Goal: Feedback & Contribution: Submit feedback/report problem

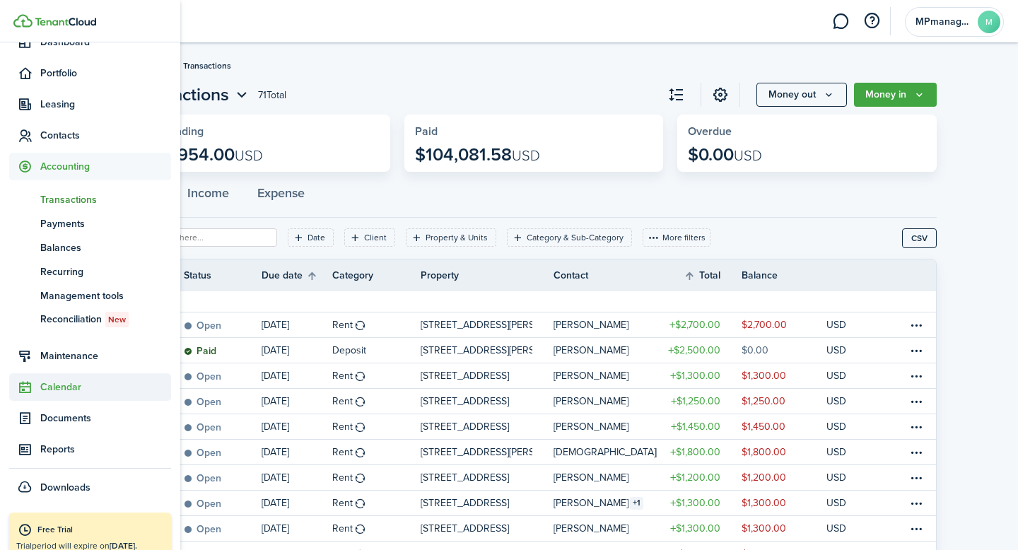
scroll to position [90, 0]
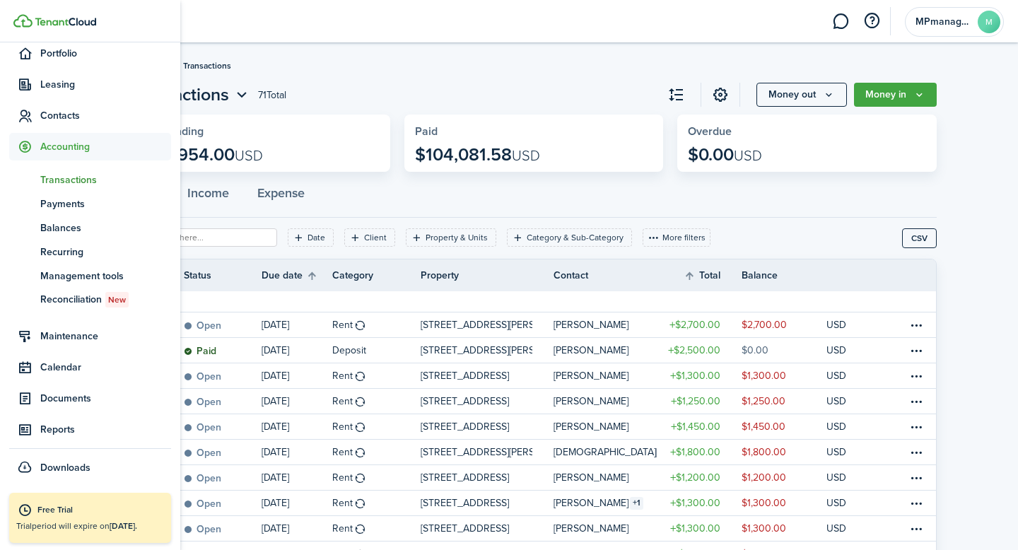
click at [58, 144] on span "Accounting" at bounding box center [105, 146] width 131 height 15
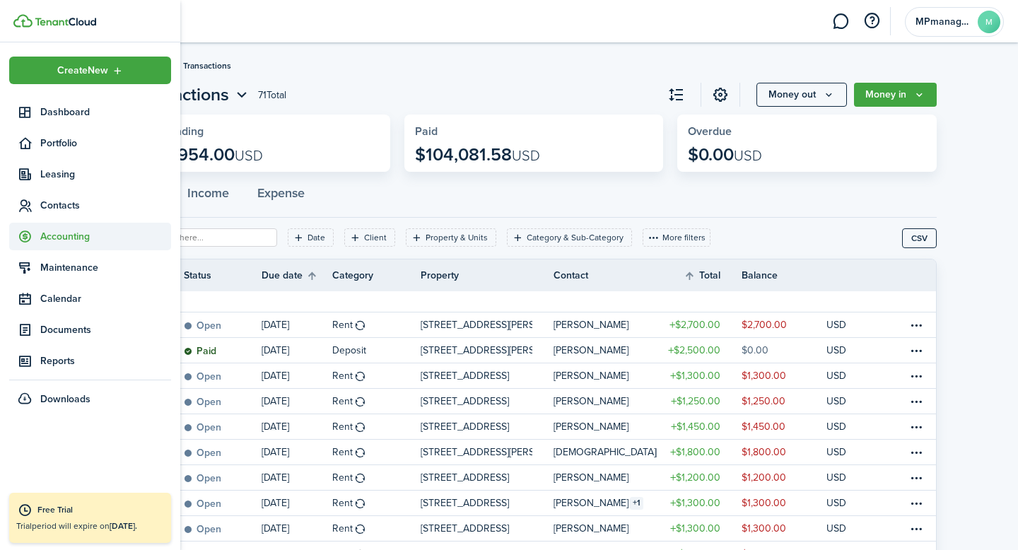
scroll to position [0, 0]
click at [58, 144] on span "Portfolio" at bounding box center [105, 143] width 131 height 15
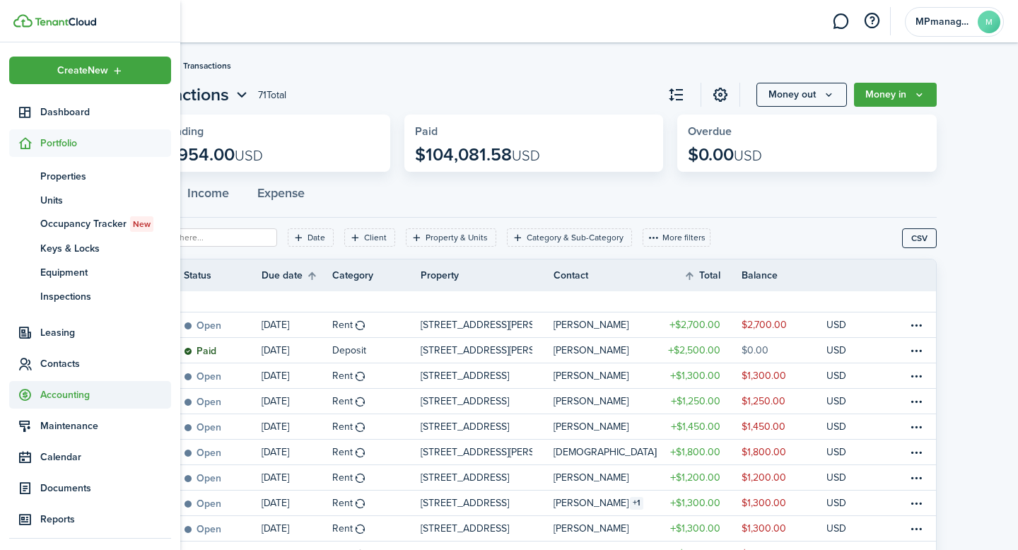
click at [64, 392] on span "Accounting" at bounding box center [105, 394] width 131 height 15
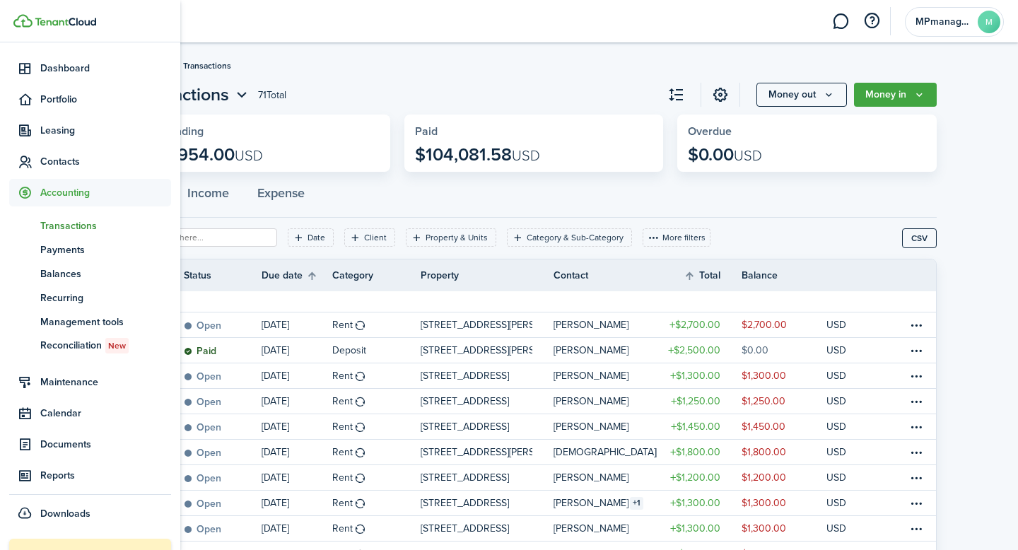
scroll to position [42, 0]
click at [62, 228] on span "Transactions" at bounding box center [105, 228] width 131 height 15
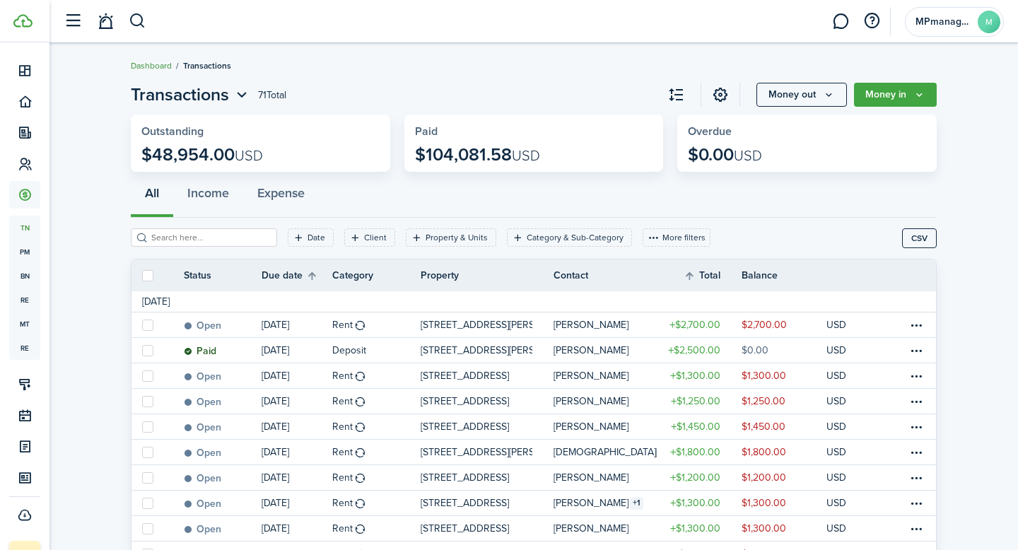
click at [144, 66] on link "Dashboard" at bounding box center [151, 65] width 41 height 13
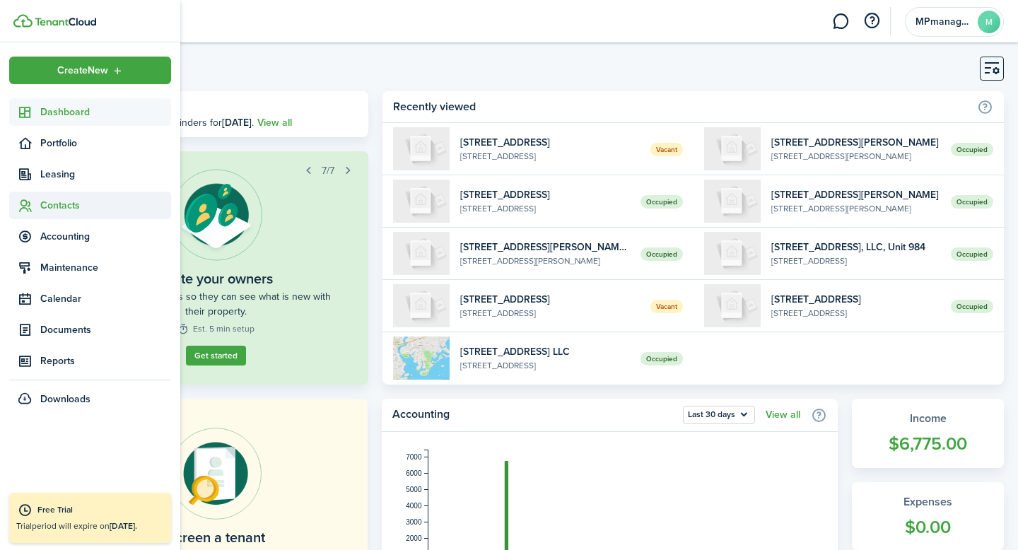
click at [29, 204] on icon at bounding box center [25, 206] width 15 height 14
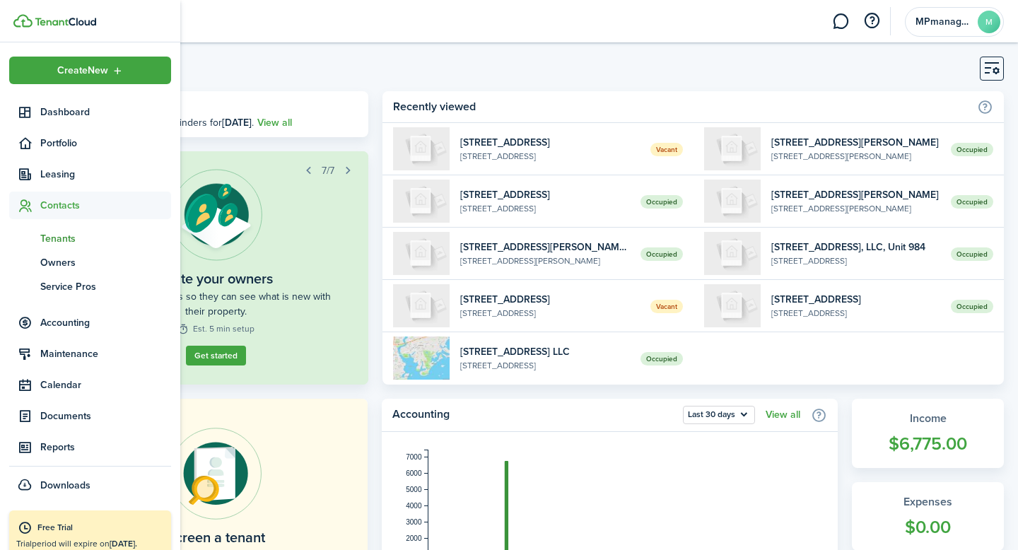
click at [57, 233] on span "Tenants" at bounding box center [105, 238] width 131 height 15
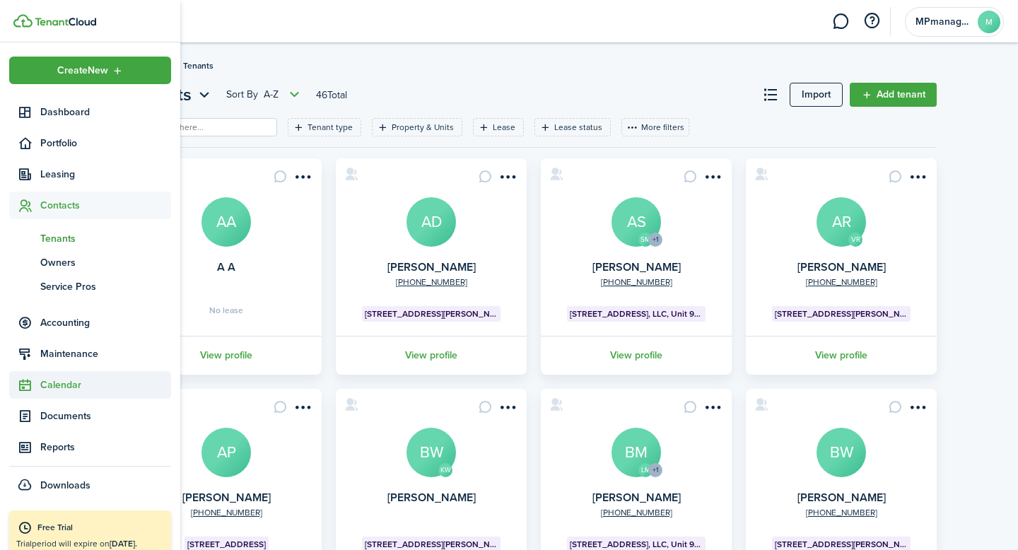
scroll to position [18, 0]
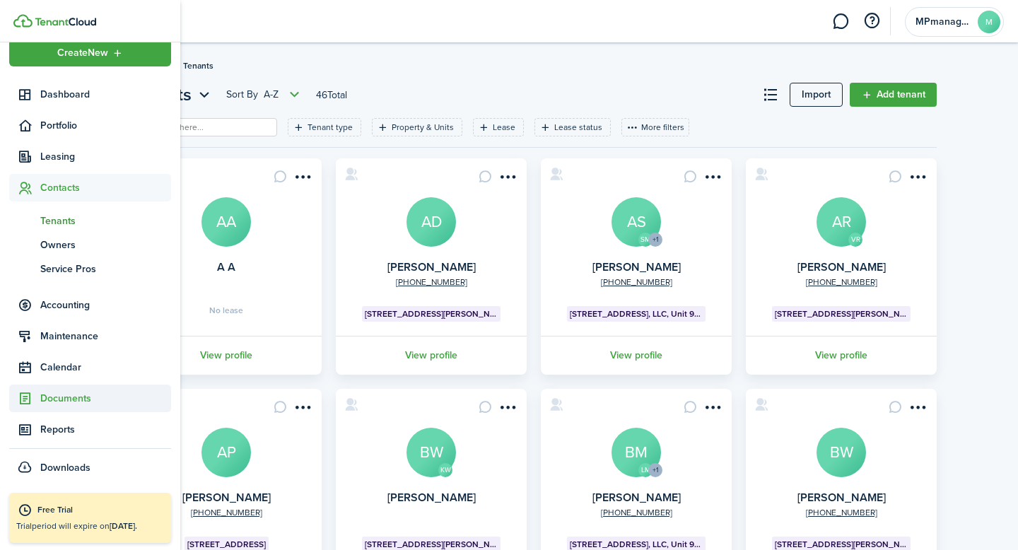
click at [78, 396] on span "Documents" at bounding box center [105, 398] width 131 height 15
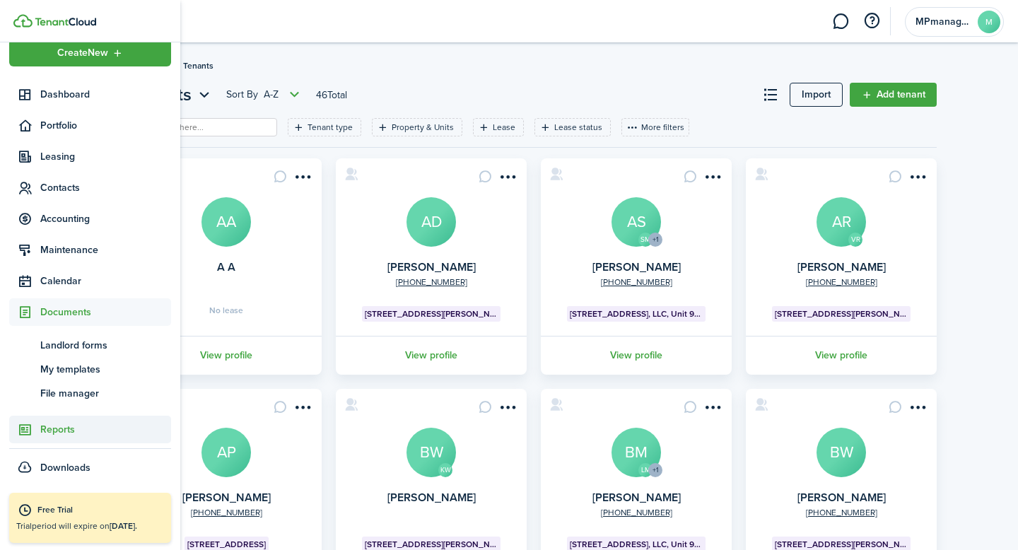
click at [60, 430] on span "Reports" at bounding box center [105, 429] width 131 height 15
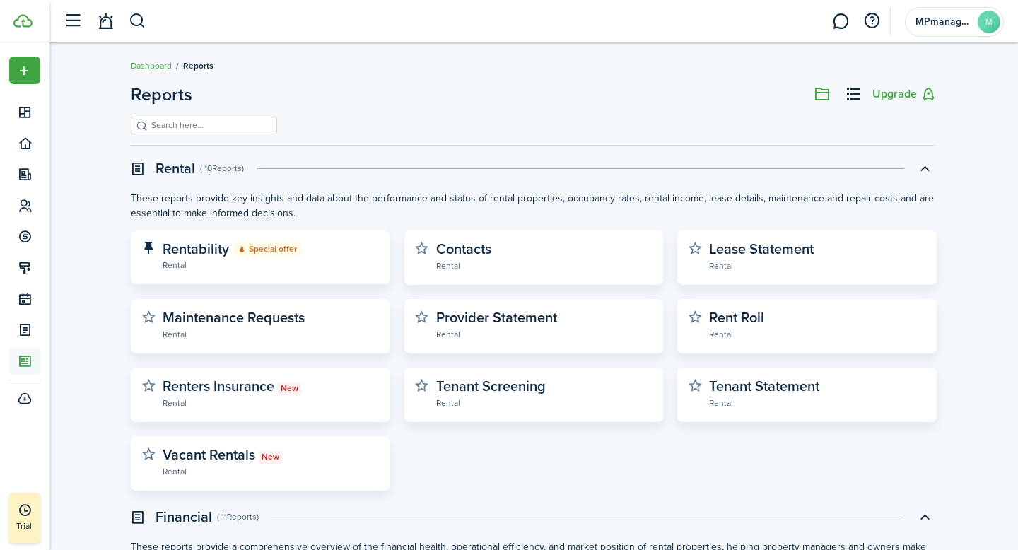
click at [186, 122] on input "search" at bounding box center [210, 125] width 124 height 13
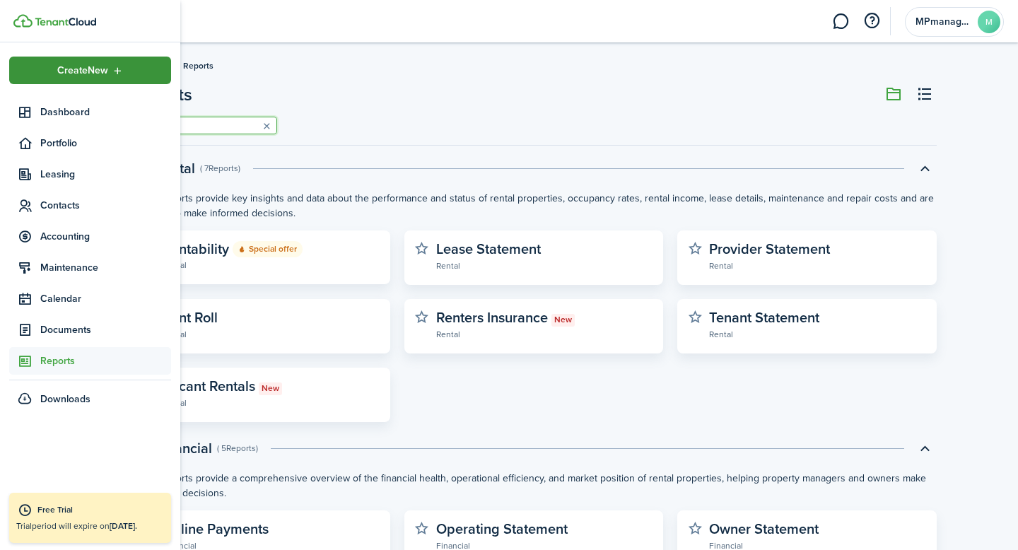
type input "ent"
click at [86, 66] on span "Create New" at bounding box center [82, 71] width 51 height 10
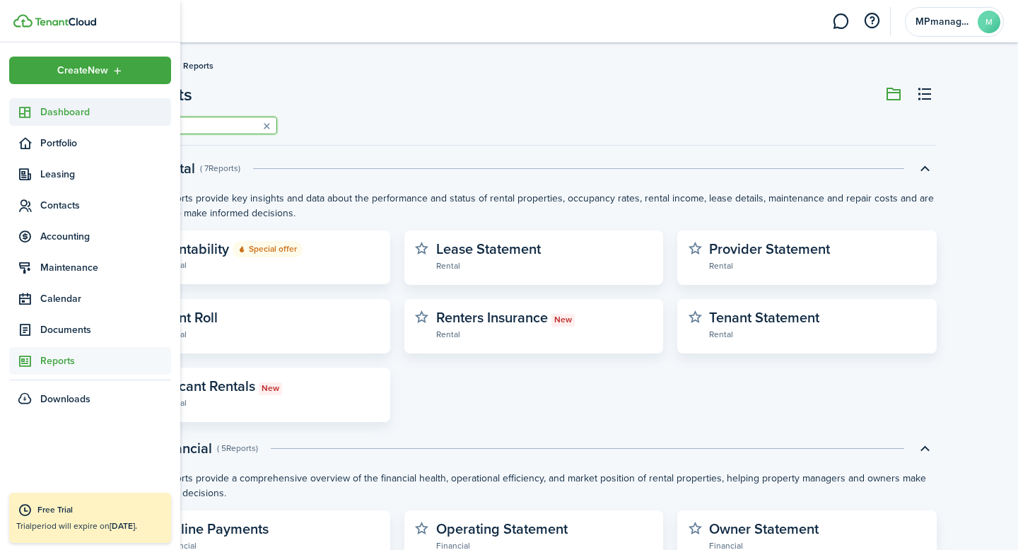
click at [83, 116] on span "Dashboard" at bounding box center [105, 112] width 131 height 15
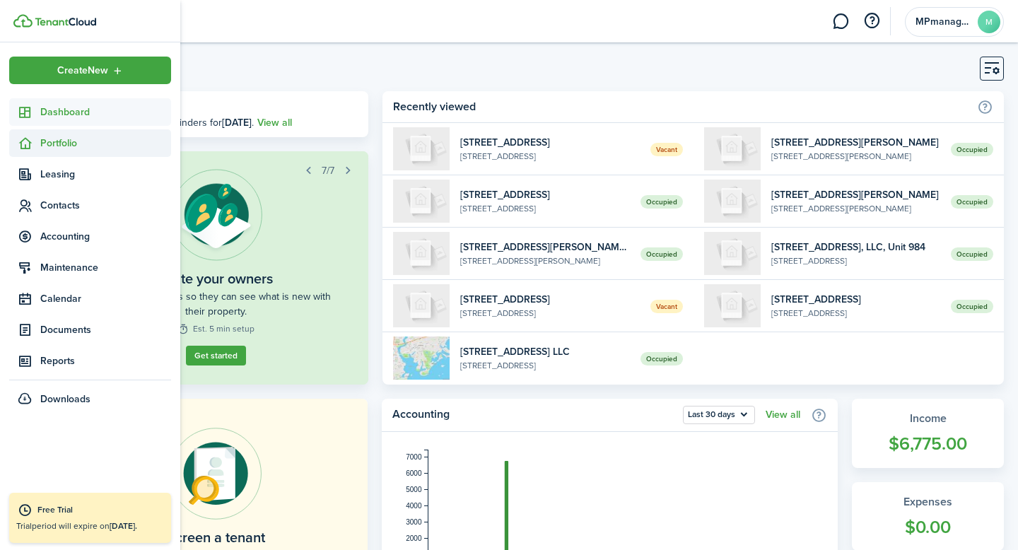
click at [76, 141] on span "Portfolio" at bounding box center [105, 143] width 131 height 15
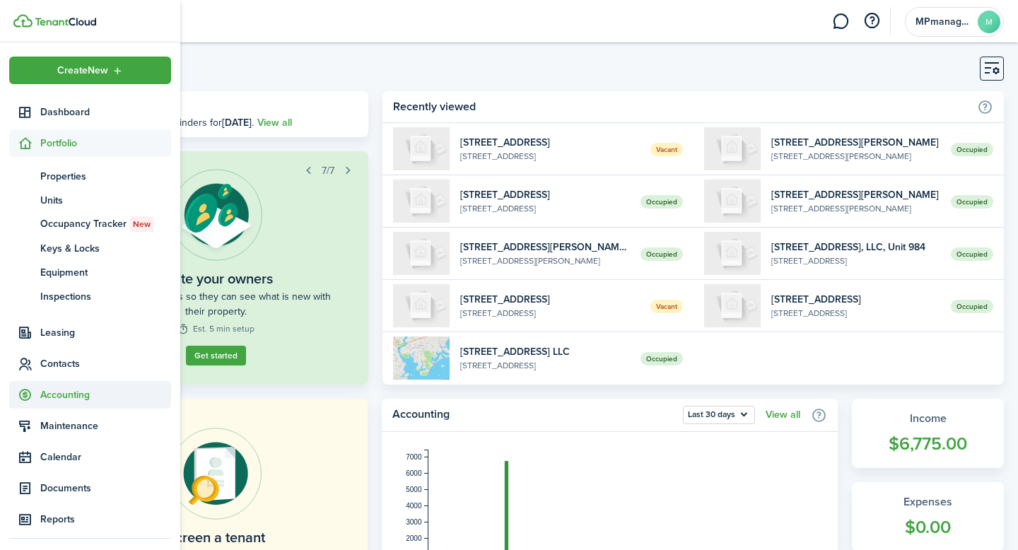
click at [75, 395] on span "Accounting" at bounding box center [105, 394] width 131 height 15
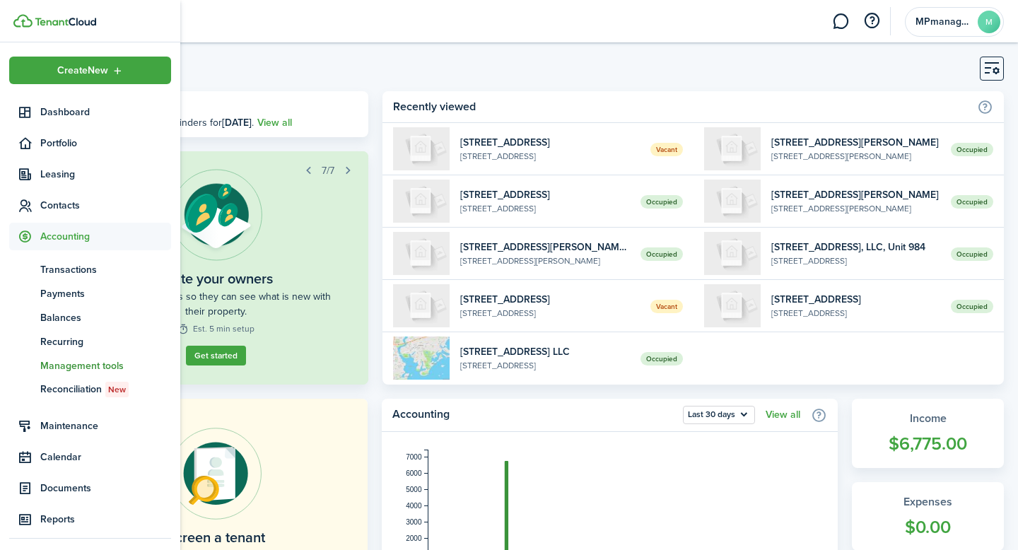
click at [82, 362] on span "Management tools" at bounding box center [105, 365] width 131 height 15
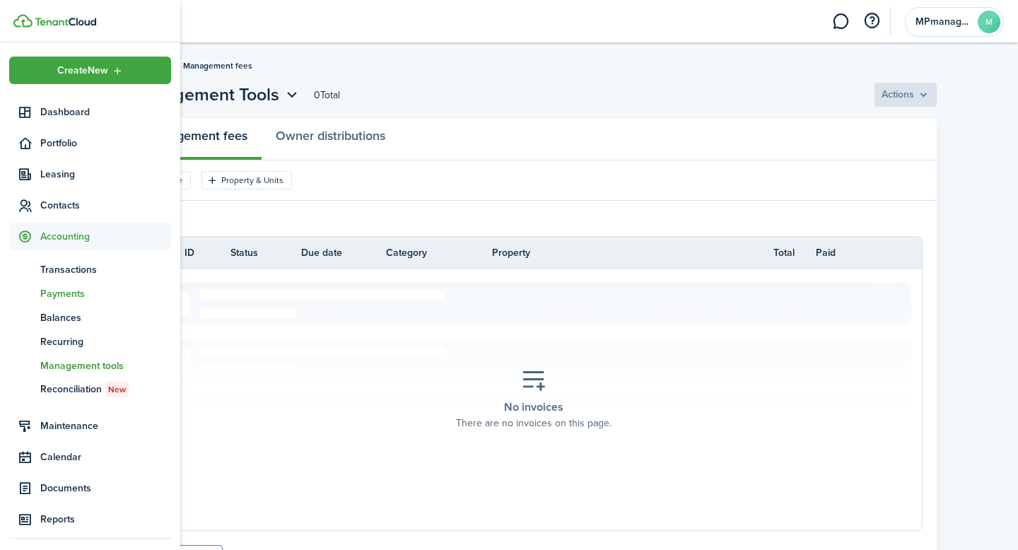
click at [62, 293] on span "Payments" at bounding box center [105, 293] width 131 height 15
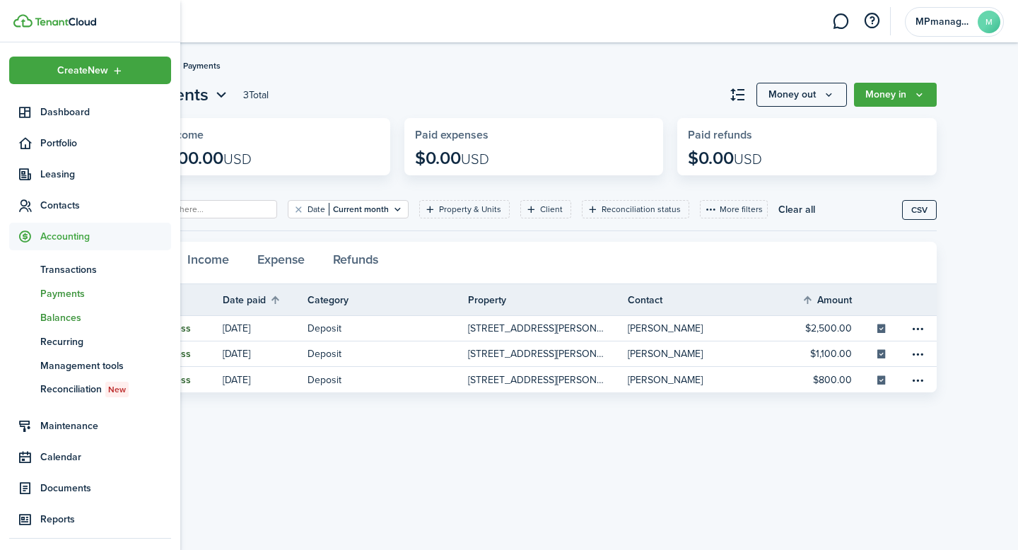
click at [64, 317] on span "Balances" at bounding box center [105, 317] width 131 height 15
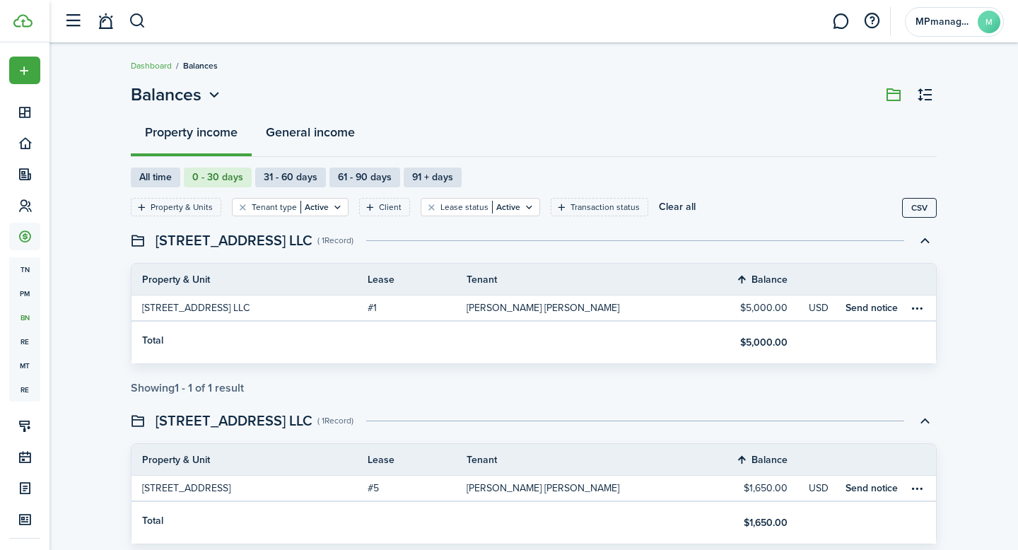
click at [301, 131] on button "General income" at bounding box center [310, 136] width 117 height 42
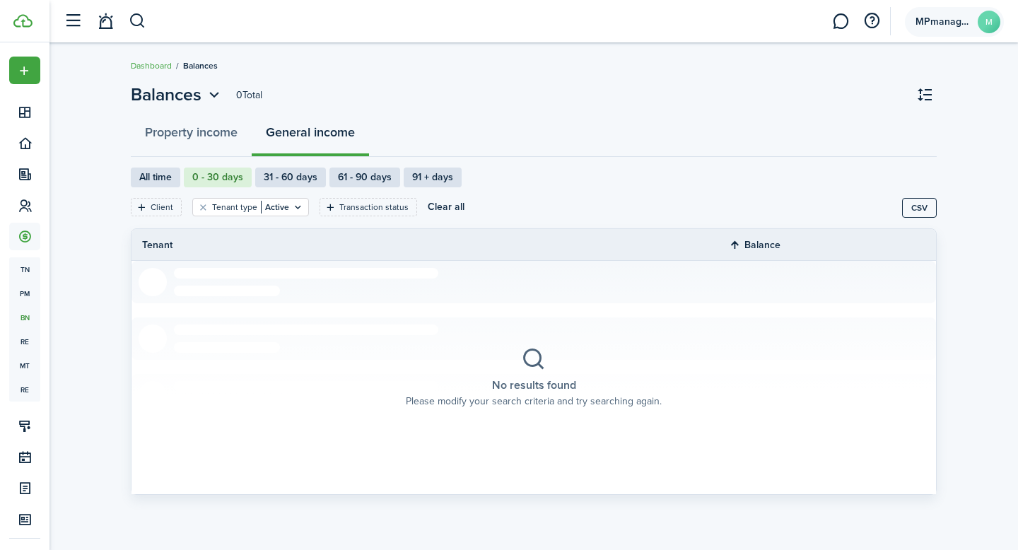
click at [990, 18] on avatar-text "M" at bounding box center [989, 22] width 23 height 23
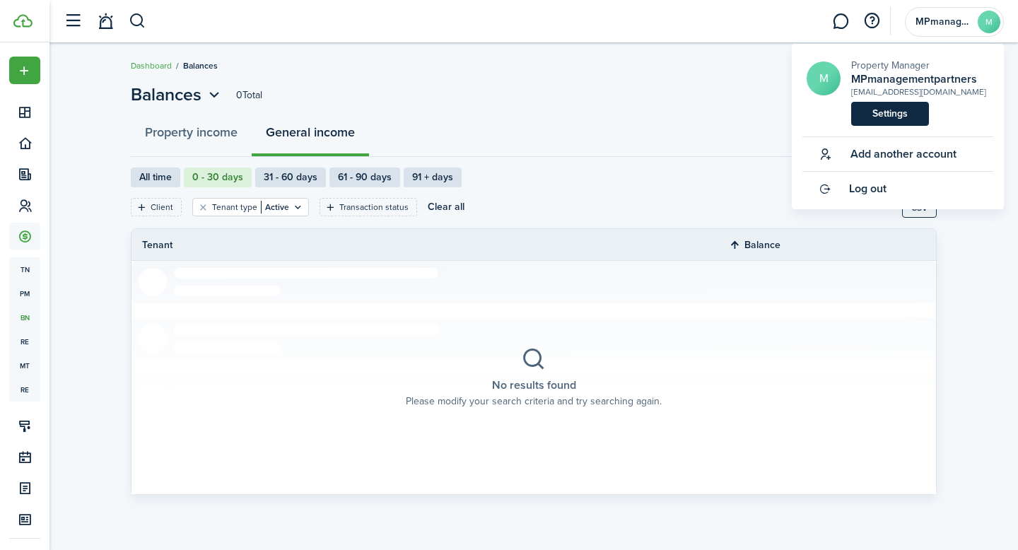
click at [905, 112] on link "Settings" at bounding box center [890, 114] width 78 height 24
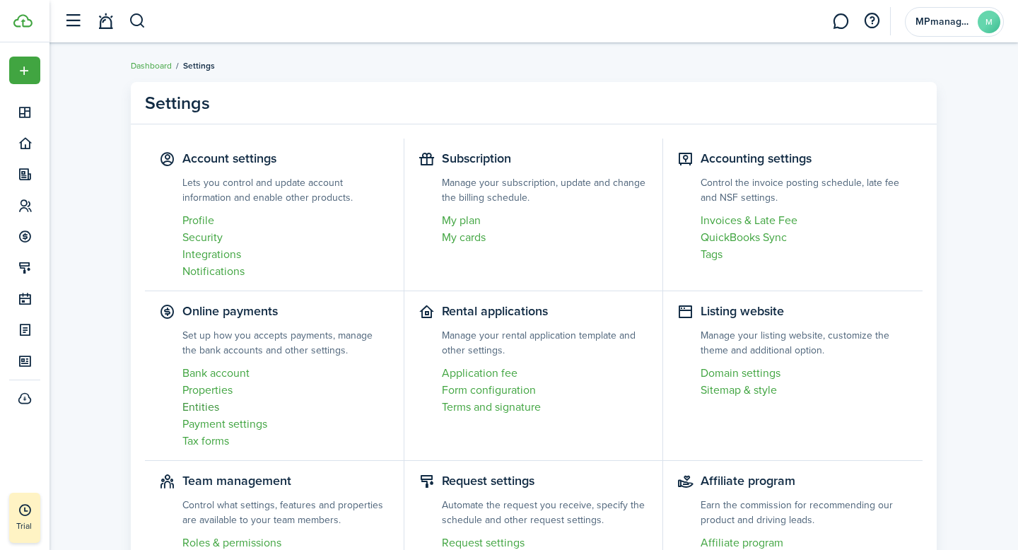
click at [202, 411] on link "Entities" at bounding box center [285, 407] width 207 height 17
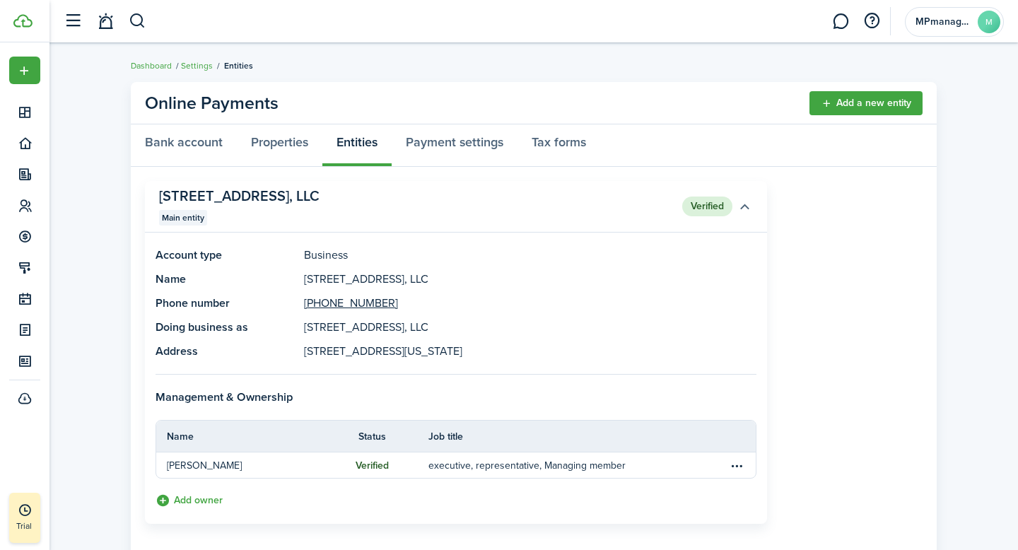
click at [745, 207] on button "button" at bounding box center [744, 206] width 24 height 24
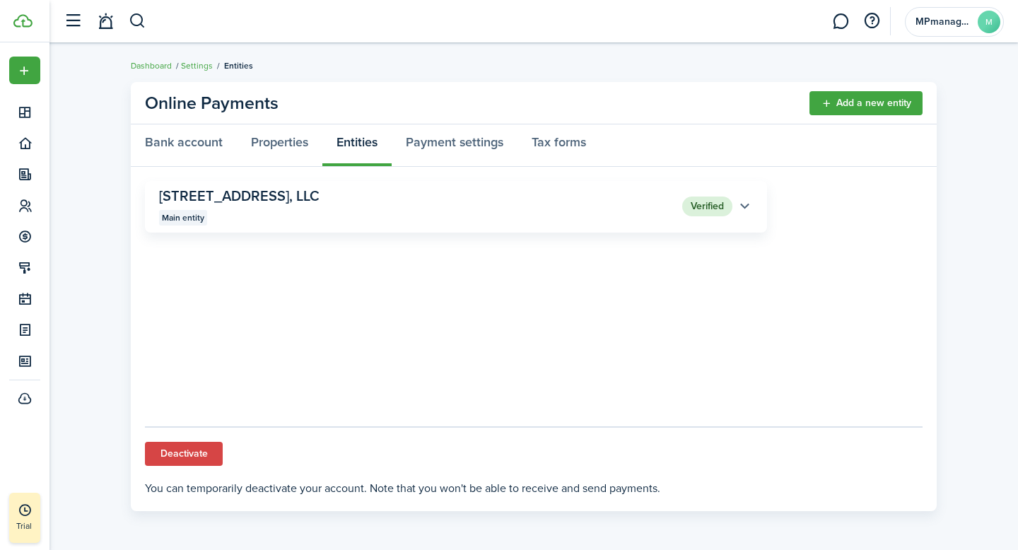
click at [745, 207] on button "button" at bounding box center [744, 206] width 24 height 24
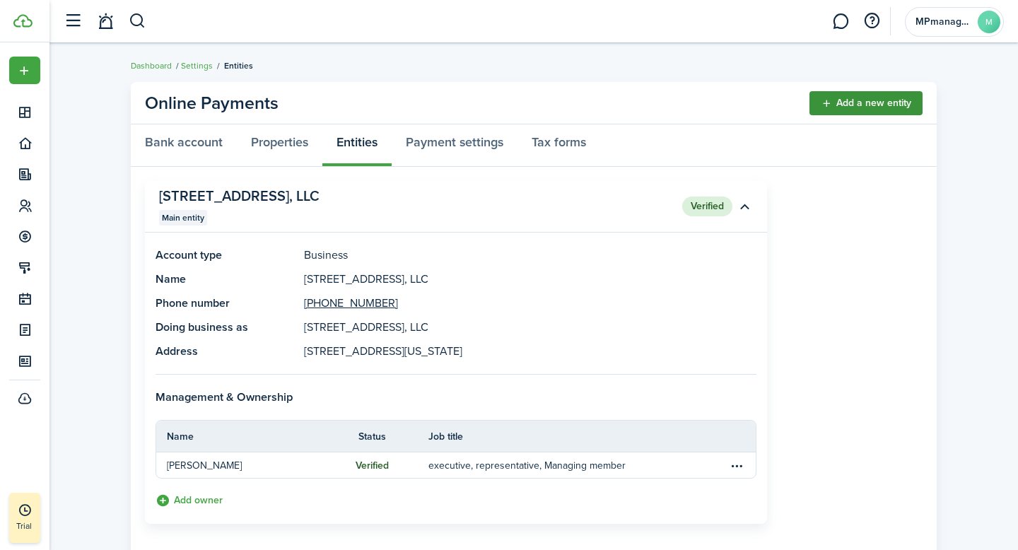
click at [846, 108] on link "Add a new entity" at bounding box center [865, 103] width 113 height 24
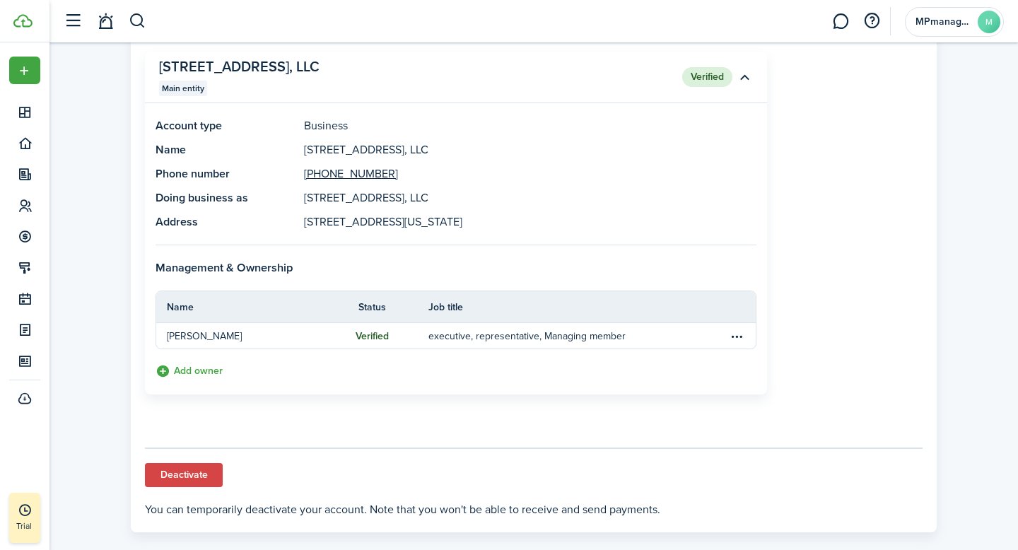
scroll to position [150, 0]
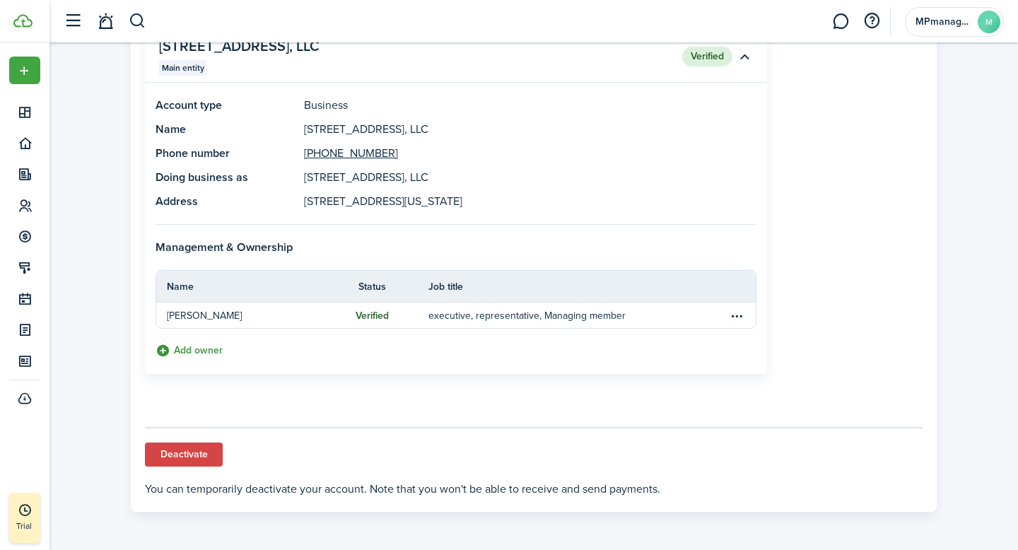
click at [207, 350] on button "Add owner" at bounding box center [189, 351] width 67 height 16
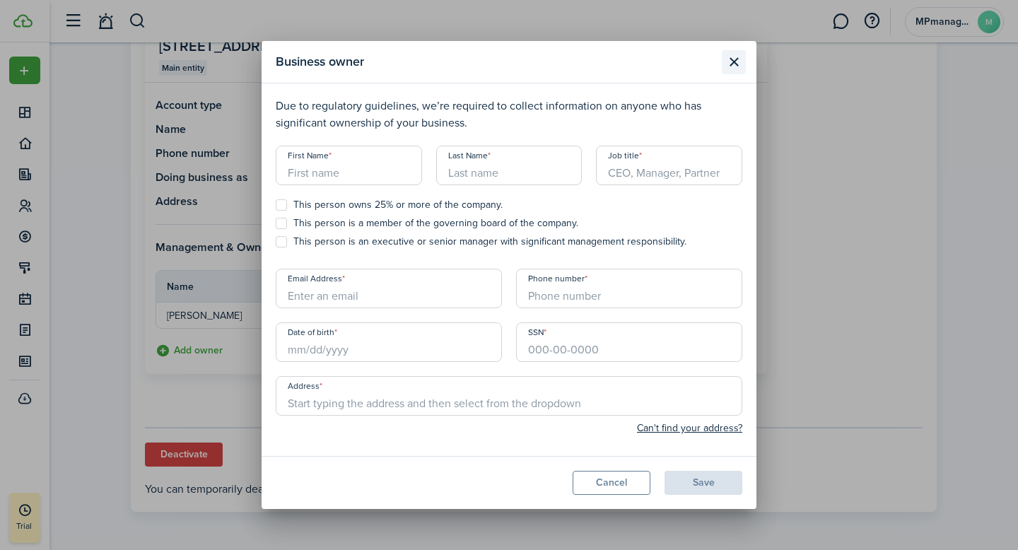
click at [732, 65] on button "Close modal" at bounding box center [734, 62] width 24 height 24
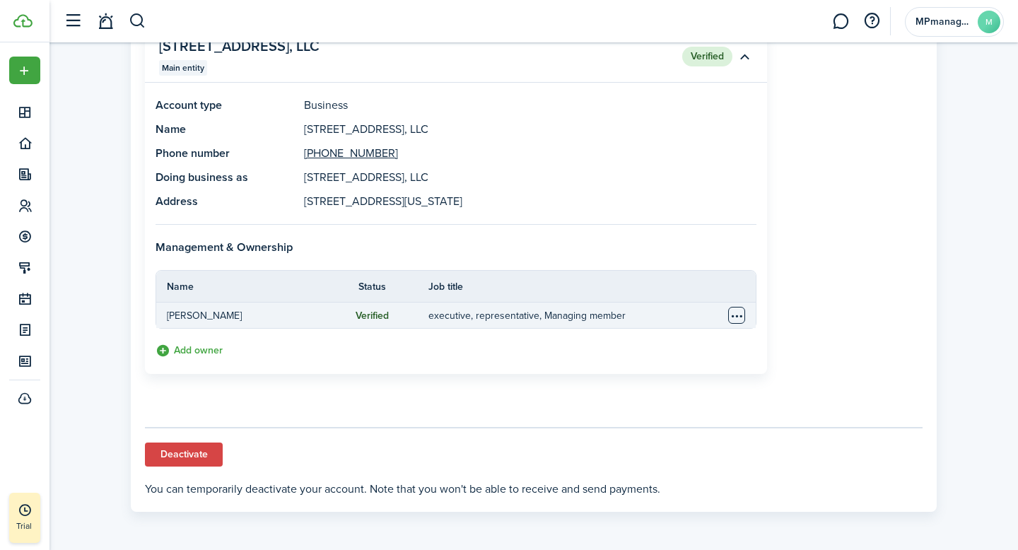
click at [738, 316] on table-menu-btn-icon "Open menu" at bounding box center [736, 315] width 17 height 17
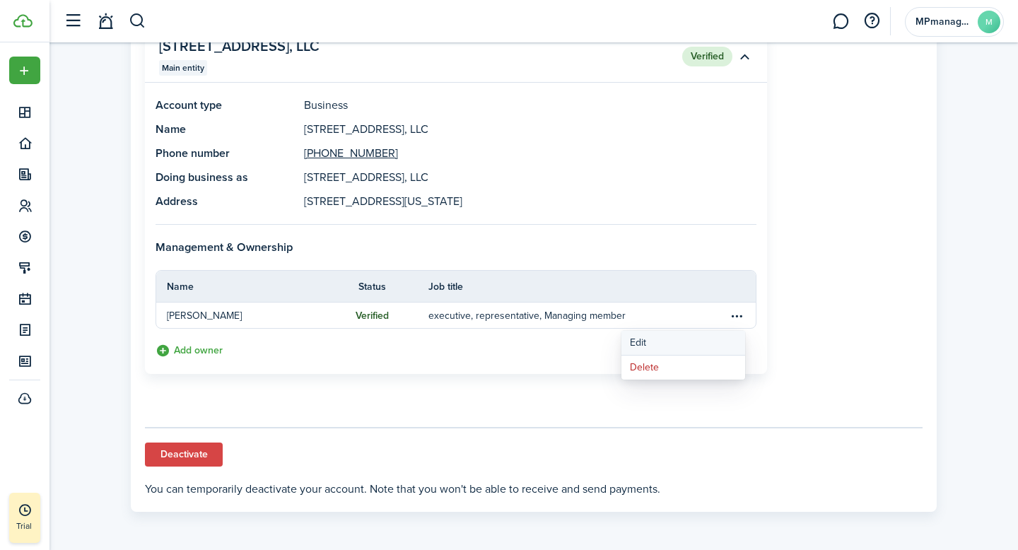
click at [662, 344] on button "Edit" at bounding box center [683, 343] width 124 height 25
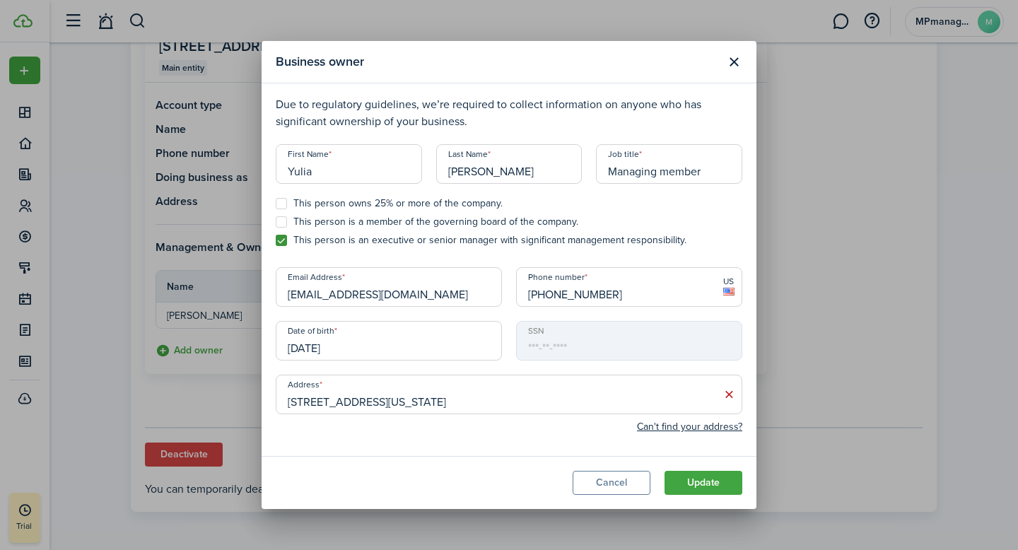
scroll to position [0, 0]
click at [728, 61] on button "Close modal" at bounding box center [734, 62] width 24 height 24
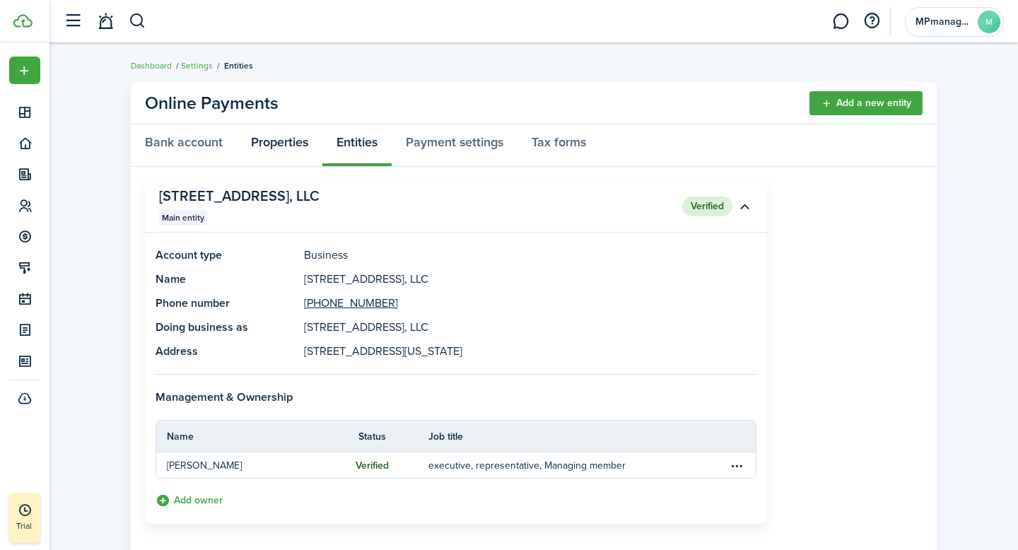
click at [289, 153] on link "Properties" at bounding box center [280, 145] width 86 height 42
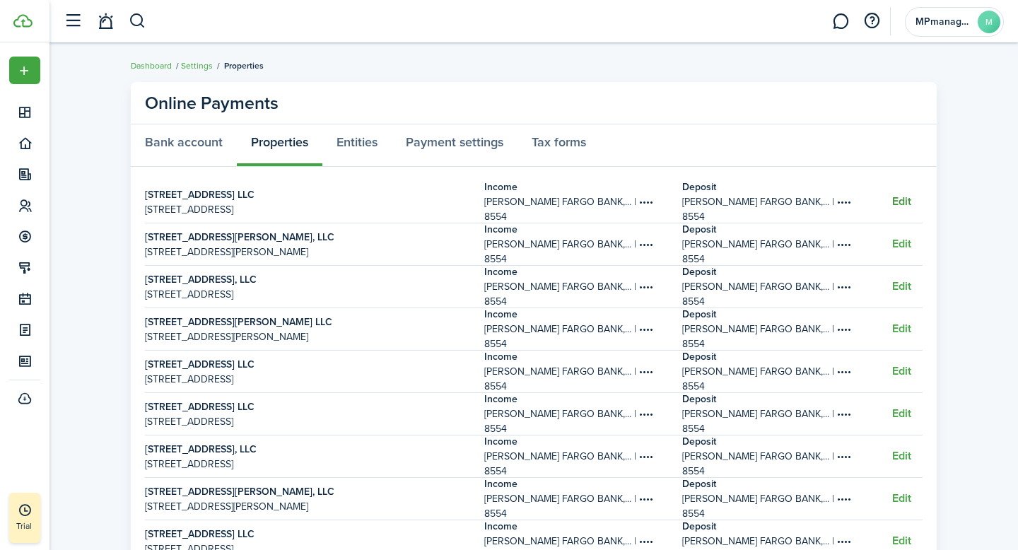
click at [905, 201] on button "Edit" at bounding box center [901, 201] width 19 height 13
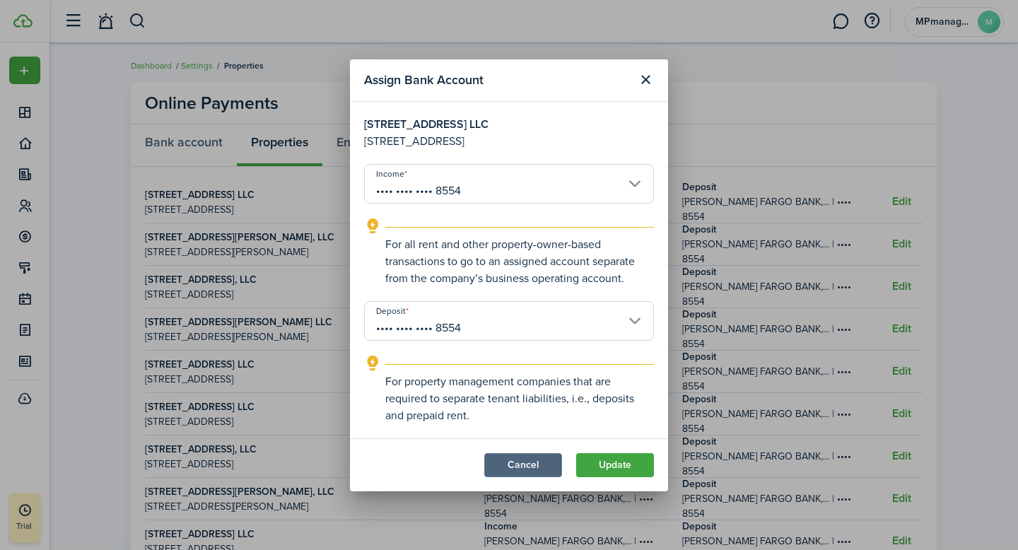
click at [527, 472] on button "Cancel" at bounding box center [523, 465] width 78 height 24
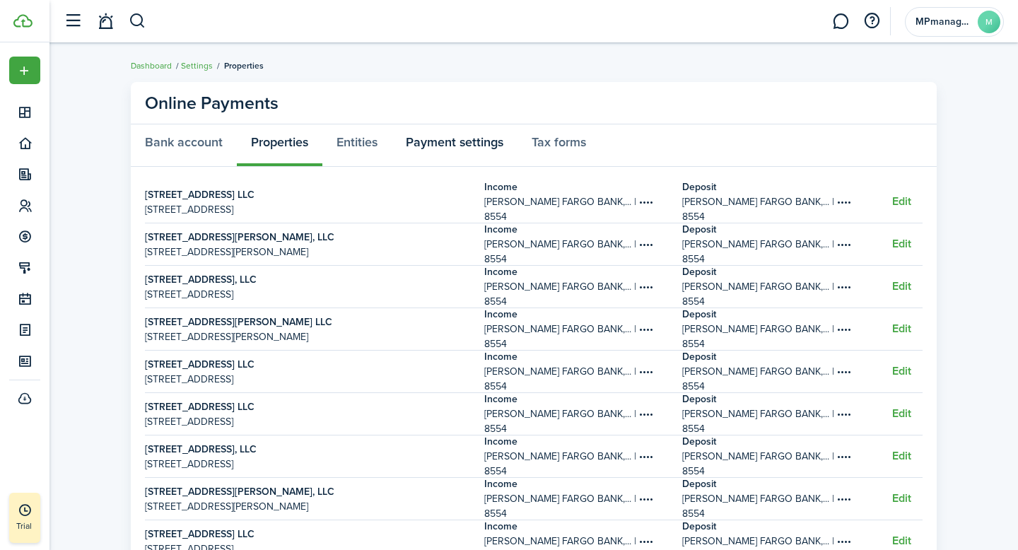
click at [489, 142] on link "Payment settings" at bounding box center [455, 145] width 126 height 42
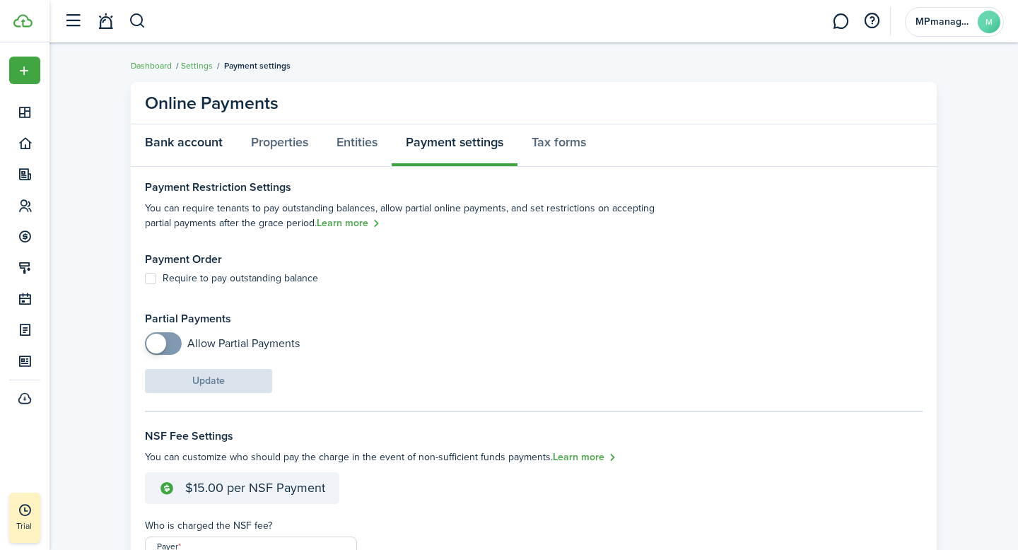
click at [197, 139] on link "Bank account" at bounding box center [184, 145] width 106 height 42
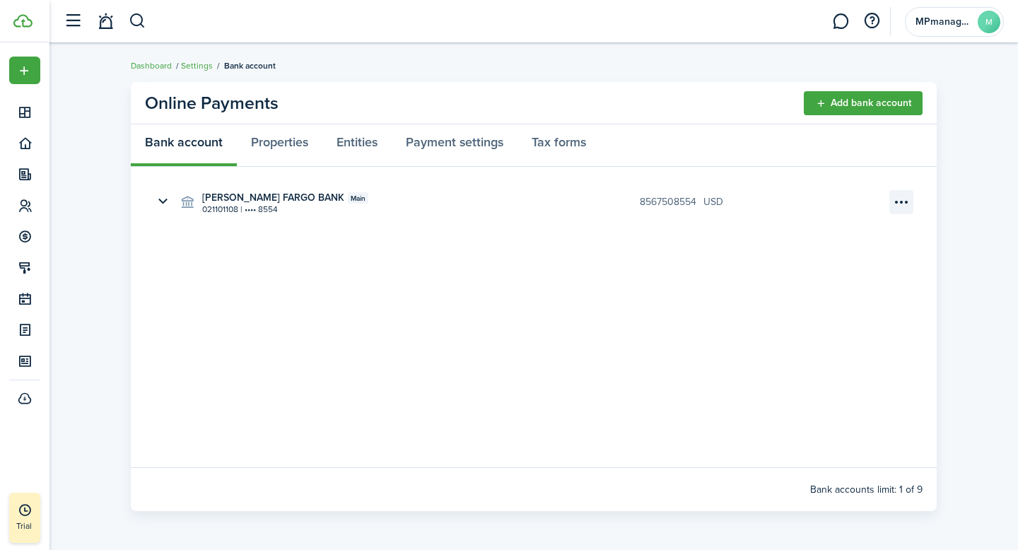
click at [904, 204] on menu-btn-icon "Open menu" at bounding box center [901, 202] width 24 height 24
click at [848, 228] on button "Edit" at bounding box center [852, 233] width 124 height 25
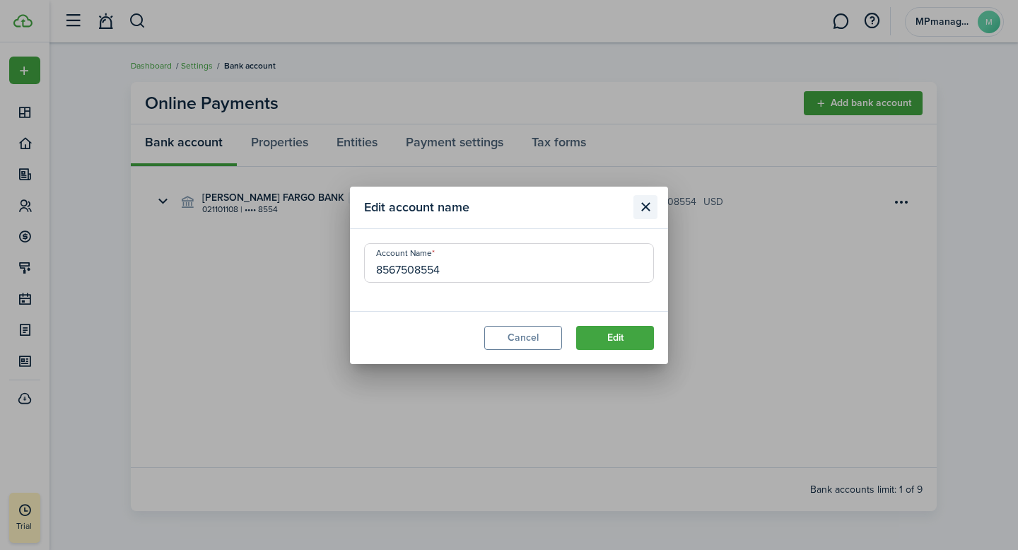
click at [643, 209] on button "Close modal" at bounding box center [645, 207] width 24 height 24
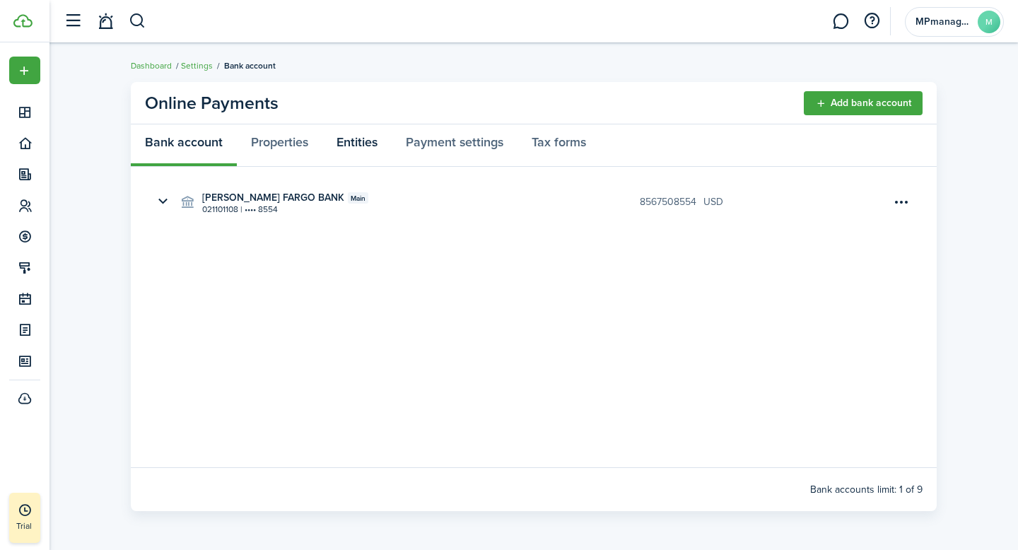
click at [361, 146] on link "Entities" at bounding box center [356, 145] width 69 height 42
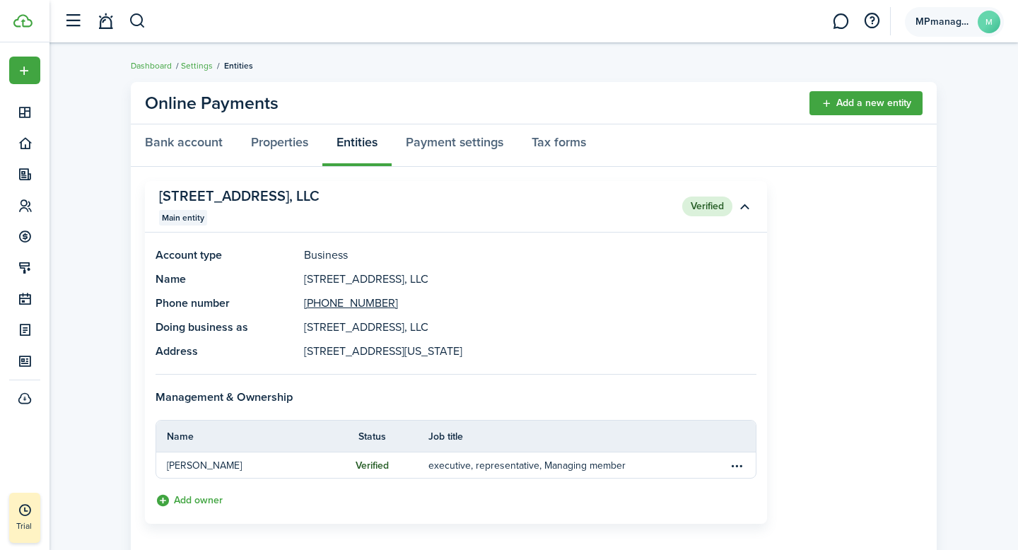
click at [985, 23] on avatar-text "M" at bounding box center [989, 22] width 23 height 23
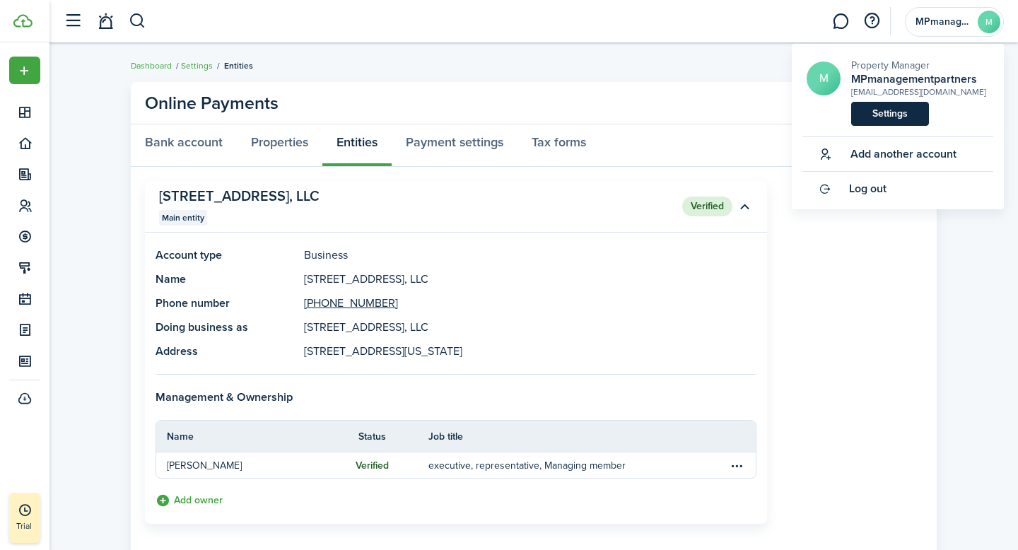
click at [894, 108] on link "Settings" at bounding box center [890, 114] width 78 height 24
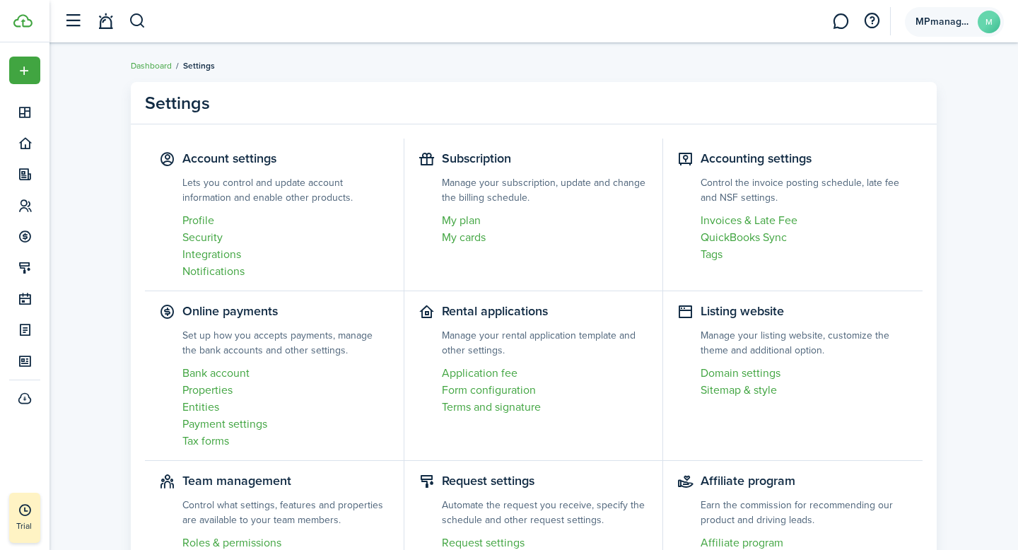
click at [992, 26] on avatar-text "M" at bounding box center [989, 22] width 23 height 23
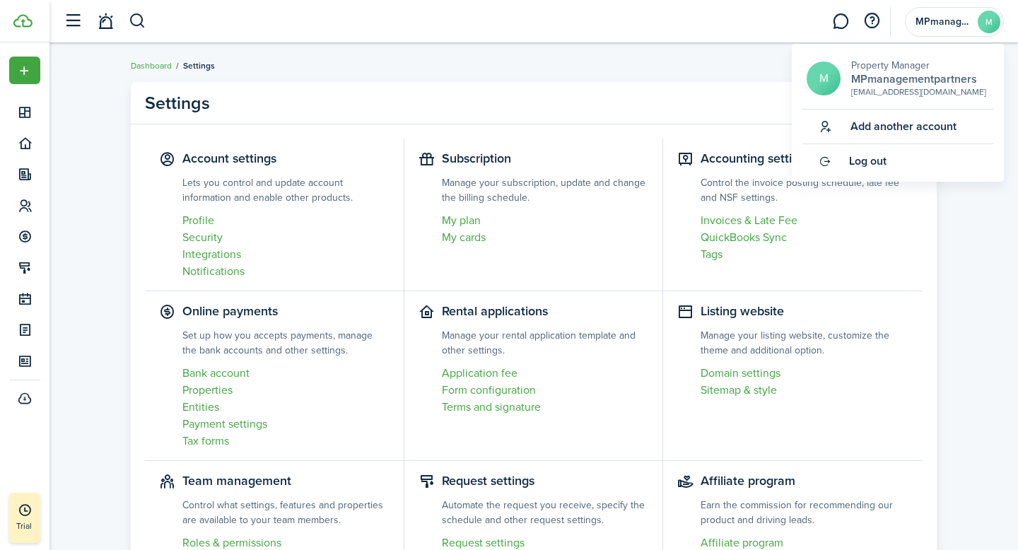
click at [903, 82] on h2 "MPmanagementpartners" at bounding box center [918, 79] width 135 height 13
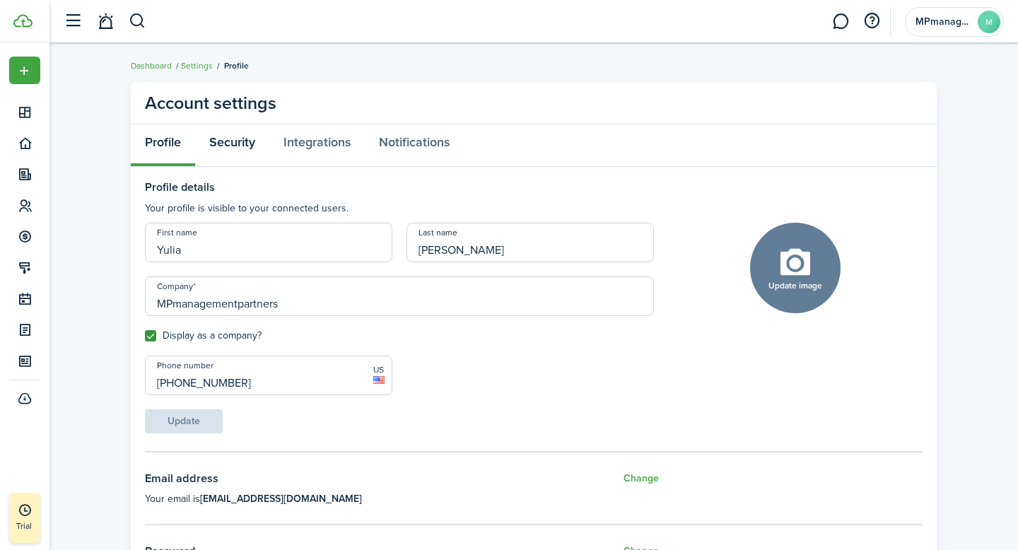
click at [245, 143] on link "Security" at bounding box center [232, 145] width 74 height 42
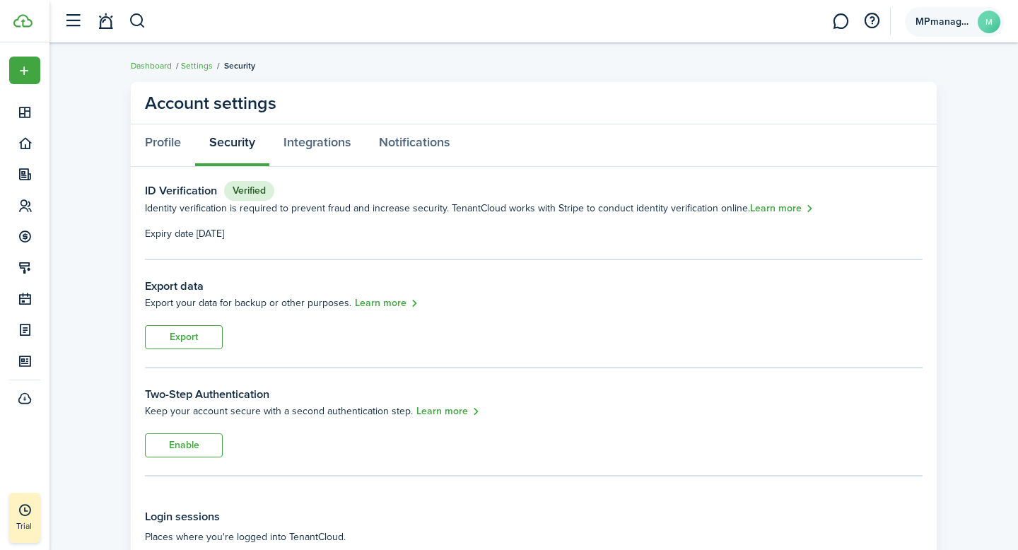
click at [992, 19] on avatar-text "M" at bounding box center [989, 22] width 23 height 23
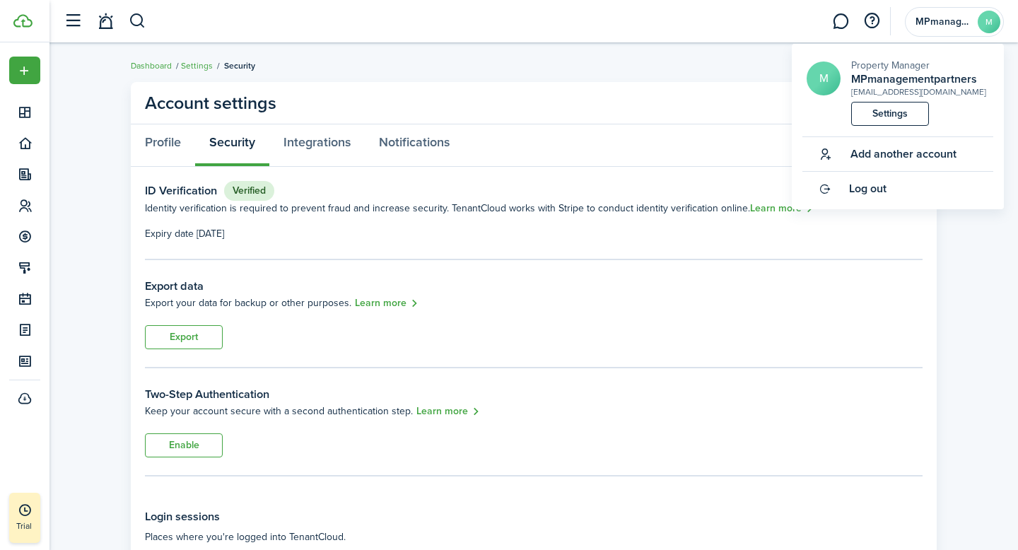
click at [829, 82] on avatar-text "M" at bounding box center [824, 79] width 34 height 34
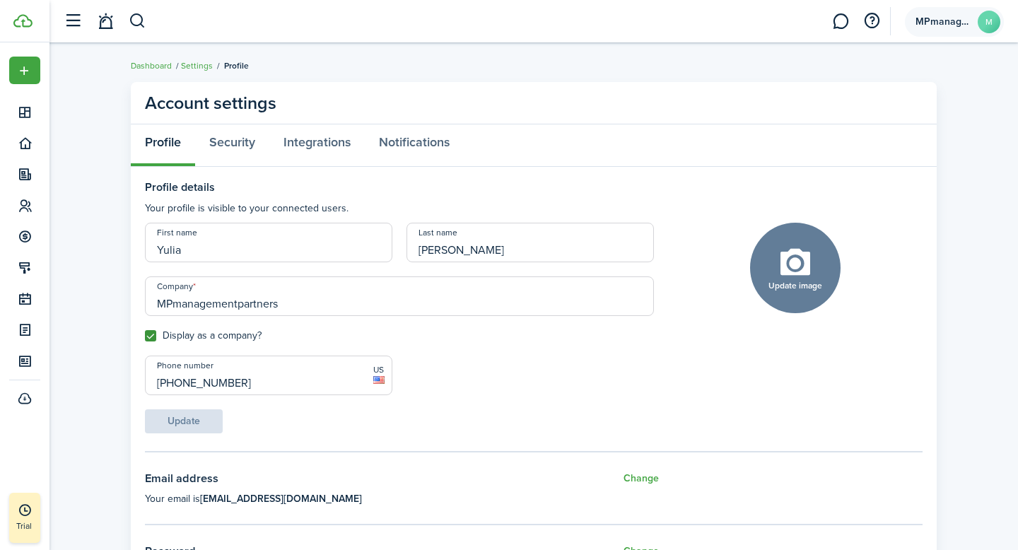
click at [985, 18] on avatar-text "M" at bounding box center [989, 22] width 23 height 23
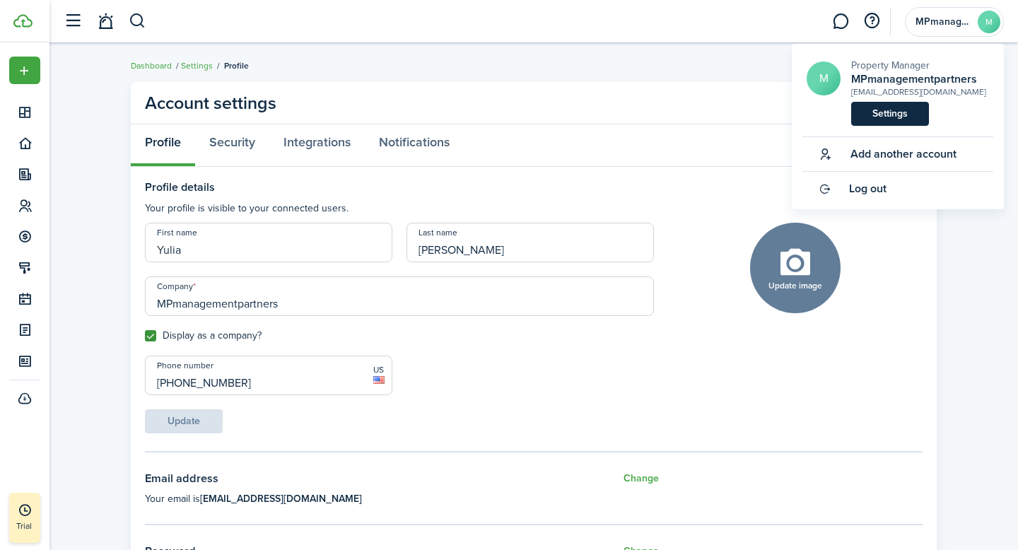
click at [882, 116] on link "Settings" at bounding box center [890, 114] width 78 height 24
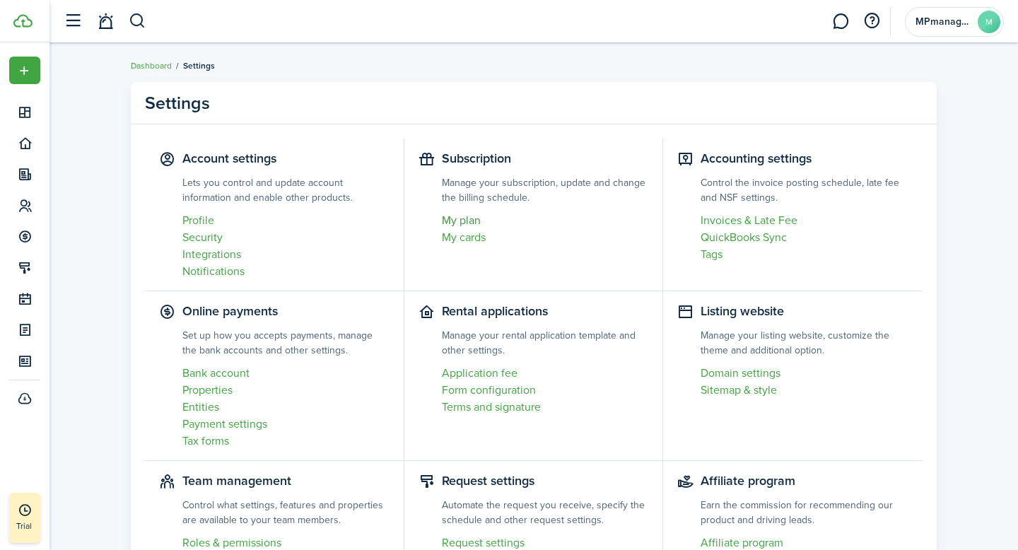
click at [458, 221] on link "My plan" at bounding box center [545, 220] width 207 height 17
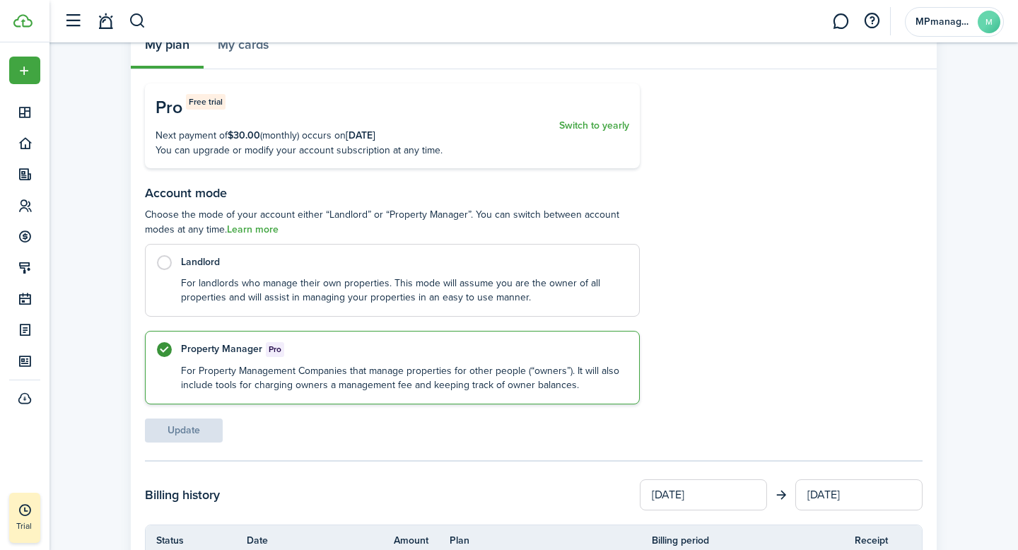
scroll to position [91, 0]
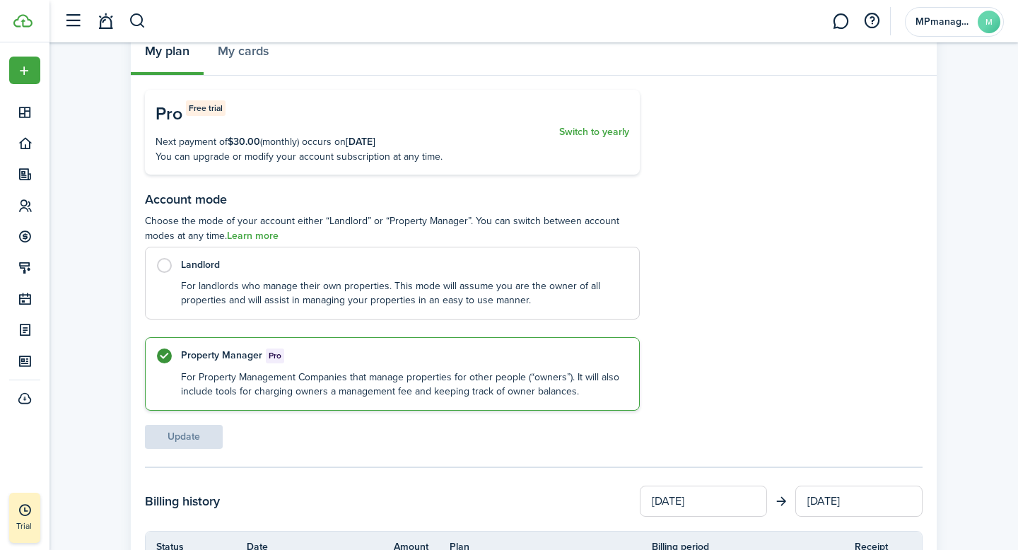
click at [168, 264] on label "Landlord For landlords who manage their own properties. This mode will assume y…" at bounding box center [392, 283] width 495 height 73
radio input "true"
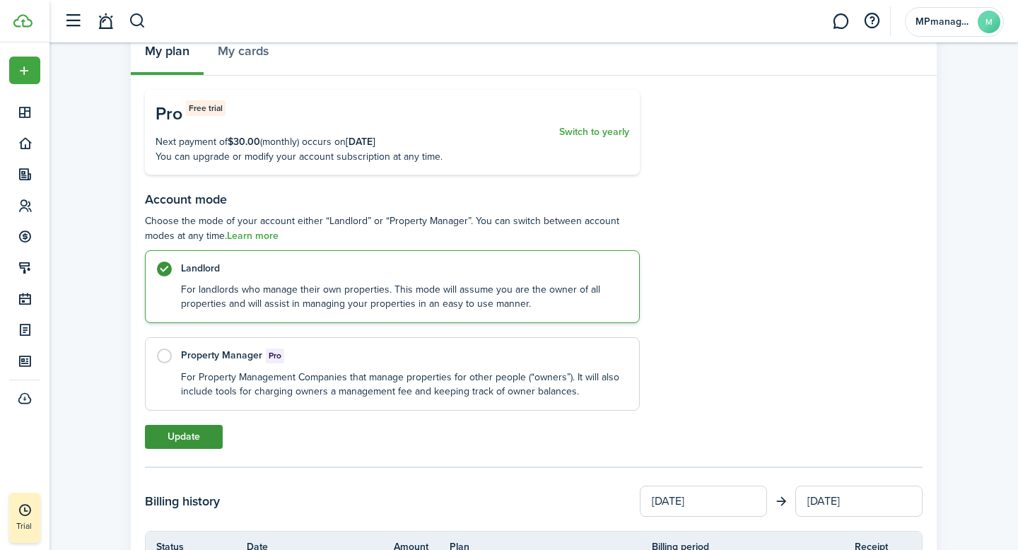
click at [185, 433] on button "Update" at bounding box center [184, 437] width 78 height 24
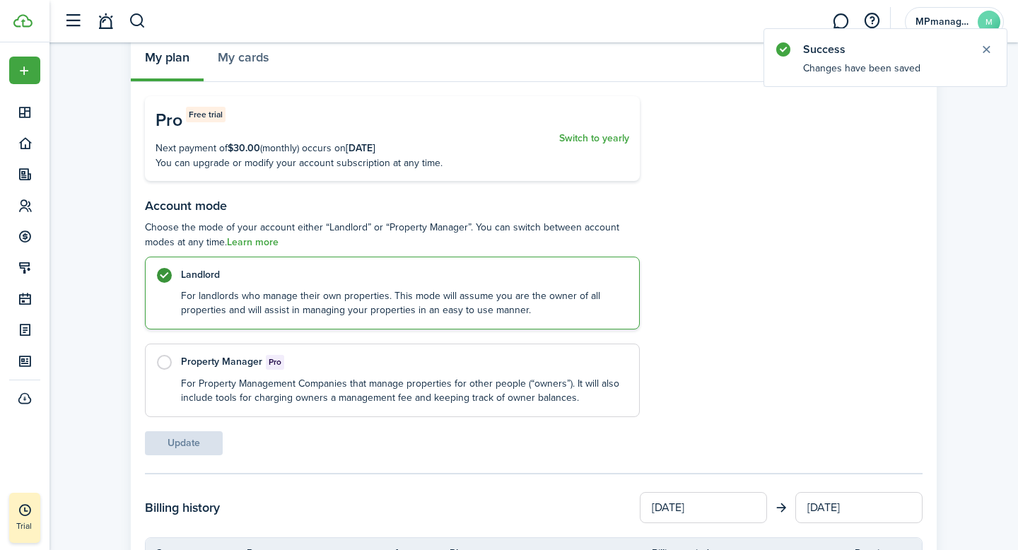
scroll to position [0, 0]
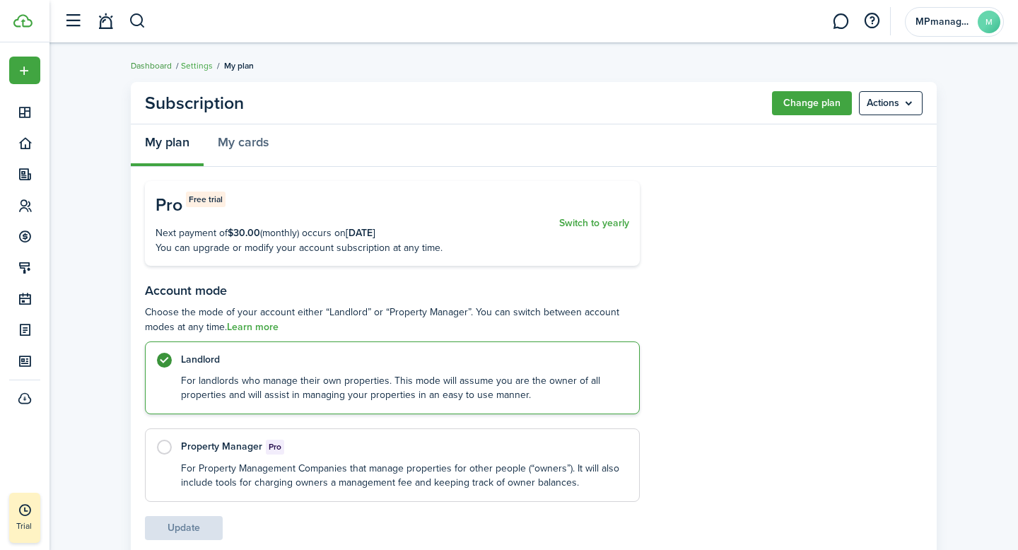
click at [159, 62] on link "Dashboard" at bounding box center [151, 65] width 41 height 13
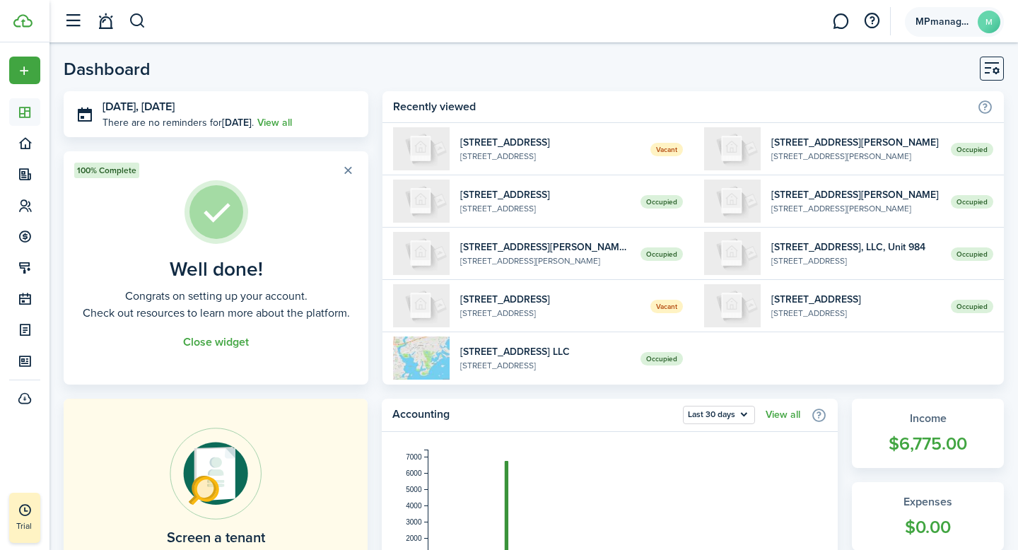
click at [993, 15] on avatar-text "M" at bounding box center [989, 22] width 23 height 23
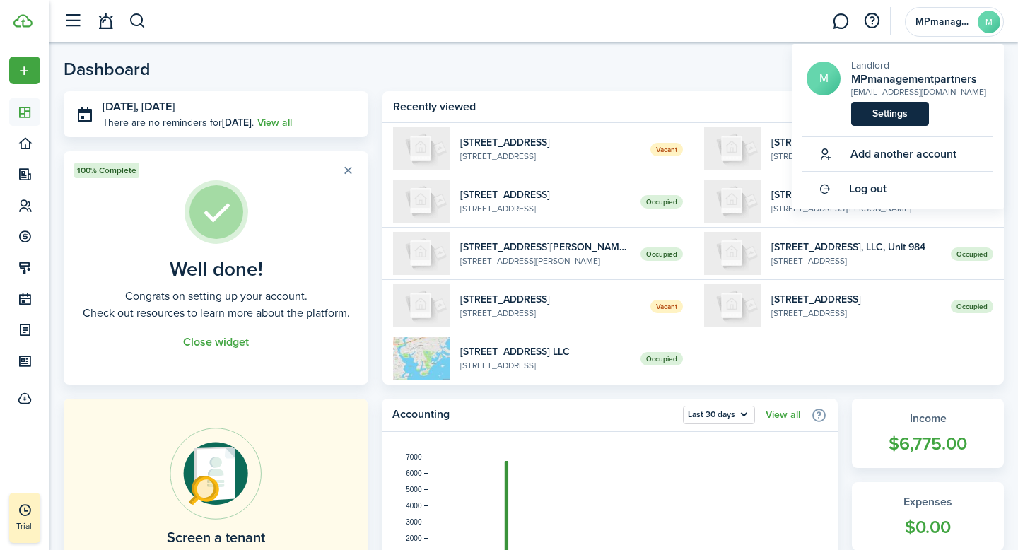
click at [887, 112] on link "Settings" at bounding box center [890, 114] width 78 height 24
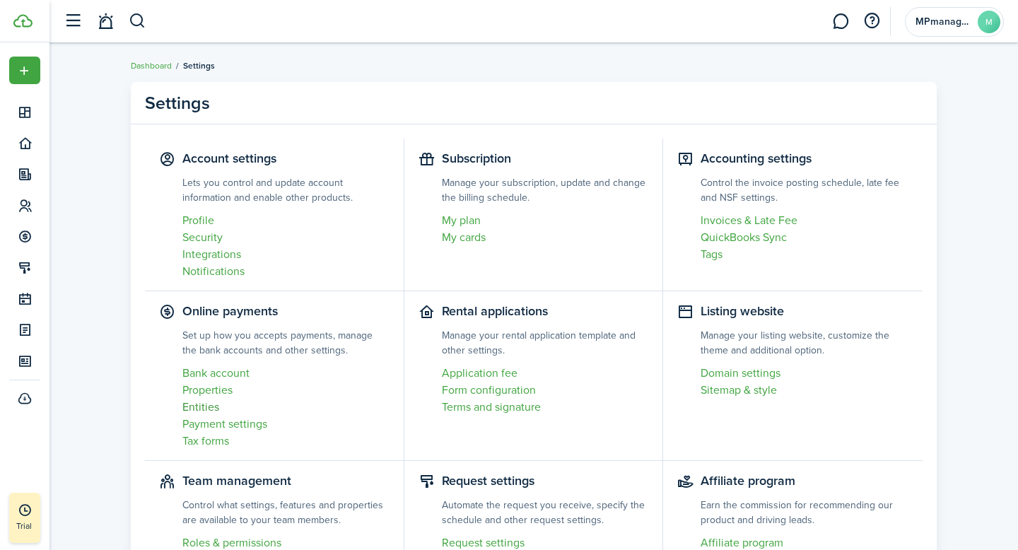
click at [205, 406] on link "Entities" at bounding box center [285, 407] width 207 height 17
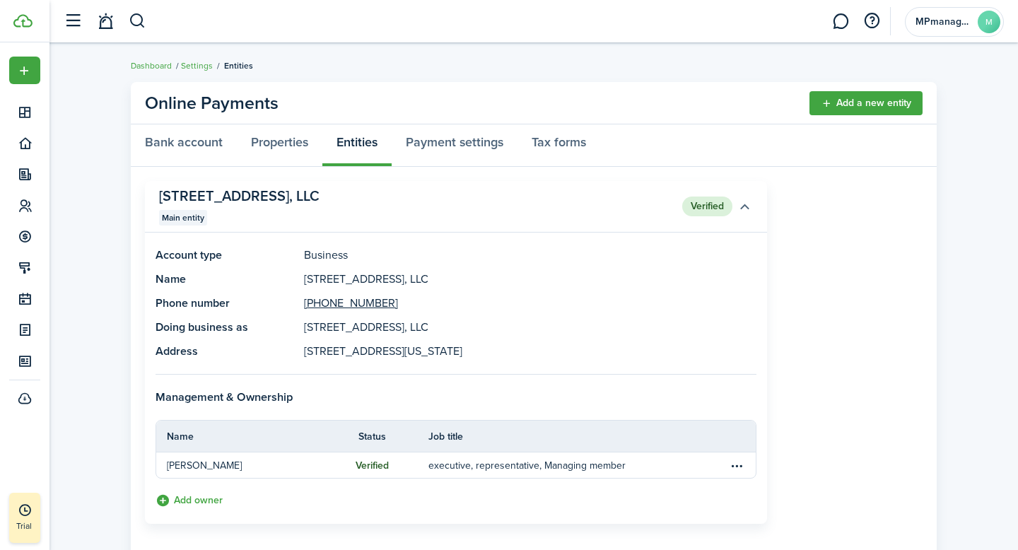
click at [744, 209] on button "button" at bounding box center [744, 206] width 24 height 24
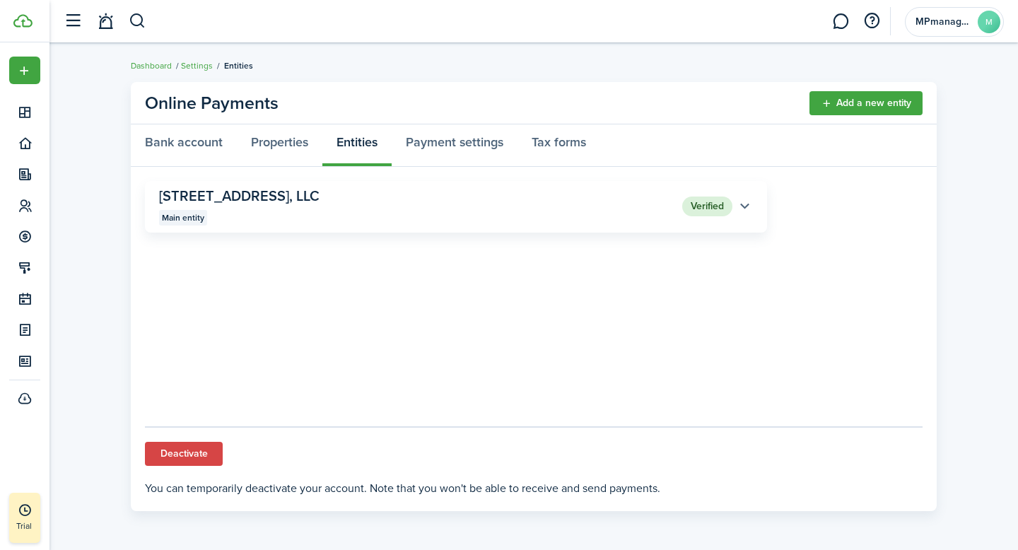
click at [744, 209] on button "button" at bounding box center [744, 206] width 24 height 24
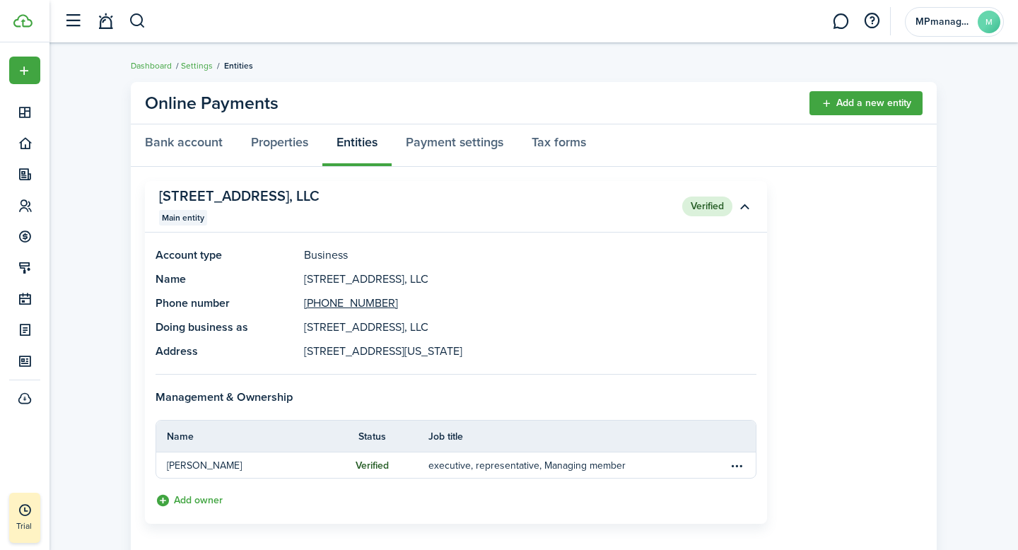
click at [245, 196] on panel-main-title "[STREET_ADDRESS], LLC" at bounding box center [394, 196] width 471 height 16
click at [990, 21] on avatar-text "M" at bounding box center [989, 22] width 23 height 23
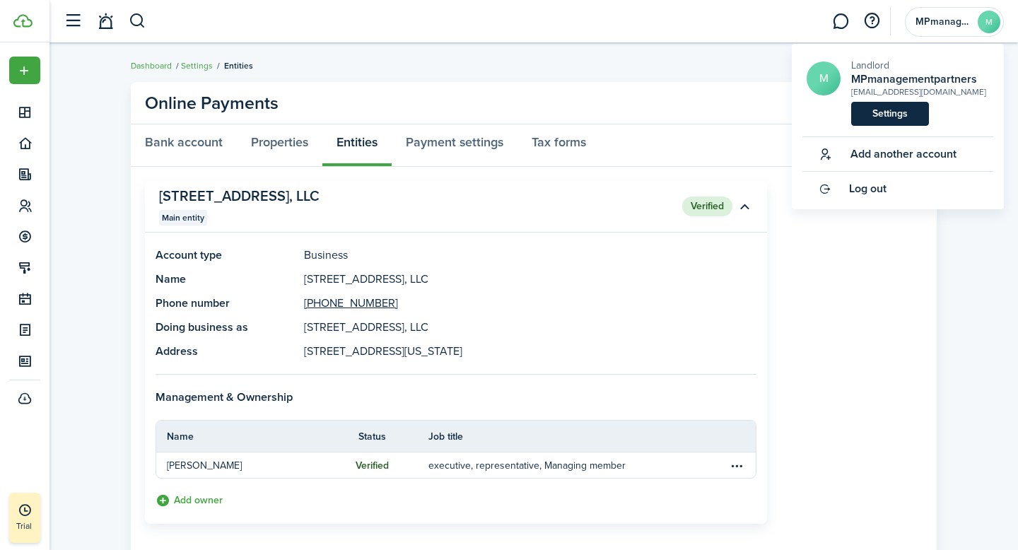
click at [888, 117] on link "Settings" at bounding box center [890, 114] width 78 height 24
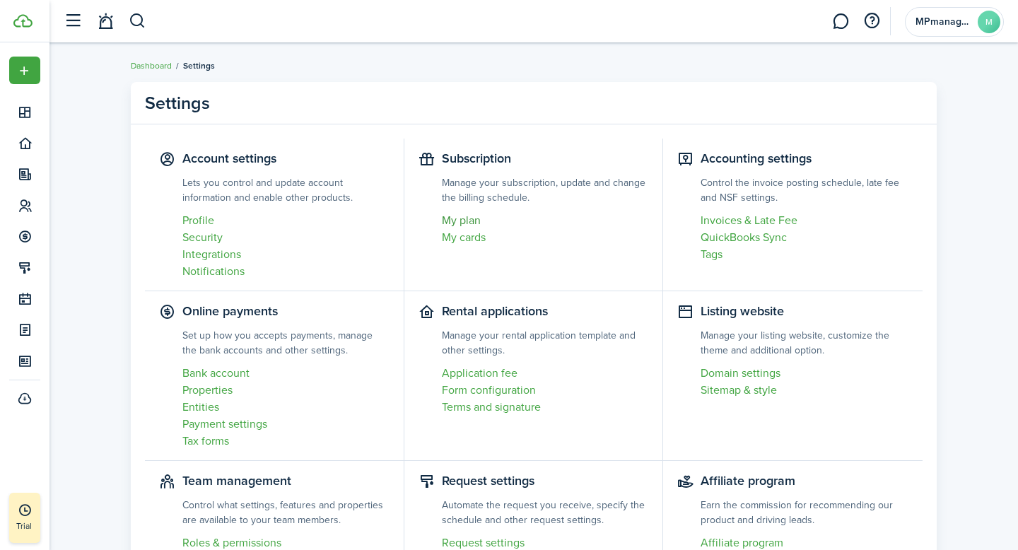
click at [461, 219] on link "My plan" at bounding box center [545, 220] width 207 height 17
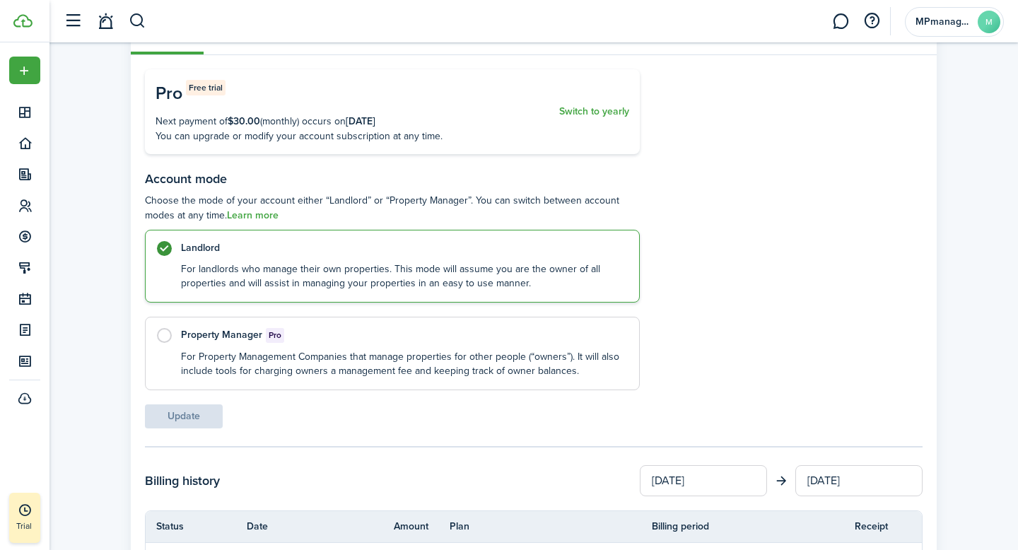
scroll to position [107, 0]
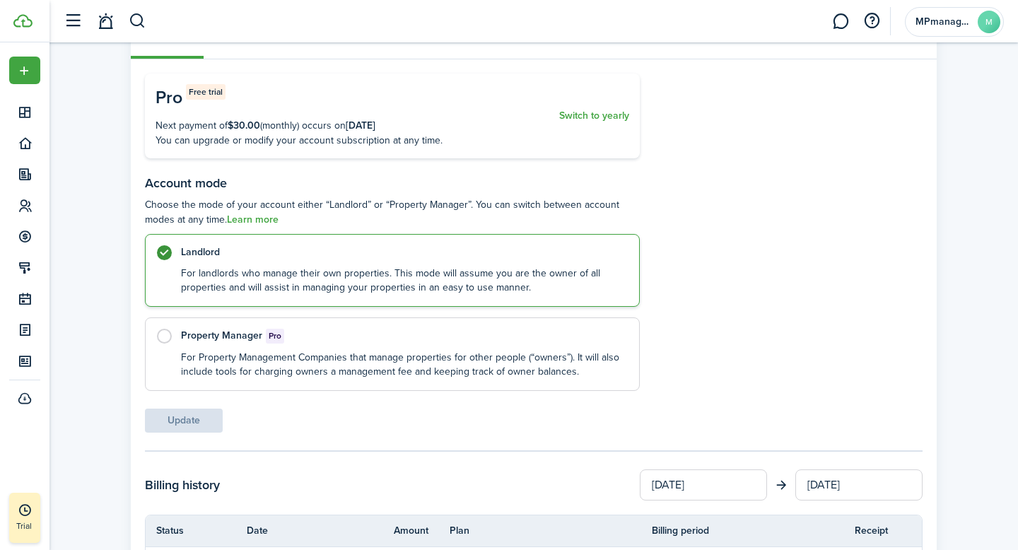
click at [163, 343] on label "Property Manager Pro For Property Management Companies that manage properties f…" at bounding box center [392, 354] width 495 height 74
radio input "false"
radio input "true"
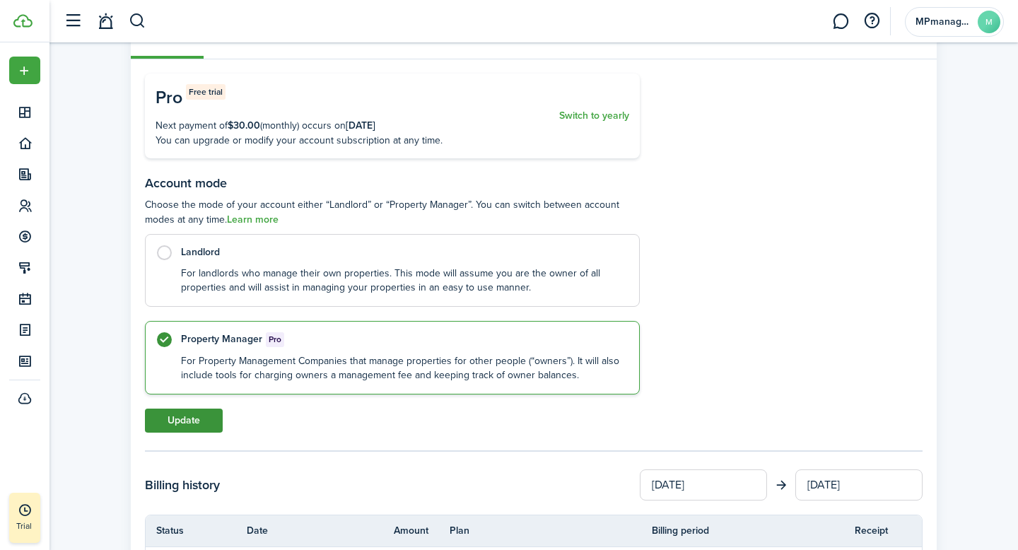
click at [172, 423] on button "Update" at bounding box center [184, 421] width 78 height 24
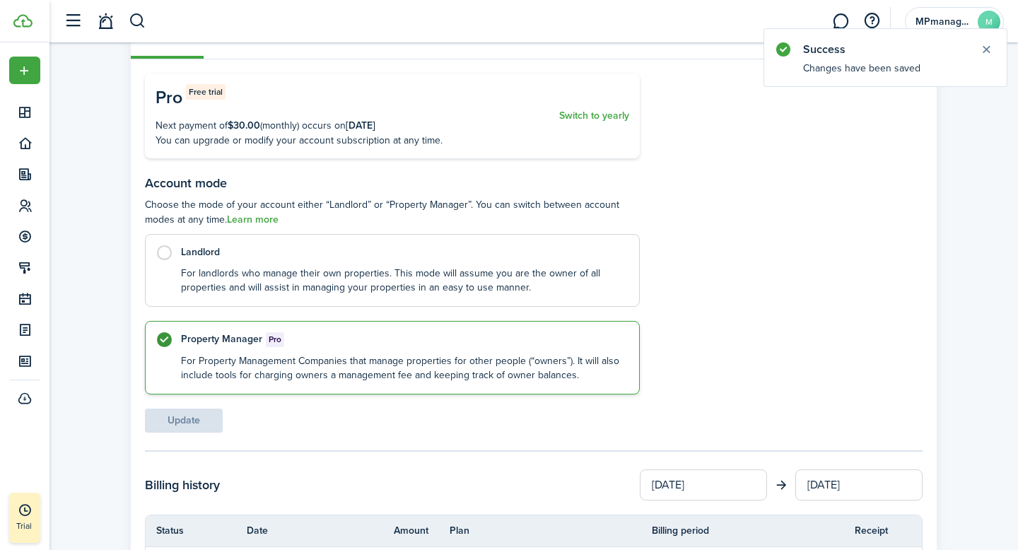
scroll to position [0, 0]
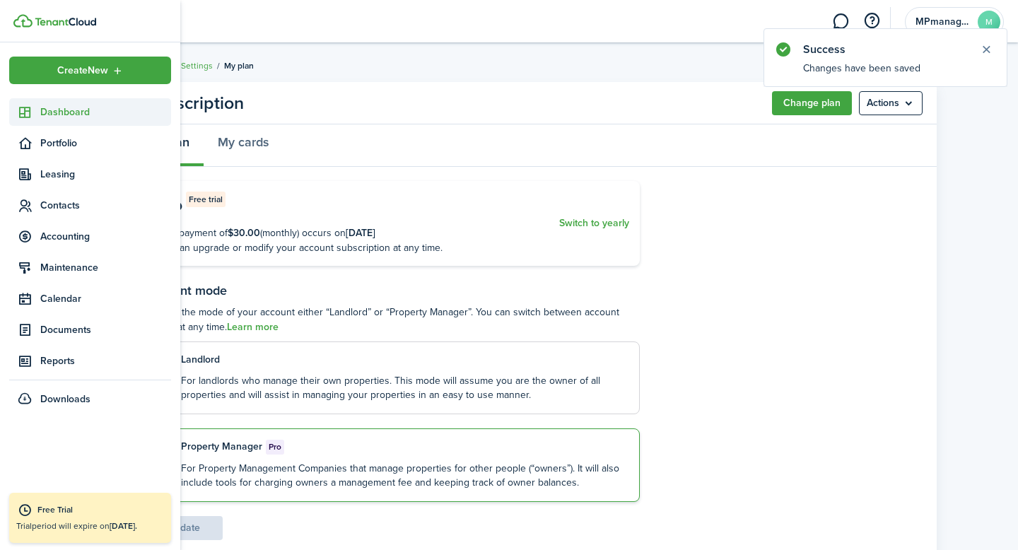
click at [71, 113] on span "Dashboard" at bounding box center [105, 112] width 131 height 15
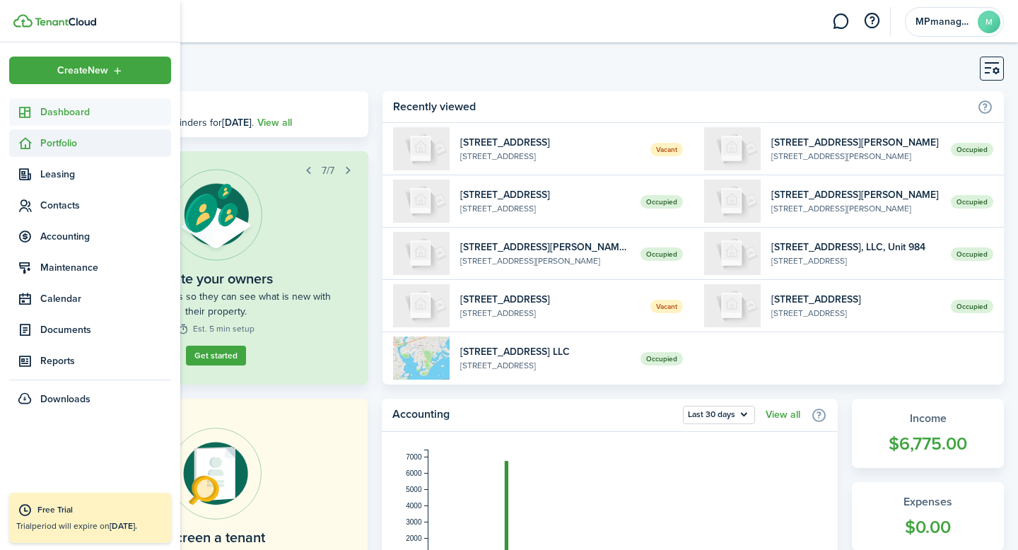
click at [63, 141] on span "Portfolio" at bounding box center [105, 143] width 131 height 15
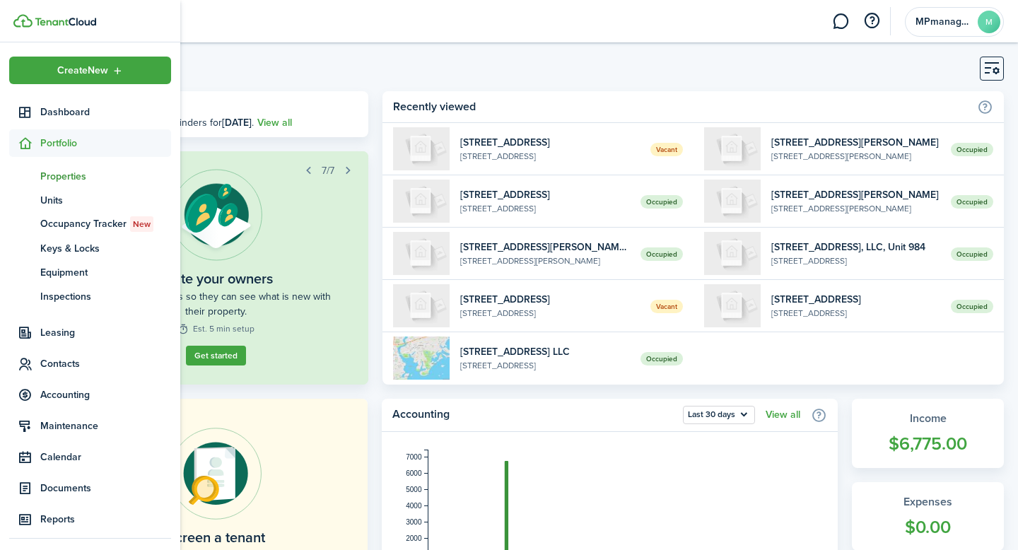
click at [57, 175] on span "Properties" at bounding box center [105, 176] width 131 height 15
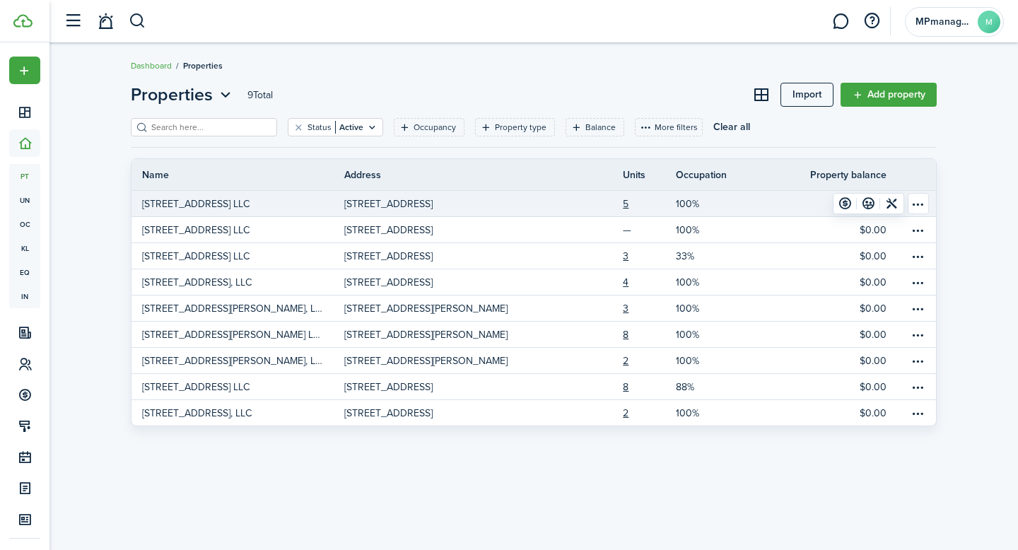
click at [926, 205] on table-menu-btn-icon "Open menu" at bounding box center [918, 203] width 21 height 21
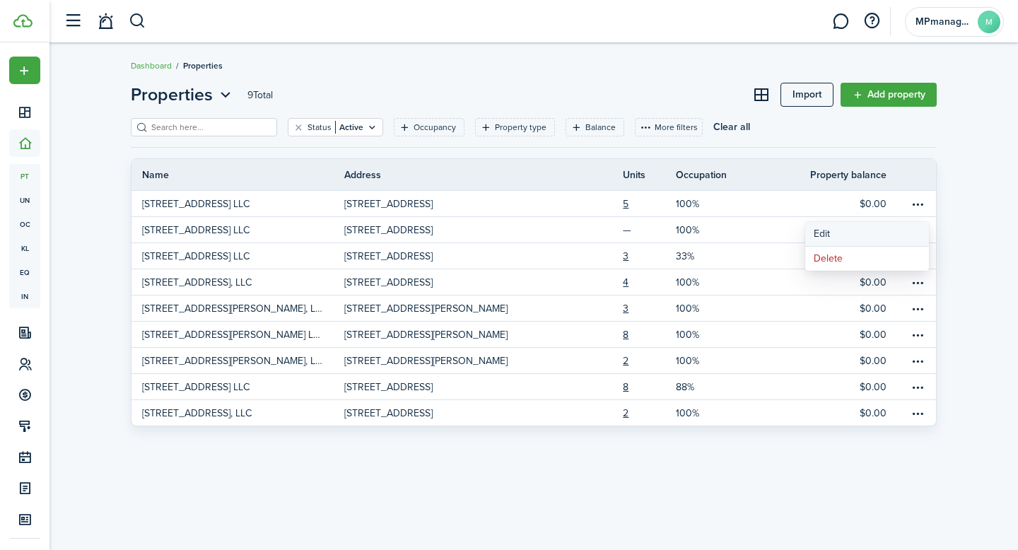
click at [870, 232] on link "Edit" at bounding box center [867, 234] width 124 height 24
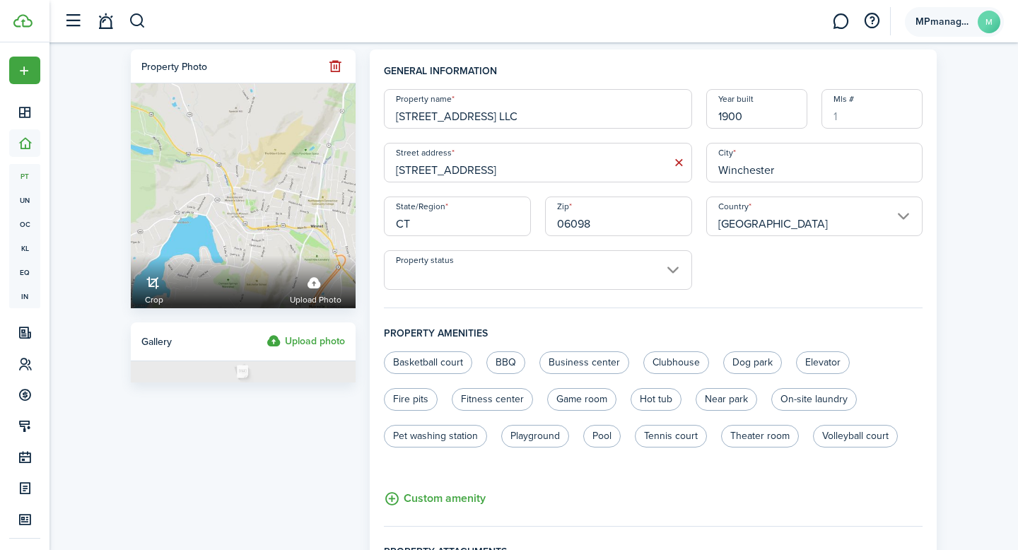
click at [987, 23] on avatar-text "M" at bounding box center [989, 22] width 23 height 23
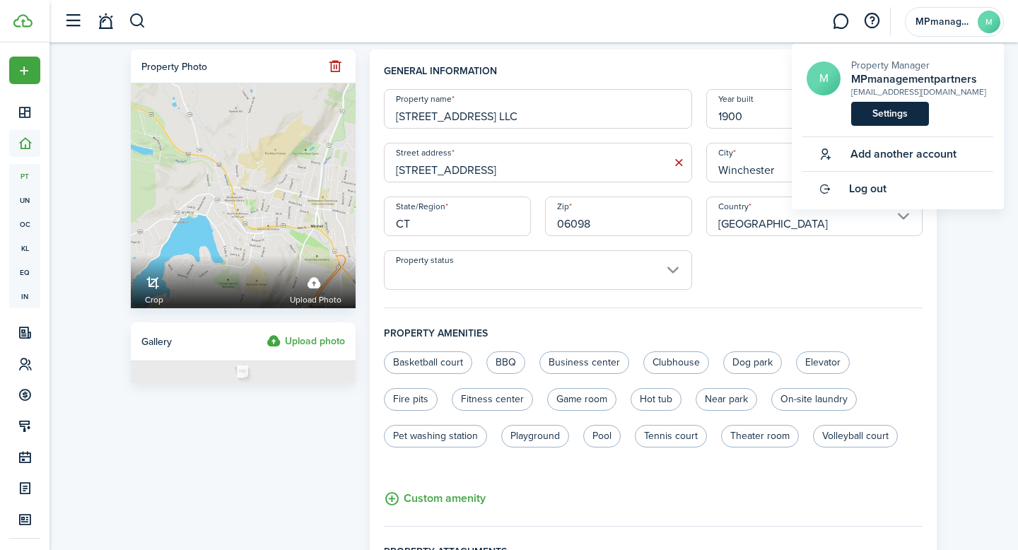
click at [904, 122] on link "Settings" at bounding box center [890, 114] width 78 height 24
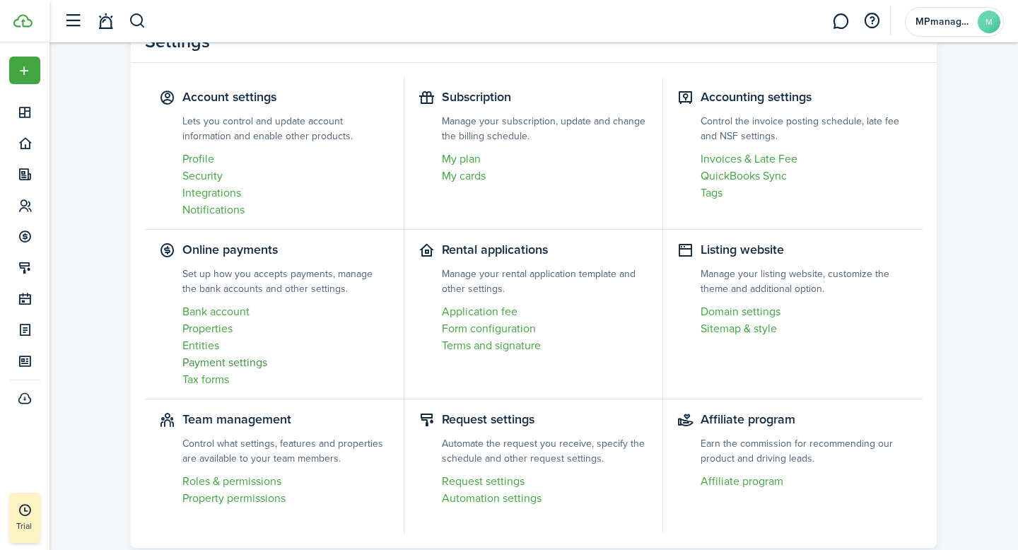
scroll to position [92, 0]
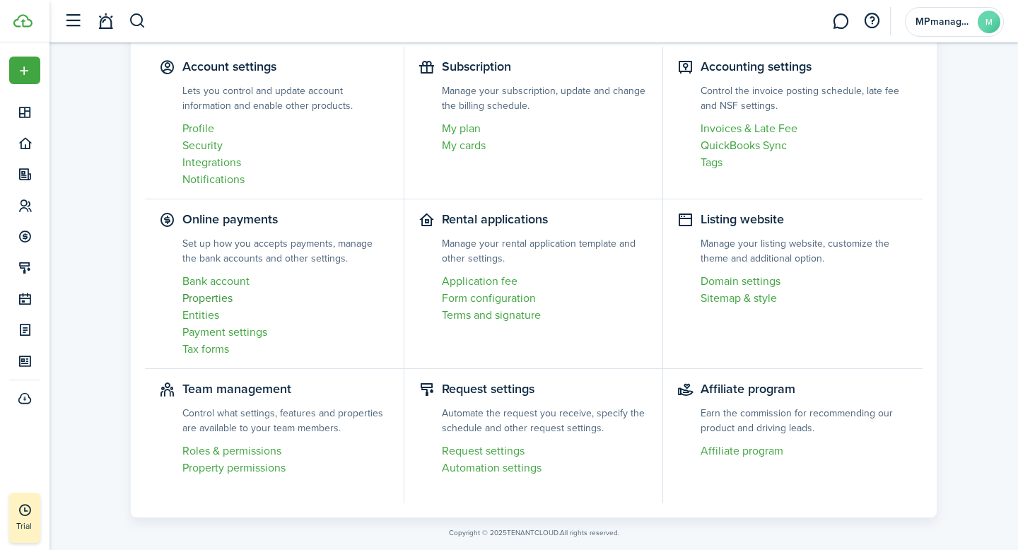
click at [209, 296] on link "Properties" at bounding box center [285, 298] width 207 height 17
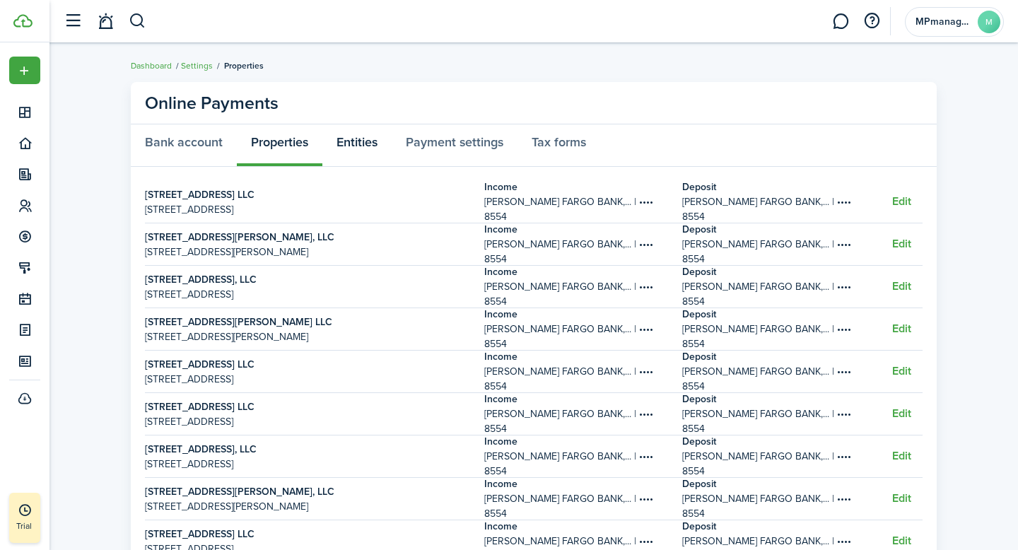
click at [348, 146] on link "Entities" at bounding box center [356, 145] width 69 height 42
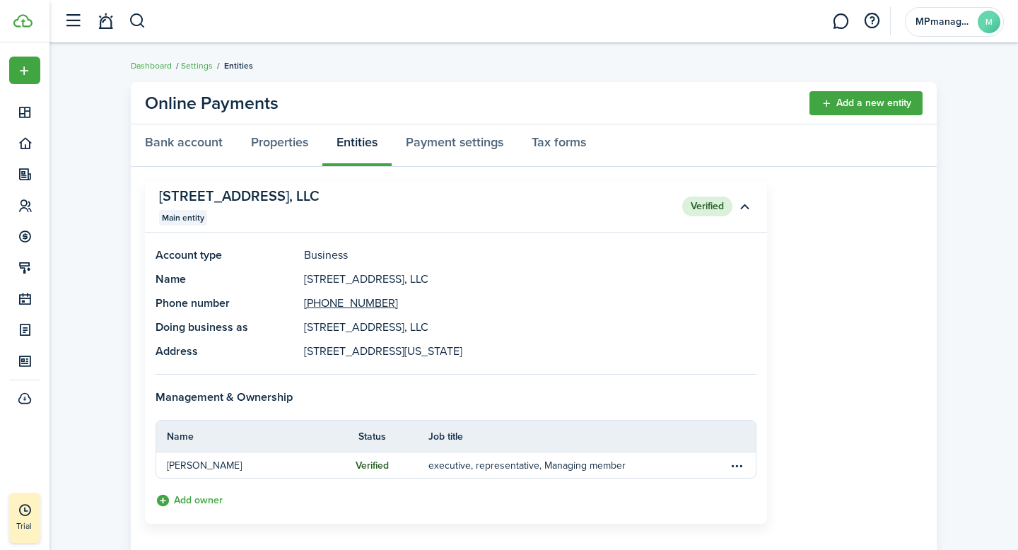
click at [285, 198] on panel-main-title "[STREET_ADDRESS], LLC" at bounding box center [394, 196] width 471 height 16
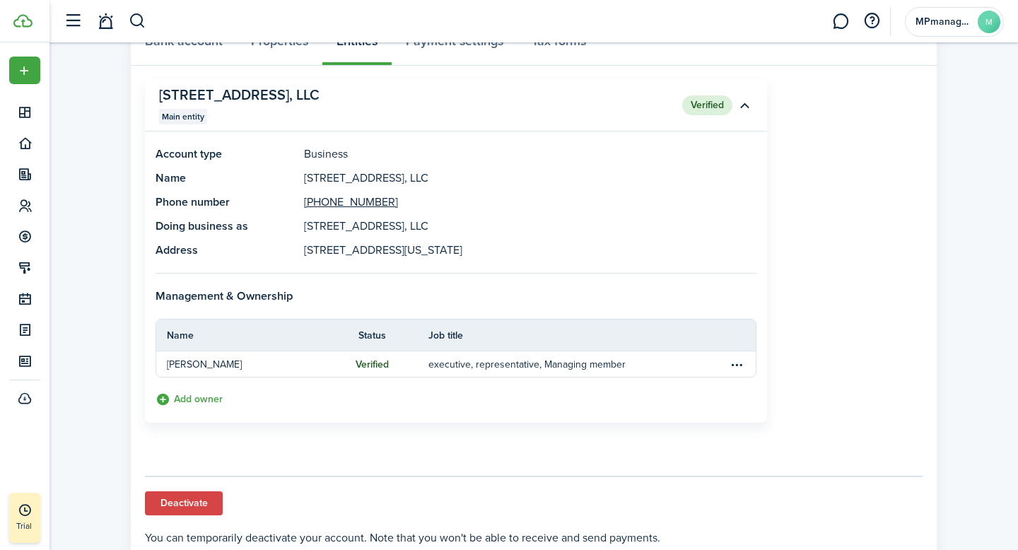
scroll to position [150, 0]
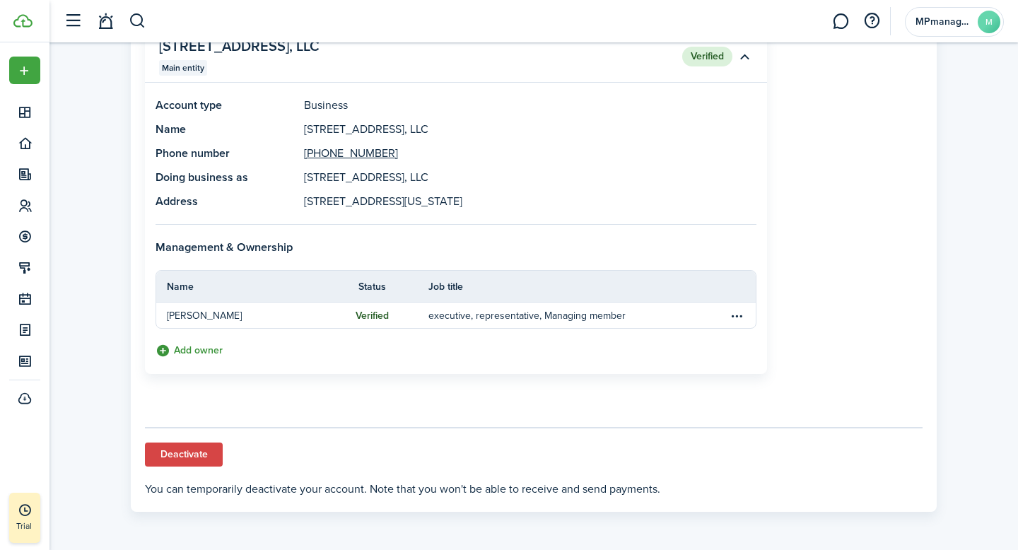
click at [197, 346] on button "Add owner" at bounding box center [189, 351] width 67 height 16
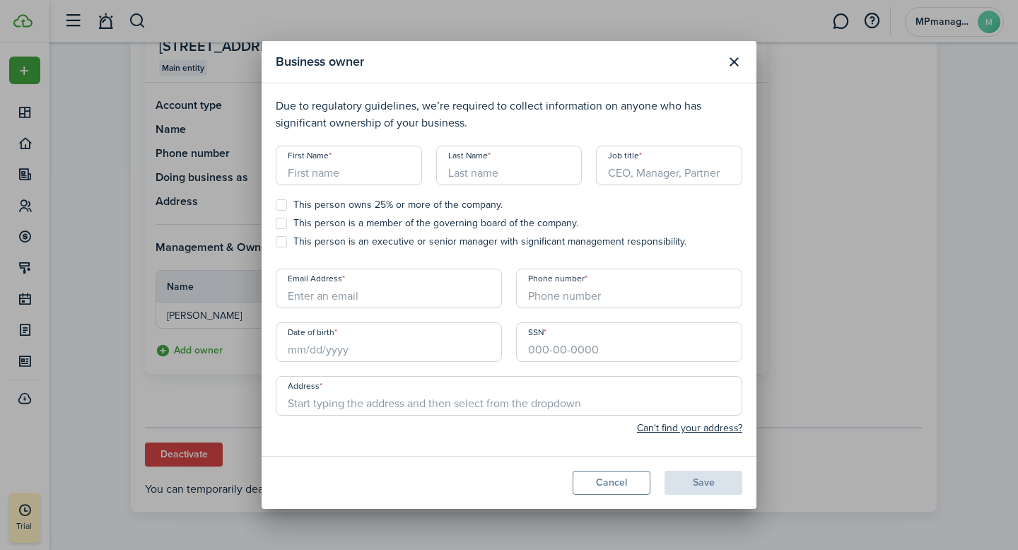
click at [349, 172] on input "First Name" at bounding box center [349, 166] width 146 height 40
type input "Yulia"
type input "[PERSON_NAME]"
type input "[EMAIL_ADDRESS][DOMAIN_NAME]"
type input "[PHONE_NUMBER]"
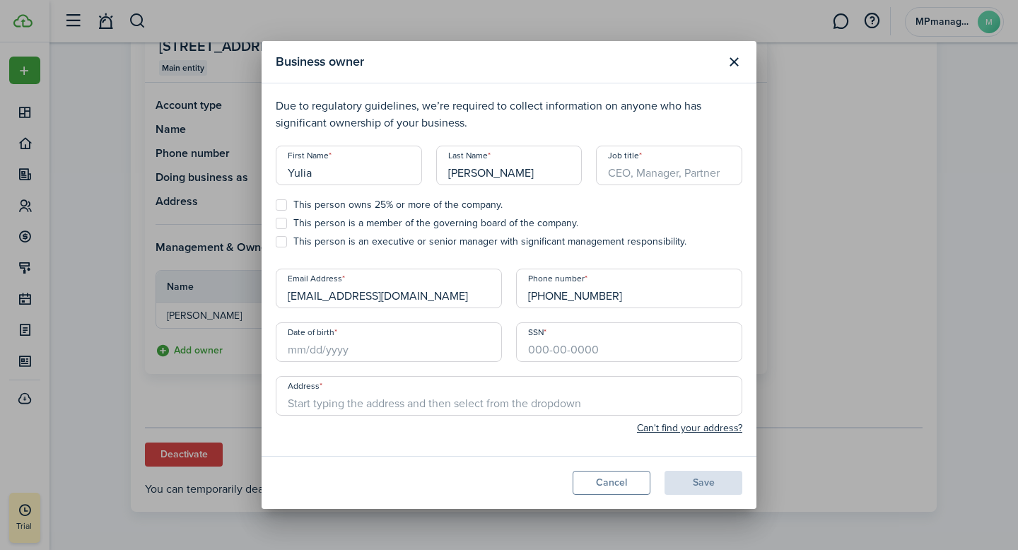
type input "[STREET_ADDRESS][US_STATE]"
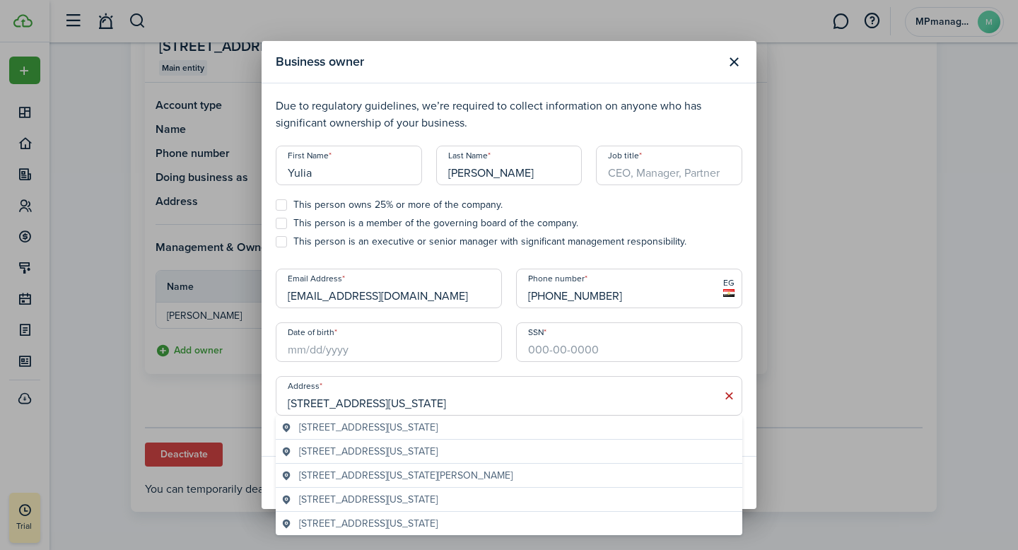
click at [286, 242] on label "This person is an executive or senior manager with significant management respo…" at bounding box center [481, 241] width 411 height 11
click at [276, 242] on input "This person is an executive or senior manager with significant management respo…" at bounding box center [275, 242] width 1 height 1
checkbox input "true"
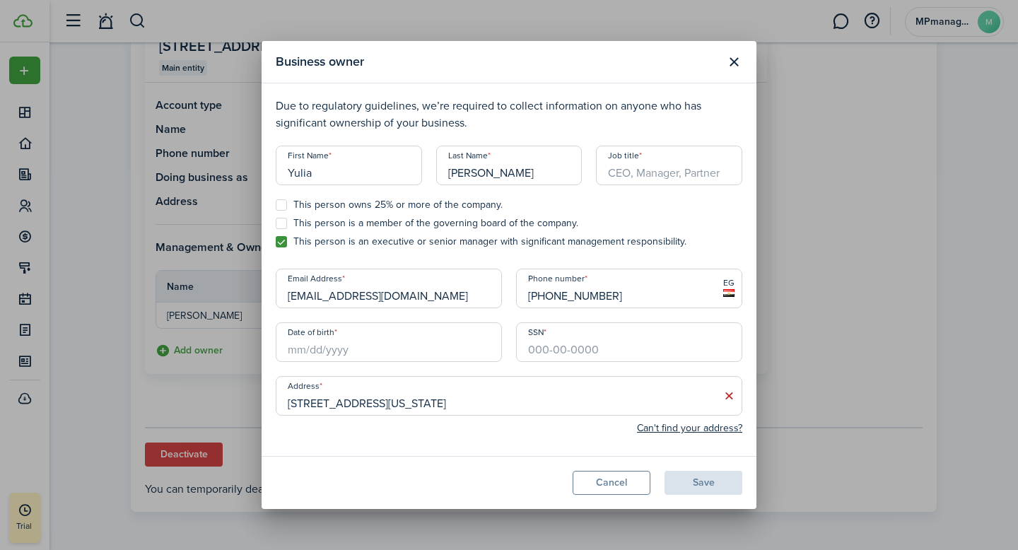
scroll to position [1, 0]
click at [638, 351] on input "SSN" at bounding box center [629, 341] width 226 height 40
click at [353, 346] on input "Date of birth" at bounding box center [389, 341] width 226 height 40
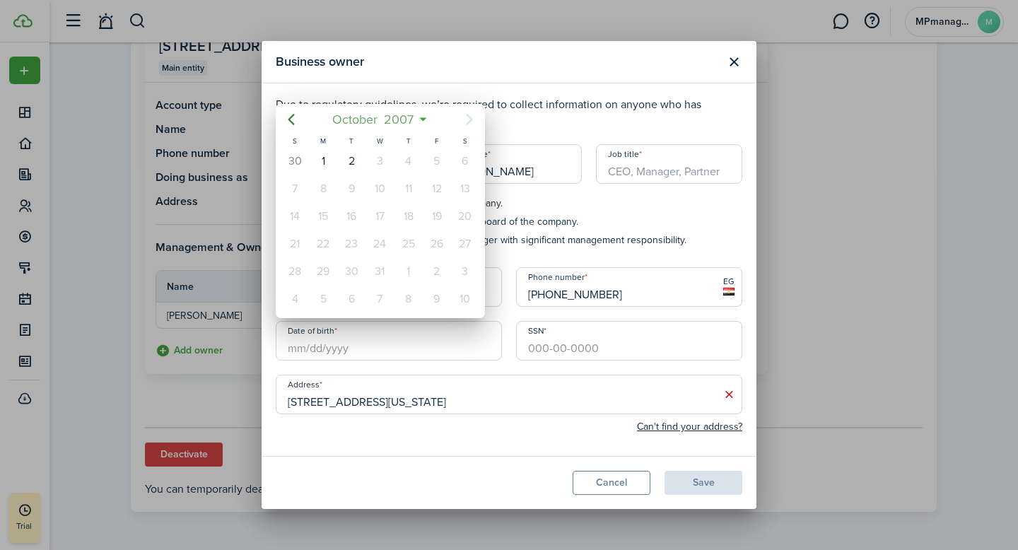
click at [419, 119] on mbsc-button "[DATE]" at bounding box center [373, 119] width 99 height 25
click at [370, 119] on span "2007" at bounding box center [373, 119] width 36 height 25
click at [388, 115] on span "[DATE] - [DATE]" at bounding box center [373, 119] width 89 height 25
click at [388, 115] on span "2007" at bounding box center [373, 119] width 36 height 25
click at [402, 117] on span "2007" at bounding box center [399, 119] width 36 height 25
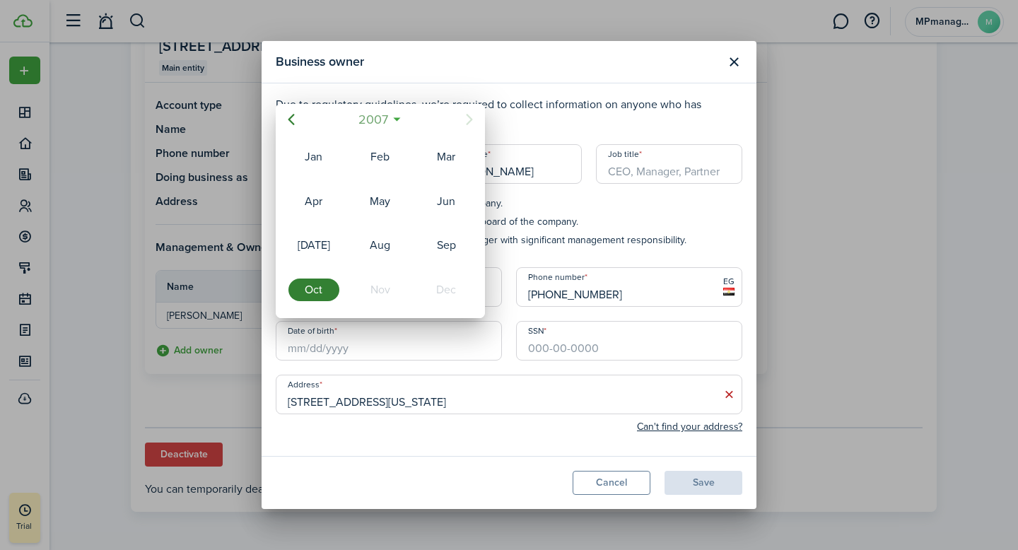
click at [395, 119] on mbsc-button "2007" at bounding box center [372, 119] width 47 height 25
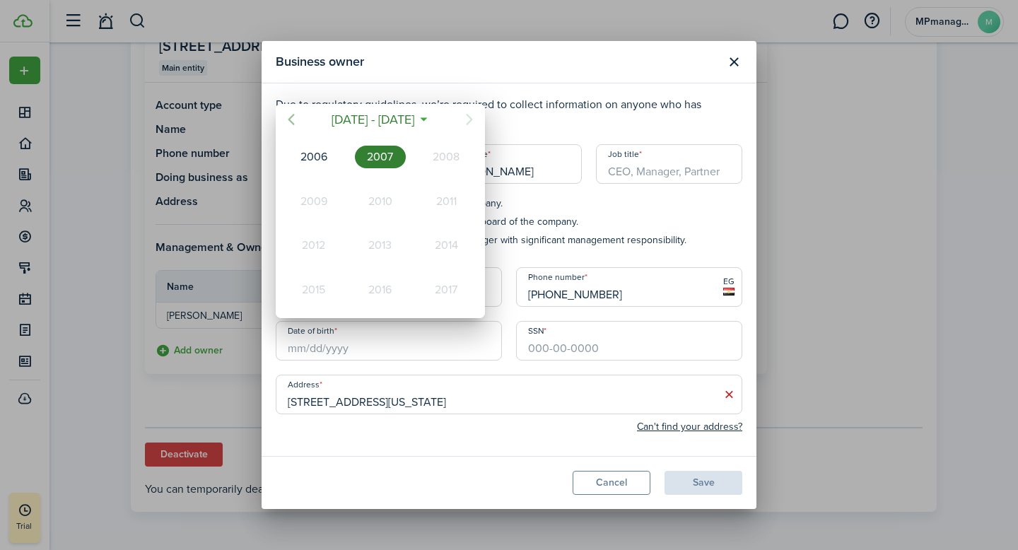
click at [288, 115] on icon "Previous page" at bounding box center [291, 119] width 17 height 17
click at [385, 163] on div "1983" at bounding box center [380, 157] width 51 height 23
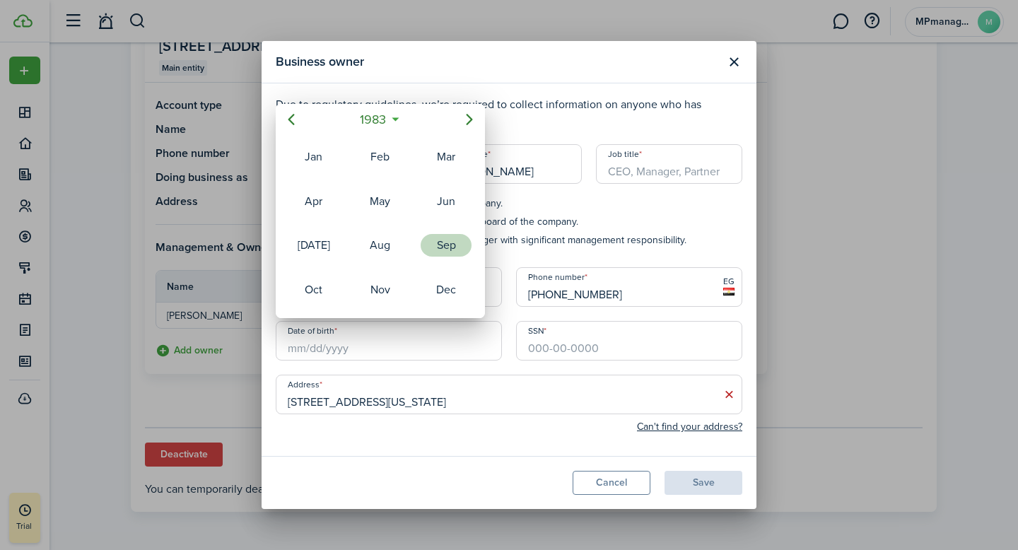
click at [447, 238] on div "Sep" at bounding box center [446, 245] width 51 height 23
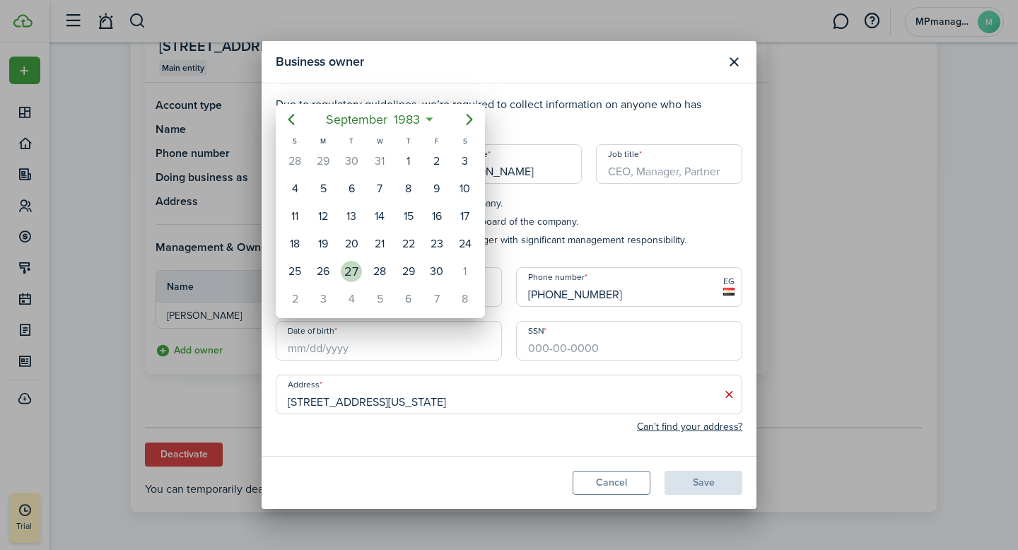
click at [356, 274] on div "27" at bounding box center [351, 271] width 21 height 21
type input "[DATE]"
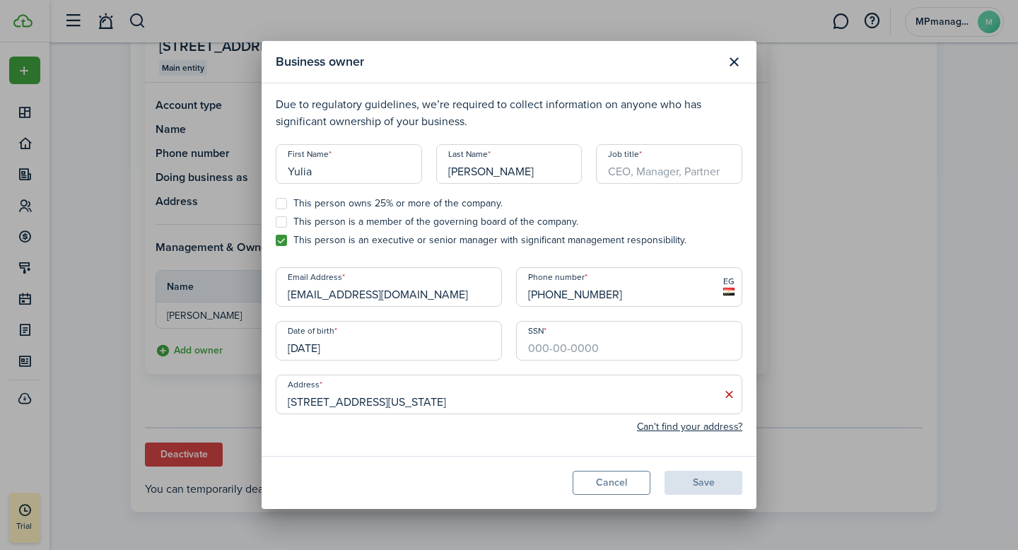
click at [588, 351] on input "SSN" at bounding box center [629, 341] width 226 height 40
type input "045-13-8293"
click at [621, 298] on input "[PHONE_NUMBER]" at bounding box center [629, 287] width 226 height 40
click at [729, 291] on icon at bounding box center [728, 292] width 11 height 8
click at [672, 289] on input "[PHONE_NUMBER]" at bounding box center [629, 287] width 226 height 40
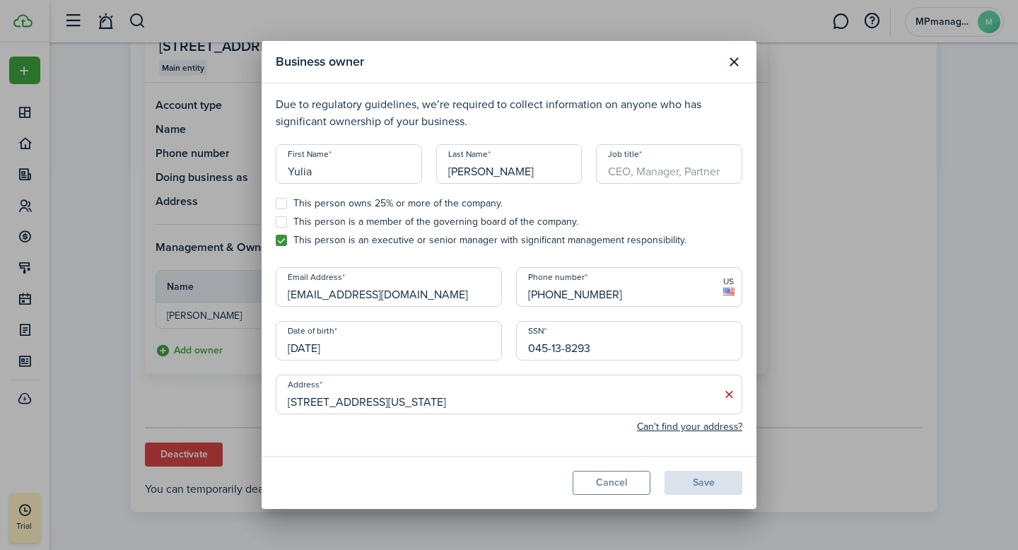
type input "[PHONE_NUMBER]"
click at [398, 404] on input "[STREET_ADDRESS][US_STATE]" at bounding box center [509, 395] width 467 height 40
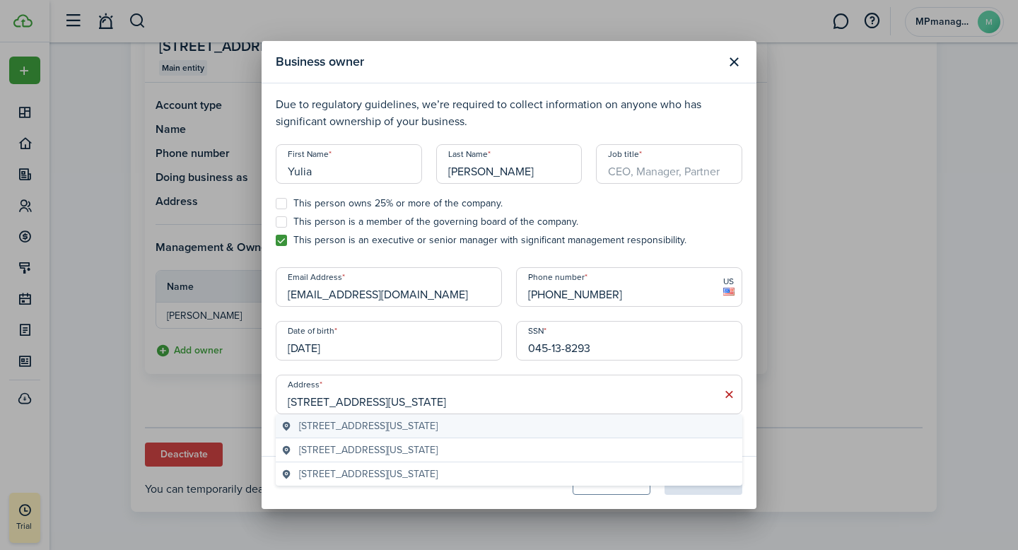
click at [413, 426] on span "[STREET_ADDRESS][US_STATE]" at bounding box center [368, 426] width 139 height 15
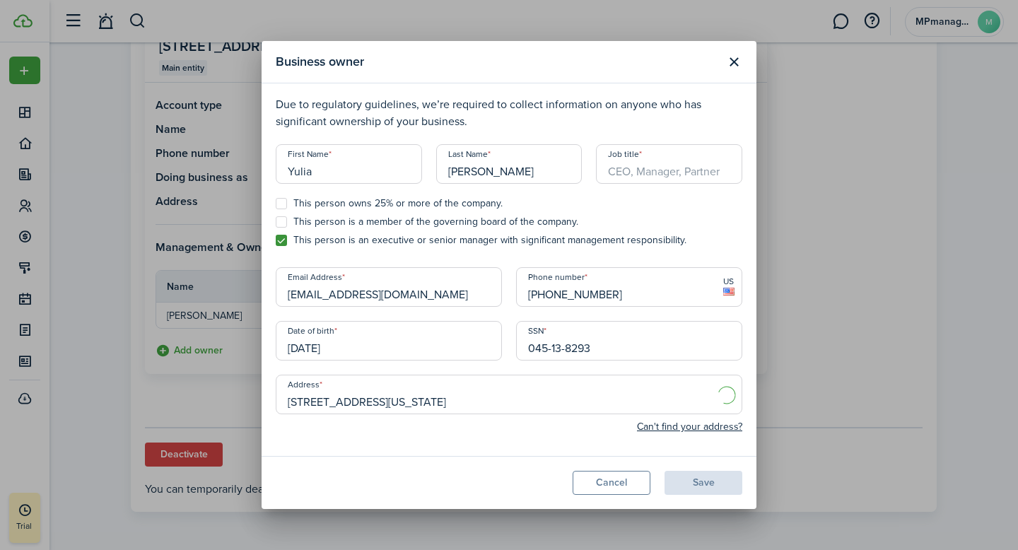
type input "[STREET_ADDRESS][US_STATE]"
click at [690, 482] on modal-footer "Cancel Save" at bounding box center [509, 482] width 495 height 53
click at [661, 164] on input "Job title" at bounding box center [669, 164] width 146 height 40
click at [654, 172] on input "Managibf memeber" at bounding box center [669, 164] width 146 height 40
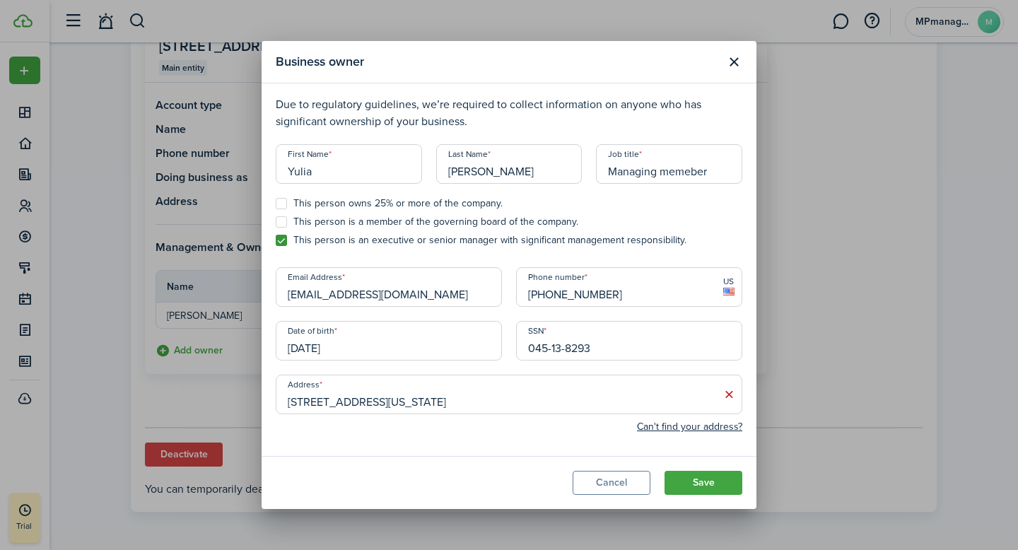
click at [691, 171] on input "Managing memeber" at bounding box center [669, 164] width 146 height 40
type input "Managing member"
click at [715, 486] on button "Save" at bounding box center [704, 483] width 78 height 24
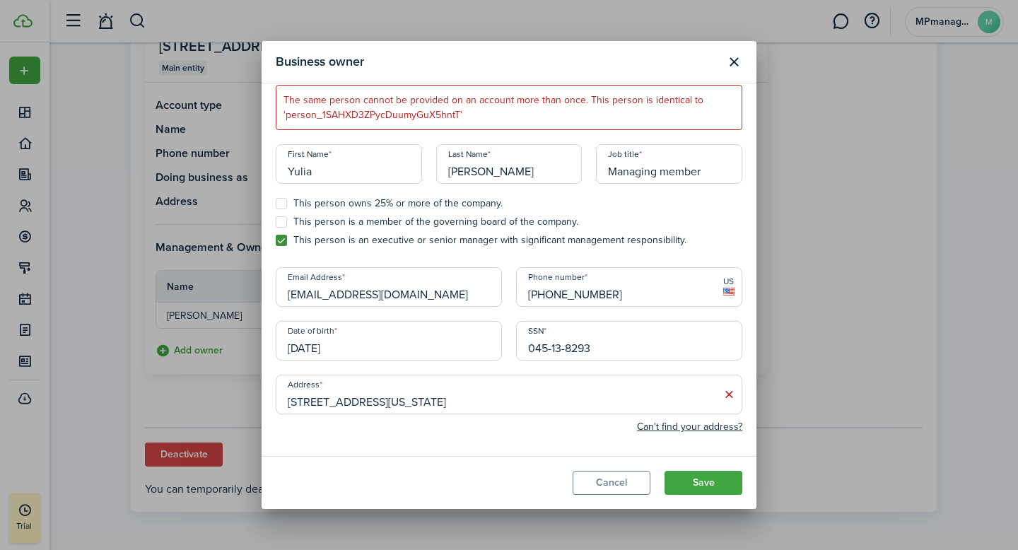
scroll to position [0, 0]
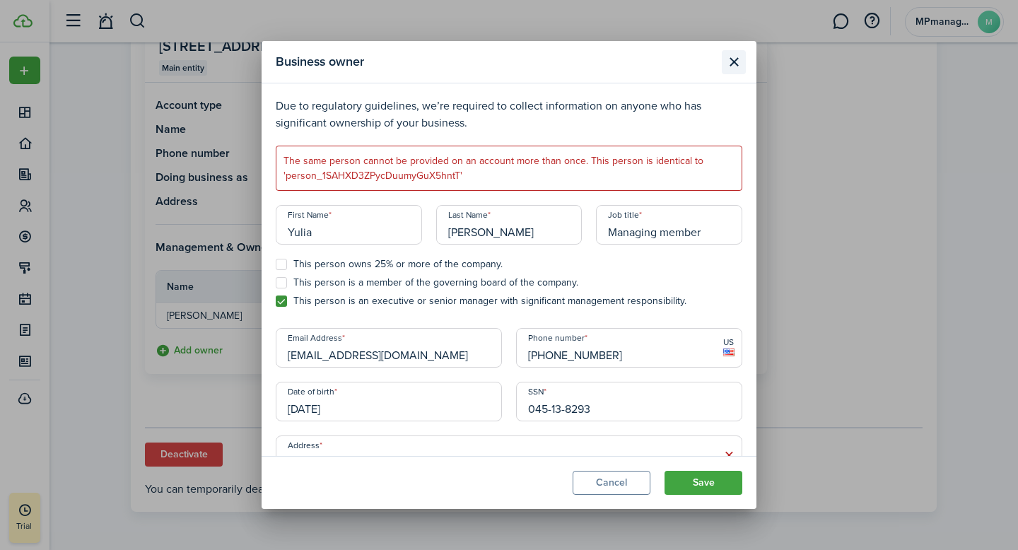
click at [732, 61] on button "Close modal" at bounding box center [734, 62] width 24 height 24
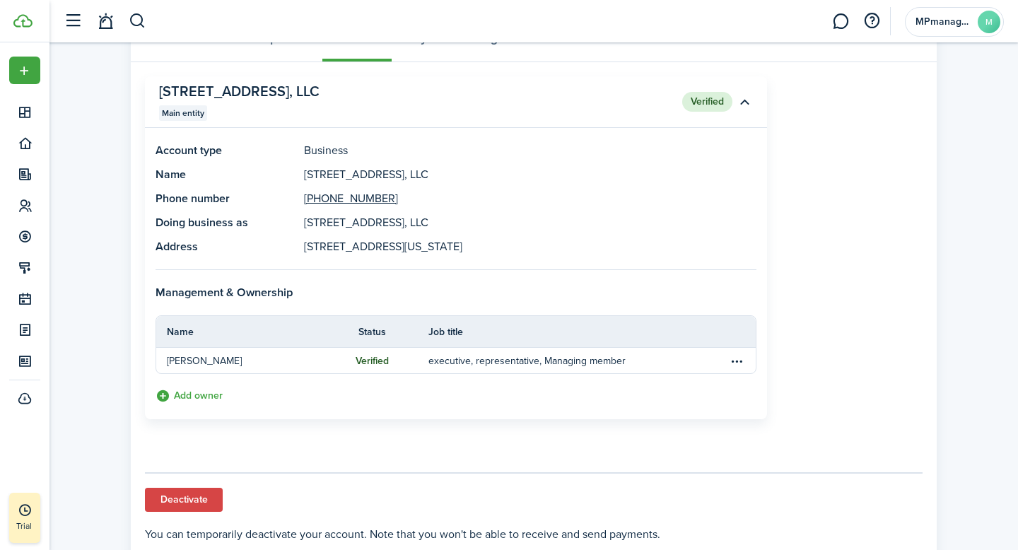
scroll to position [76, 0]
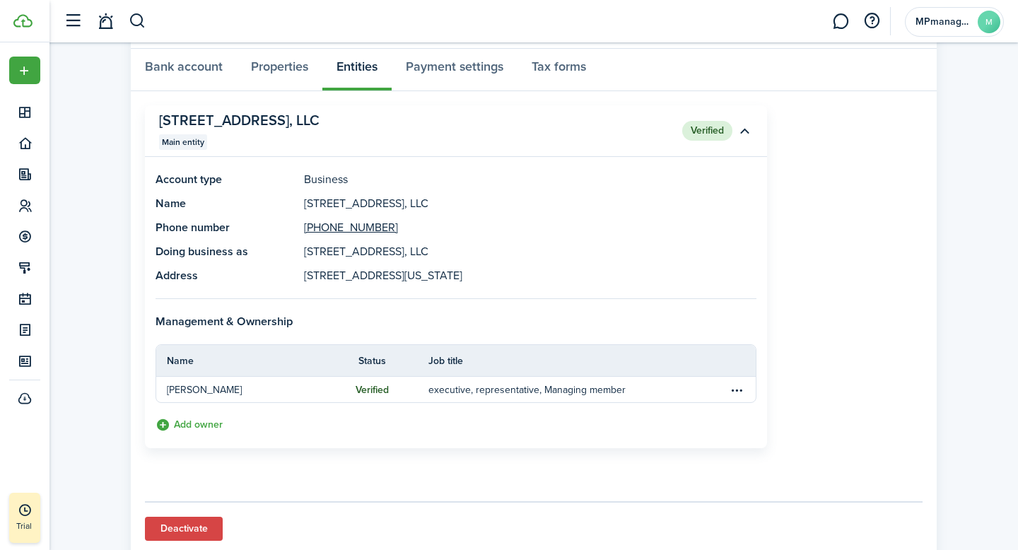
click at [487, 201] on panel-main-description "[STREET_ADDRESS], LLC" at bounding box center [530, 203] width 452 height 17
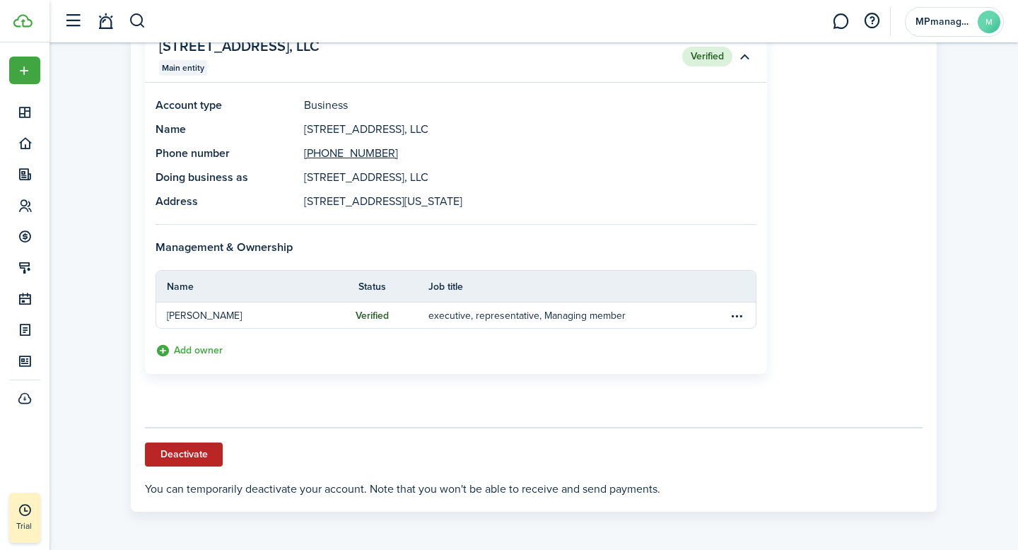
click at [183, 452] on button "Deactivate" at bounding box center [184, 455] width 78 height 24
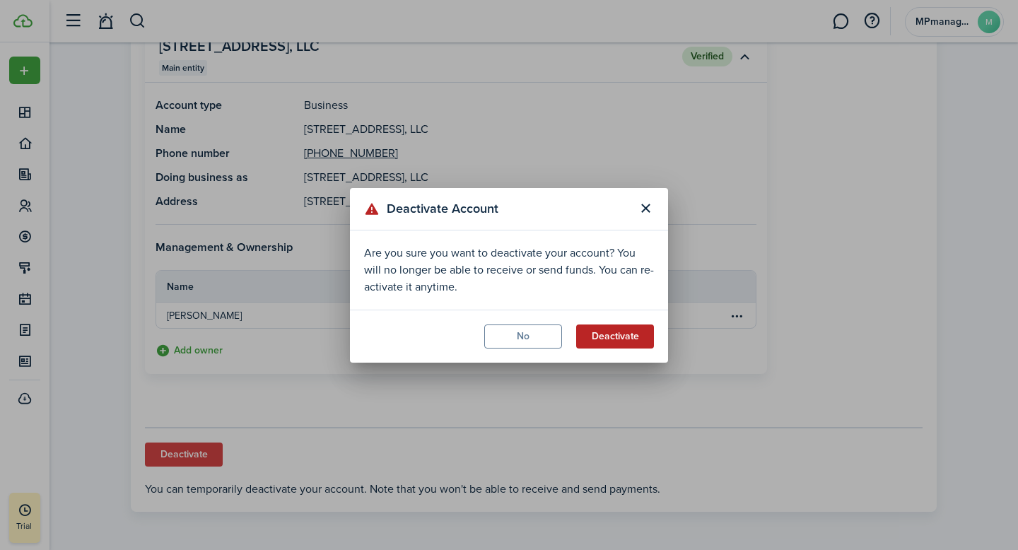
click at [608, 334] on button "Deactivate" at bounding box center [615, 336] width 78 height 24
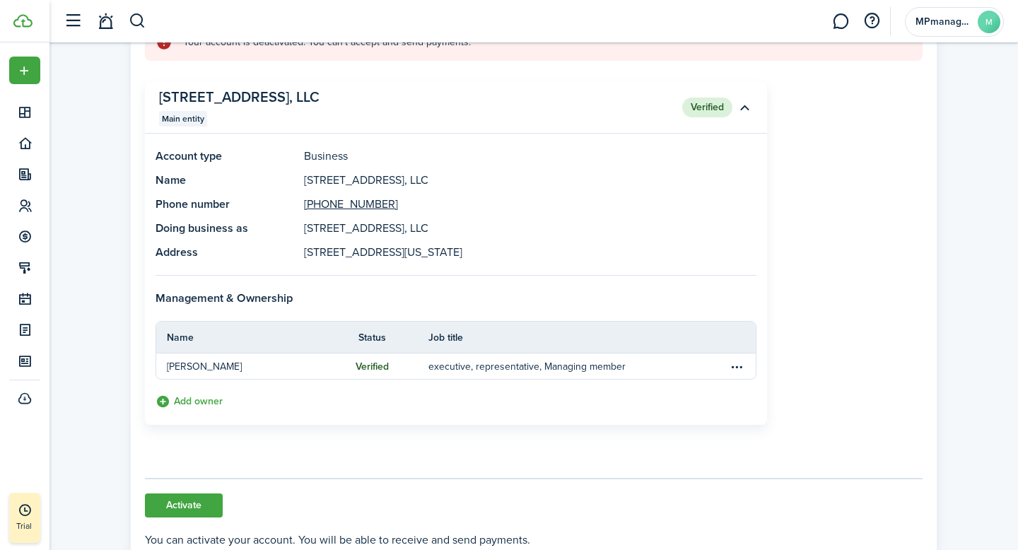
scroll to position [209, 0]
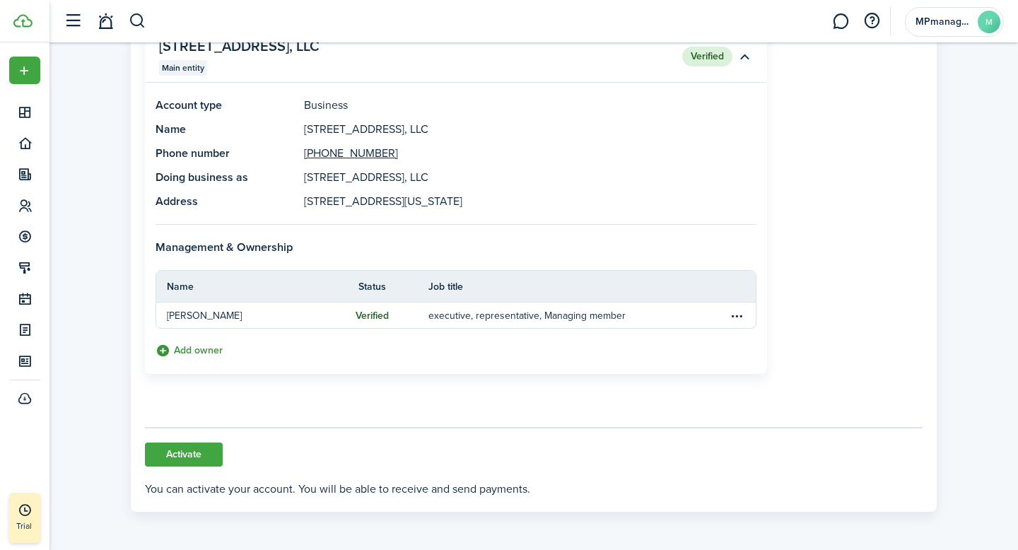
click at [185, 352] on button "Add owner" at bounding box center [189, 351] width 67 height 16
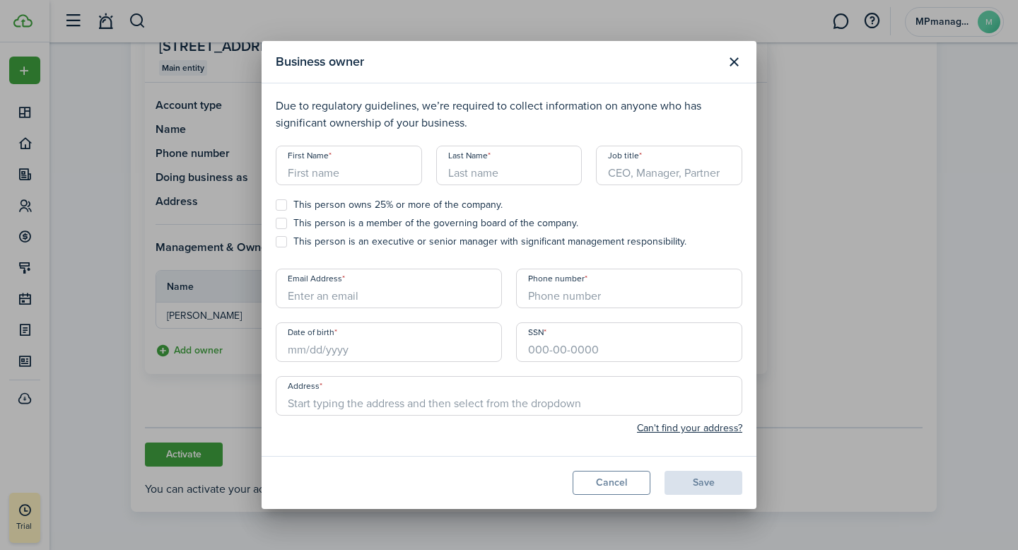
click at [322, 166] on input "First Name" at bounding box center [349, 166] width 146 height 40
type input "Yulia"
type input "[PERSON_NAME]"
type input "[EMAIL_ADDRESS][DOMAIN_NAME]"
type input "[PHONE_NUMBER]"
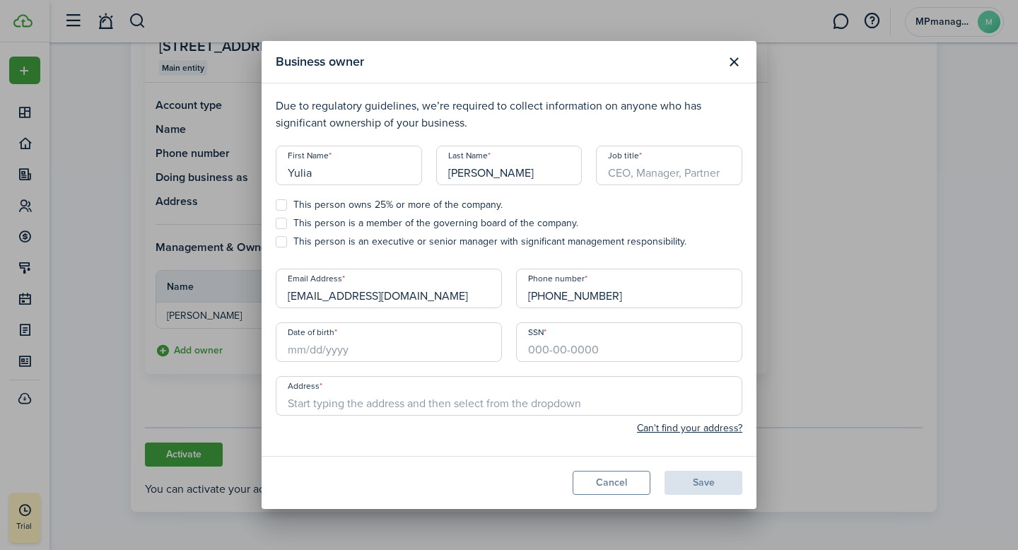
type input "[STREET_ADDRESS][US_STATE]"
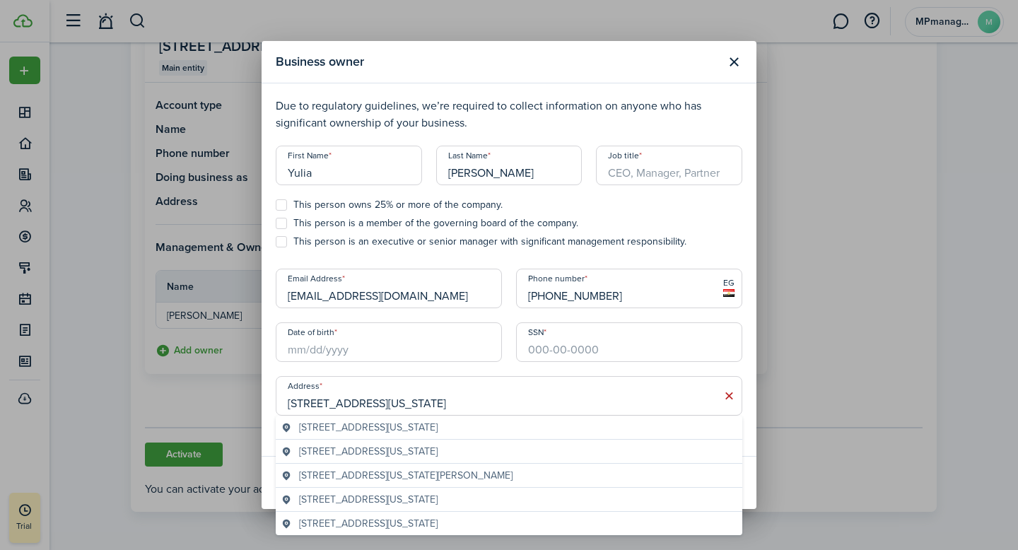
click at [533, 300] on input "[PHONE_NUMBER]" at bounding box center [629, 289] width 226 height 40
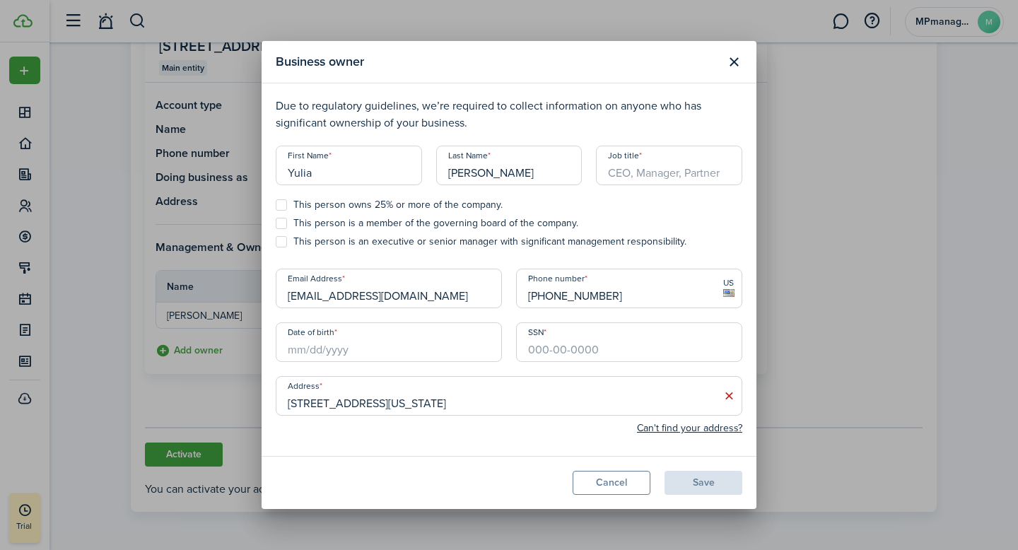
type input "[PHONE_NUMBER]"
click at [665, 177] on input "Job title" at bounding box center [669, 166] width 146 height 40
click at [413, 339] on input "Date of birth" at bounding box center [389, 342] width 226 height 40
type input "Managing memeber"
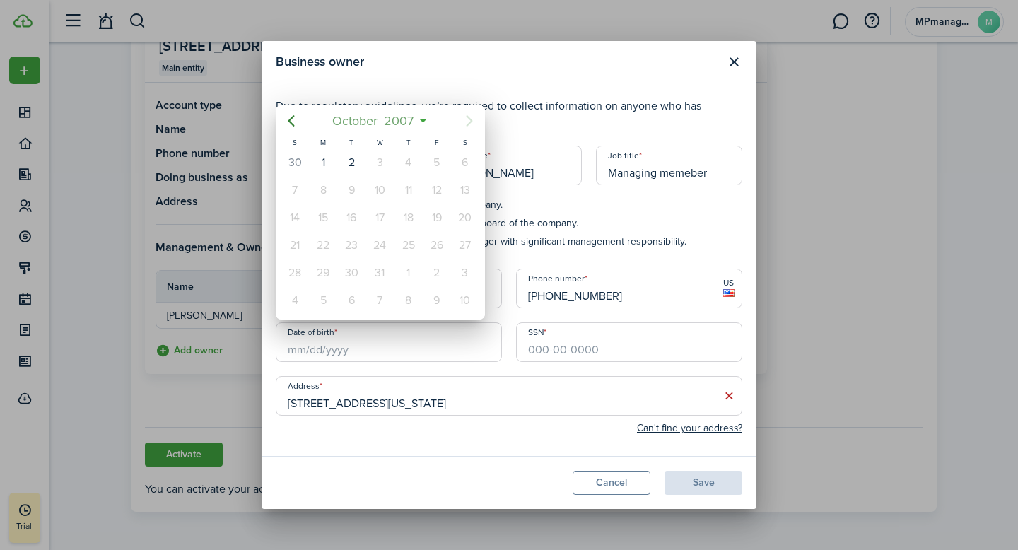
click at [364, 120] on span "October" at bounding box center [355, 120] width 52 height 25
click at [364, 120] on span "2007" at bounding box center [373, 120] width 36 height 25
click at [295, 125] on icon "Previous page" at bounding box center [291, 120] width 17 height 17
click at [368, 162] on div "1983" at bounding box center [380, 158] width 51 height 23
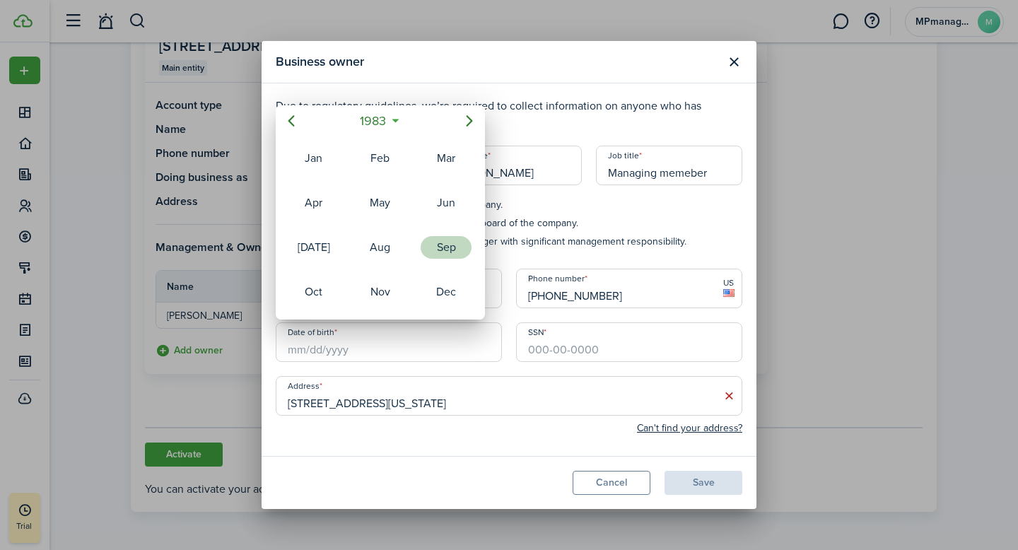
click at [451, 257] on div "Sep" at bounding box center [446, 247] width 51 height 23
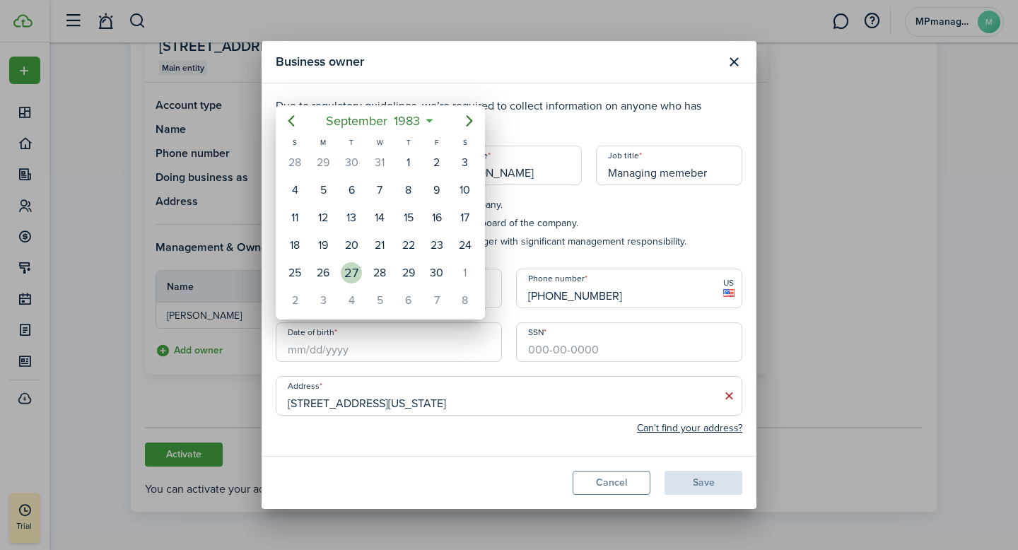
click at [356, 276] on div "27" at bounding box center [351, 272] width 21 height 21
type input "[DATE]"
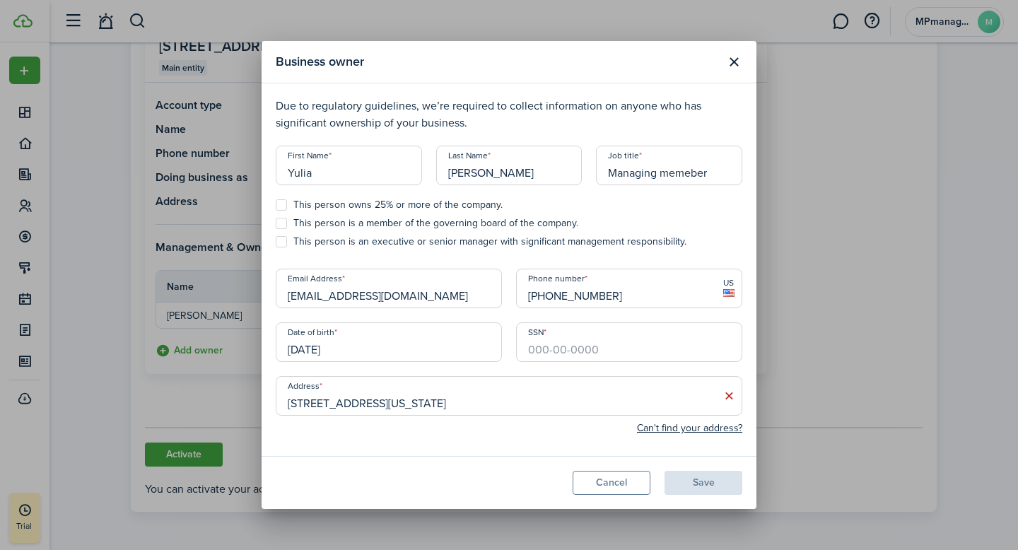
click at [605, 335] on input "SSN" at bounding box center [629, 342] width 226 height 40
type input "045-13-8294"
click at [516, 387] on input "[STREET_ADDRESS][US_STATE]" at bounding box center [509, 396] width 467 height 40
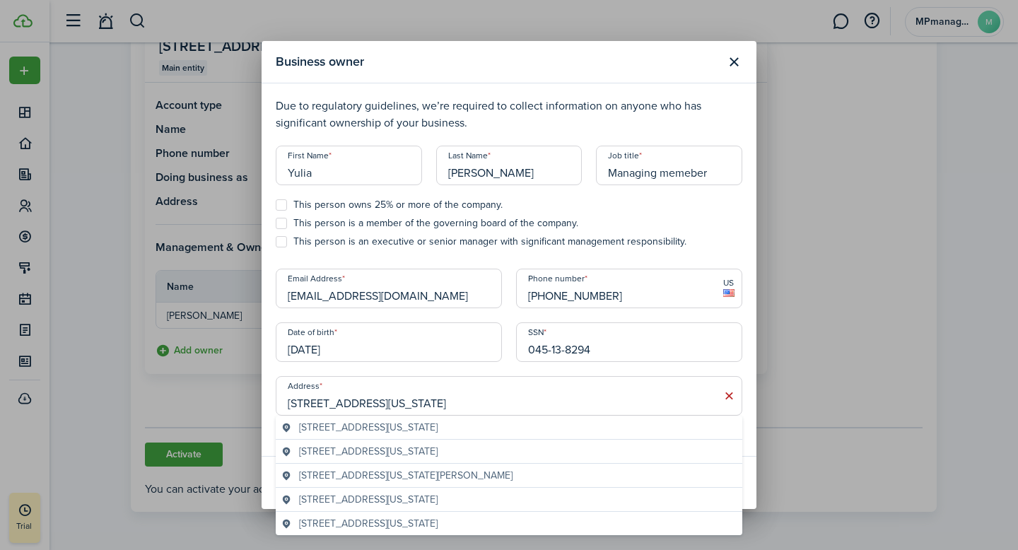
click at [452, 395] on input "[STREET_ADDRESS][US_STATE]" at bounding box center [509, 396] width 467 height 40
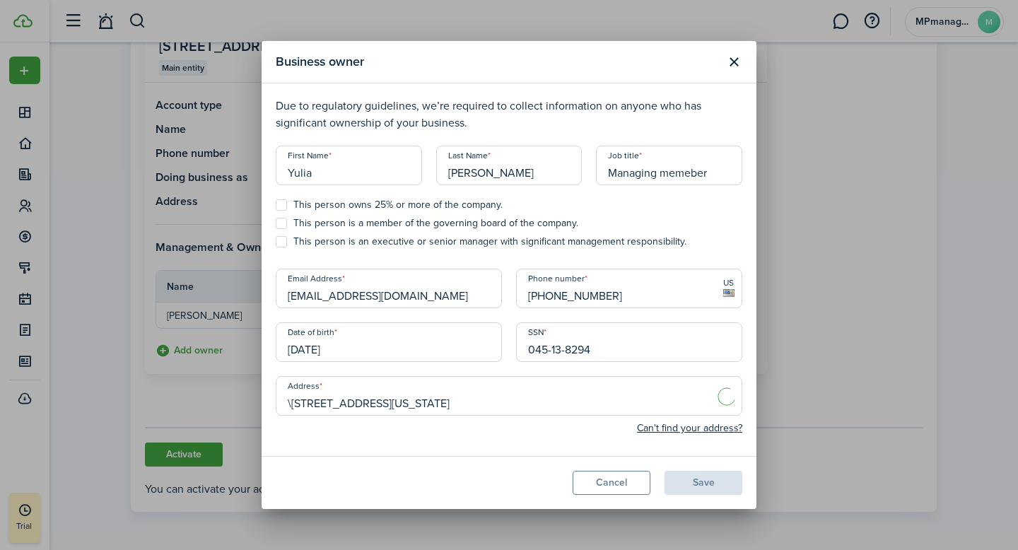
click at [428, 404] on input "\[STREET_ADDRESS][US_STATE]" at bounding box center [509, 396] width 467 height 40
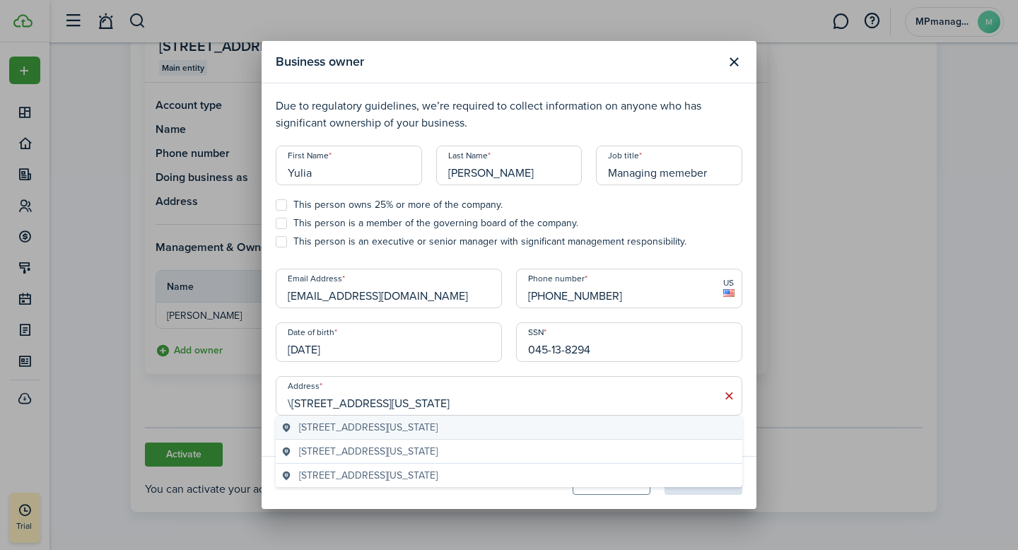
click at [423, 432] on span "[STREET_ADDRESS][US_STATE]" at bounding box center [368, 427] width 139 height 15
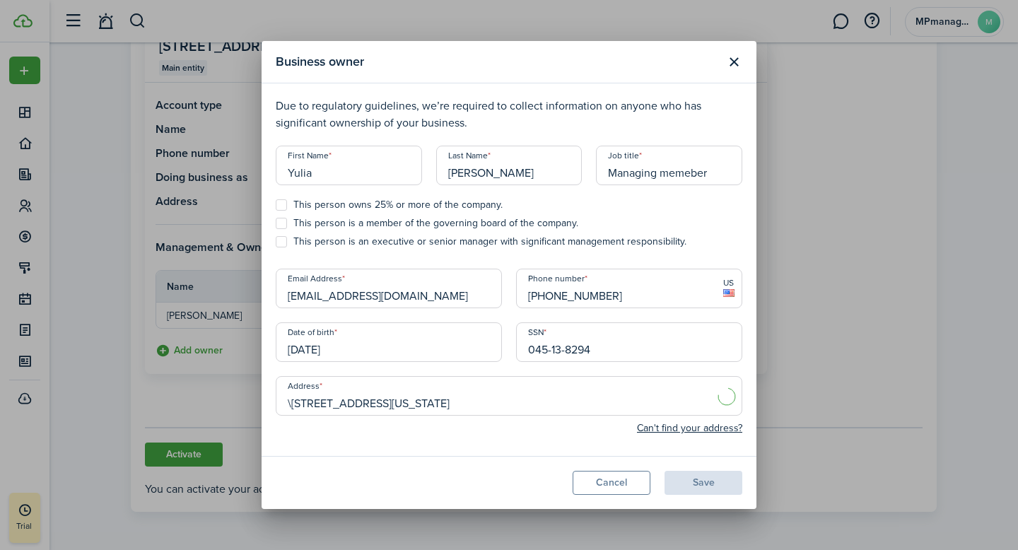
type input "[STREET_ADDRESS][US_STATE]"
click at [282, 242] on label "This person is an executive or senior manager with significant management respo…" at bounding box center [481, 241] width 411 height 11
click at [276, 242] on input "This person is an executive or senior manager with significant management respo…" at bounding box center [275, 242] width 1 height 1
checkbox input "true"
click at [701, 482] on button "Save" at bounding box center [704, 483] width 78 height 24
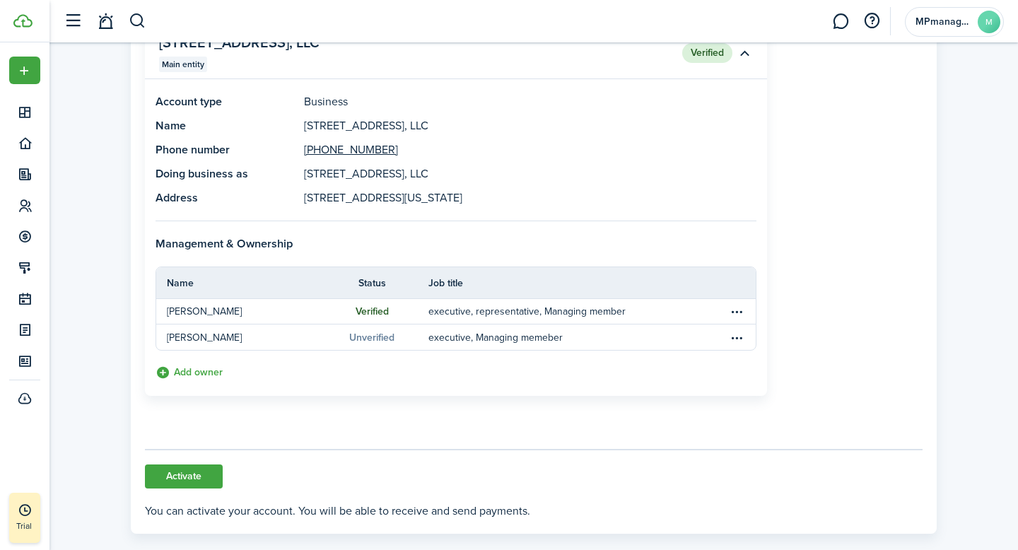
scroll to position [228, 0]
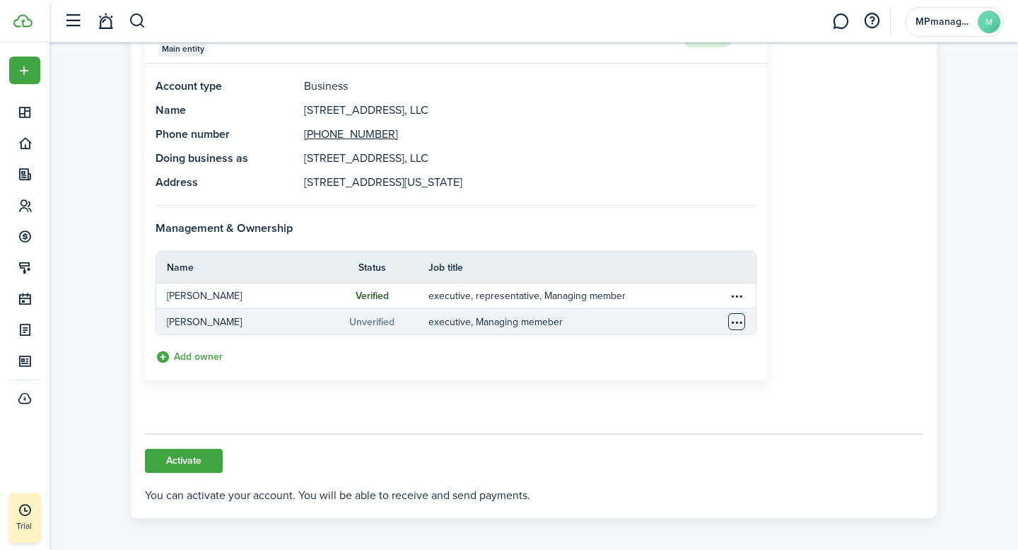
click at [737, 320] on table-menu-btn-icon "Open menu" at bounding box center [736, 321] width 17 height 17
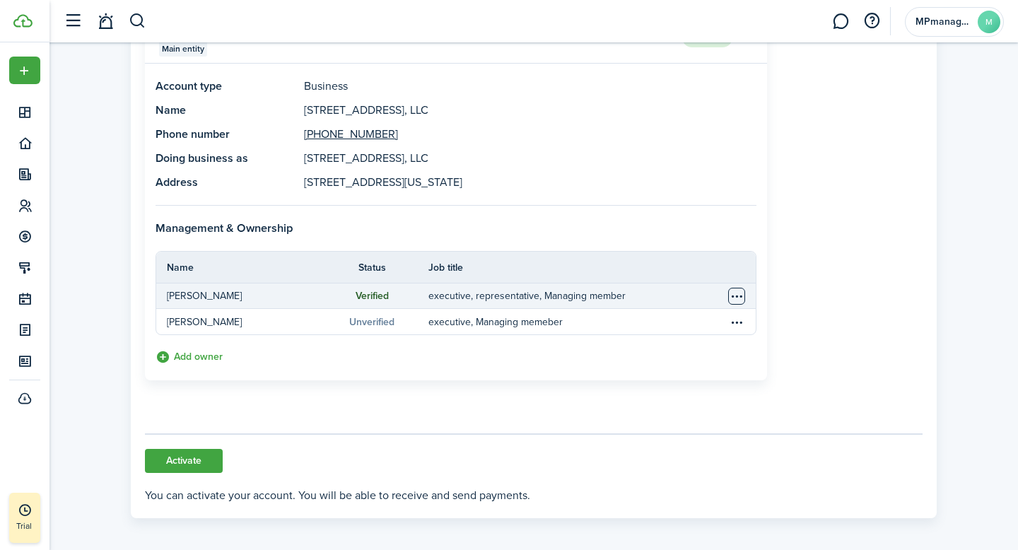
click at [740, 298] on table-menu-btn-icon "Open menu" at bounding box center [736, 296] width 17 height 17
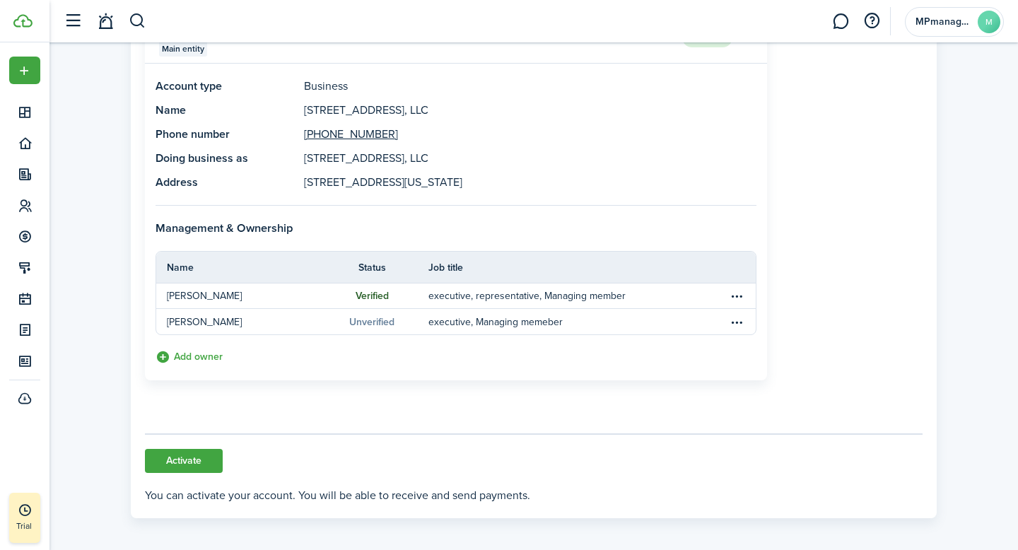
click at [794, 268] on stripe-connect-account-entity-item "[STREET_ADDRESS], LLC Main entity Verified Account type Business acct_1SAHUD3ZP…" at bounding box center [534, 196] width 778 height 368
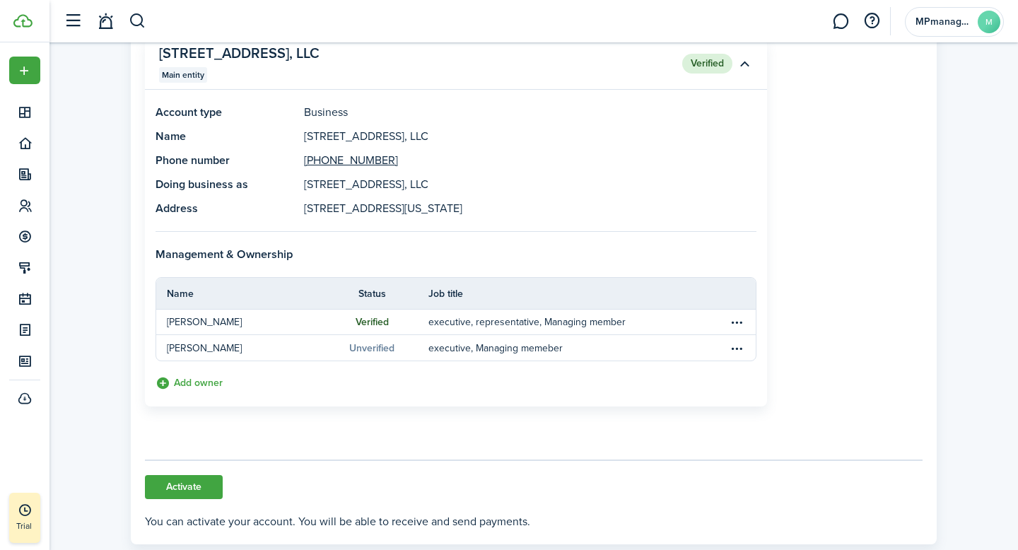
scroll to position [198, 0]
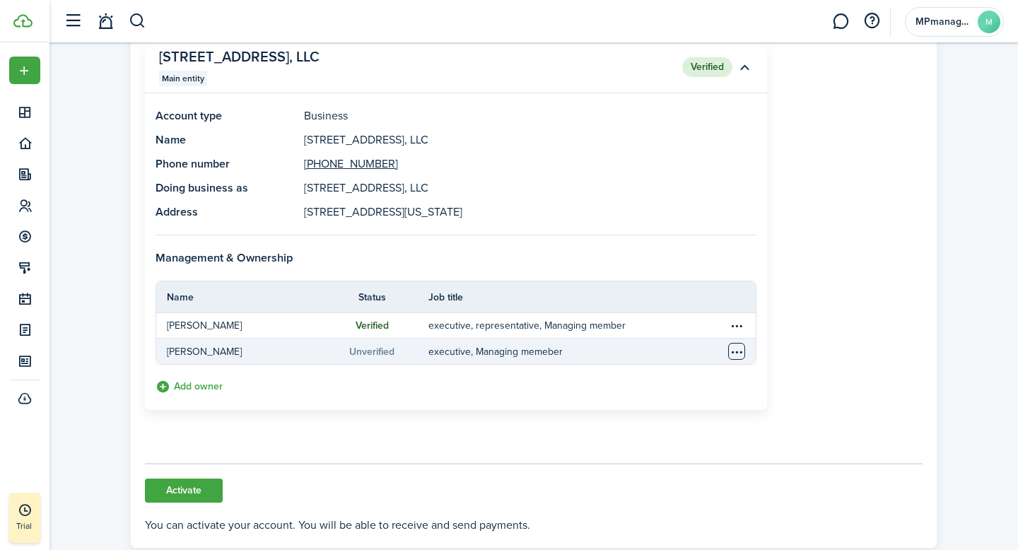
click at [735, 354] on table-menu-btn-icon "Open menu" at bounding box center [736, 351] width 17 height 17
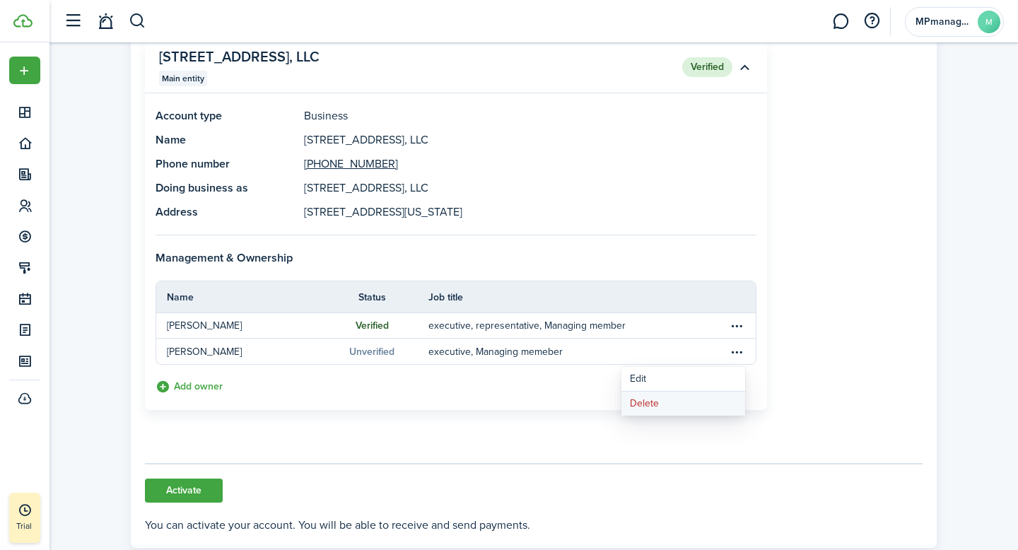
click at [672, 400] on button "Delete" at bounding box center [683, 404] width 124 height 24
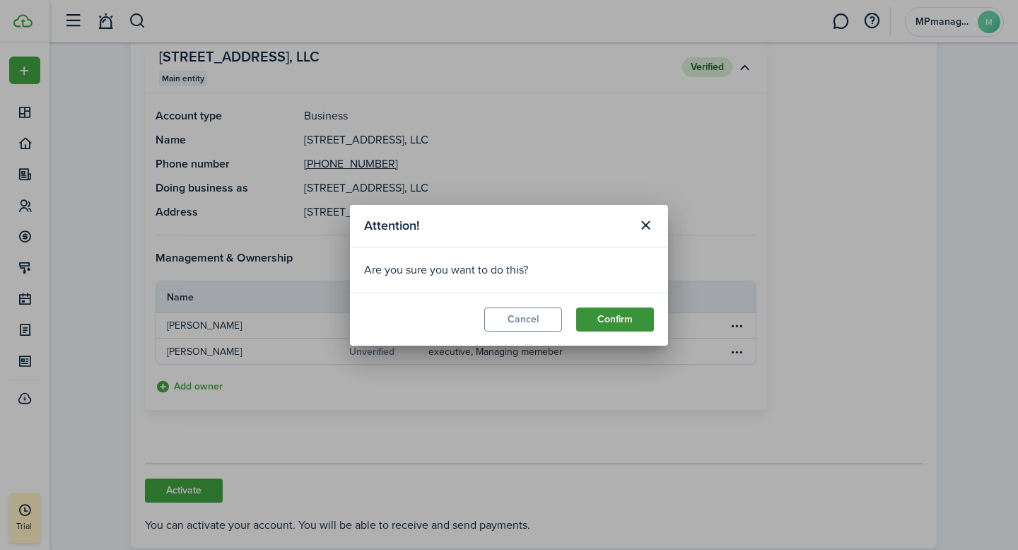
click at [621, 321] on button "Confirm" at bounding box center [615, 320] width 78 height 24
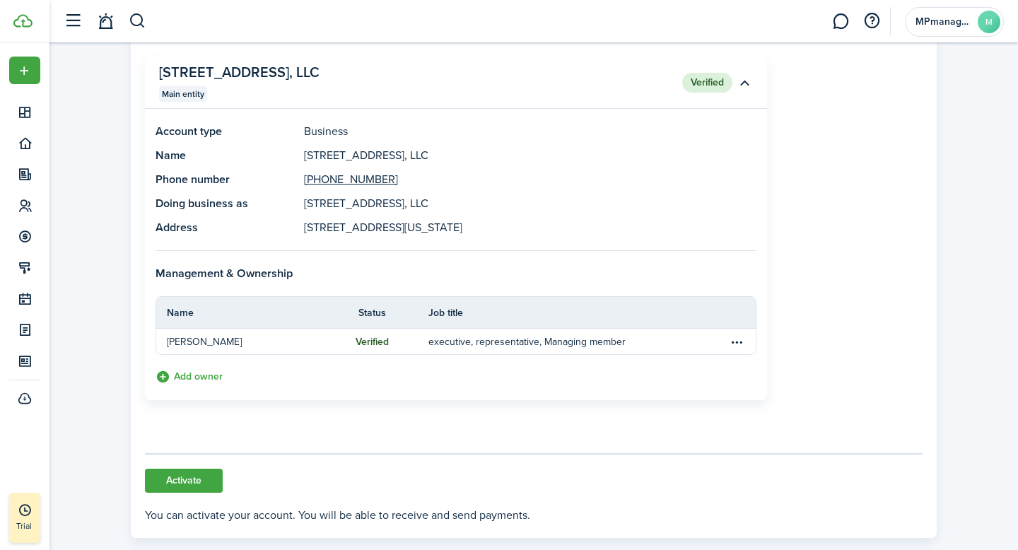
scroll to position [184, 0]
click at [158, 481] on button "Activate" at bounding box center [184, 479] width 78 height 24
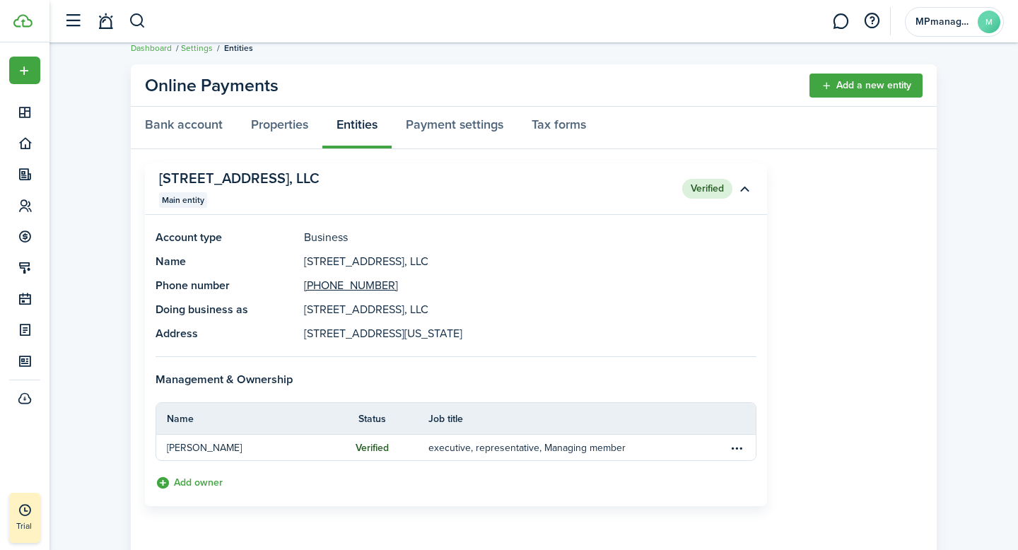
scroll to position [0, 0]
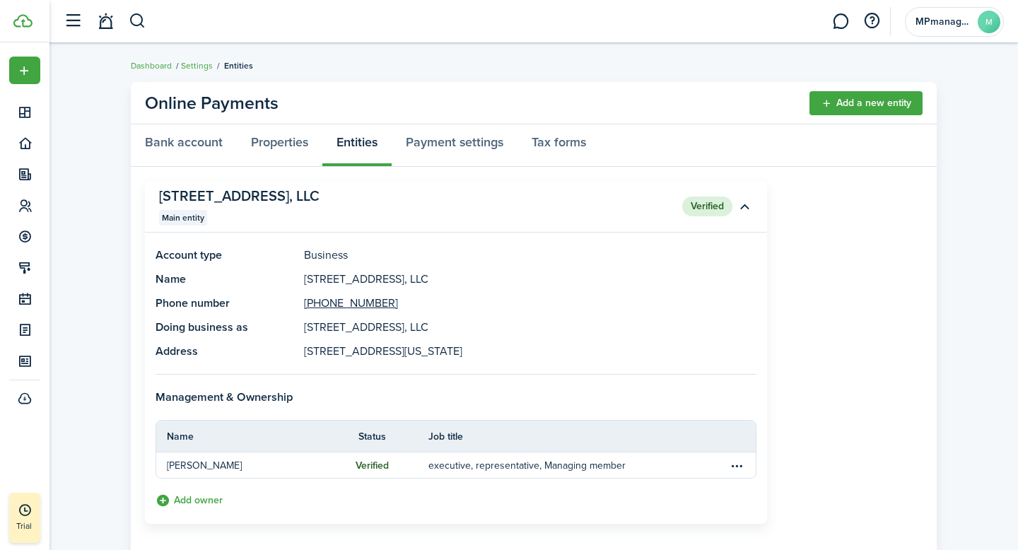
click at [352, 281] on panel-main-description "[STREET_ADDRESS], LLC" at bounding box center [530, 279] width 452 height 17
click at [558, 283] on panel-main-description "[STREET_ADDRESS], LLC" at bounding box center [530, 279] width 452 height 17
click at [867, 99] on link "Add a new entity" at bounding box center [865, 103] width 113 height 24
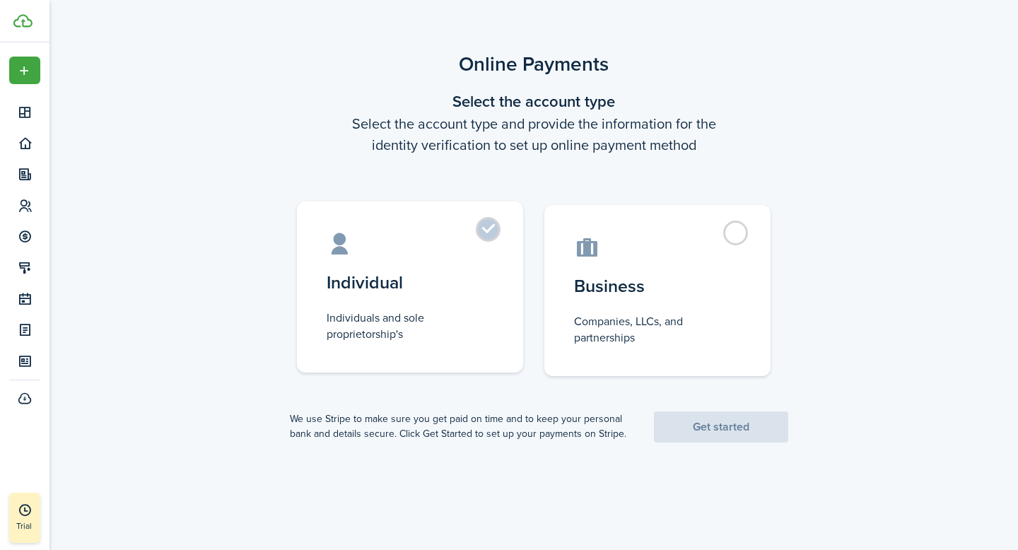
click at [490, 236] on label "Individual Individuals and sole proprietorship's" at bounding box center [410, 286] width 226 height 171
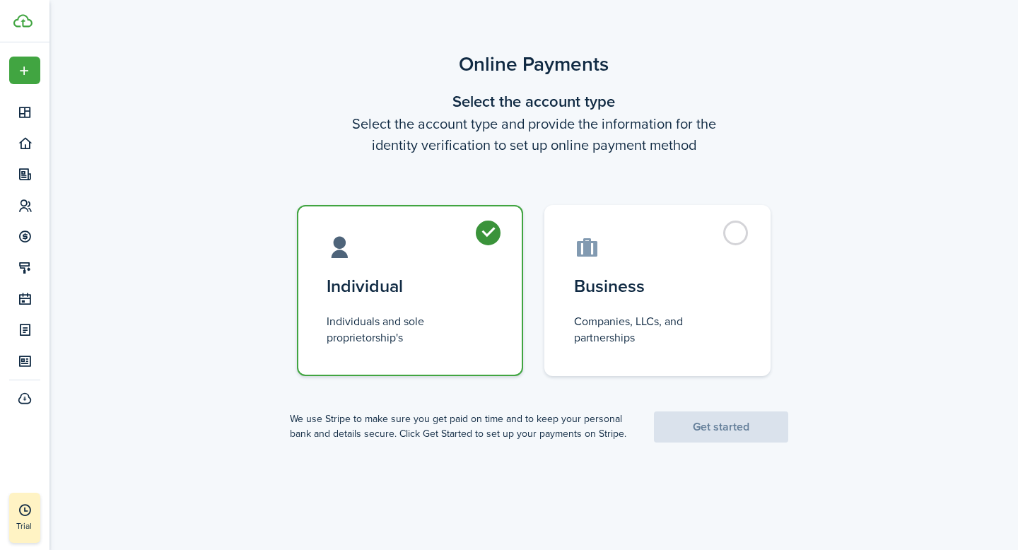
radio input "true"
click at [717, 422] on link "Get started" at bounding box center [721, 426] width 134 height 31
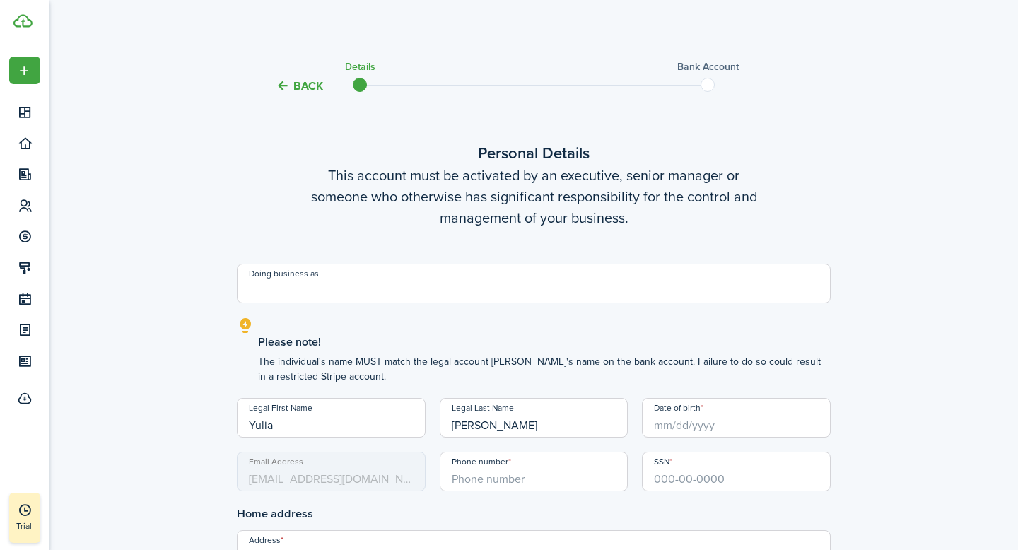
click at [297, 81] on button "Back" at bounding box center [299, 85] width 47 height 15
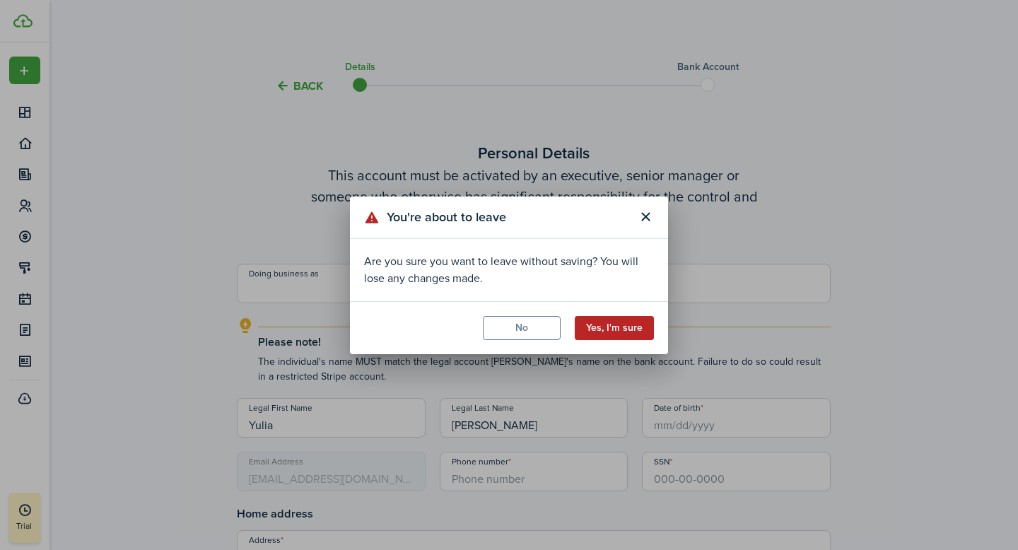
click at [627, 330] on button "Yes, I'm sure" at bounding box center [614, 328] width 79 height 24
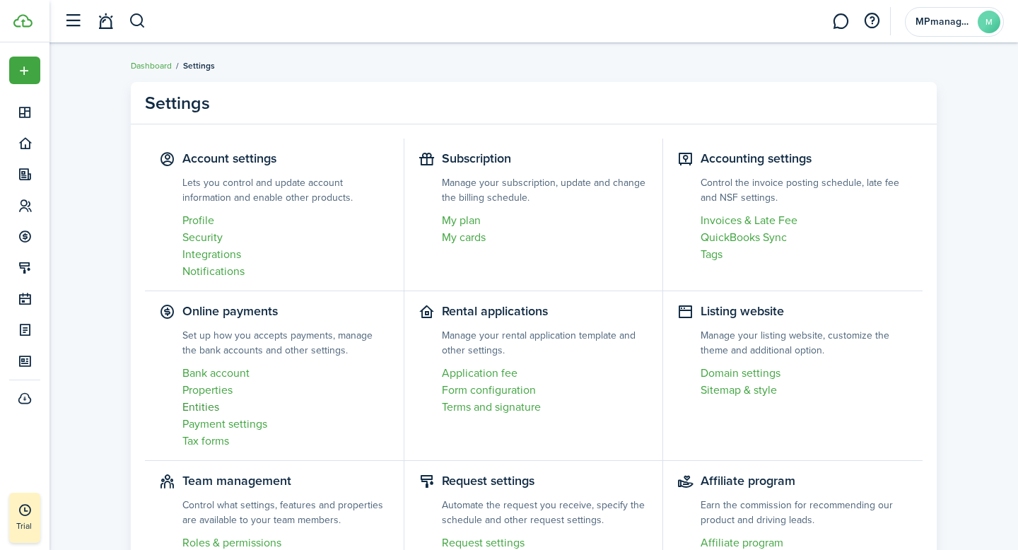
click at [209, 405] on link "Entities" at bounding box center [285, 407] width 207 height 17
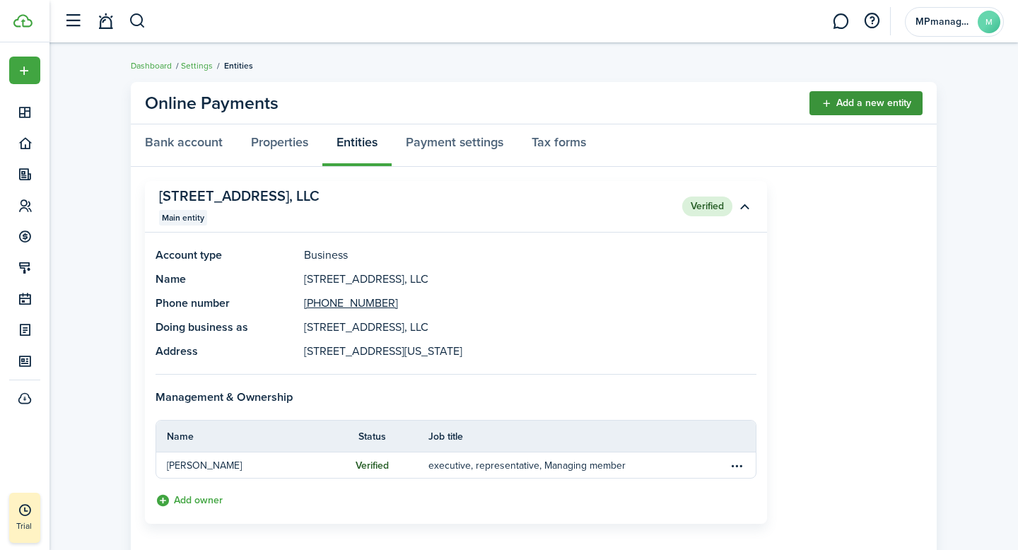
click at [875, 104] on link "Add a new entity" at bounding box center [865, 103] width 113 height 24
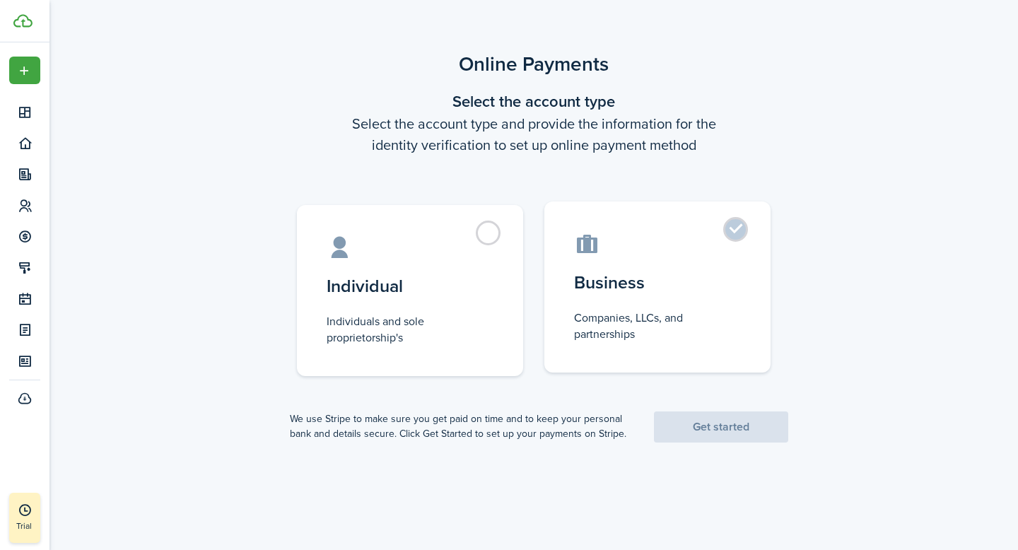
click at [732, 238] on label "Business Companies, LLCs, and partnerships" at bounding box center [657, 286] width 226 height 171
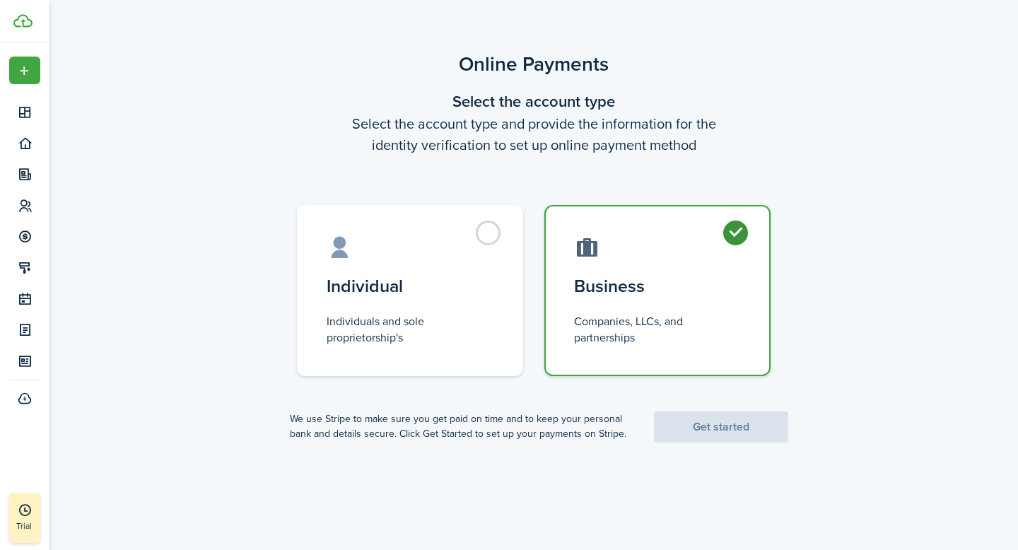
radio input "true"
click at [717, 430] on link "Get started" at bounding box center [721, 426] width 134 height 31
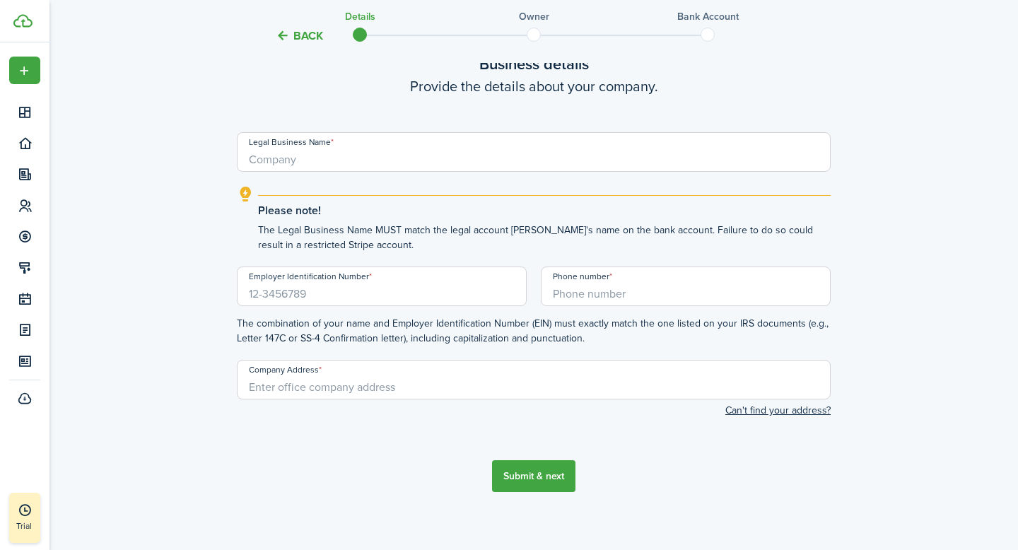
scroll to position [98, 0]
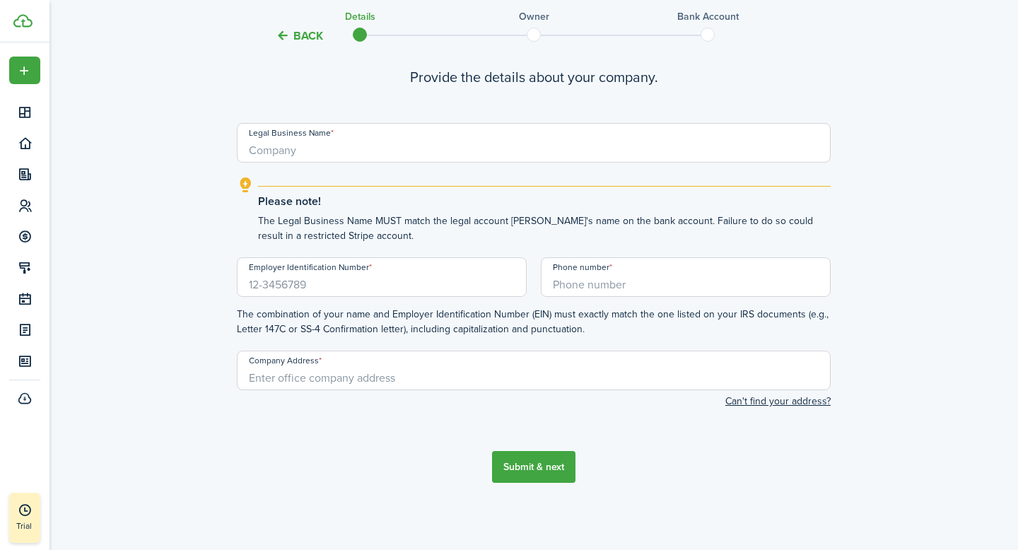
click at [313, 37] on button "Back" at bounding box center [299, 35] width 47 height 15
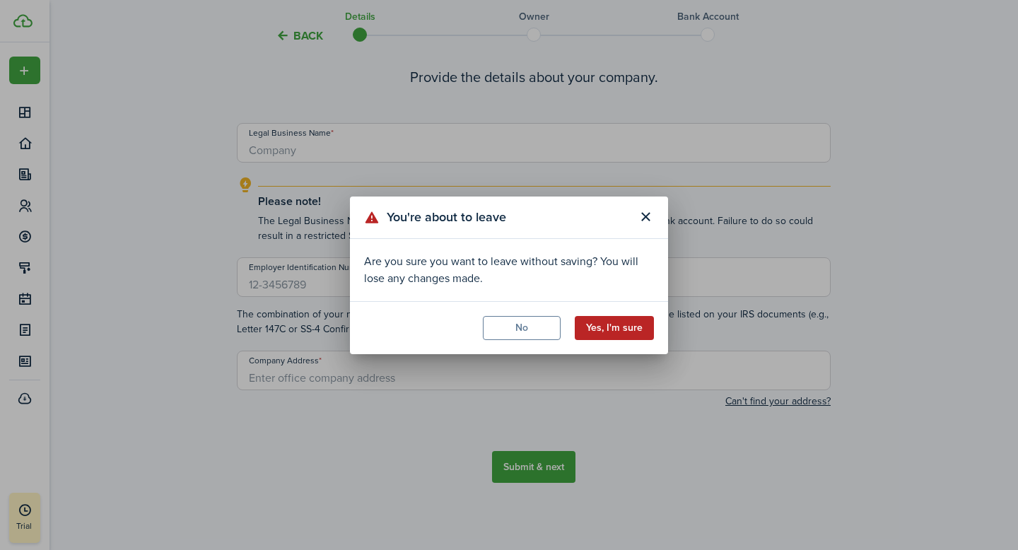
click at [613, 320] on button "Yes, I'm sure" at bounding box center [614, 328] width 79 height 24
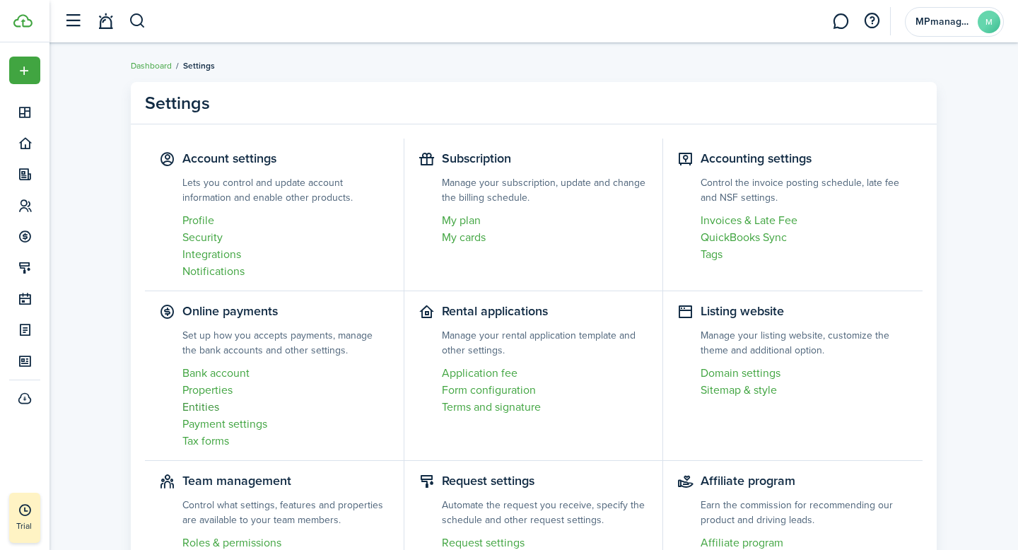
click at [212, 399] on link "Entities" at bounding box center [285, 407] width 207 height 17
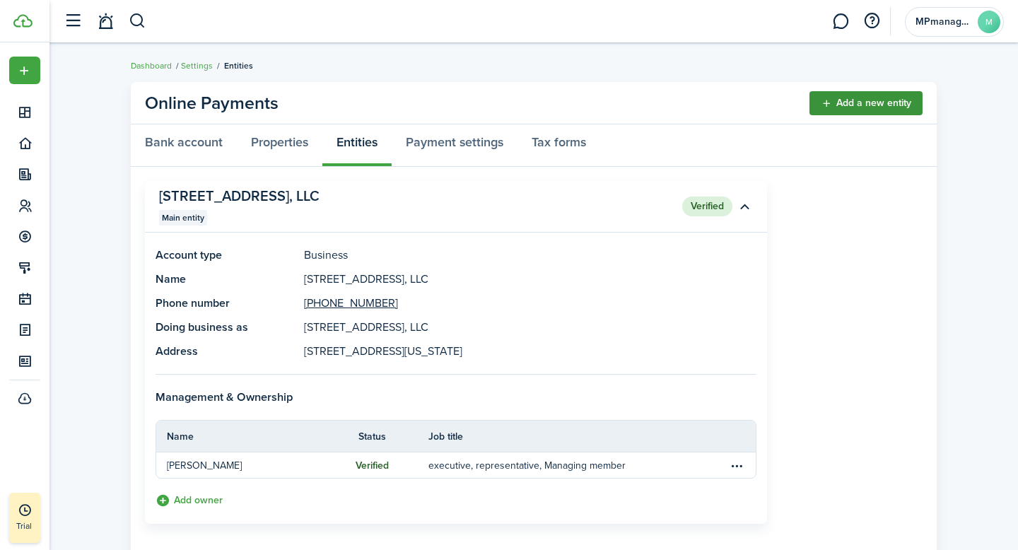
click at [899, 98] on link "Add a new entity" at bounding box center [865, 103] width 113 height 24
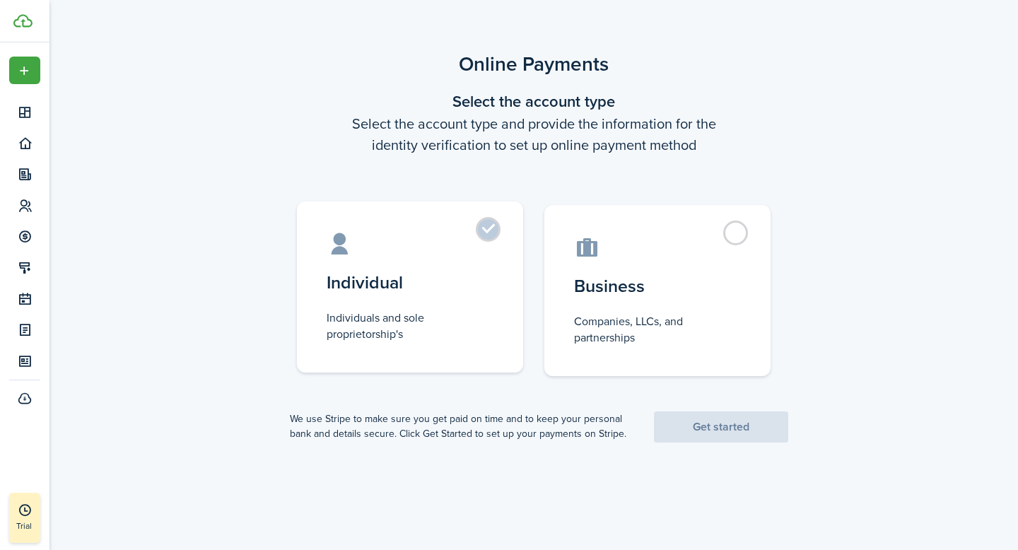
click at [500, 242] on label "Individual Individuals and sole proprietorship's" at bounding box center [410, 286] width 226 height 171
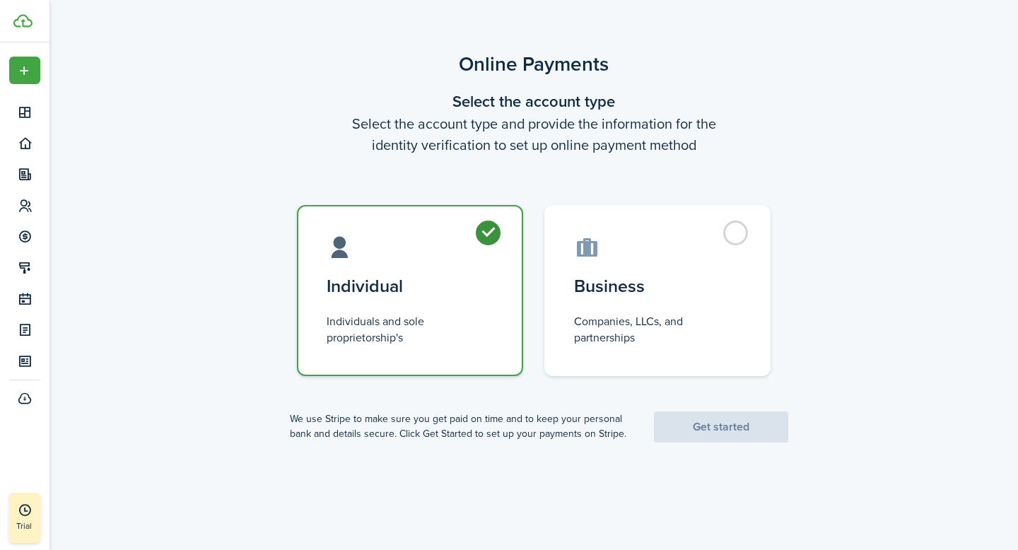
radio input "true"
click at [734, 428] on link "Get started" at bounding box center [721, 426] width 134 height 31
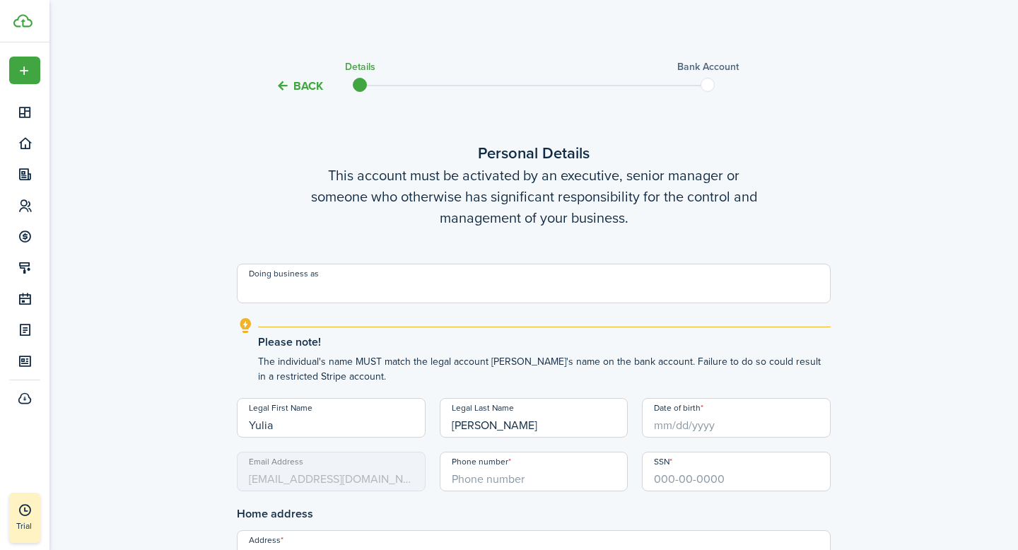
click at [426, 288] on input "Doing business as" at bounding box center [534, 284] width 594 height 40
type input "[PERSON_NAME]"
type input "[PHONE_NUMBER]"
type input "[STREET_ADDRESS][US_STATE]"
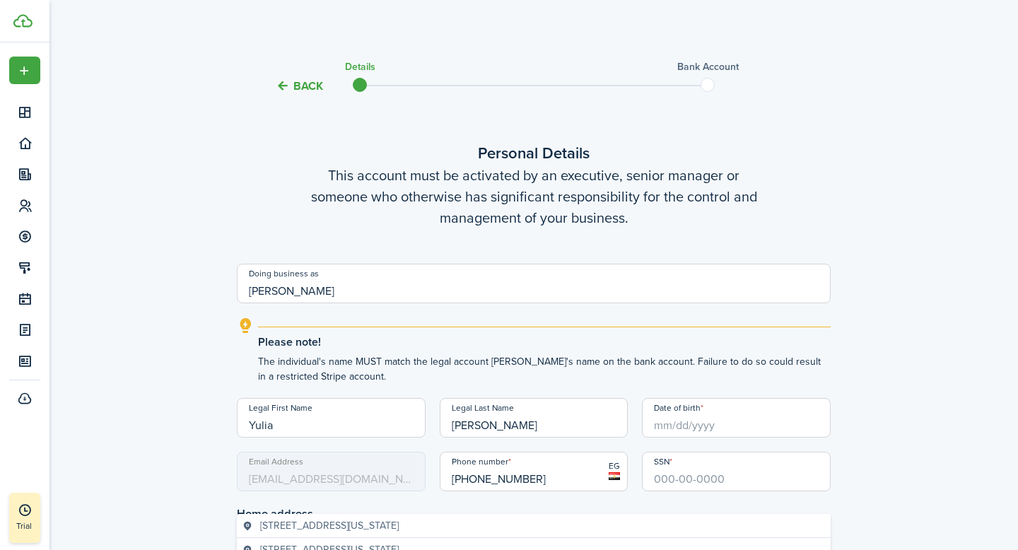
scroll to position [131, 0]
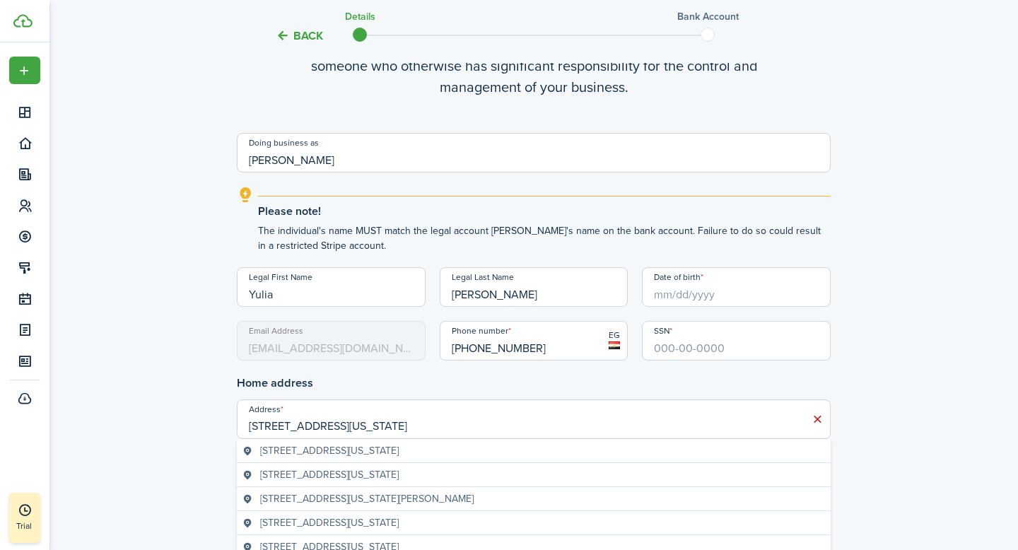
click at [458, 347] on input "[PHONE_NUMBER]" at bounding box center [534, 341] width 189 height 40
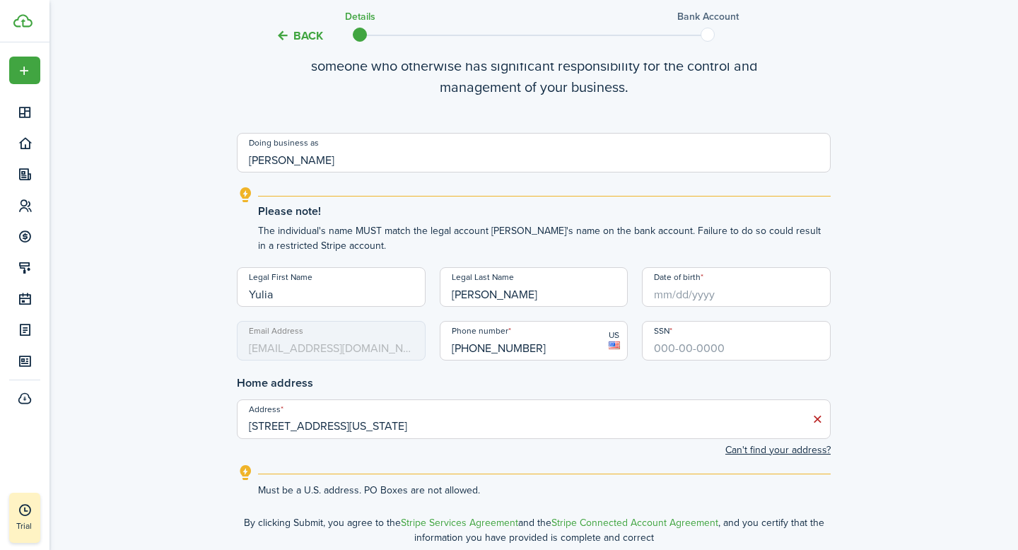
click at [681, 295] on input "Date of birth" at bounding box center [736, 287] width 189 height 40
type input "[PHONE_NUMBER]"
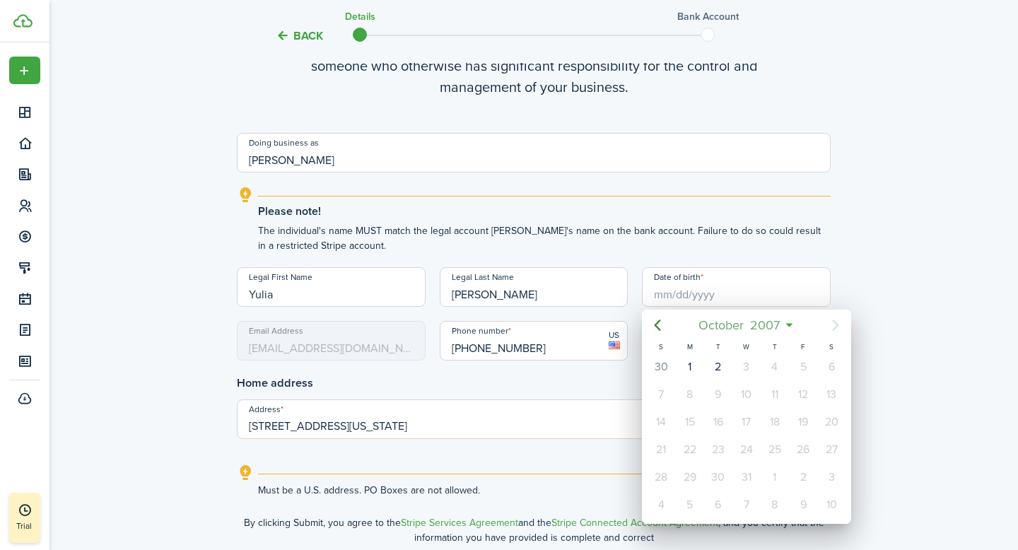
click at [717, 324] on span "October" at bounding box center [722, 324] width 52 height 25
click at [723, 323] on span "2007" at bounding box center [739, 324] width 36 height 25
click at [663, 326] on icon "Previous page" at bounding box center [657, 325] width 17 height 17
click at [663, 327] on icon "Previous page" at bounding box center [657, 325] width 17 height 17
click at [742, 364] on div "1983" at bounding box center [746, 362] width 51 height 23
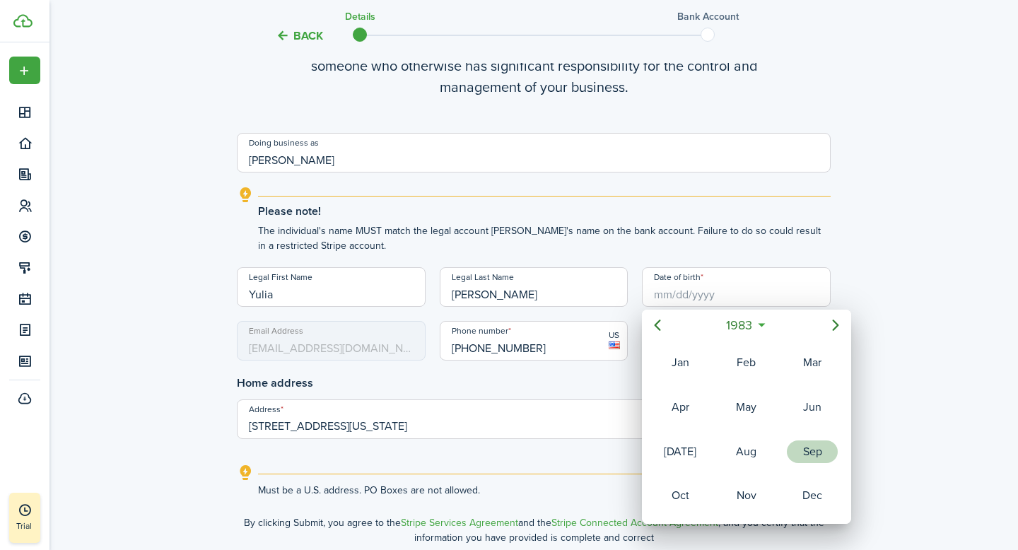
click at [812, 460] on div "Sep" at bounding box center [812, 451] width 51 height 23
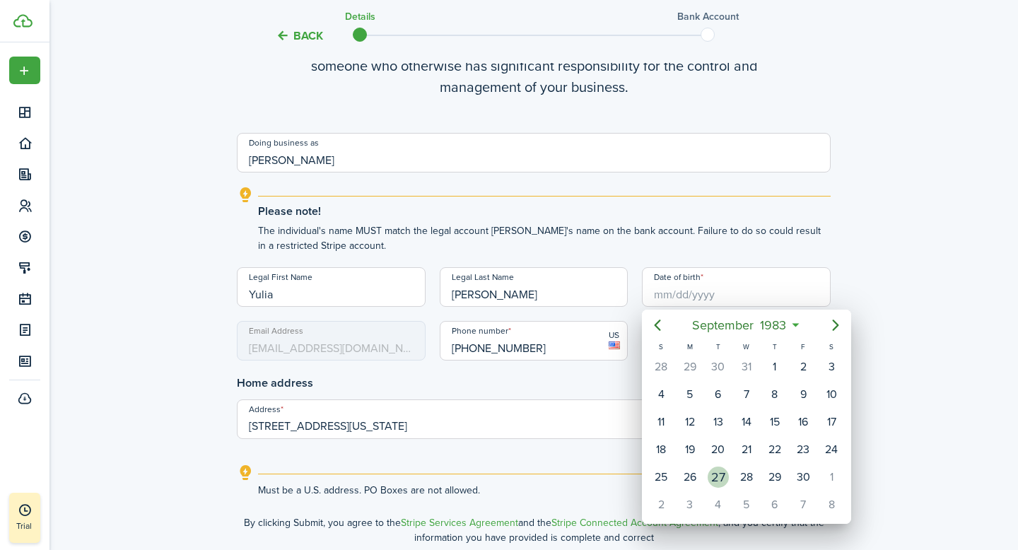
click at [721, 474] on div "27" at bounding box center [718, 477] width 21 height 21
type input "[DATE]"
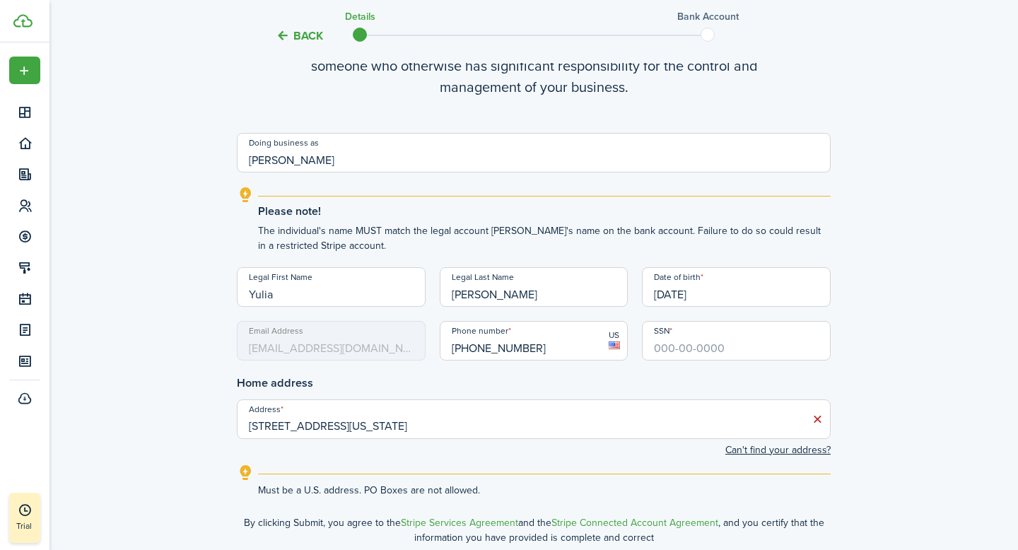
click at [373, 350] on mbsc-input "Email Address [EMAIL_ADDRESS][DOMAIN_NAME]" at bounding box center [331, 341] width 189 height 40
click at [678, 353] on input "SSN" at bounding box center [736, 341] width 189 height 40
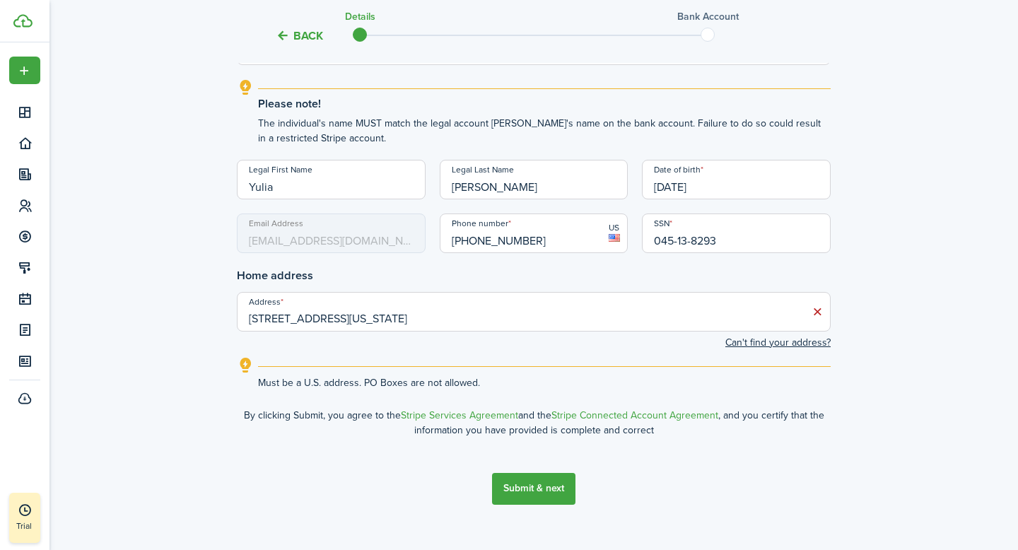
scroll to position [250, 0]
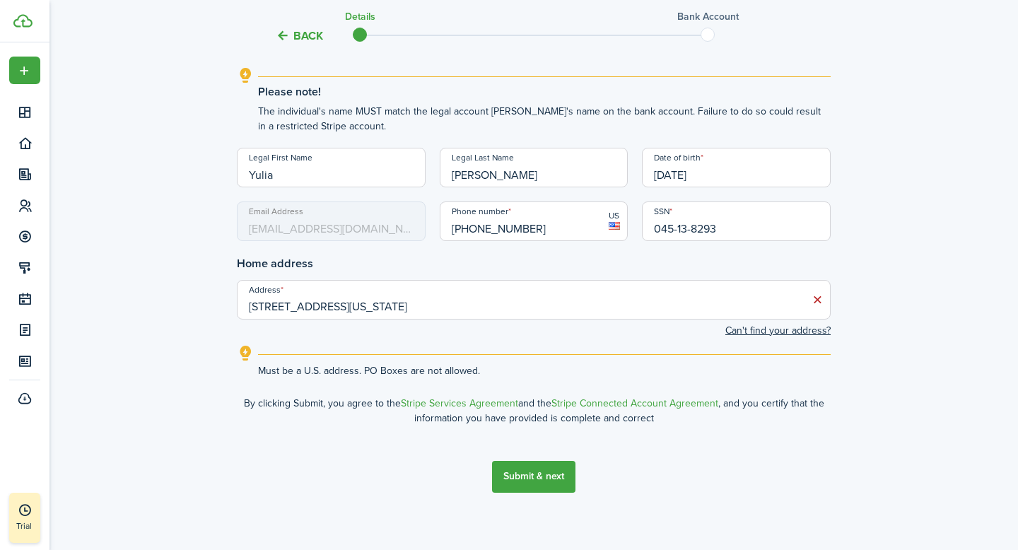
type input "045-13-8293"
click at [484, 318] on input "[STREET_ADDRESS][US_STATE]" at bounding box center [534, 300] width 594 height 40
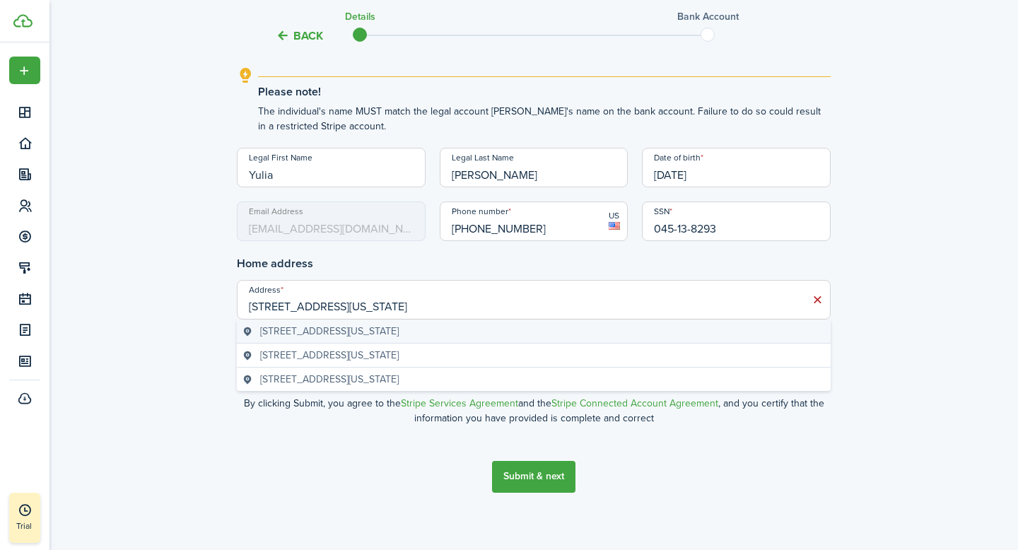
click at [490, 335] on geo-item "[STREET_ADDRESS][US_STATE]" at bounding box center [533, 331] width 583 height 15
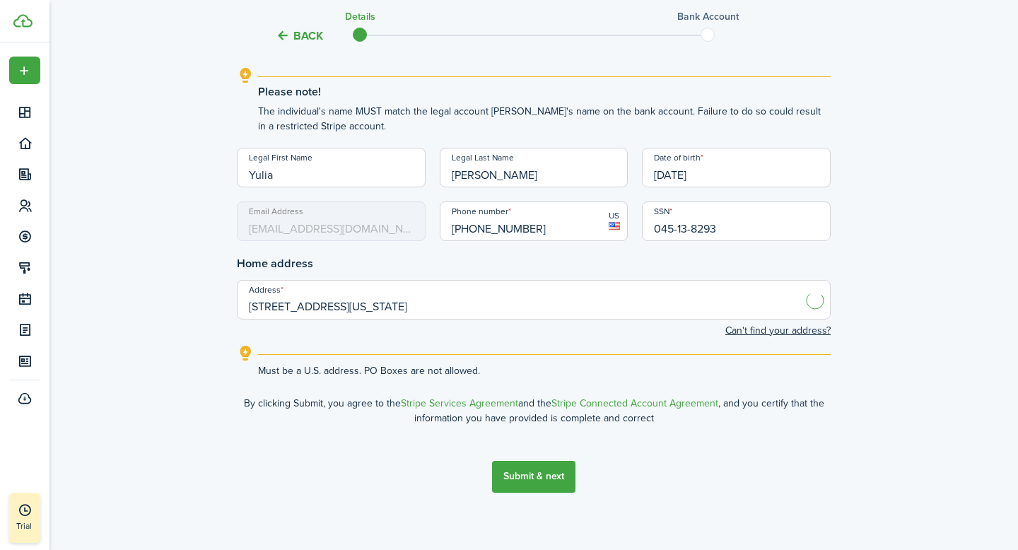
type input "[STREET_ADDRESS][US_STATE]"
click at [540, 484] on button "Submit & next" at bounding box center [533, 477] width 83 height 32
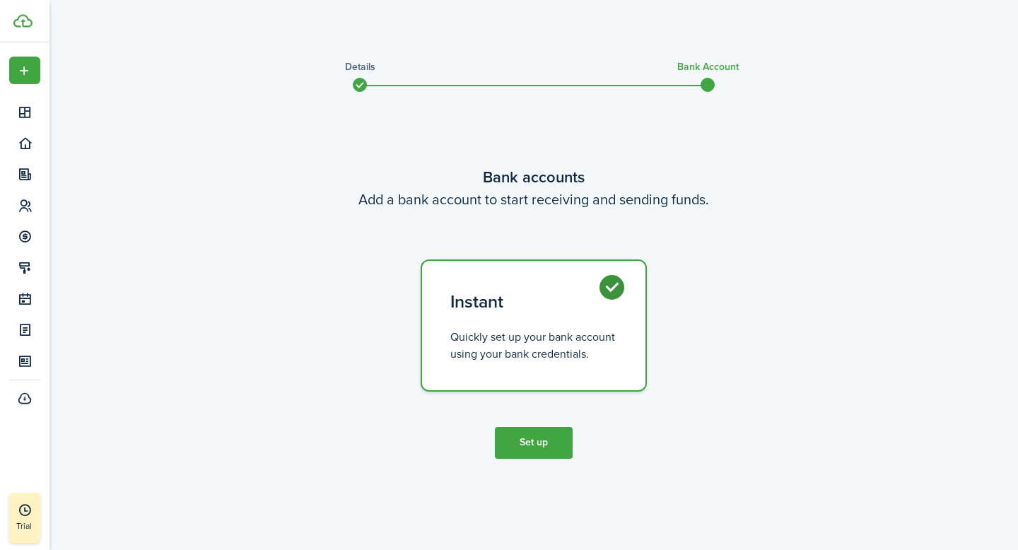
click at [525, 439] on button "Set up" at bounding box center [534, 443] width 78 height 32
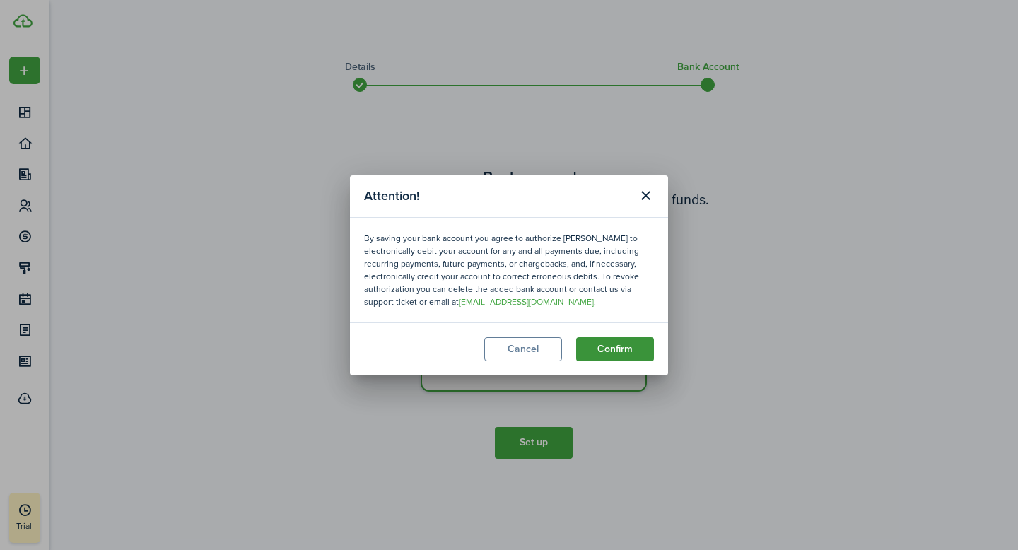
click at [621, 348] on button "Confirm" at bounding box center [615, 349] width 78 height 24
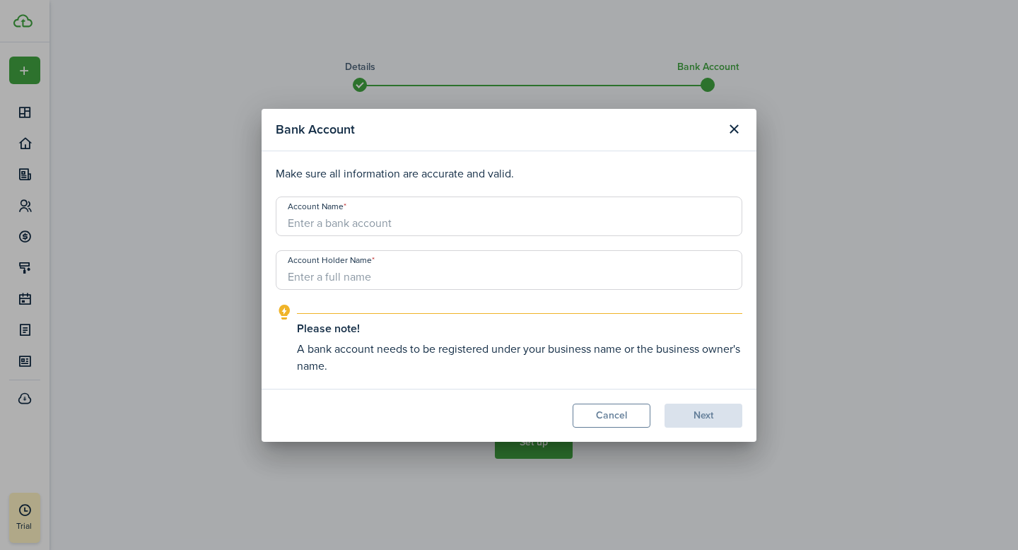
click at [398, 218] on input "Account Name" at bounding box center [509, 217] width 467 height 40
type input "[PERSON_NAME] Fargo"
click at [381, 269] on input "Account Holder Name" at bounding box center [509, 270] width 467 height 40
type input "[PERSON_NAME]"
click at [720, 423] on button "Next" at bounding box center [704, 416] width 78 height 24
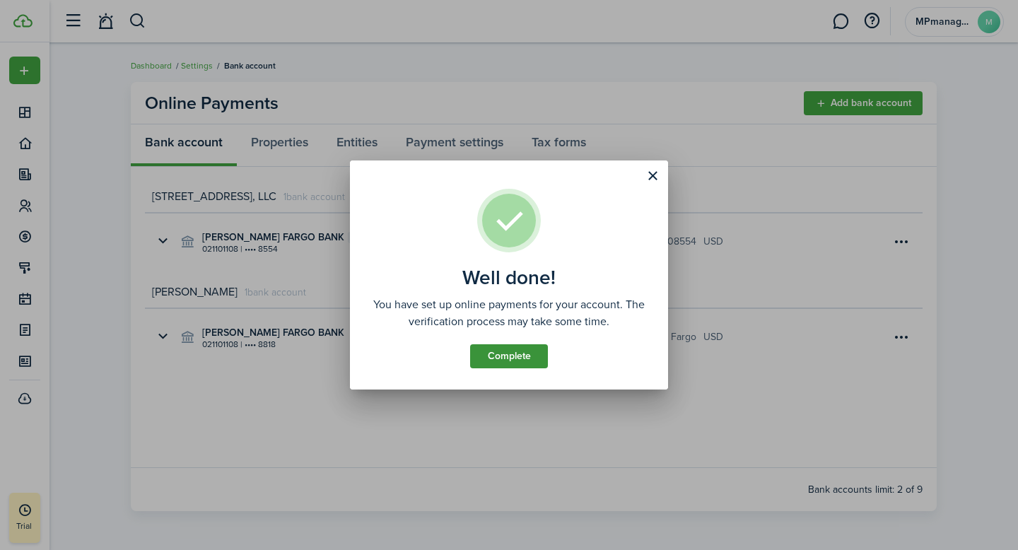
click at [523, 359] on link "Complete" at bounding box center [509, 356] width 78 height 24
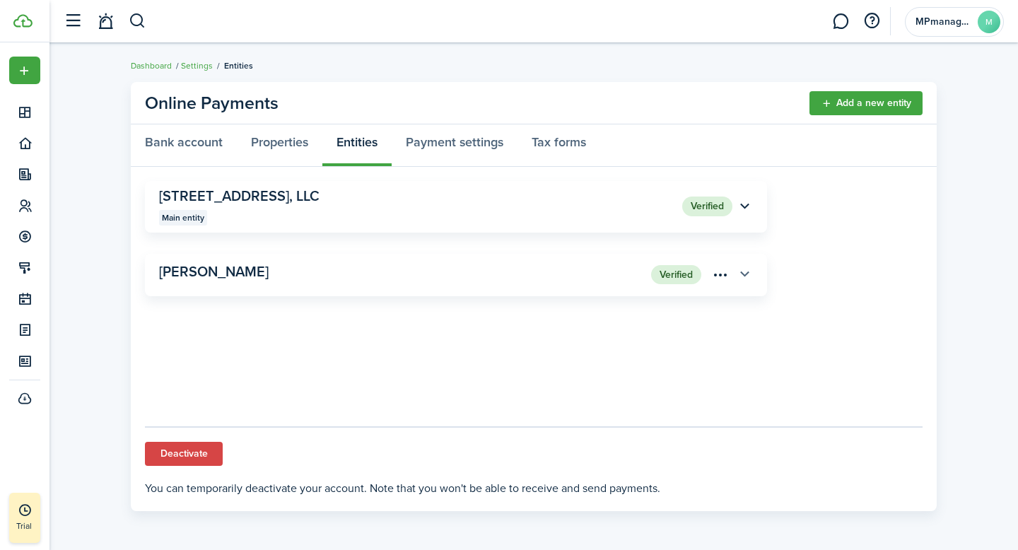
click at [741, 270] on button "button" at bounding box center [744, 275] width 24 height 24
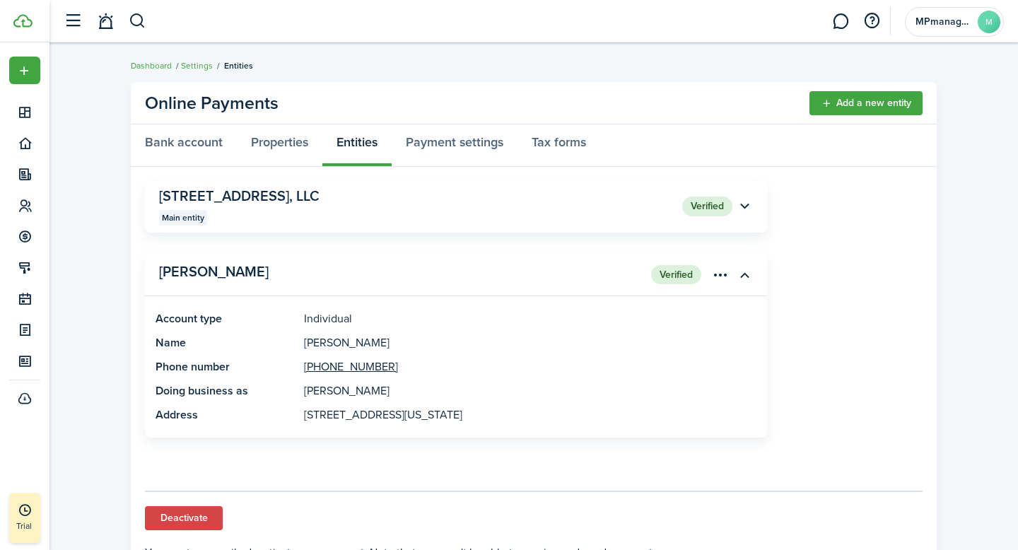
click at [664, 210] on panel-main-group "[STREET_ADDRESS], LLC Main entity" at bounding box center [420, 206] width 523 height 37
click at [744, 210] on button "button" at bounding box center [744, 206] width 24 height 24
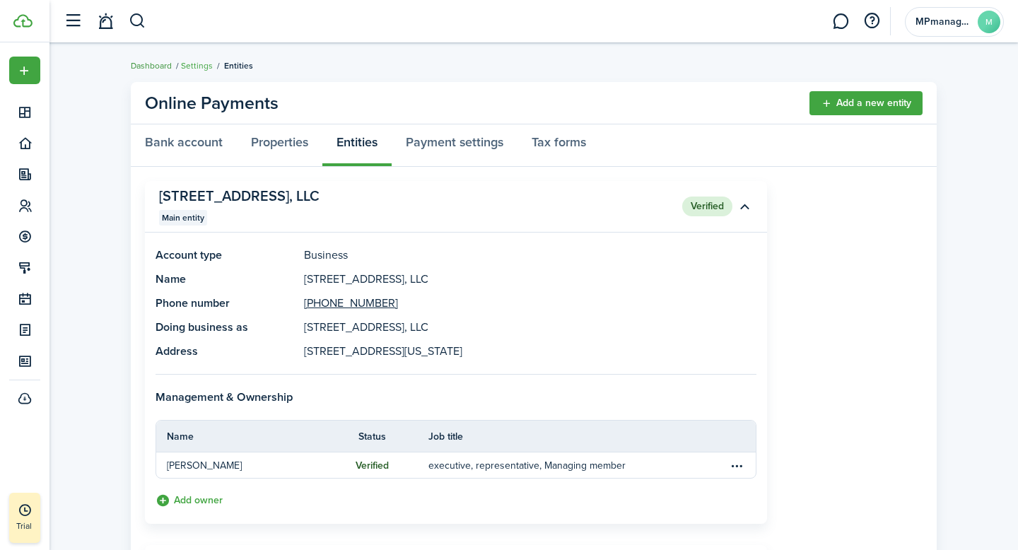
click at [141, 65] on link "Dashboard" at bounding box center [151, 65] width 41 height 13
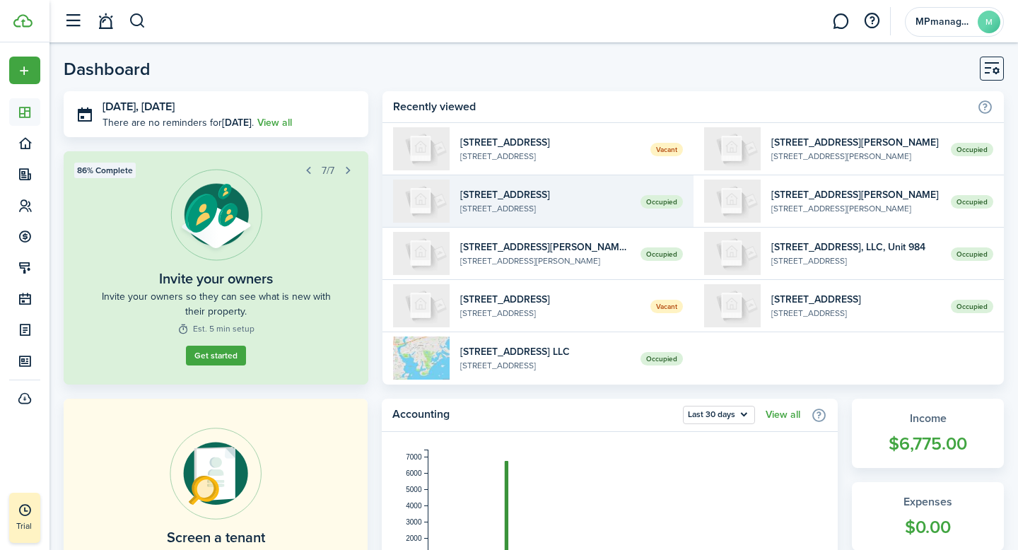
click at [457, 203] on link "Occupied [STREET_ADDRESS], LLC, [STREET_ADDRESS]" at bounding box center [537, 201] width 310 height 52
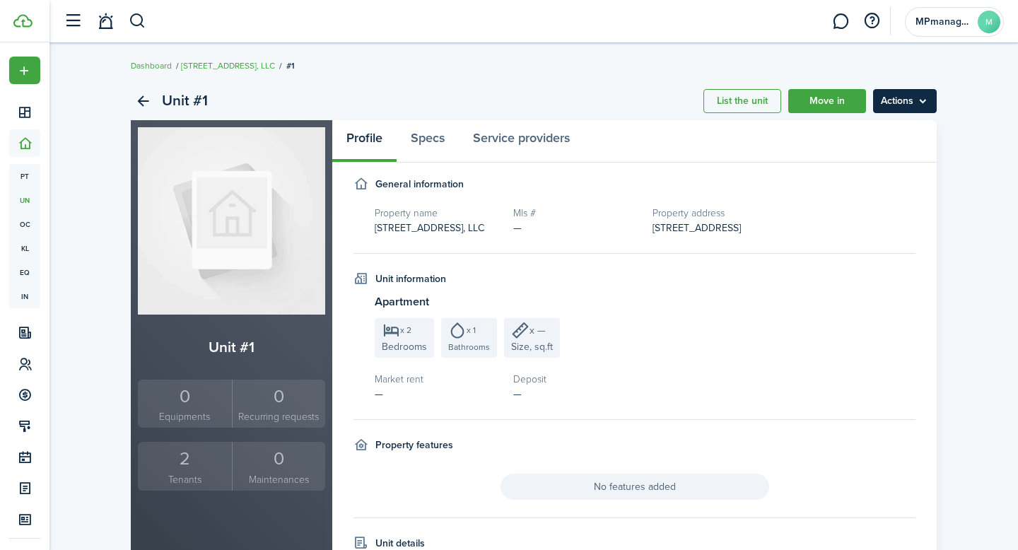
click at [922, 103] on menu-btn "Actions" at bounding box center [905, 101] width 64 height 24
click at [931, 255] on panel-main-body "General information Property name [STREET_ADDRESS], LLC Mls # — Property addres…" at bounding box center [634, 445] width 604 height 537
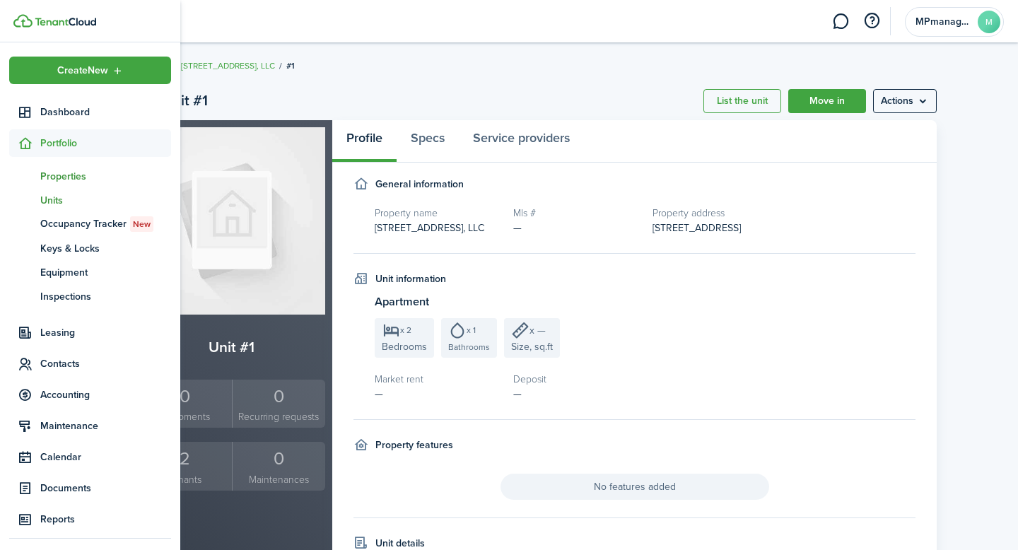
click at [66, 177] on span "Properties" at bounding box center [105, 176] width 131 height 15
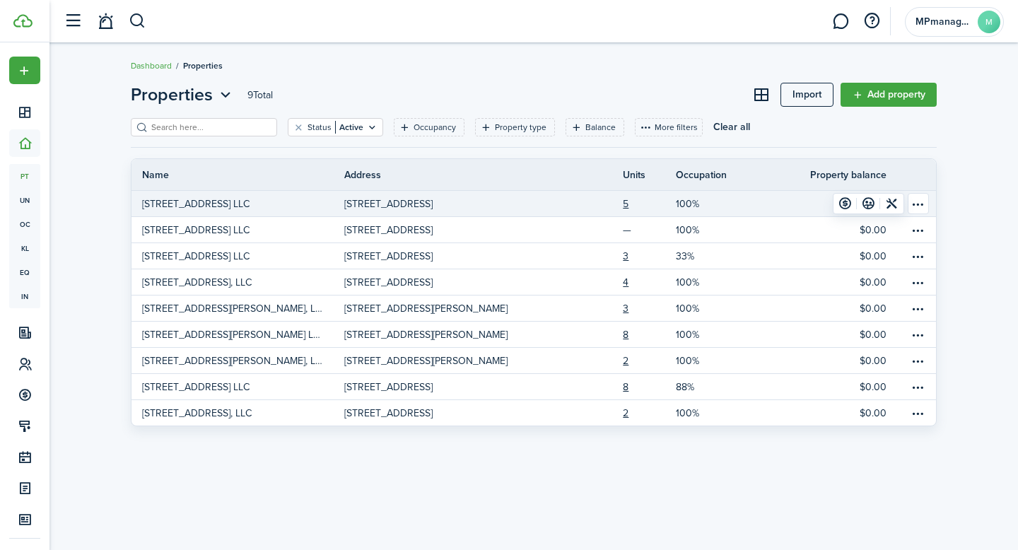
click at [919, 204] on table-menu-btn-icon "Open menu" at bounding box center [918, 203] width 21 height 21
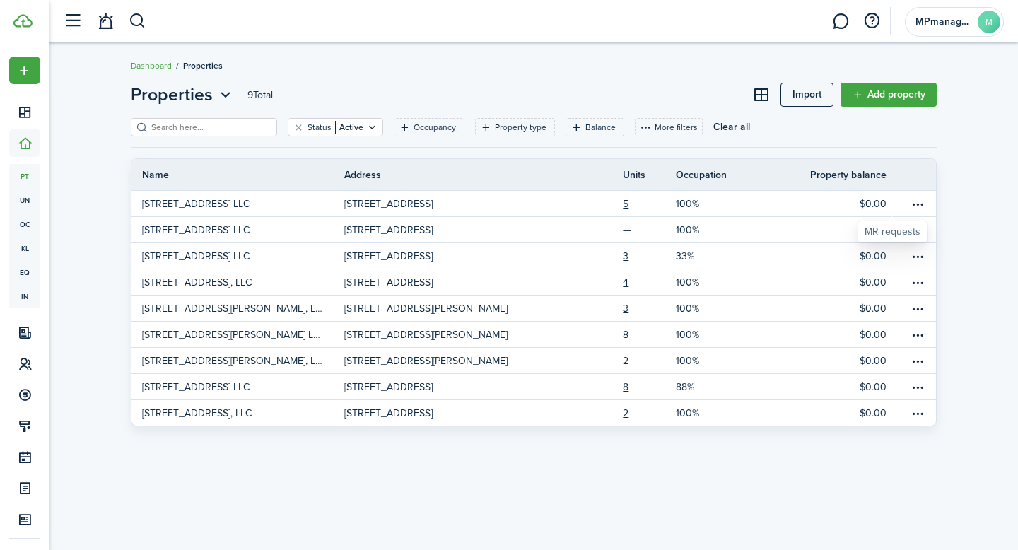
click at [868, 233] on div "MR requests" at bounding box center [893, 232] width 56 height 14
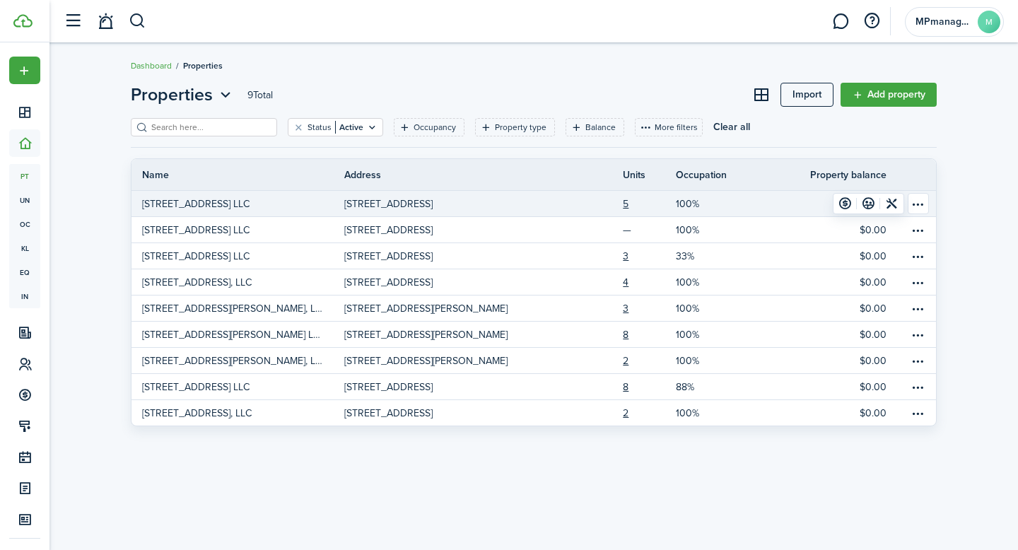
click at [921, 204] on table-menu-btn-icon "Open menu" at bounding box center [918, 203] width 21 height 21
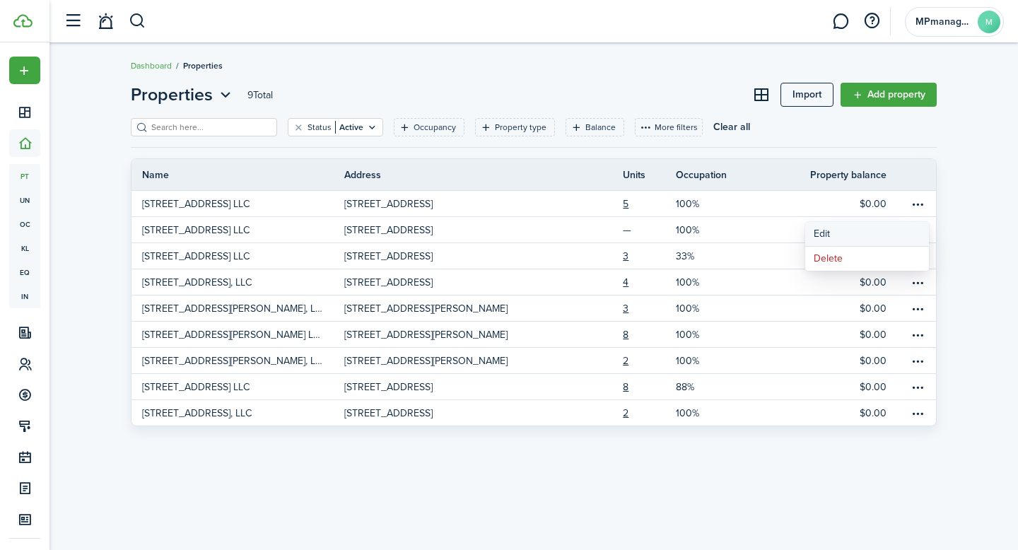
click at [836, 234] on link "Edit" at bounding box center [867, 234] width 124 height 24
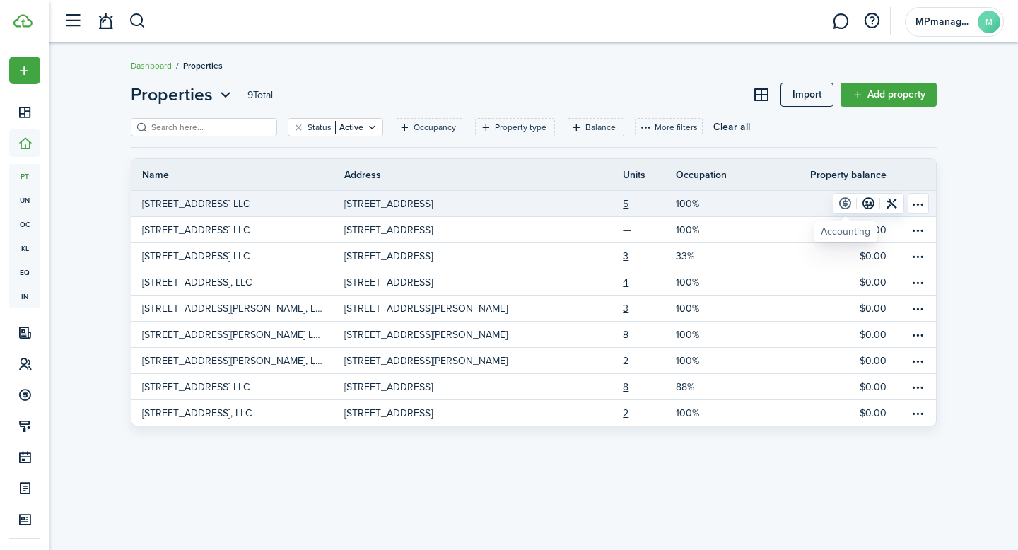
click at [848, 203] on link at bounding box center [845, 204] width 23 height 20
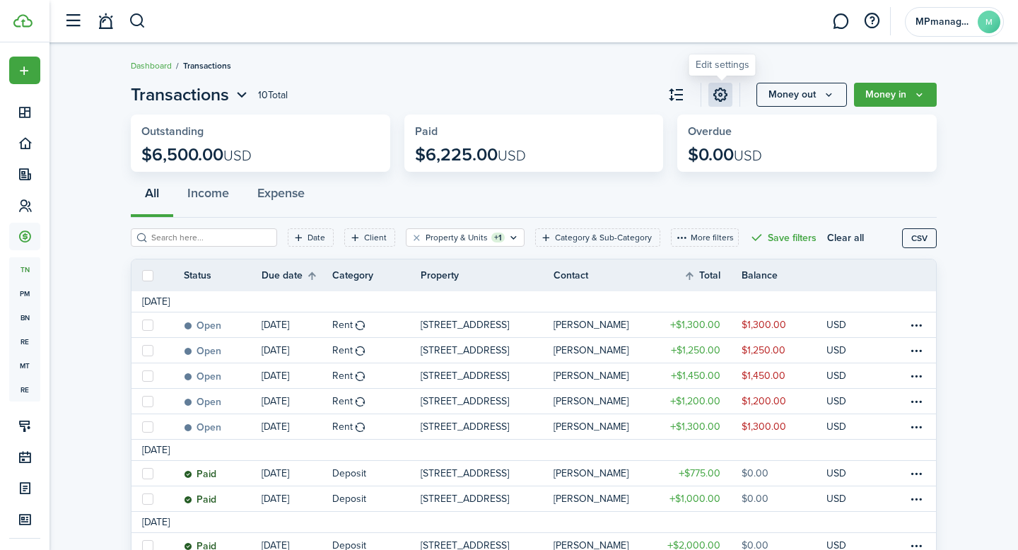
click at [720, 98] on link at bounding box center [720, 95] width 24 height 24
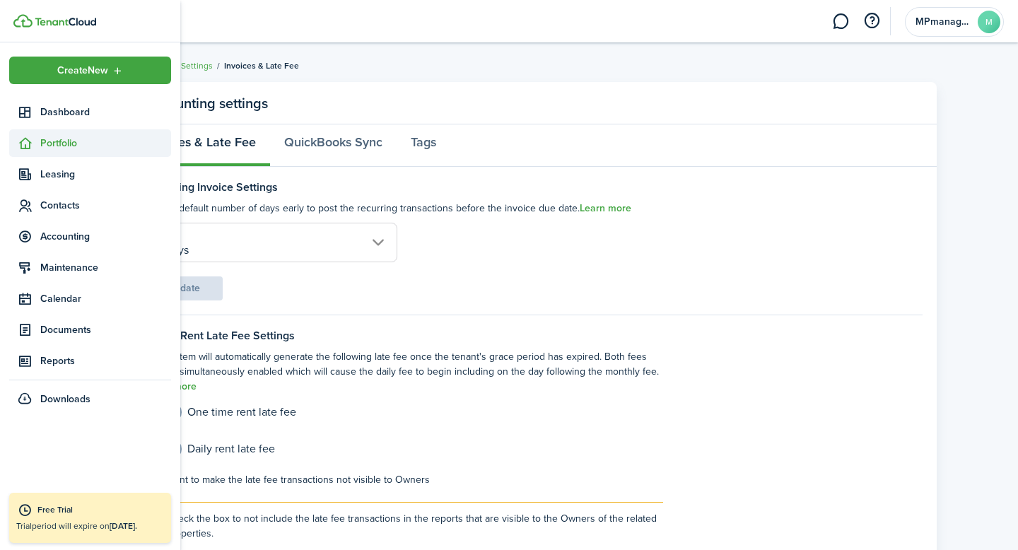
click at [49, 146] on span "Portfolio" at bounding box center [105, 143] width 131 height 15
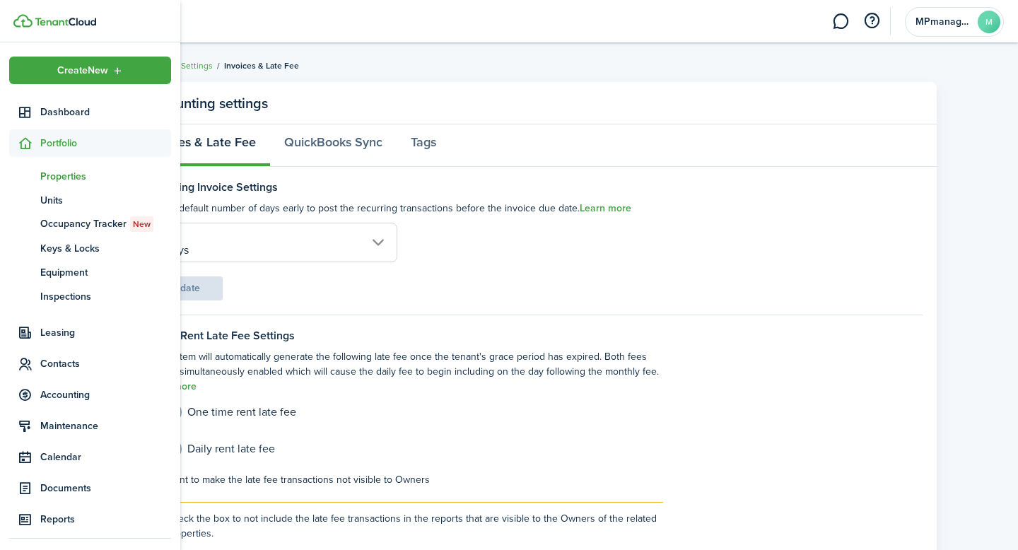
click at [54, 175] on span "Properties" at bounding box center [105, 176] width 131 height 15
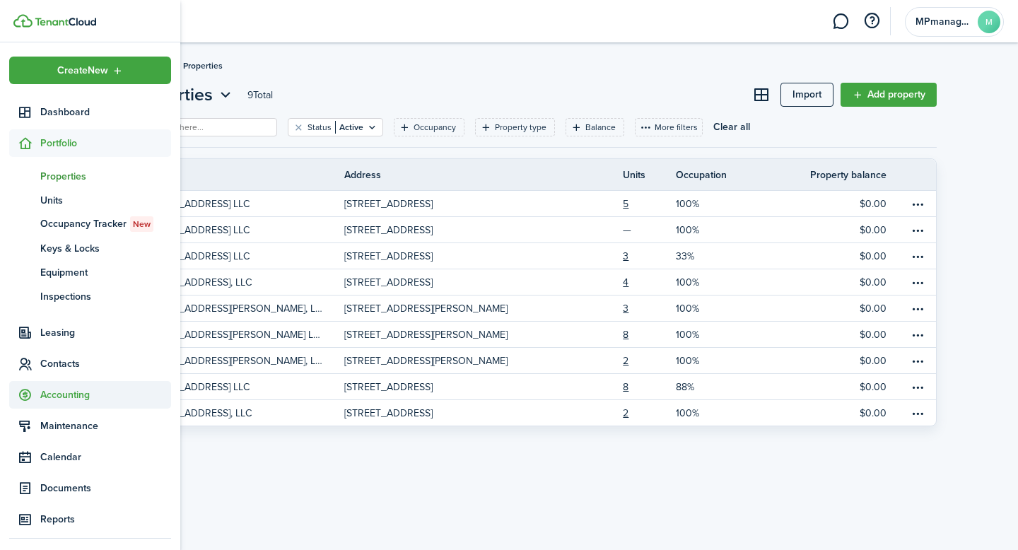
click at [66, 392] on span "Accounting" at bounding box center [105, 394] width 131 height 15
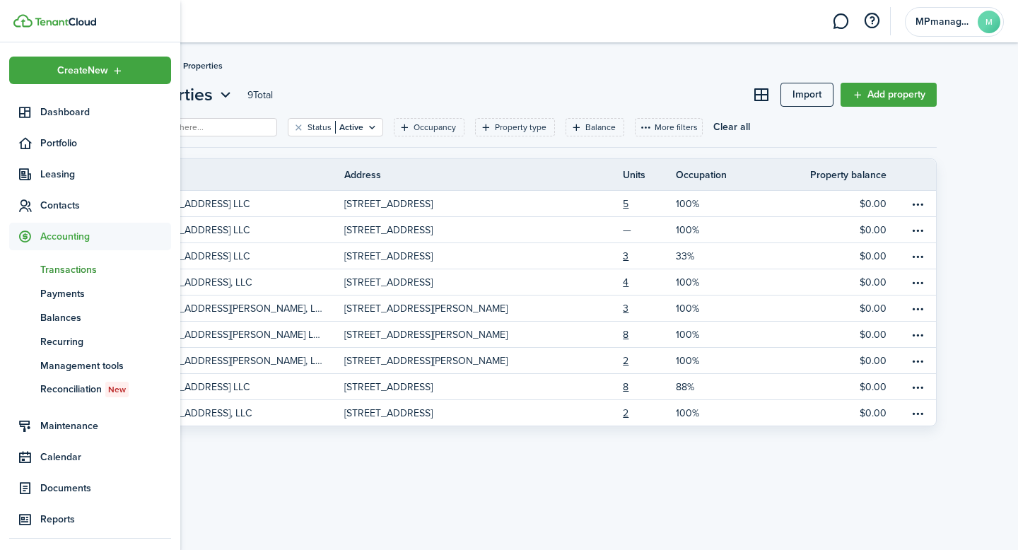
click at [69, 267] on span "Transactions" at bounding box center [105, 269] width 131 height 15
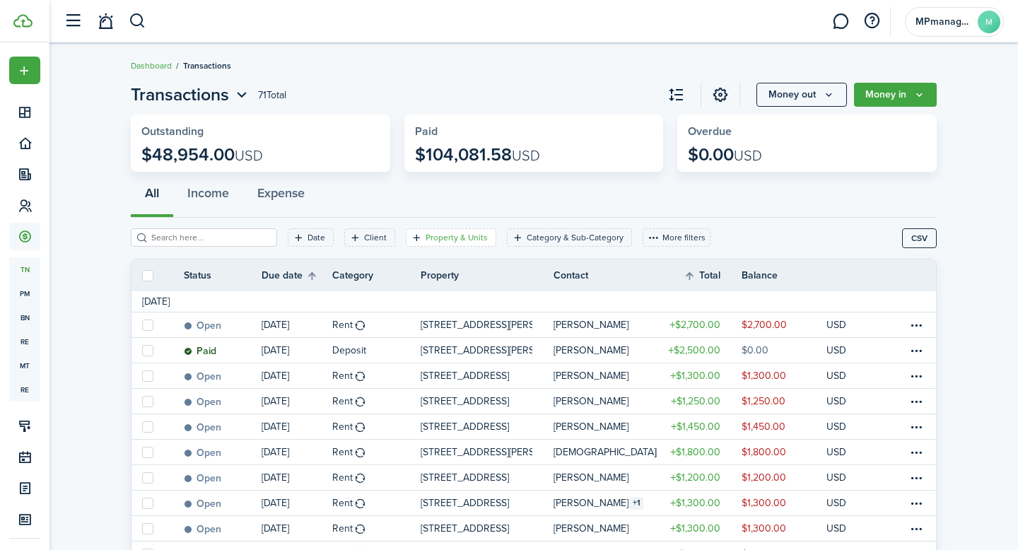
click at [426, 240] on filter-tag-label "Property & Units" at bounding box center [457, 237] width 62 height 13
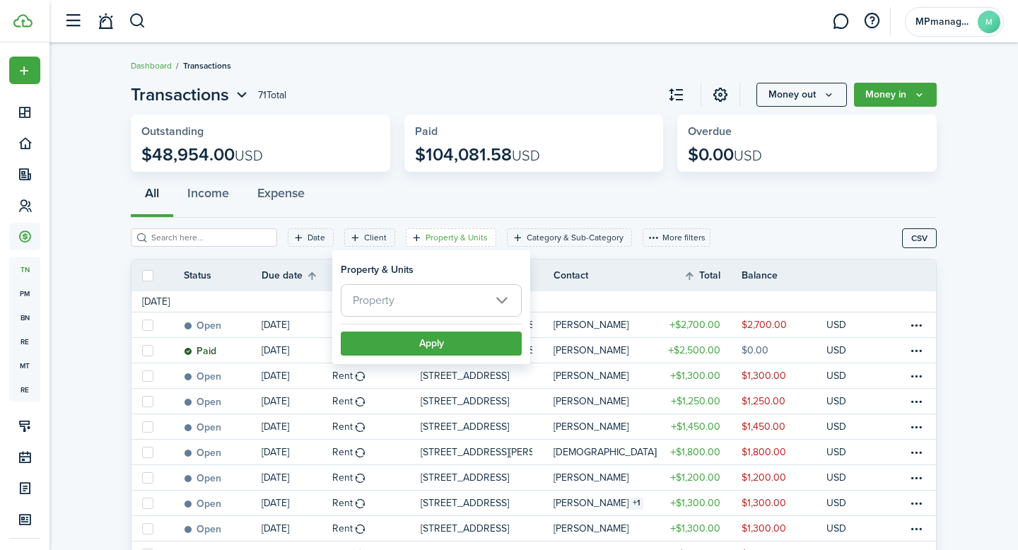
click at [780, 226] on filter-with-custom-content-wrapper "Date Client Property & Units Category & Sub-Category More filters Save filters …" at bounding box center [534, 238] width 806 height 41
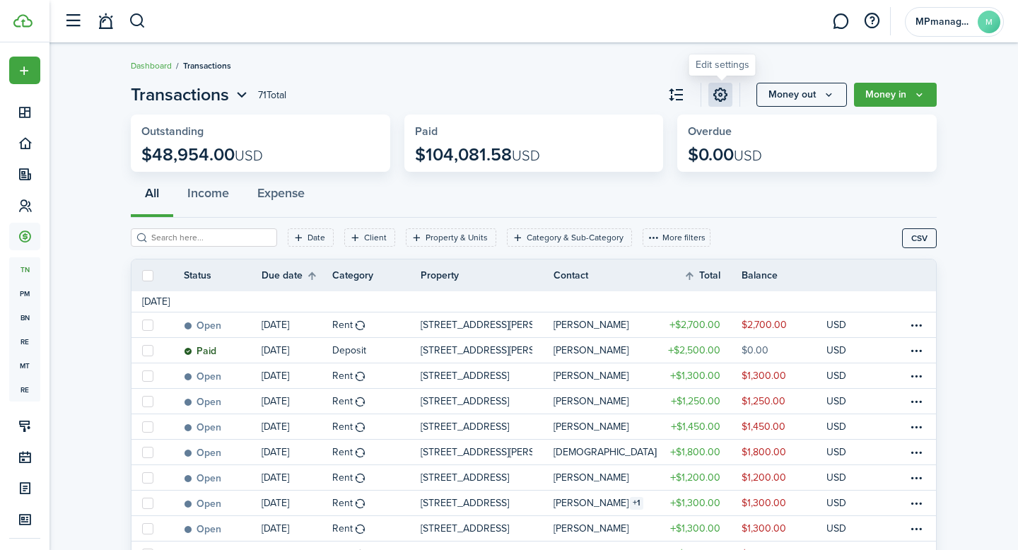
click at [715, 96] on link at bounding box center [720, 95] width 24 height 24
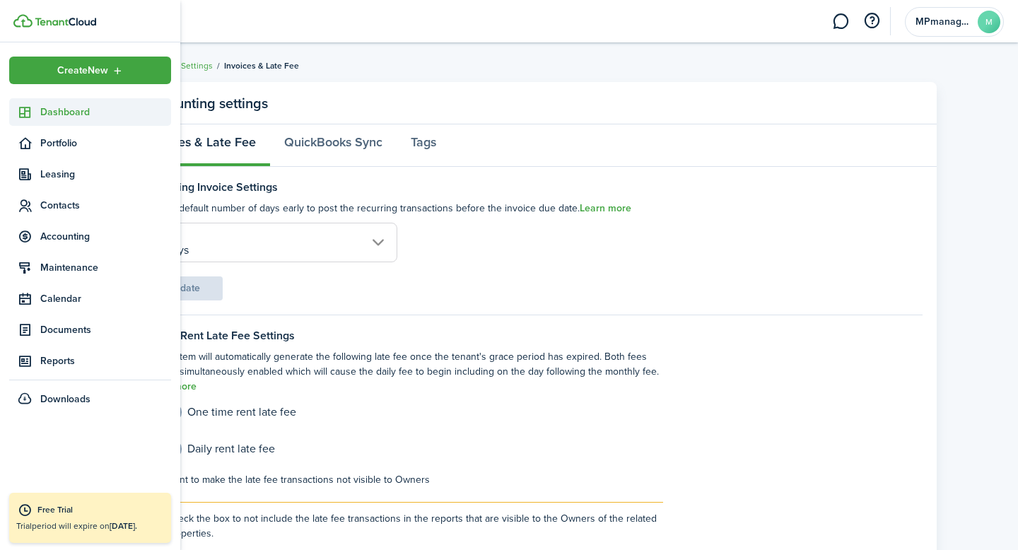
click at [62, 111] on span "Dashboard" at bounding box center [105, 112] width 131 height 15
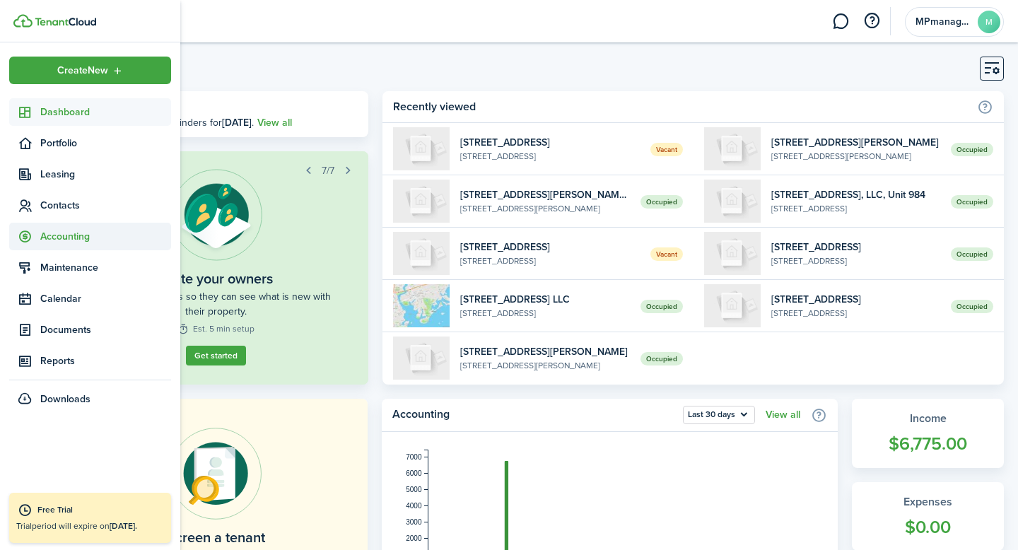
click at [70, 240] on span "Accounting" at bounding box center [105, 236] width 131 height 15
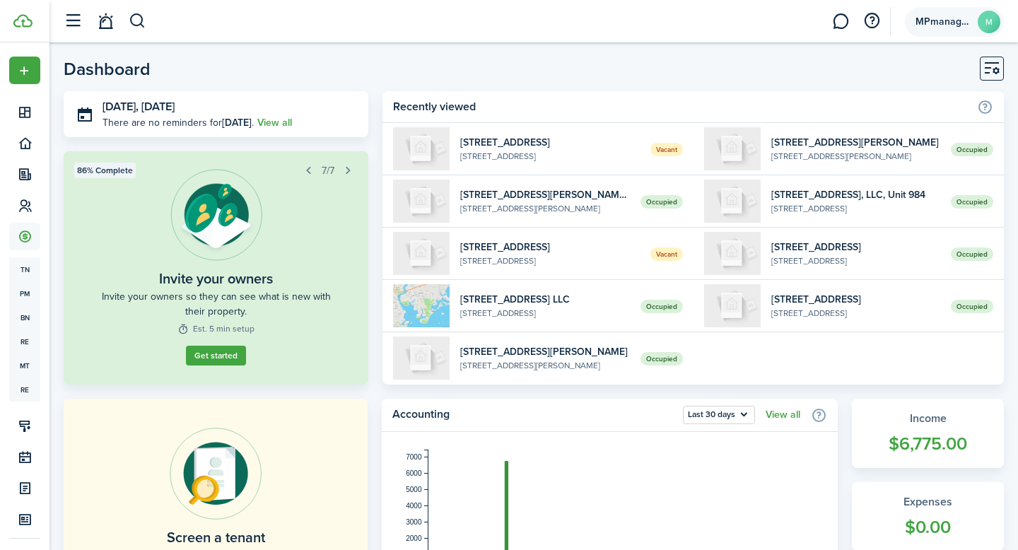
click at [988, 19] on avatar-text "M" at bounding box center [989, 22] width 23 height 23
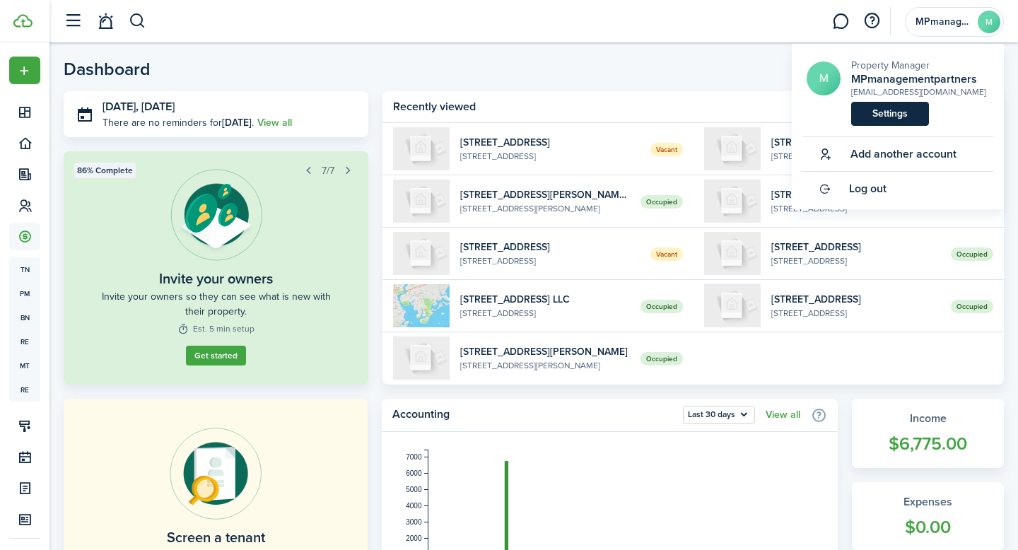
click at [885, 118] on link "Settings" at bounding box center [890, 114] width 78 height 24
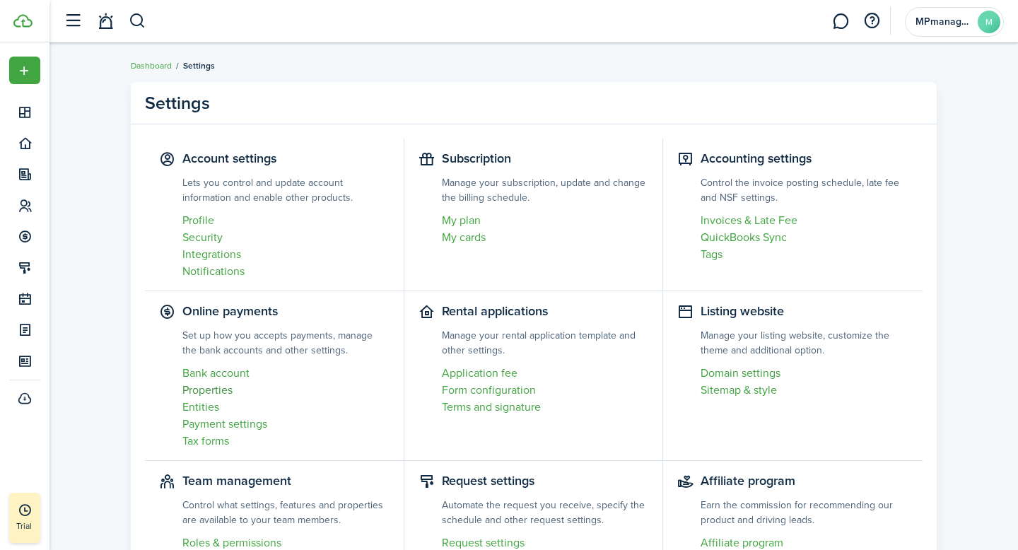
click at [213, 390] on link "Properties" at bounding box center [285, 390] width 207 height 17
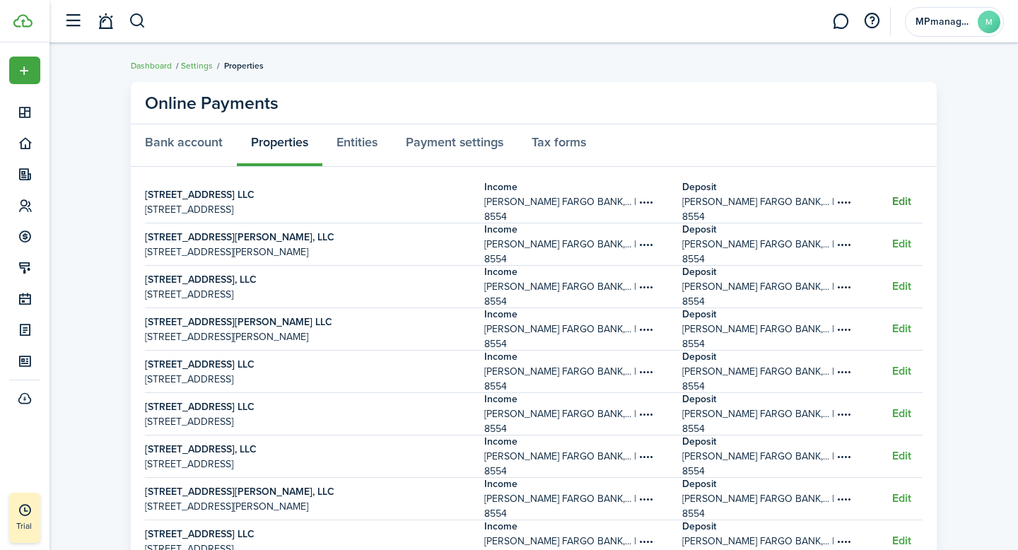
click at [901, 201] on button "Edit" at bounding box center [901, 201] width 19 height 13
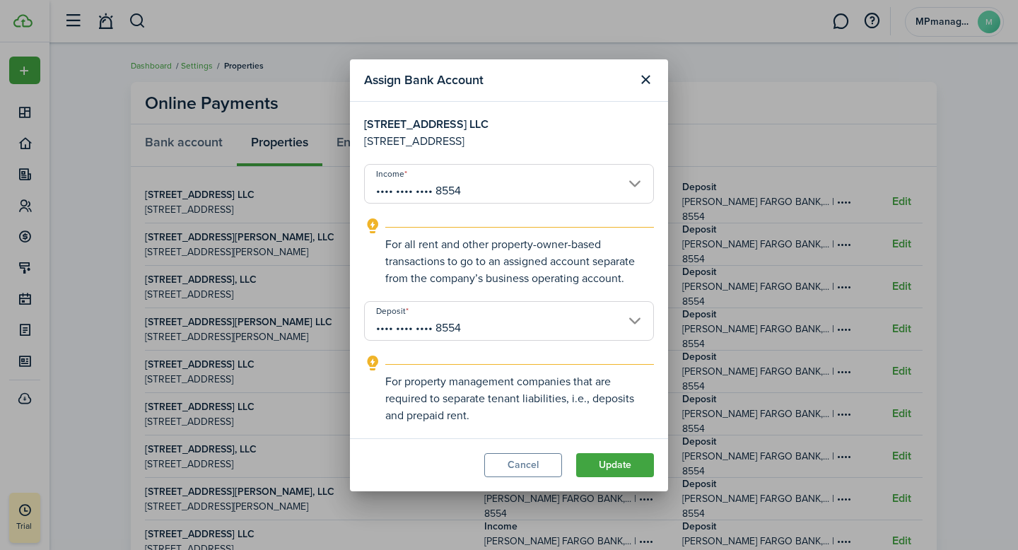
click at [633, 187] on input "•••• •••• •••• 8554" at bounding box center [509, 184] width 290 height 40
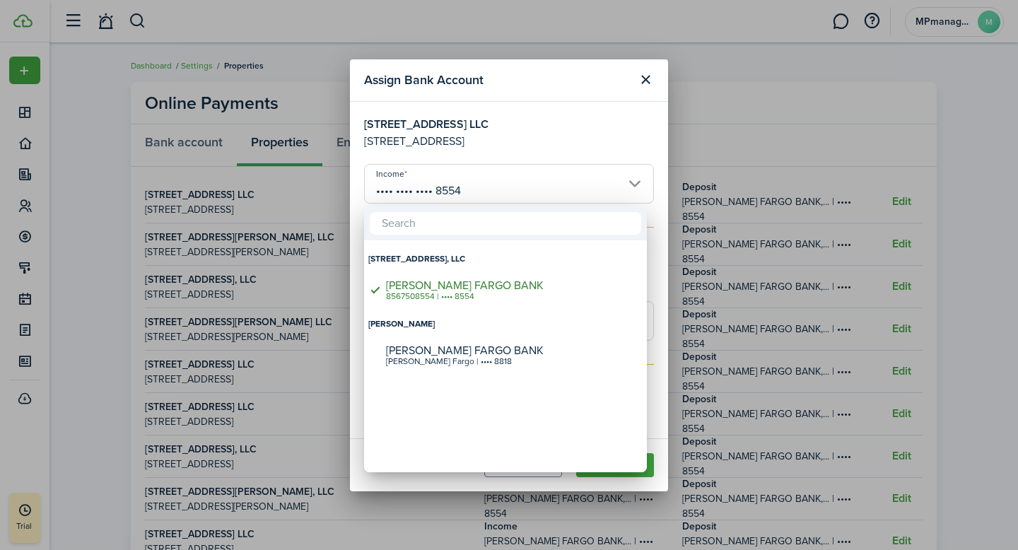
click at [634, 185] on div at bounding box center [509, 275] width 1244 height 776
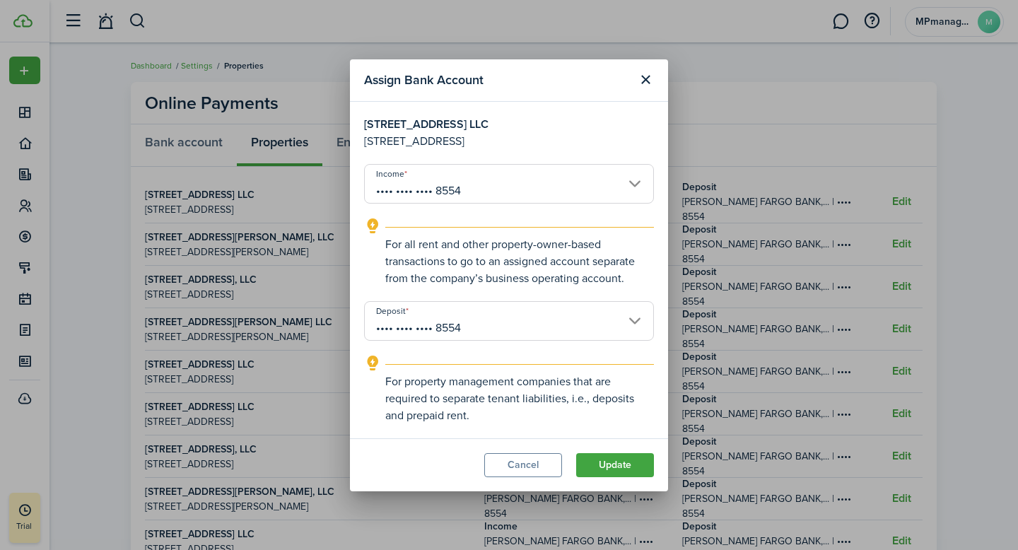
click at [633, 316] on input "•••• •••• •••• 8554" at bounding box center [509, 321] width 290 height 40
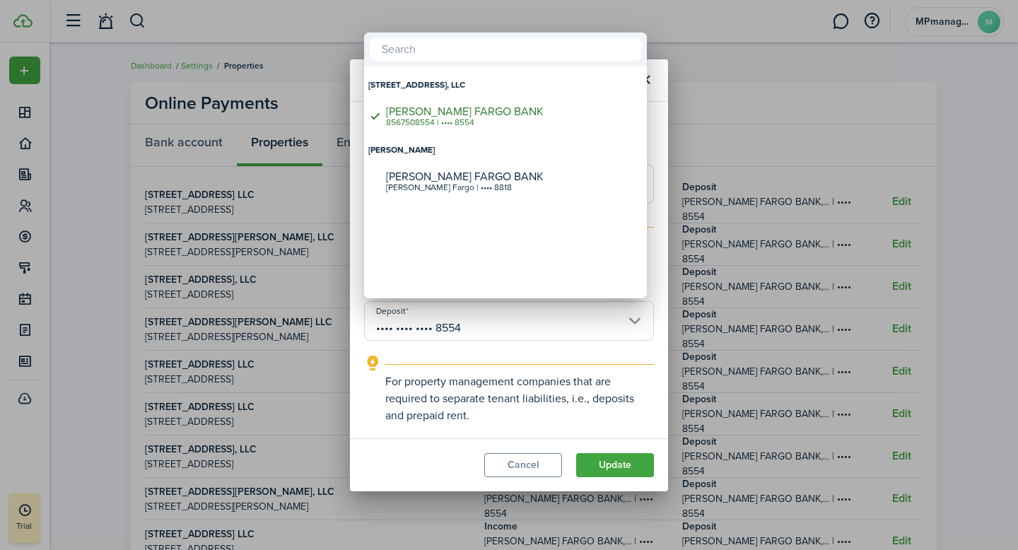
click at [633, 316] on div at bounding box center [509, 275] width 1244 height 776
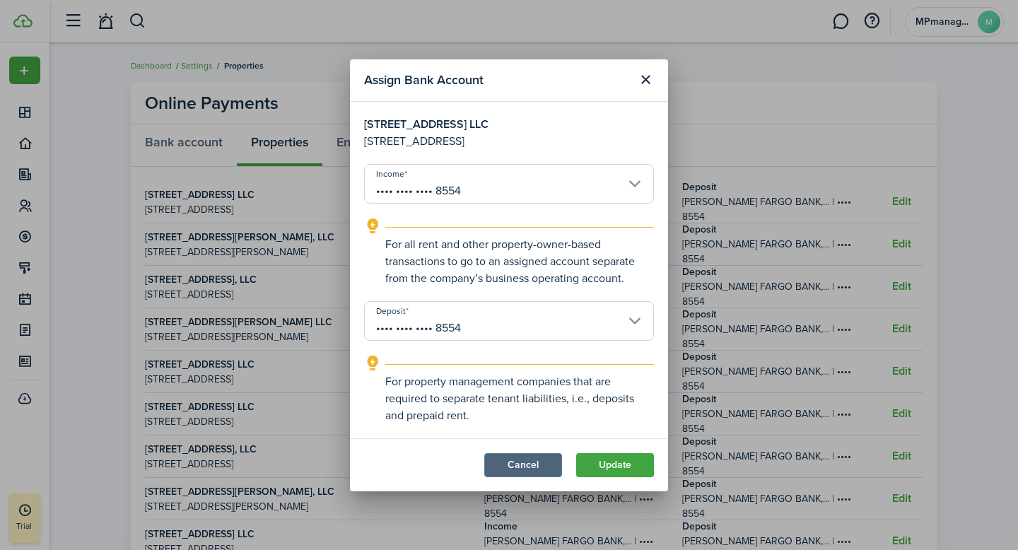
click at [515, 456] on button "Cancel" at bounding box center [523, 465] width 78 height 24
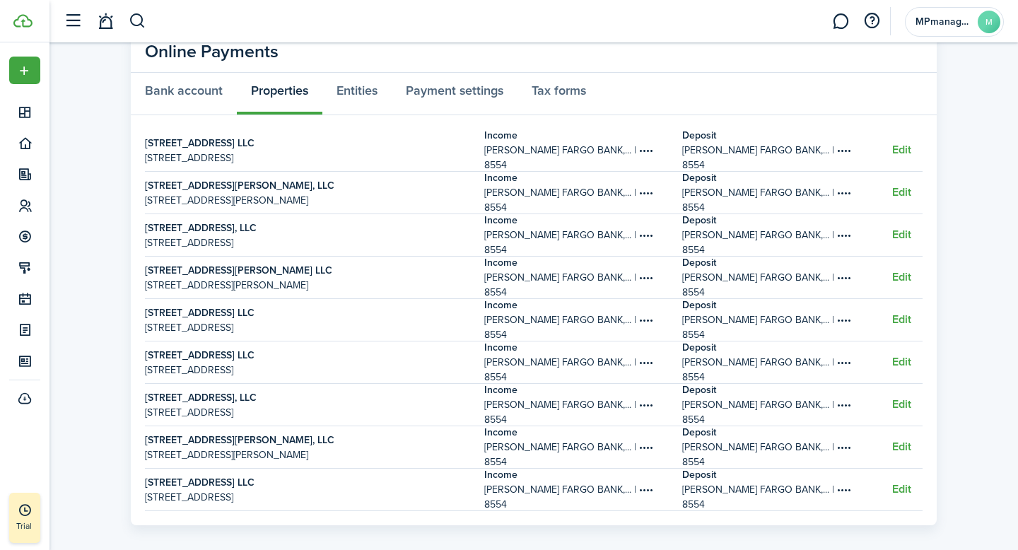
scroll to position [54, 0]
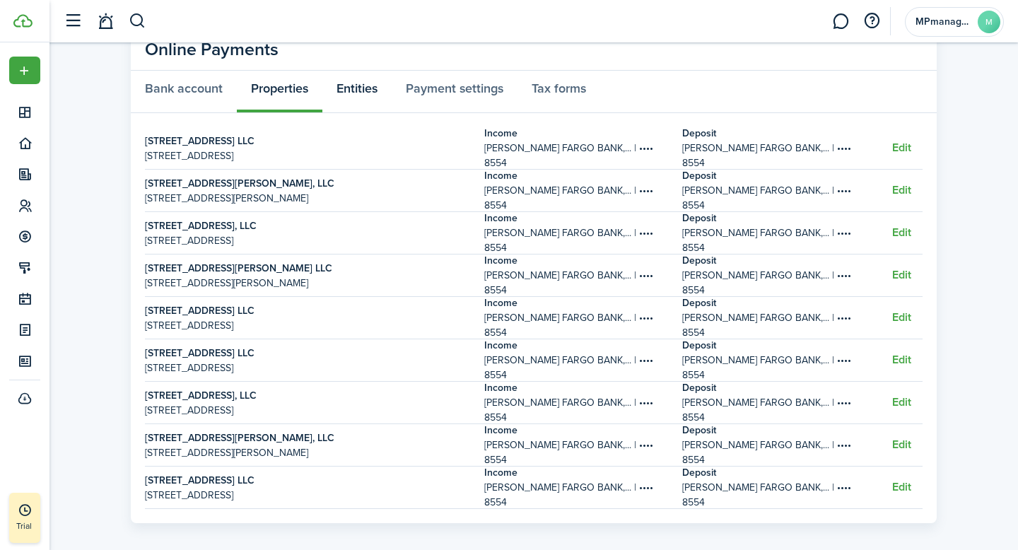
click at [358, 93] on link "Entities" at bounding box center [356, 92] width 69 height 42
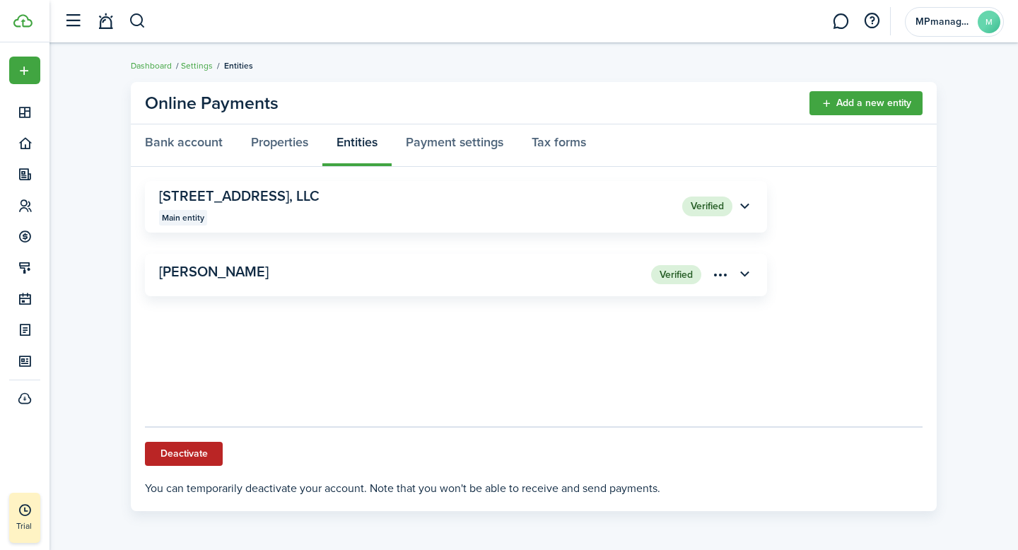
click at [206, 450] on button "Deactivate" at bounding box center [184, 454] width 78 height 24
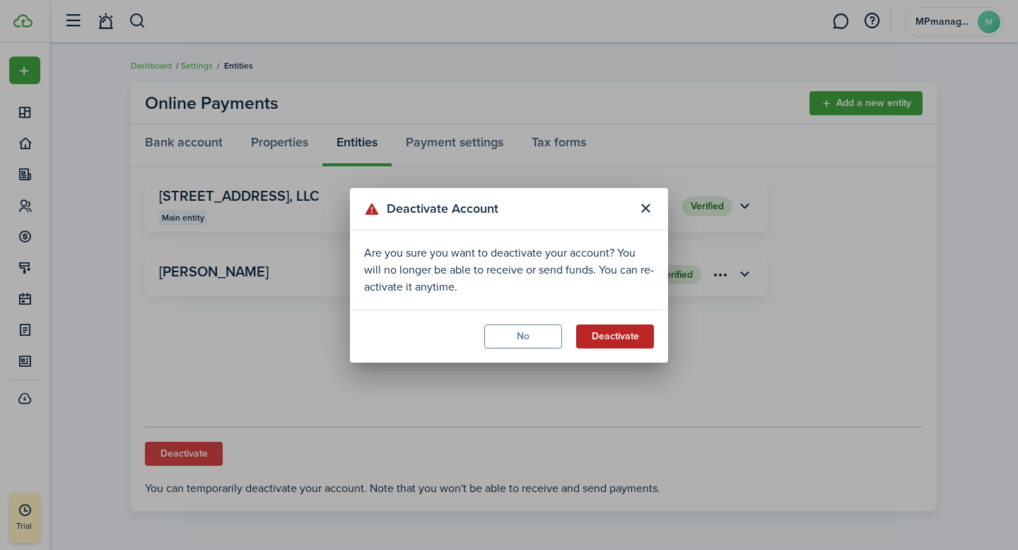
click at [604, 339] on button "Deactivate" at bounding box center [615, 336] width 78 height 24
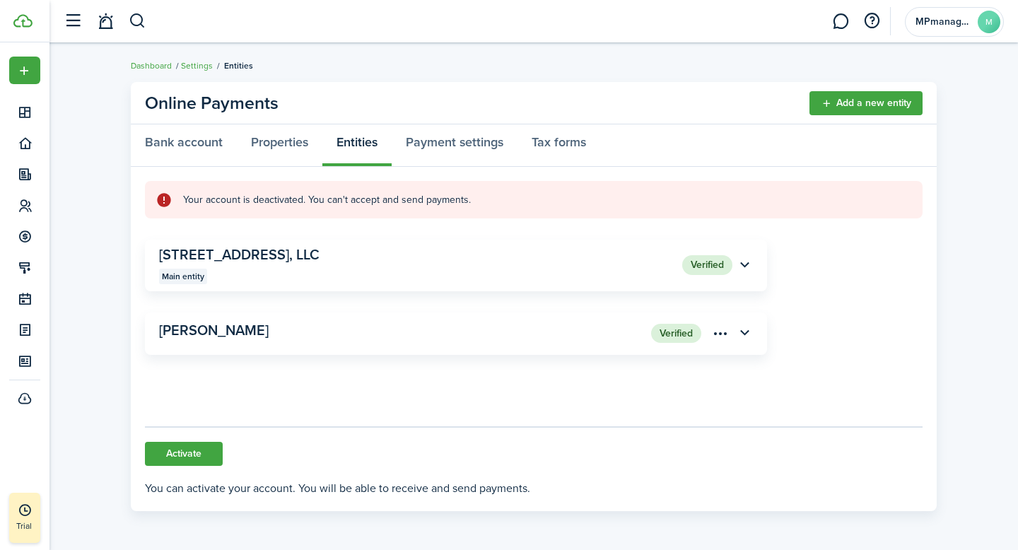
click at [469, 264] on panel-main-group "[STREET_ADDRESS], LLC Main entity" at bounding box center [420, 265] width 523 height 37
click at [414, 332] on panel-main-title "[PERSON_NAME]" at bounding box center [380, 330] width 443 height 16
click at [201, 452] on button "Activate" at bounding box center [184, 454] width 78 height 24
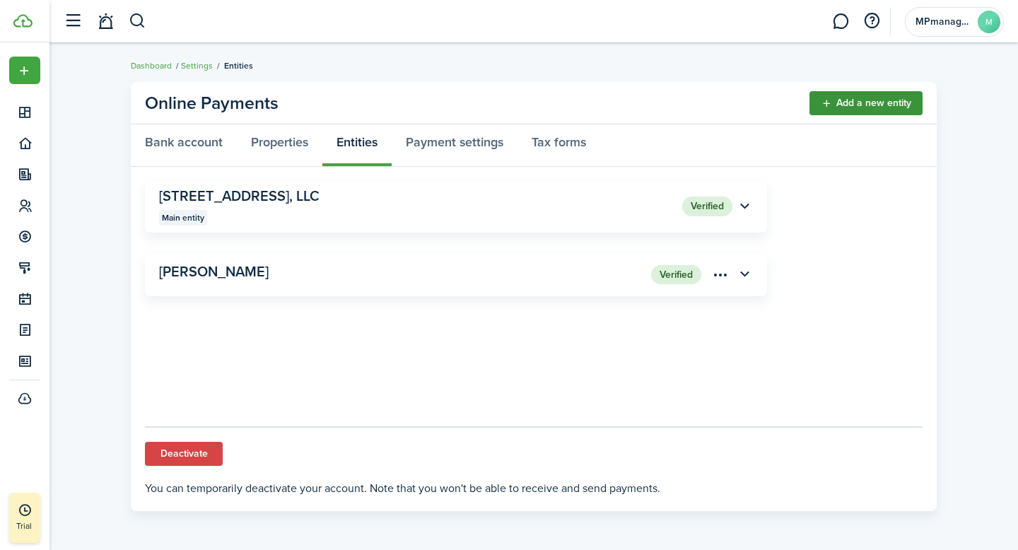
click at [872, 103] on link "Add a new entity" at bounding box center [865, 103] width 113 height 24
click at [988, 22] on avatar-text "M" at bounding box center [989, 22] width 23 height 23
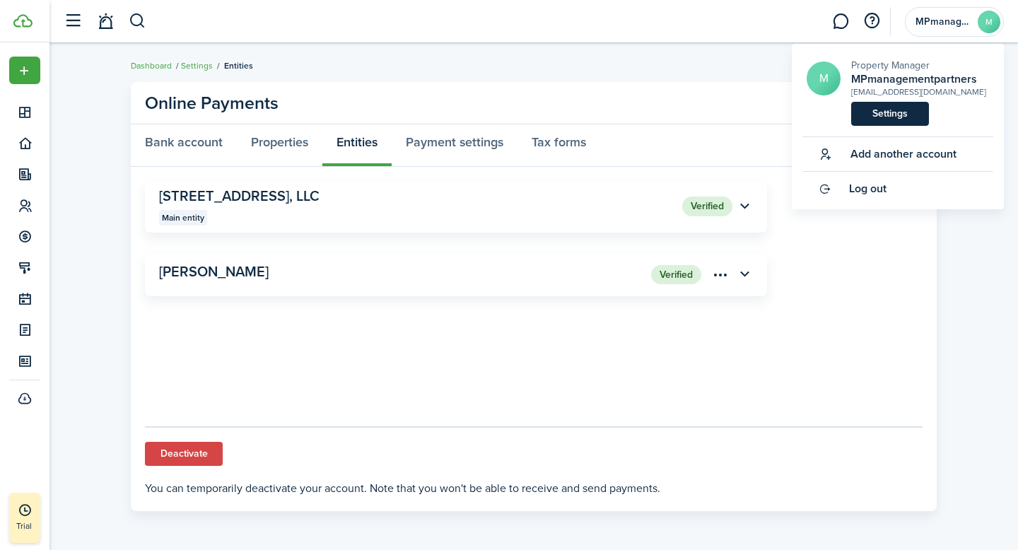
click at [884, 118] on link "Settings" at bounding box center [890, 114] width 78 height 24
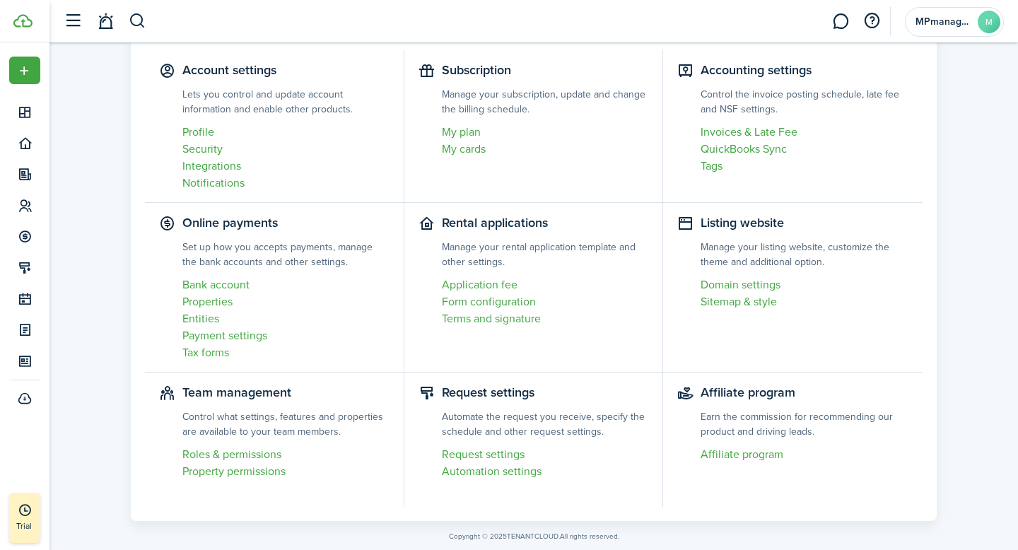
scroll to position [58, 0]
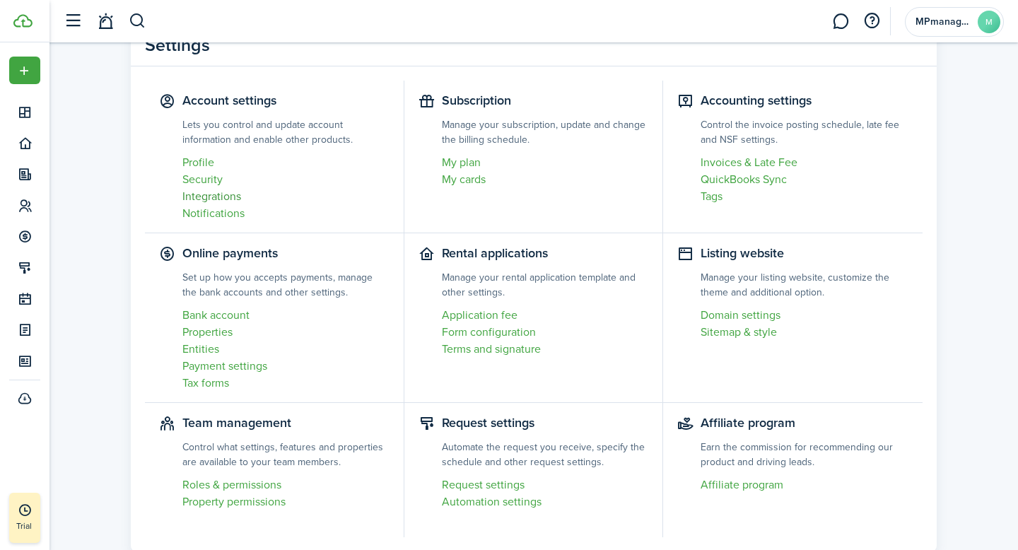
click at [223, 196] on link "Integrations" at bounding box center [285, 196] width 207 height 17
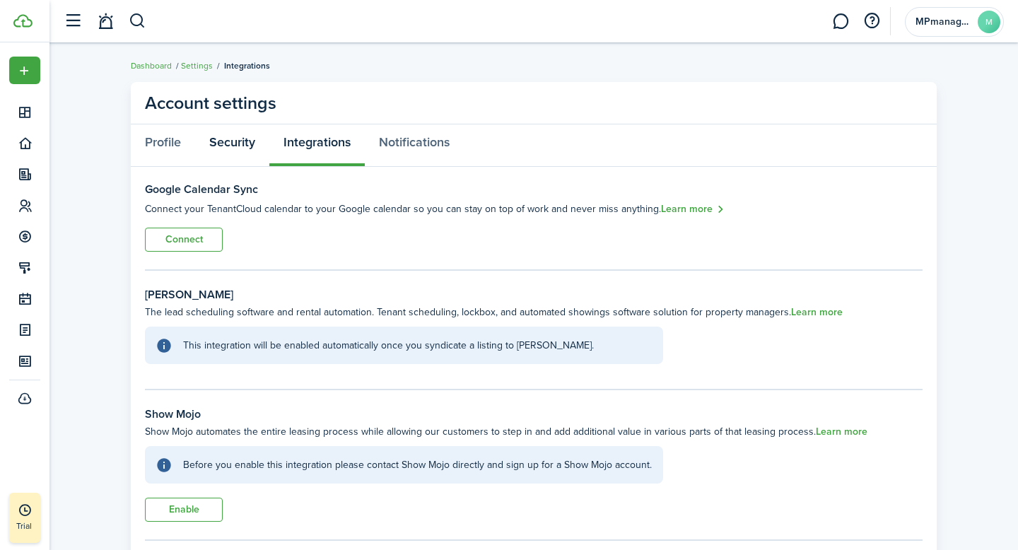
click at [228, 144] on link "Security" at bounding box center [232, 145] width 74 height 42
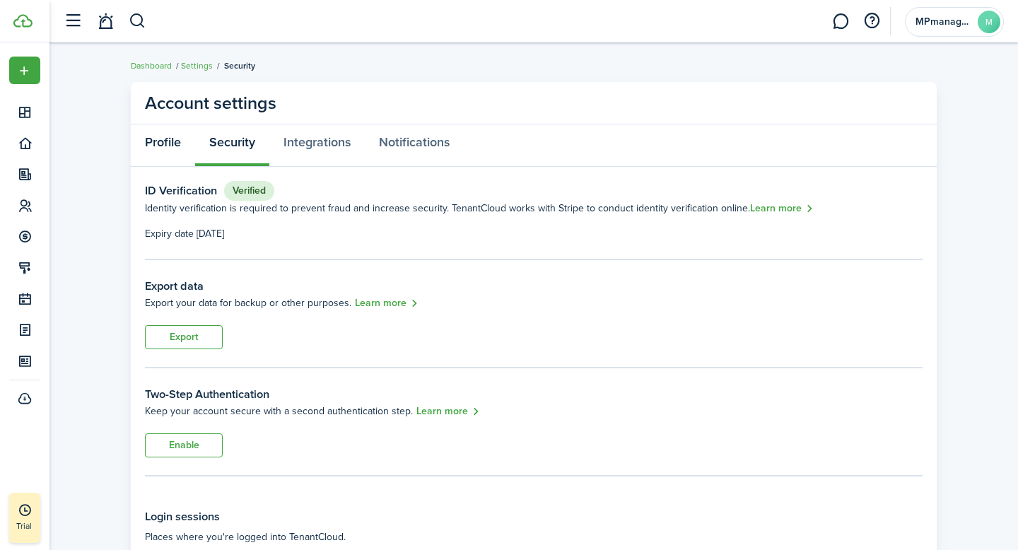
click at [163, 145] on link "Profile" at bounding box center [163, 145] width 64 height 42
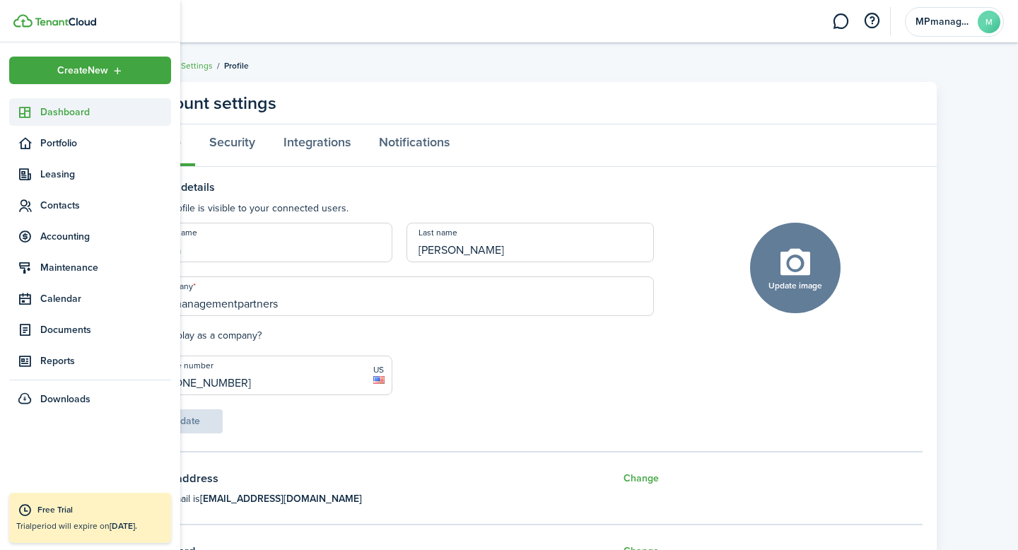
click at [70, 108] on span "Dashboard" at bounding box center [105, 112] width 131 height 15
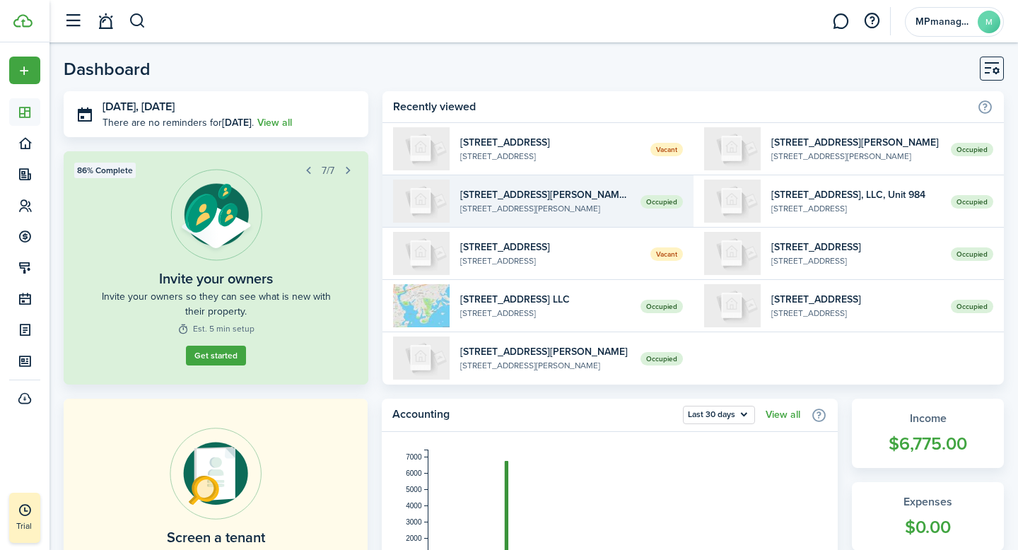
click at [532, 198] on widget-list-item-title "[STREET_ADDRESS][PERSON_NAME], LLC, Unit 1" at bounding box center [544, 194] width 169 height 15
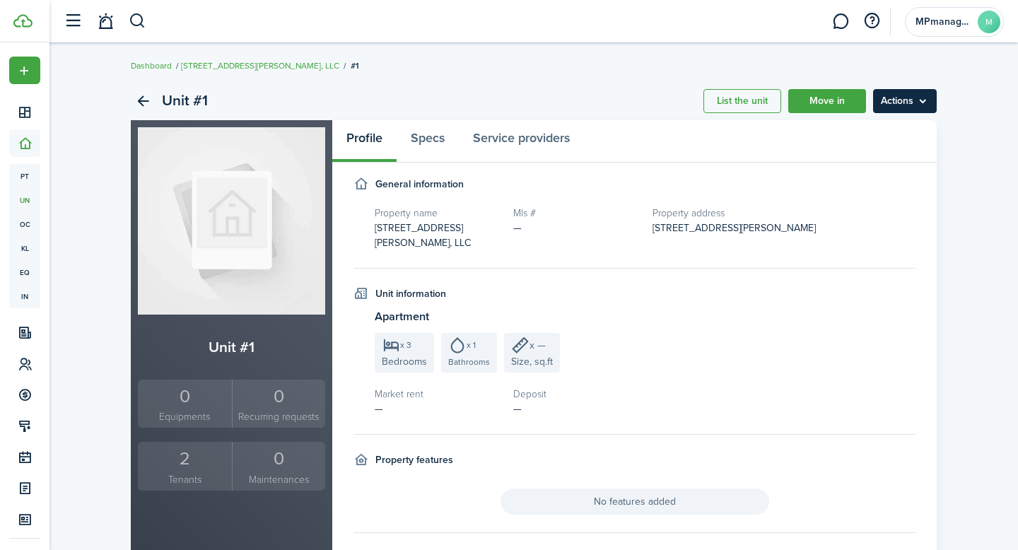
click at [923, 105] on menu-btn "Actions" at bounding box center [905, 101] width 64 height 24
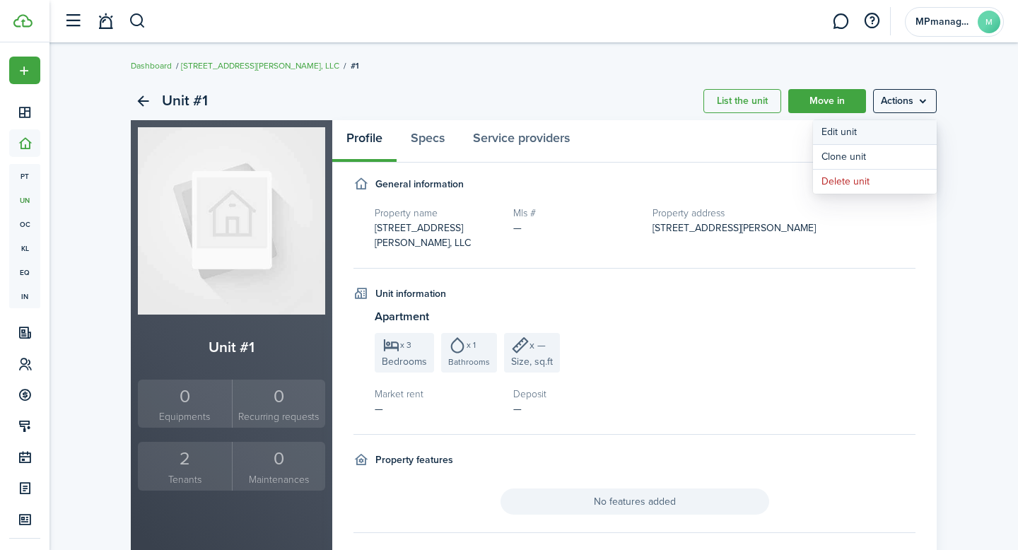
click at [844, 134] on link "Edit unit" at bounding box center [875, 132] width 124 height 24
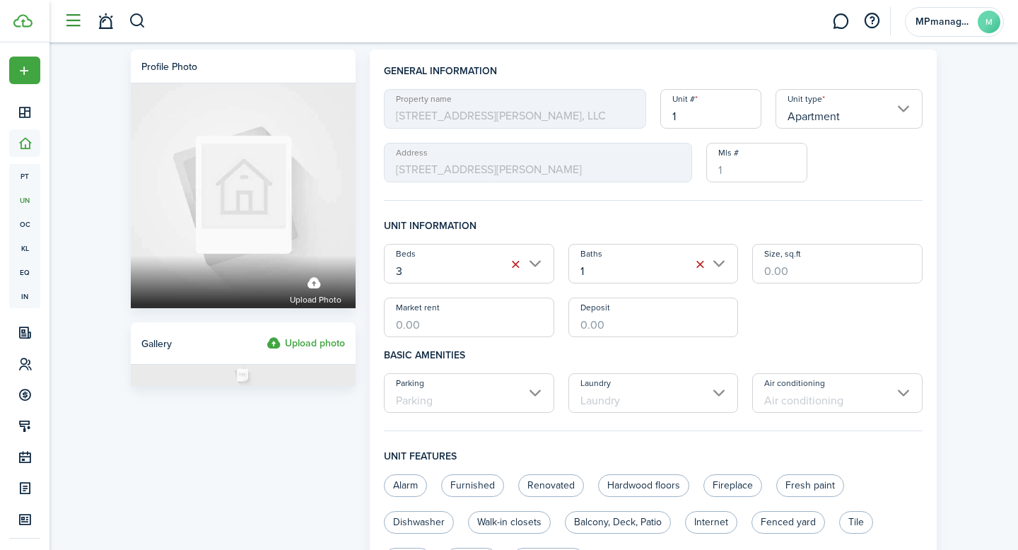
click at [73, 17] on button "button" at bounding box center [72, 21] width 27 height 27
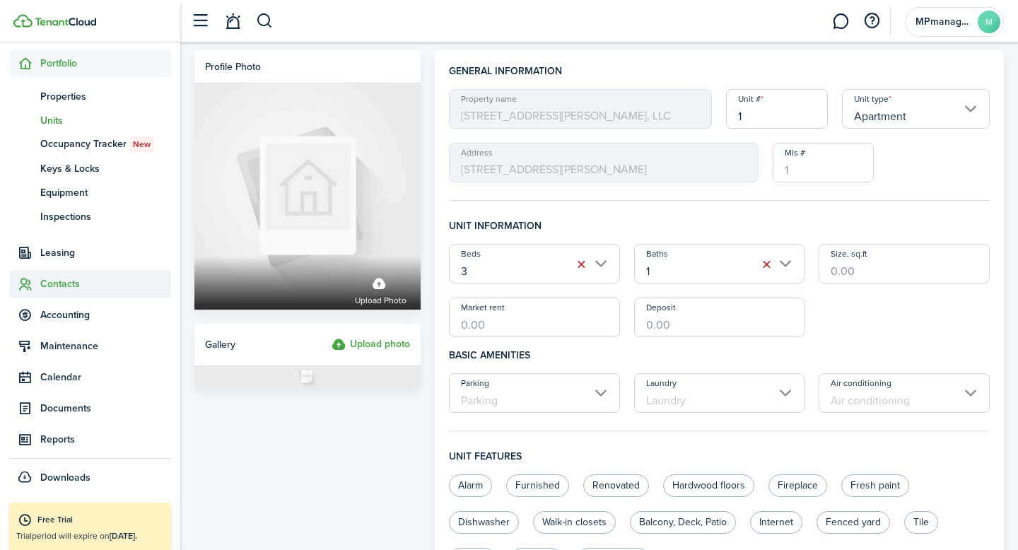
scroll to position [90, 0]
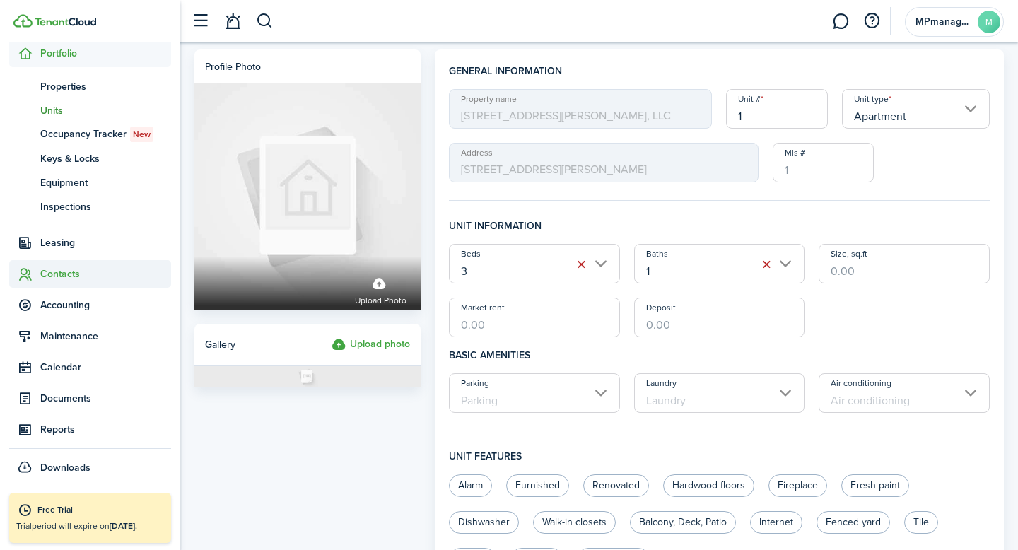
click at [69, 274] on span "Contacts" at bounding box center [105, 274] width 131 height 15
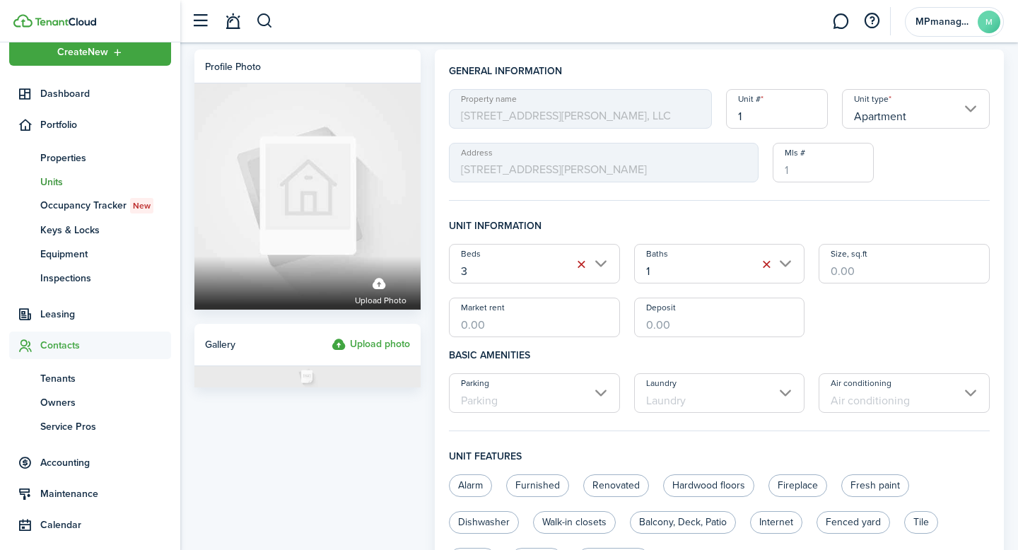
scroll to position [18, 0]
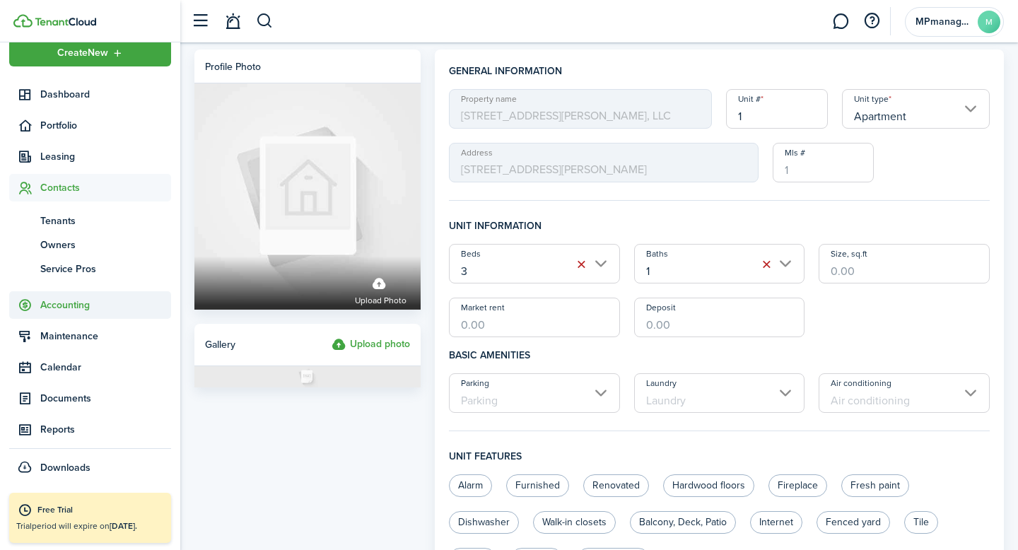
click at [55, 303] on span "Accounting" at bounding box center [105, 305] width 131 height 15
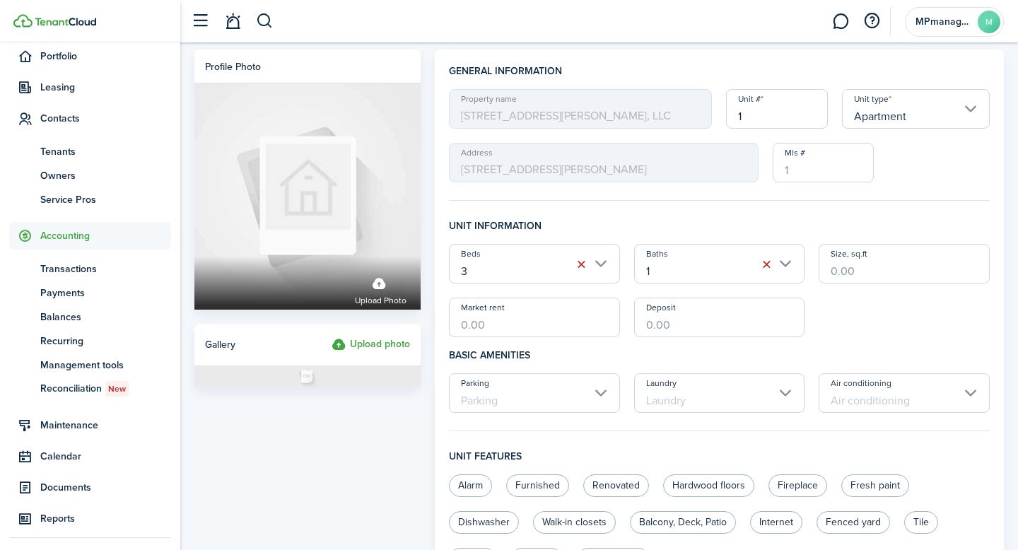
scroll to position [90, 0]
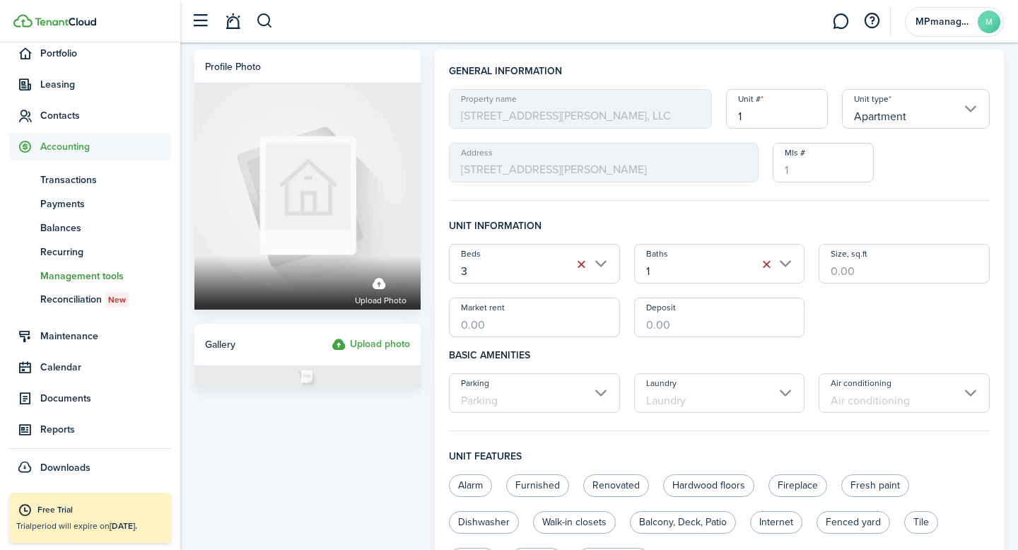
click at [71, 279] on span "Management tools" at bounding box center [105, 276] width 131 height 15
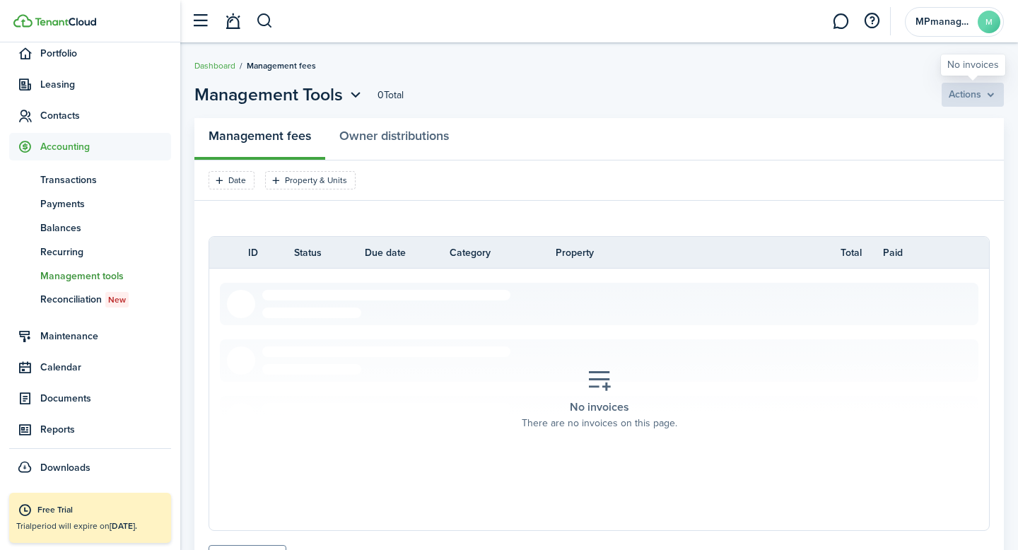
click at [992, 92] on bulk-payment-actions "Actions" at bounding box center [973, 95] width 62 height 24
click at [989, 102] on bulk-payment-actions "Actions" at bounding box center [973, 95] width 62 height 24
click at [990, 18] on avatar-text "M" at bounding box center [989, 22] width 23 height 23
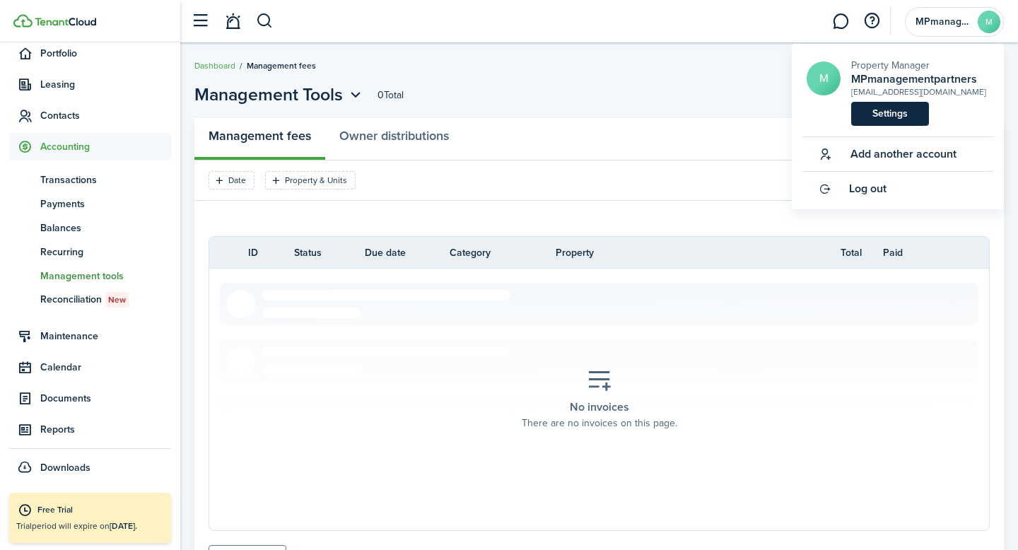
click at [883, 115] on link "Settings" at bounding box center [890, 114] width 78 height 24
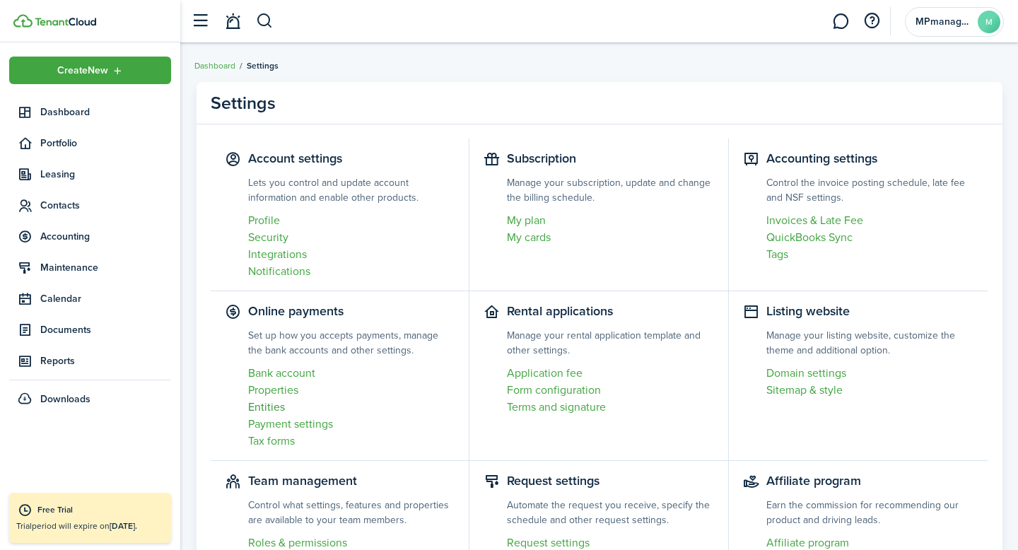
scroll to position [19, 0]
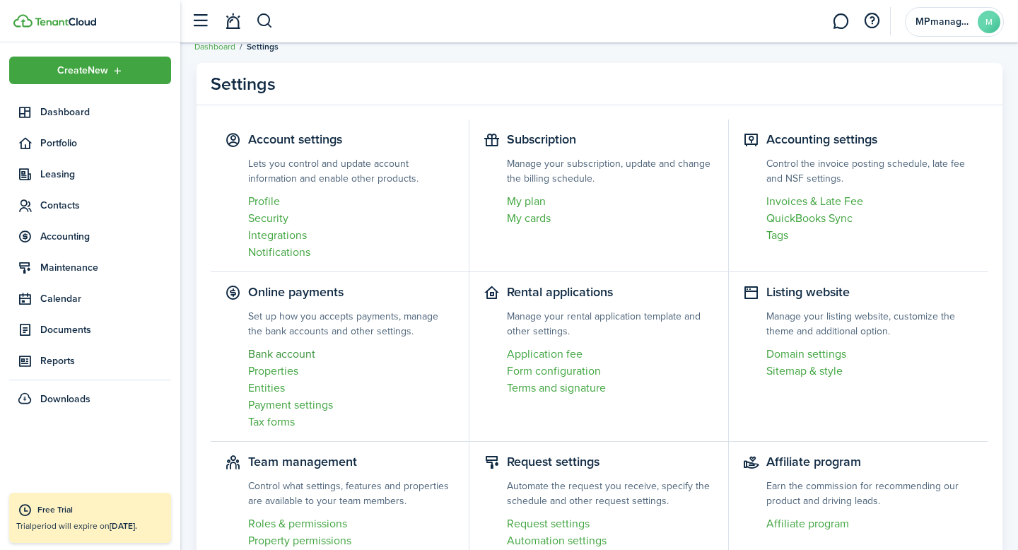
click at [292, 351] on link "Bank account" at bounding box center [351, 354] width 207 height 17
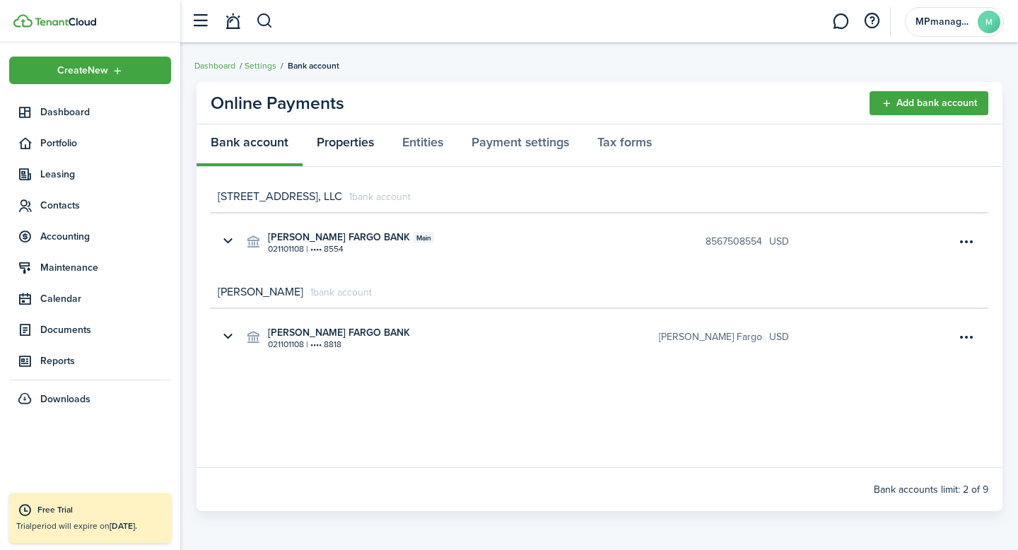
click at [344, 145] on link "Properties" at bounding box center [346, 145] width 86 height 42
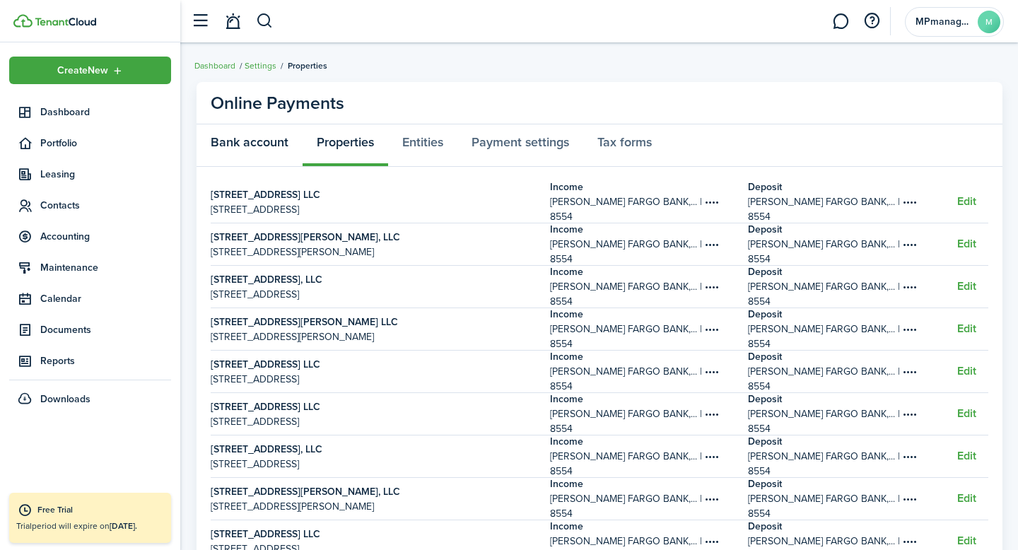
click at [257, 144] on link "Bank account" at bounding box center [250, 145] width 106 height 42
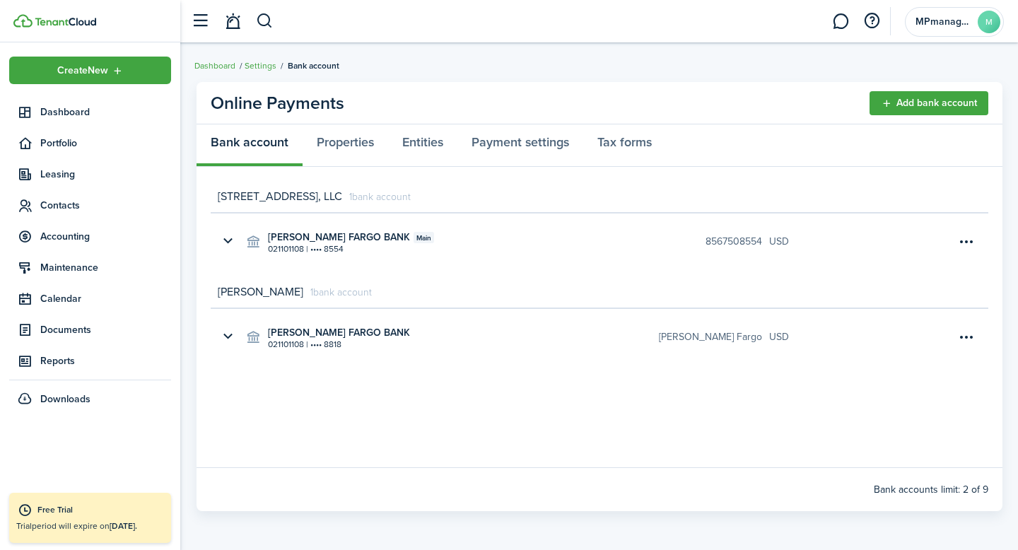
click at [342, 200] on span "[STREET_ADDRESS], LLC" at bounding box center [280, 196] width 124 height 17
click at [341, 143] on link "Properties" at bounding box center [346, 145] width 86 height 42
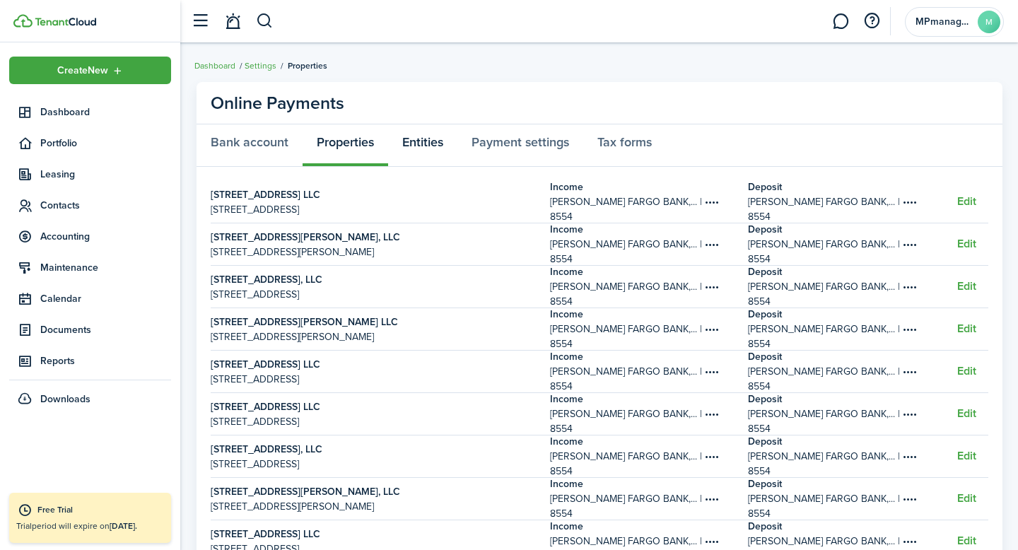
click at [426, 145] on link "Entities" at bounding box center [422, 145] width 69 height 42
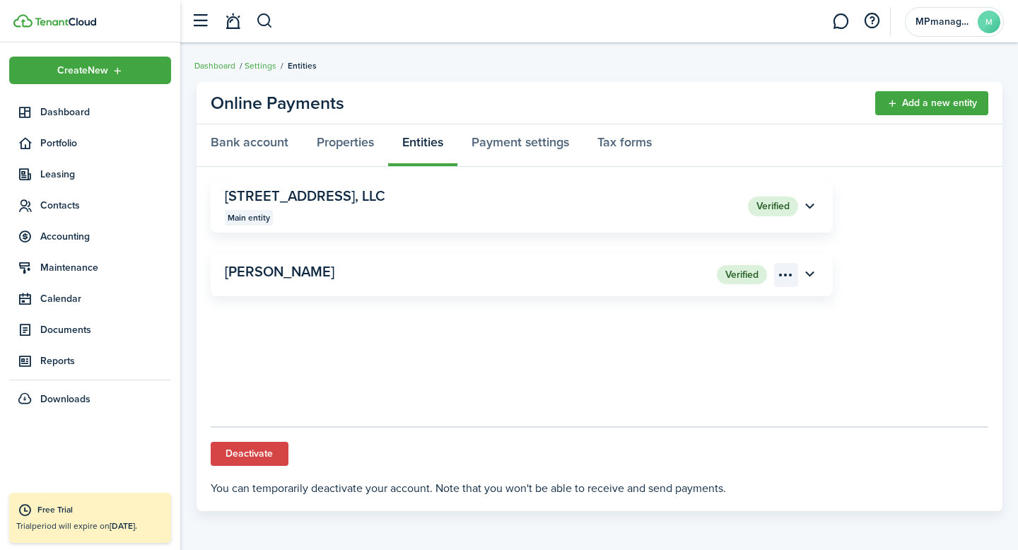
click at [787, 271] on menu-btn-icon "Open menu" at bounding box center [786, 275] width 24 height 24
click at [724, 306] on button "Make main" at bounding box center [736, 306] width 124 height 24
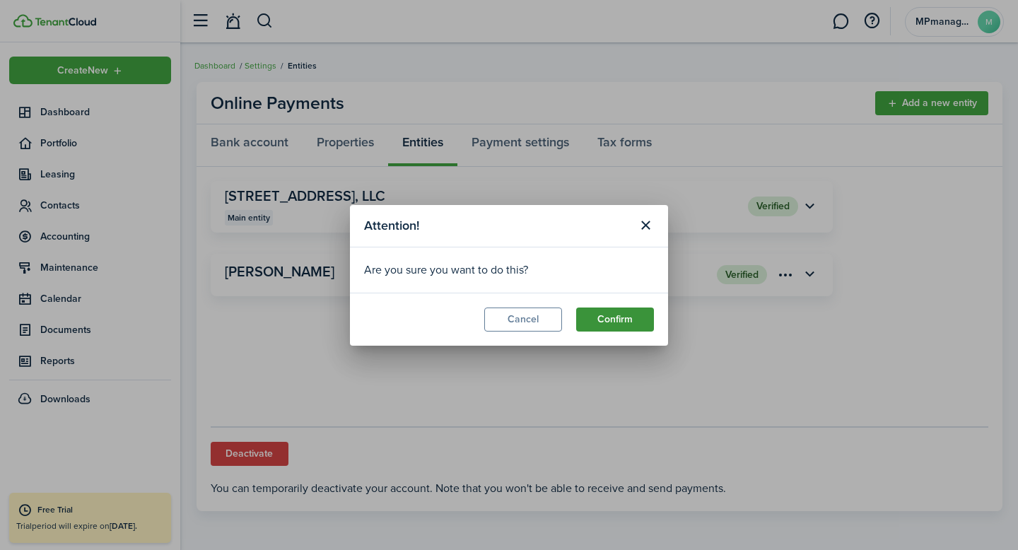
click at [622, 314] on button "Confirm" at bounding box center [615, 320] width 78 height 24
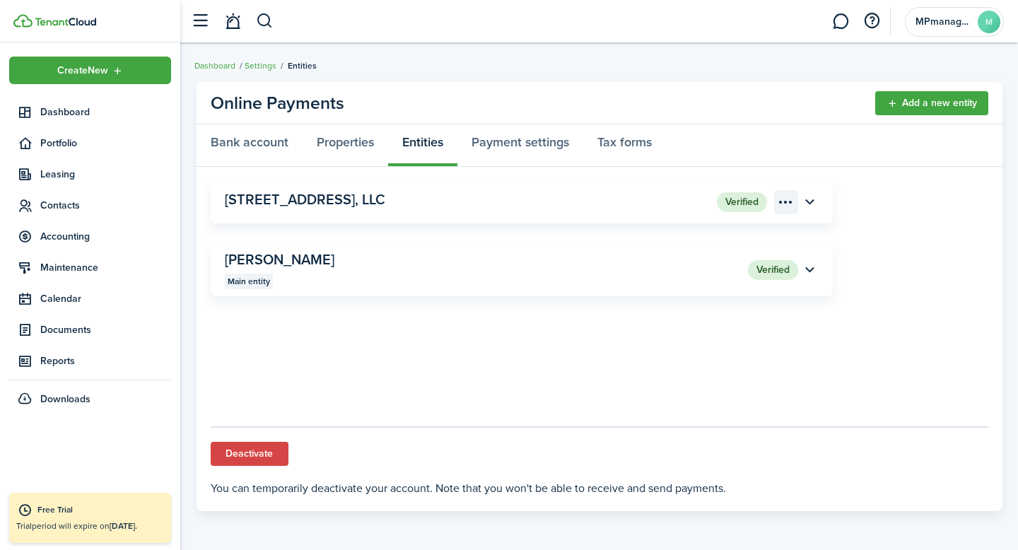
click at [785, 203] on menu-btn-icon "Open menu" at bounding box center [786, 202] width 24 height 24
click at [809, 200] on button "button" at bounding box center [810, 202] width 24 height 24
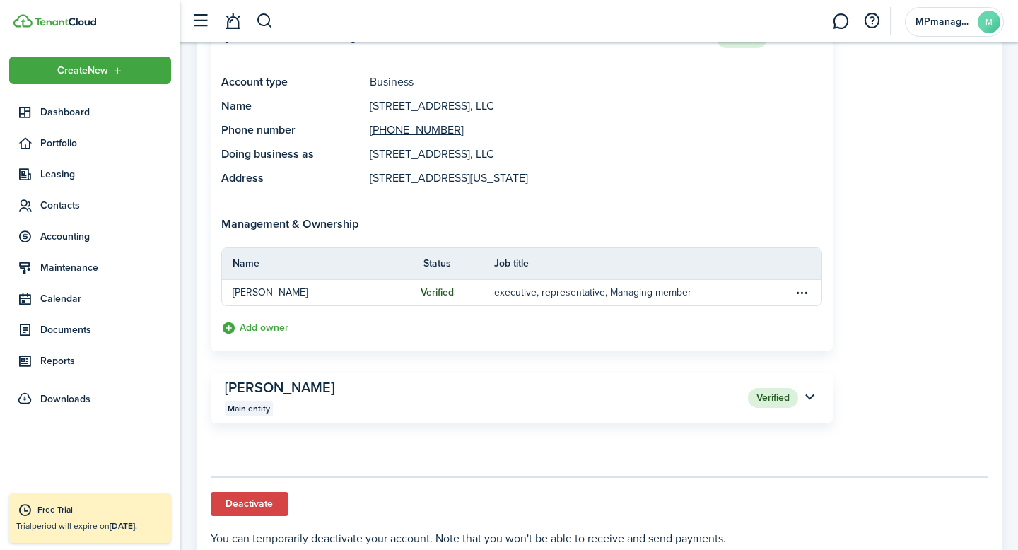
scroll to position [165, 0]
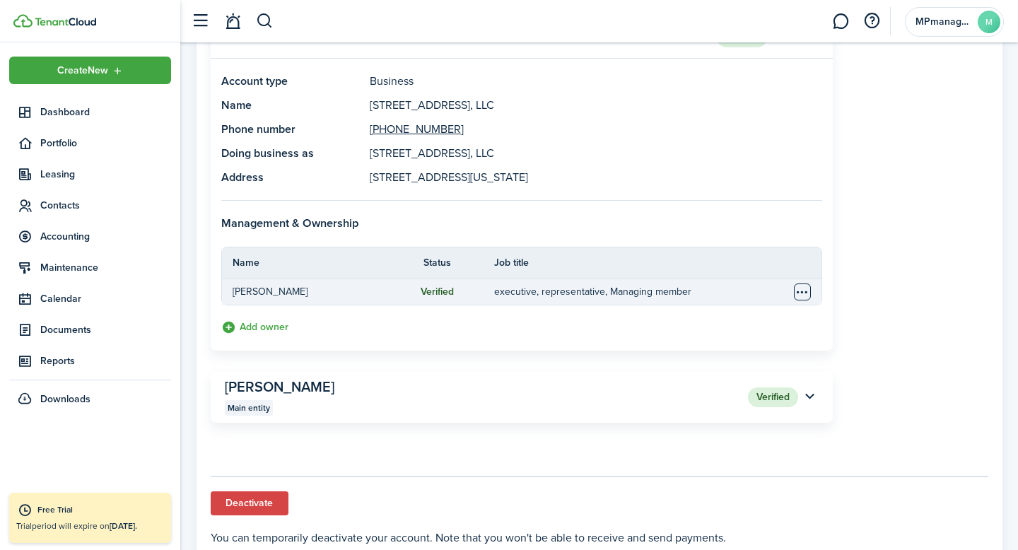
click at [804, 295] on table-menu-btn-icon "Open menu" at bounding box center [802, 291] width 17 height 17
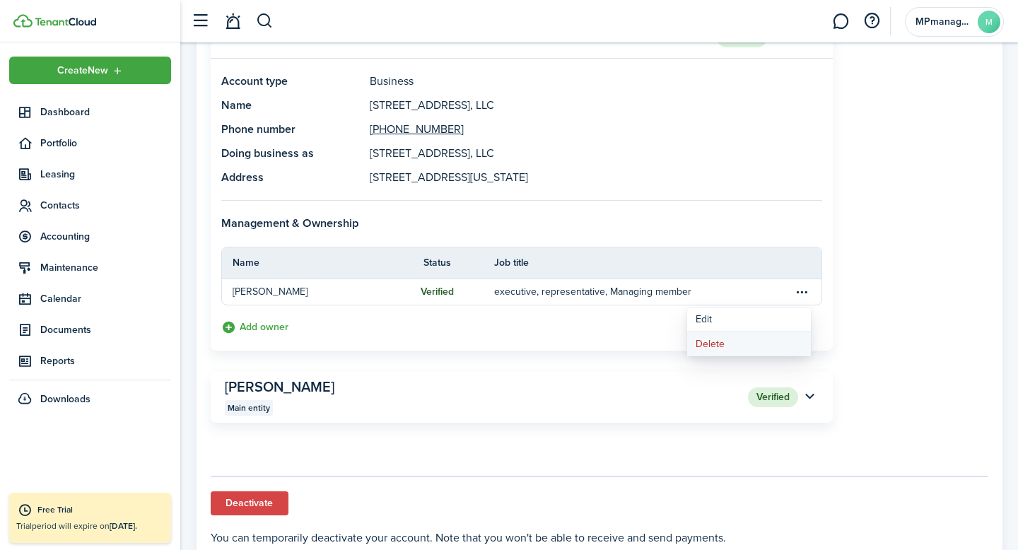
click at [717, 344] on button "Delete" at bounding box center [749, 344] width 124 height 24
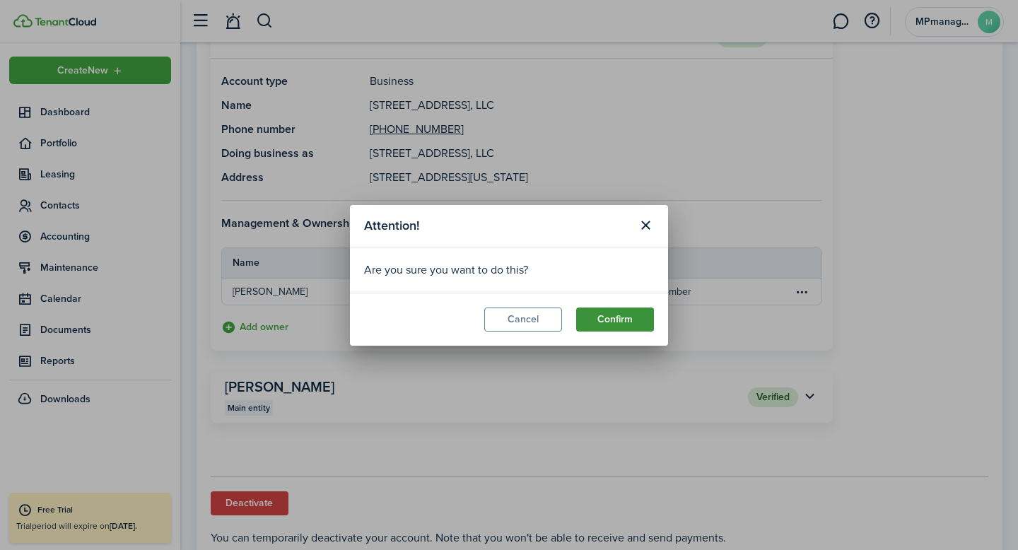
click at [598, 316] on button "Confirm" at bounding box center [615, 320] width 78 height 24
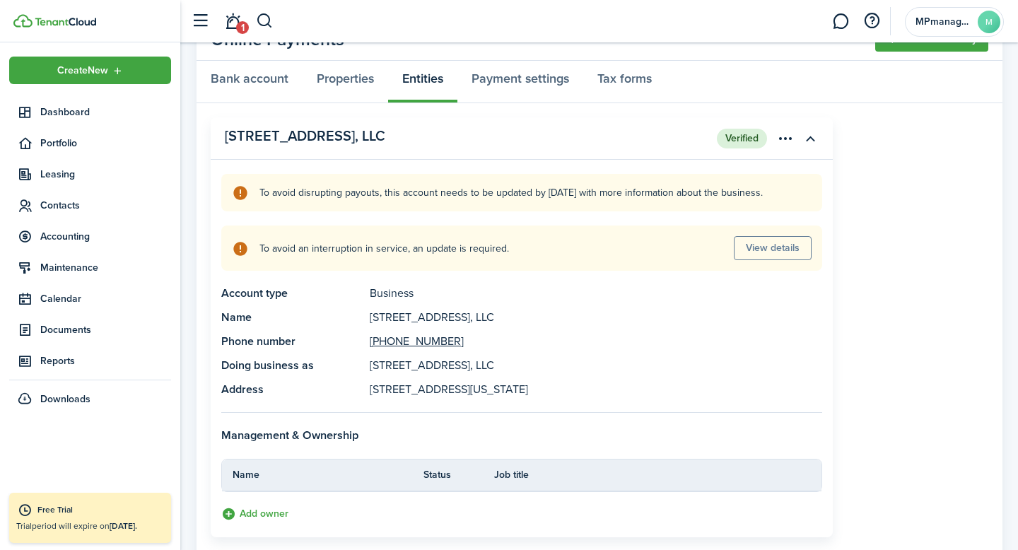
scroll to position [66, 0]
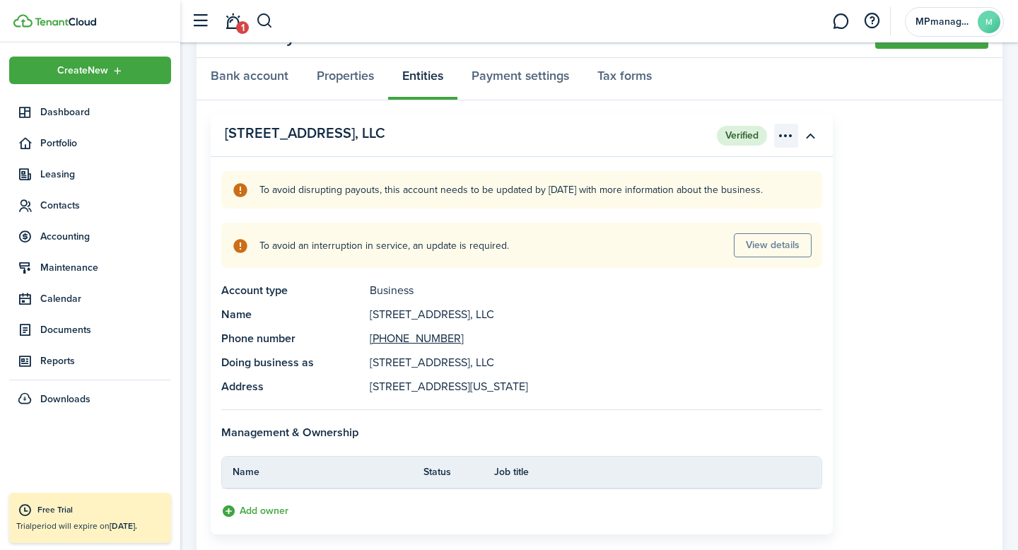
click at [787, 139] on menu-btn-icon "Open menu" at bounding box center [786, 136] width 24 height 24
click at [808, 136] on button "button" at bounding box center [810, 136] width 24 height 24
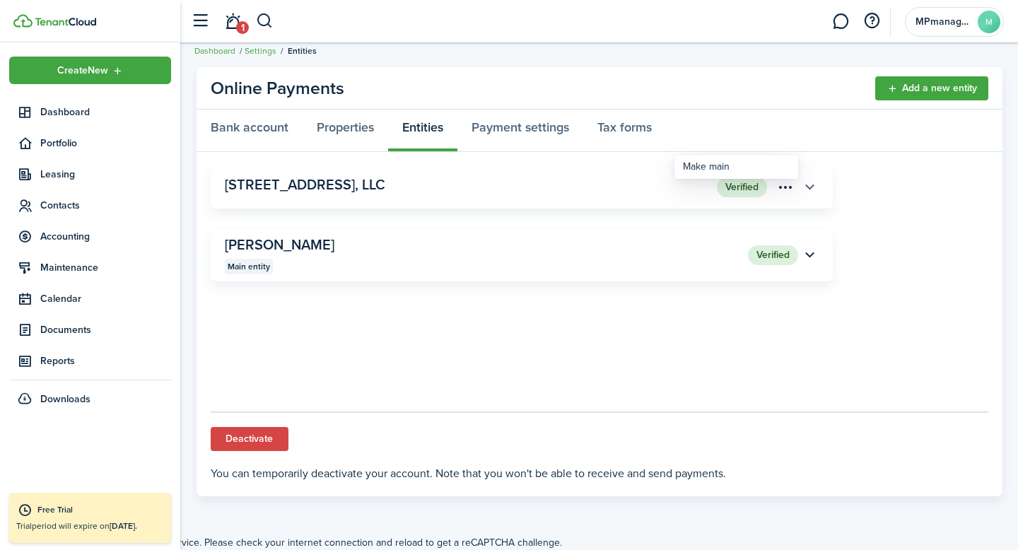
scroll to position [15, 0]
click at [809, 188] on button "button" at bounding box center [810, 187] width 24 height 24
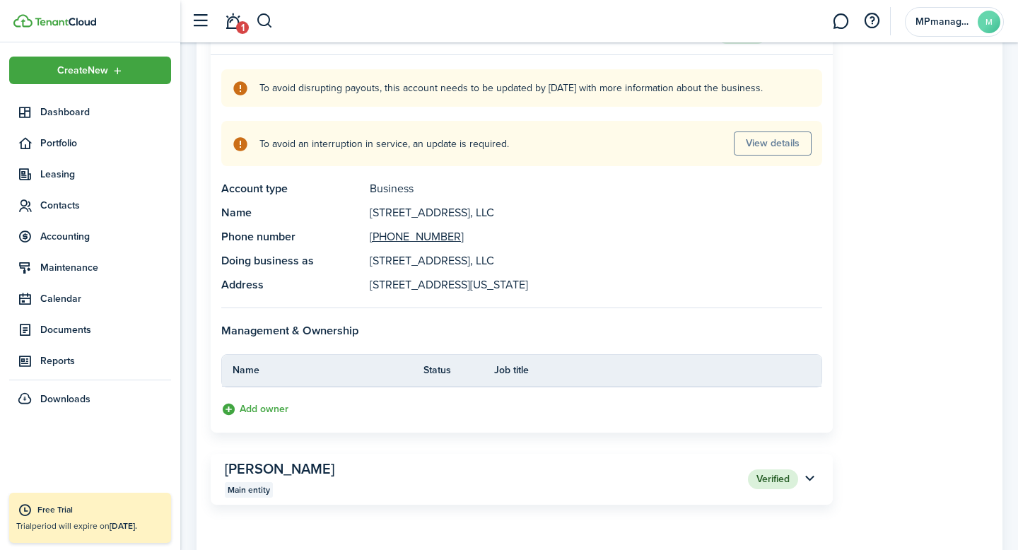
scroll to position [182, 0]
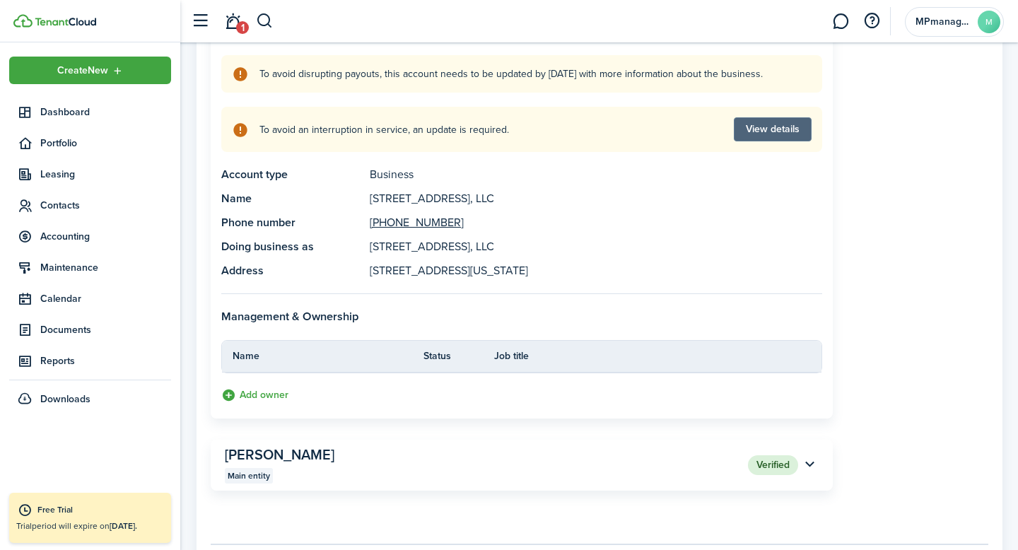
click at [771, 129] on button "View details" at bounding box center [773, 129] width 78 height 24
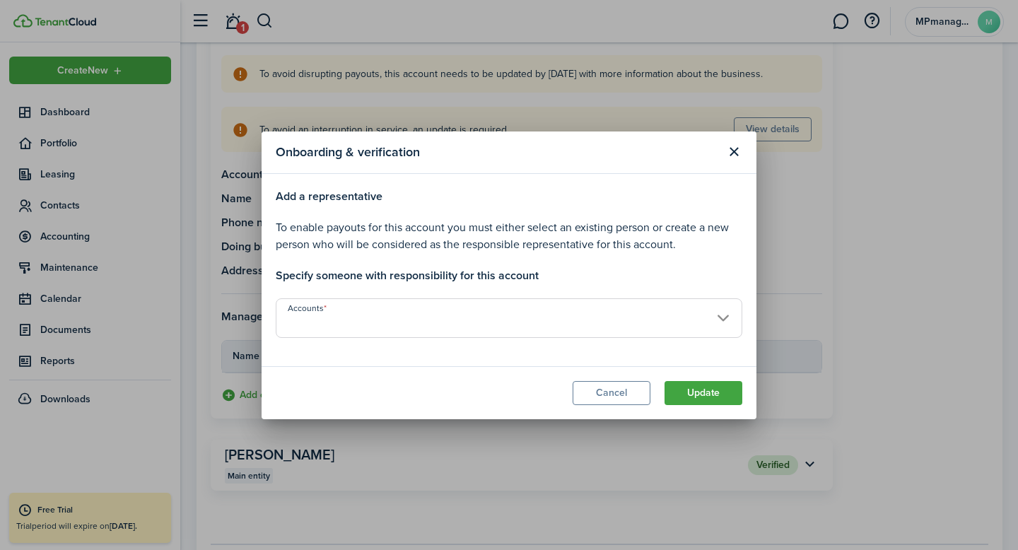
click at [720, 317] on input "Accounts" at bounding box center [509, 318] width 467 height 40
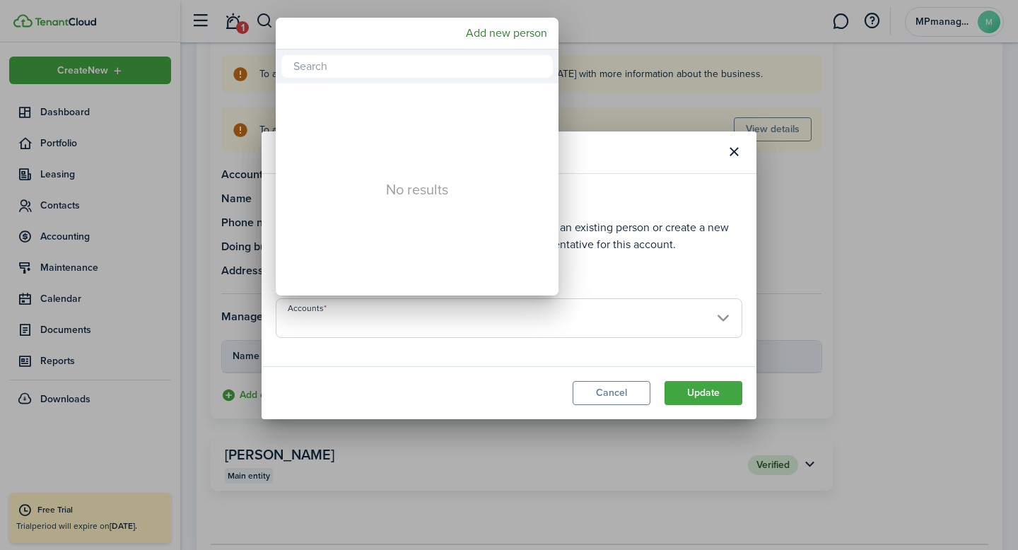
click at [637, 392] on div at bounding box center [509, 275] width 1244 height 776
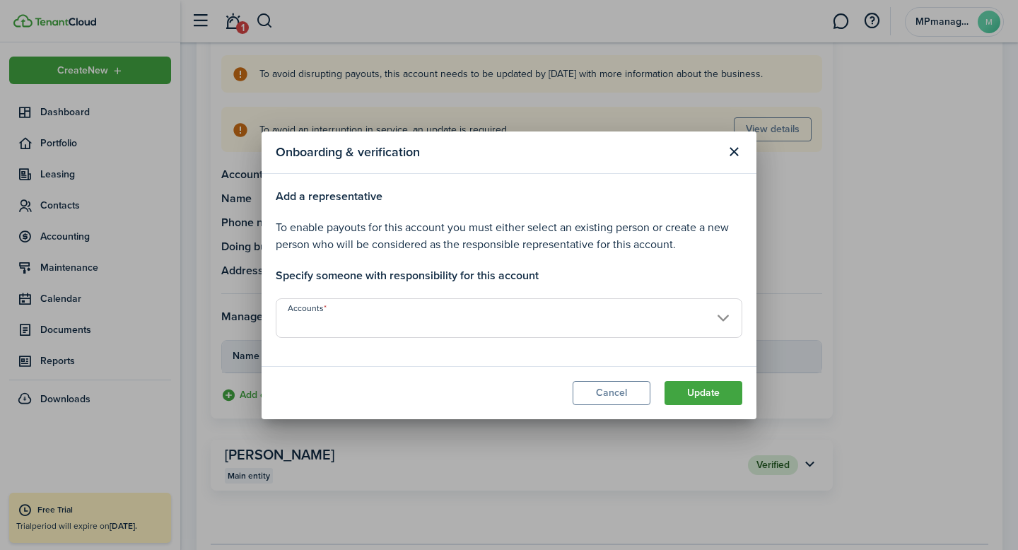
click at [637, 392] on button "Cancel" at bounding box center [612, 393] width 78 height 24
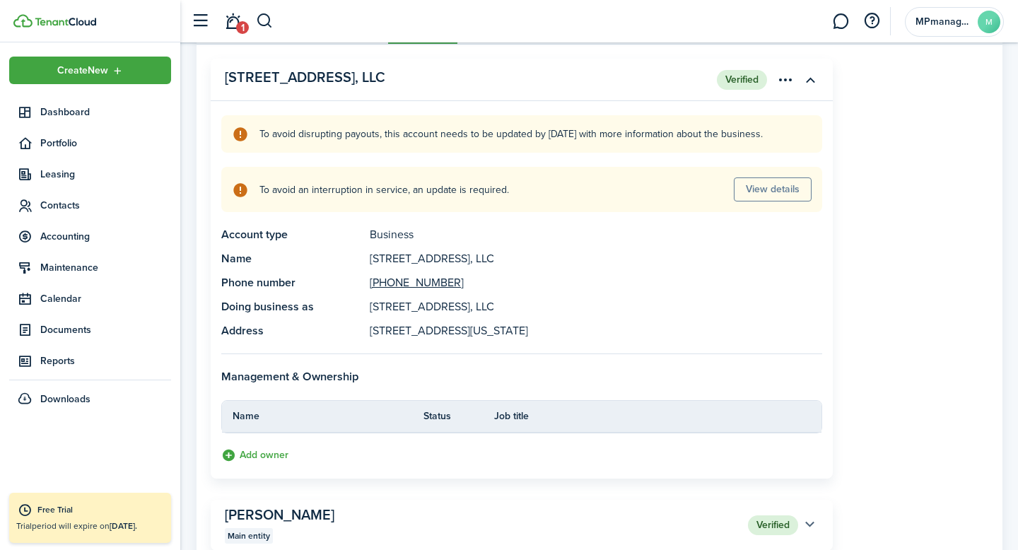
scroll to position [79, 0]
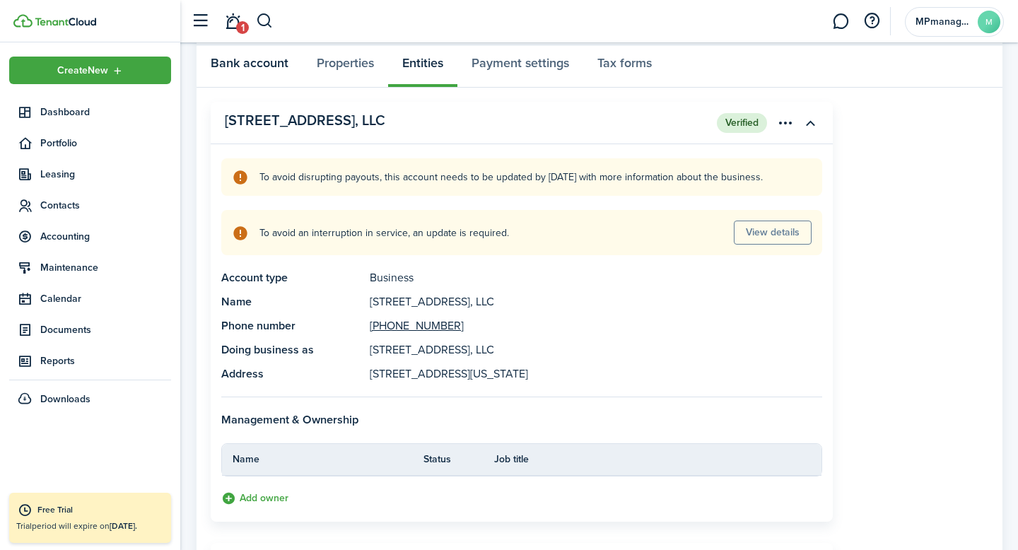
click at [271, 69] on link "Bank account" at bounding box center [250, 66] width 106 height 42
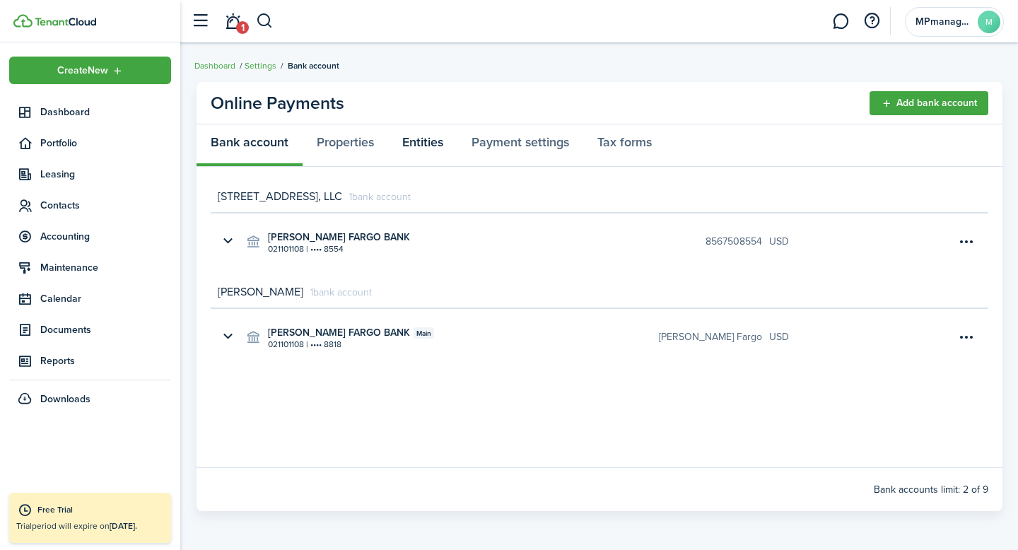
click at [421, 144] on link "Entities" at bounding box center [422, 145] width 69 height 42
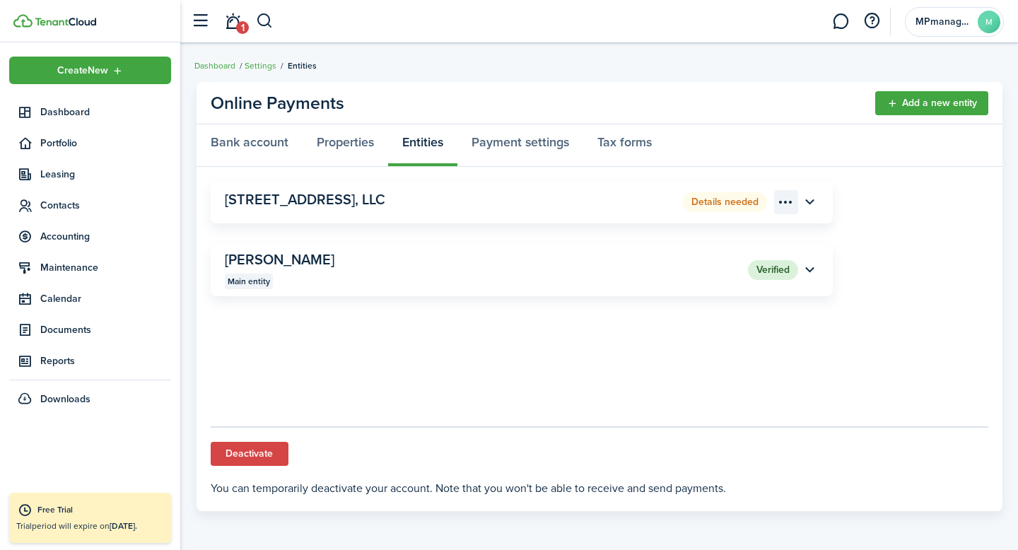
click at [790, 204] on menu-btn-icon "Open menu" at bounding box center [786, 202] width 24 height 24
click at [754, 255] on button "Provide information" at bounding box center [736, 258] width 124 height 24
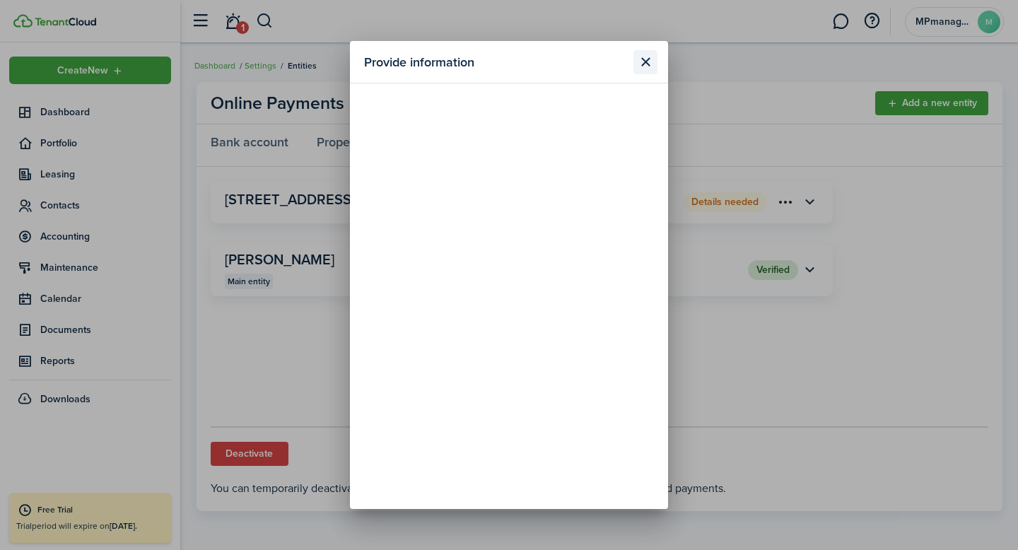
click at [645, 61] on button "Close modal" at bounding box center [645, 62] width 24 height 24
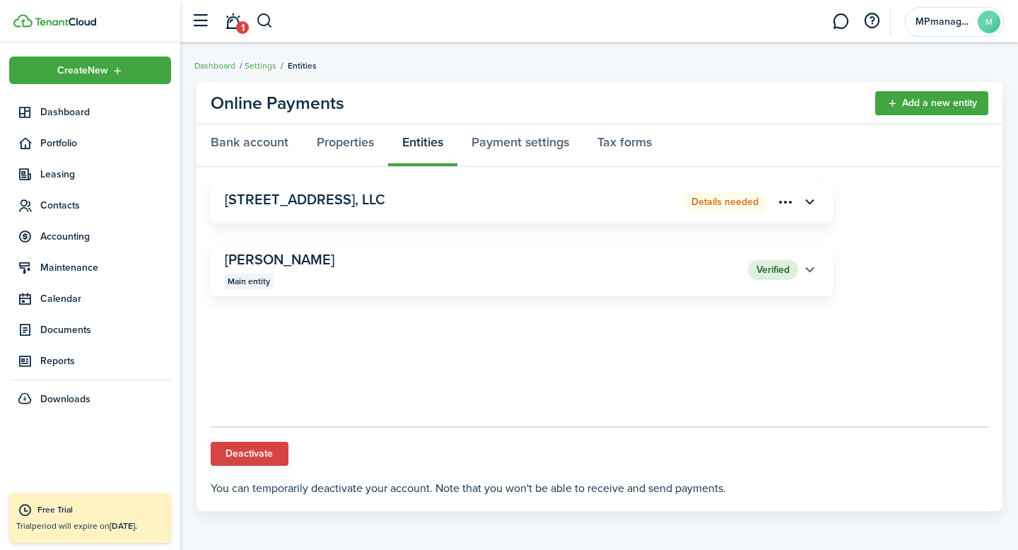
click at [809, 271] on button "button" at bounding box center [810, 270] width 24 height 24
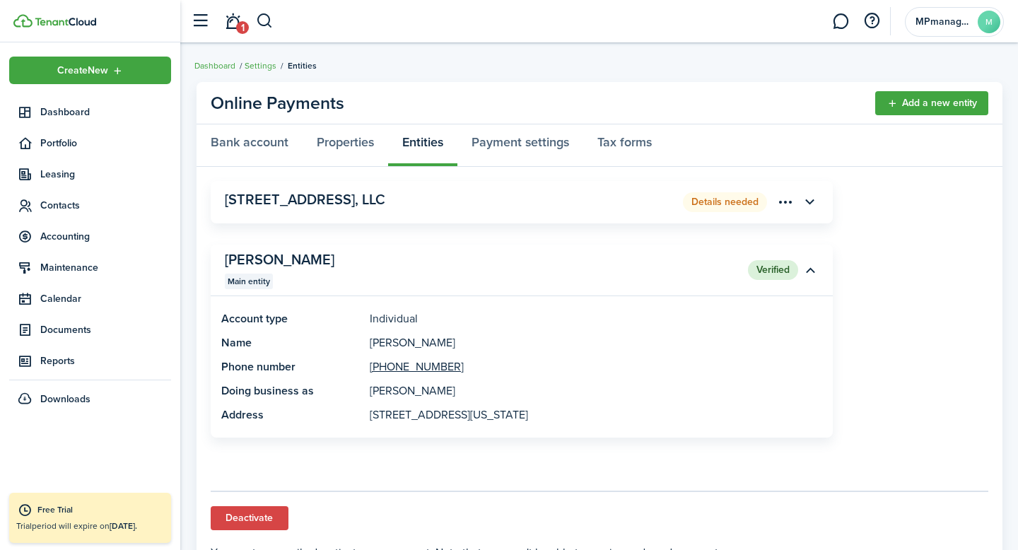
click at [549, 203] on panel-main-title "[STREET_ADDRESS], LLC" at bounding box center [431, 200] width 412 height 16
click at [814, 206] on button "button" at bounding box center [810, 202] width 24 height 24
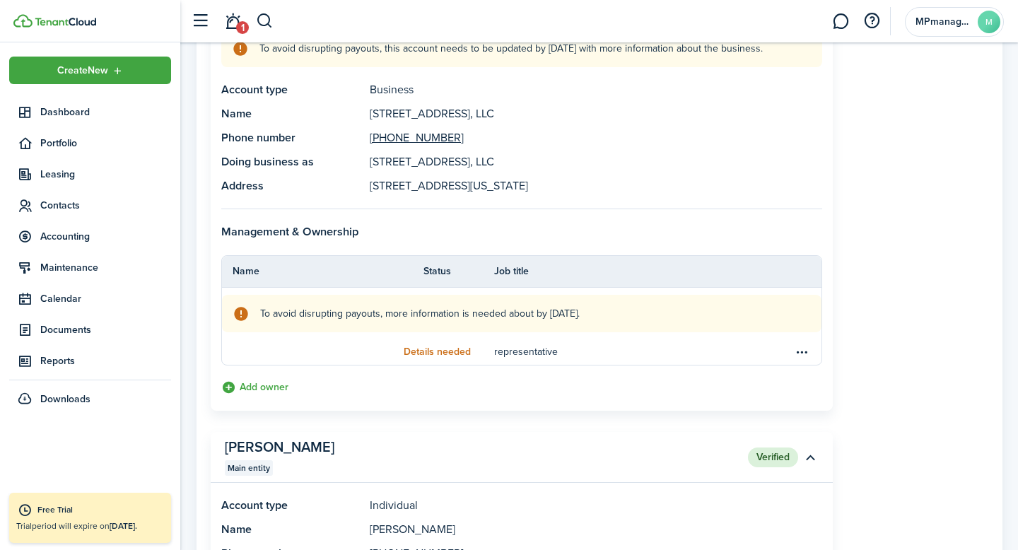
scroll to position [211, 0]
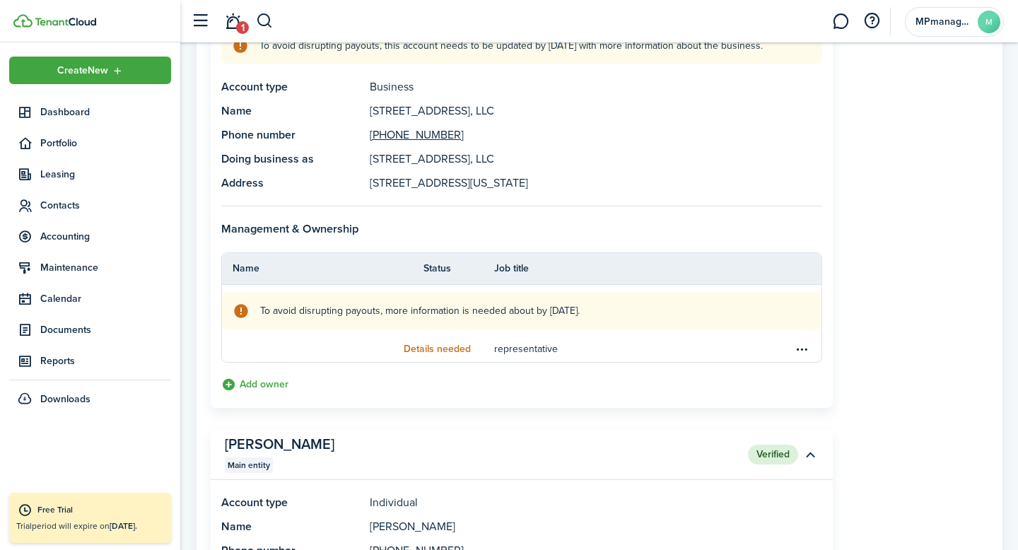
click at [440, 271] on th "Status" at bounding box center [447, 268] width 49 height 15
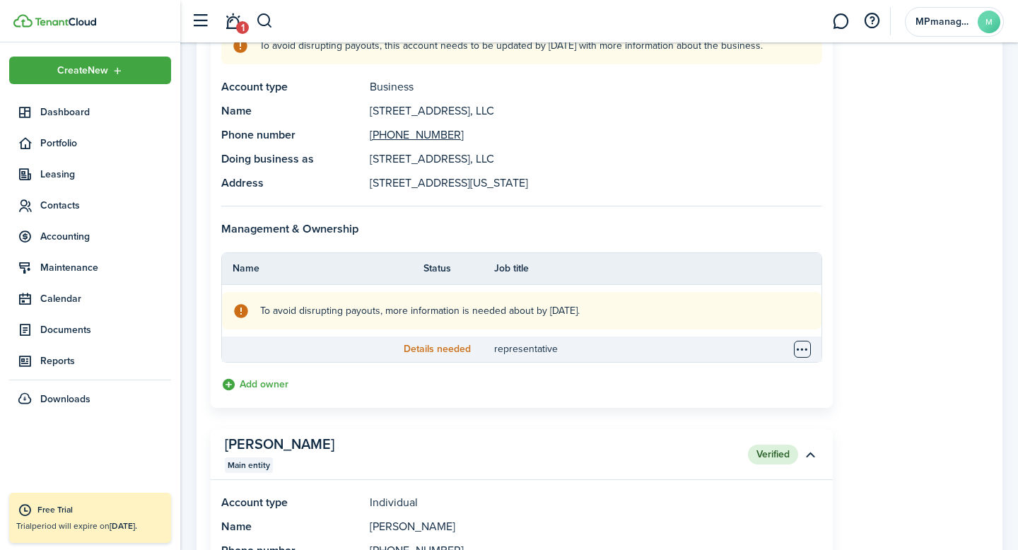
click at [800, 352] on table-menu-btn-icon "Open menu" at bounding box center [802, 349] width 17 height 17
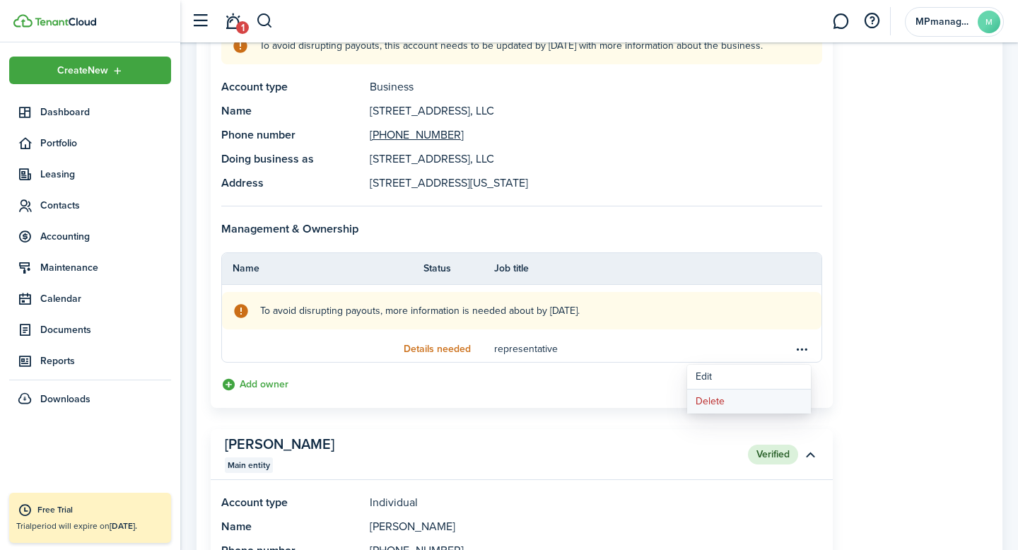
click at [708, 402] on button "Delete" at bounding box center [749, 402] width 124 height 24
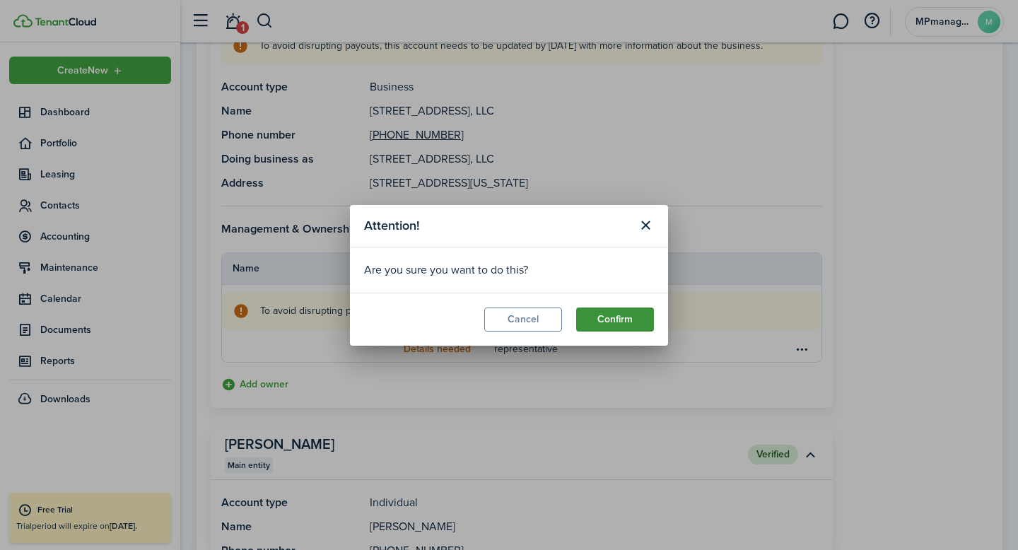
click at [616, 312] on button "Confirm" at bounding box center [615, 320] width 78 height 24
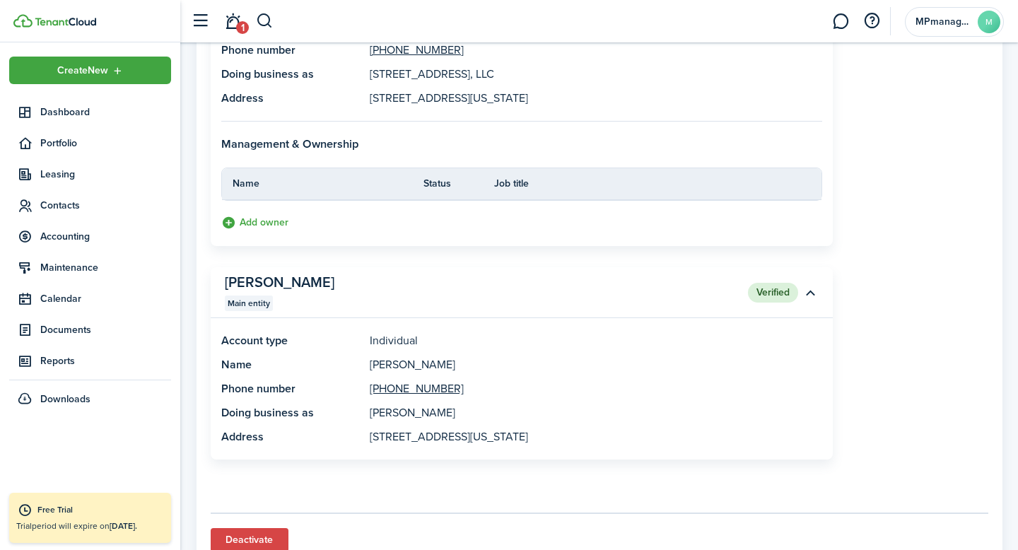
scroll to position [0, 0]
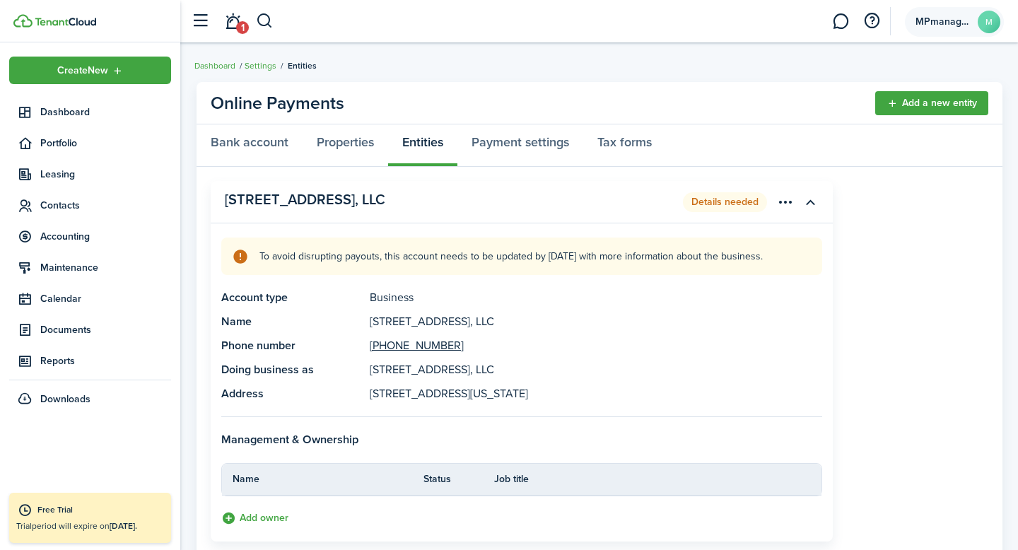
click at [988, 22] on avatar-text "M" at bounding box center [989, 22] width 23 height 23
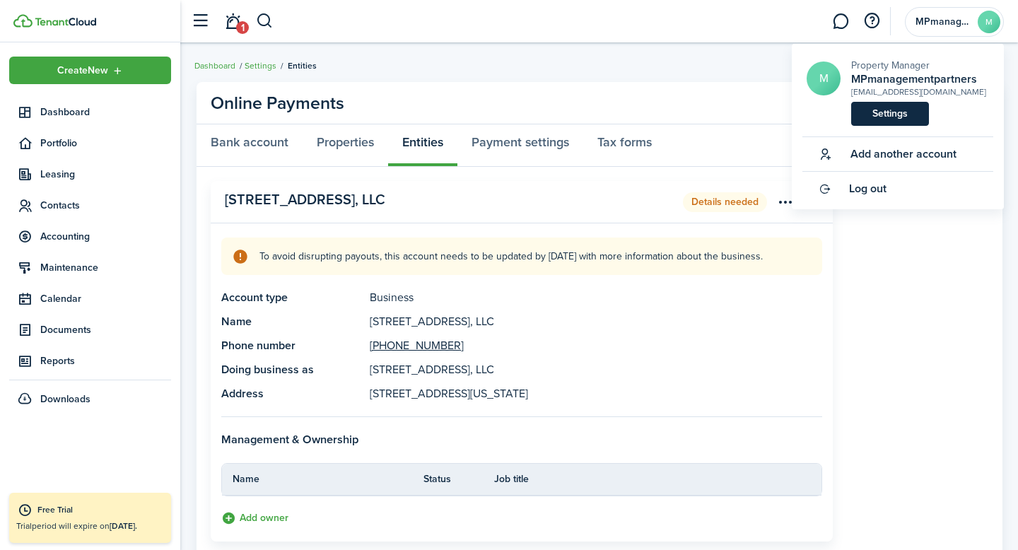
click at [905, 109] on link "Settings" at bounding box center [890, 114] width 78 height 24
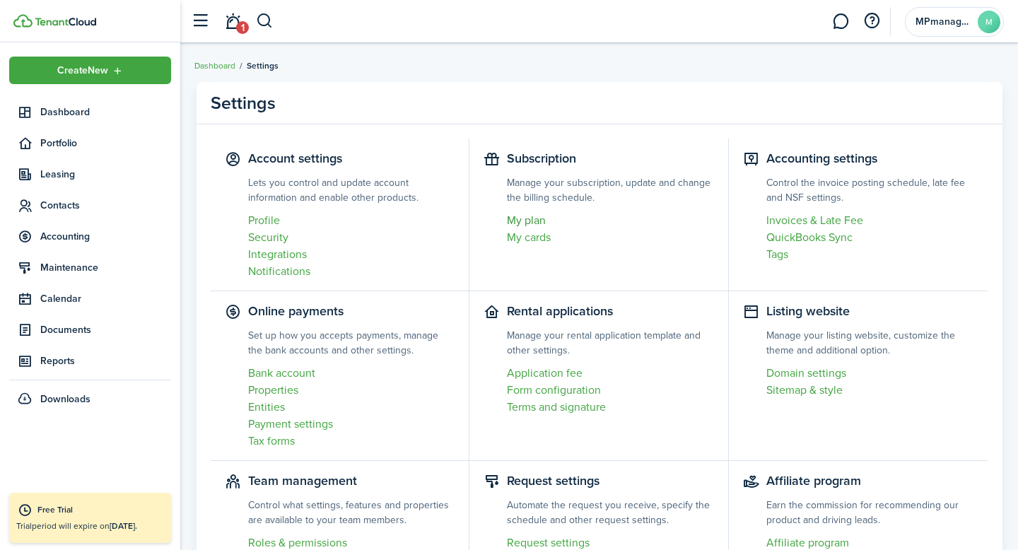
click at [535, 218] on link "My plan" at bounding box center [610, 220] width 207 height 17
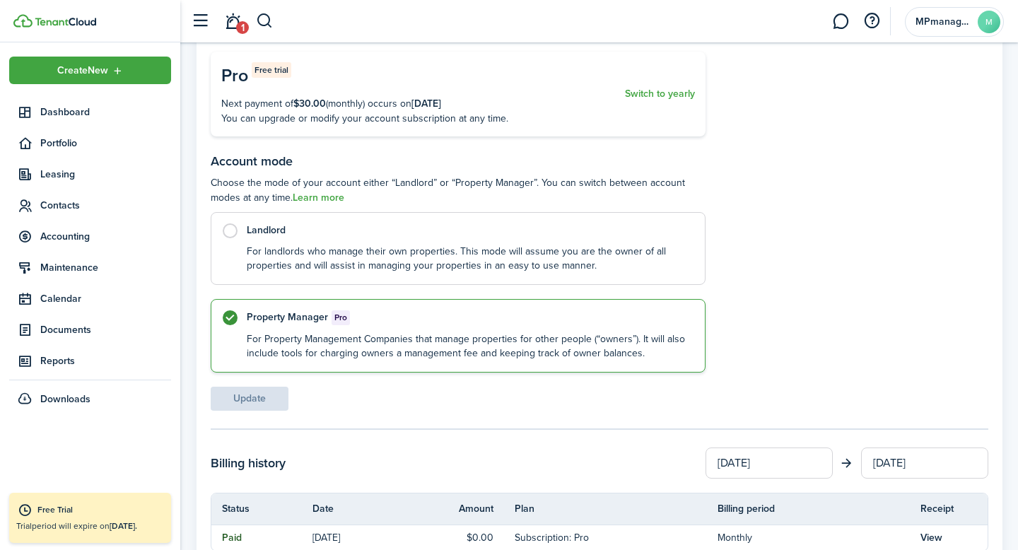
scroll to position [184, 0]
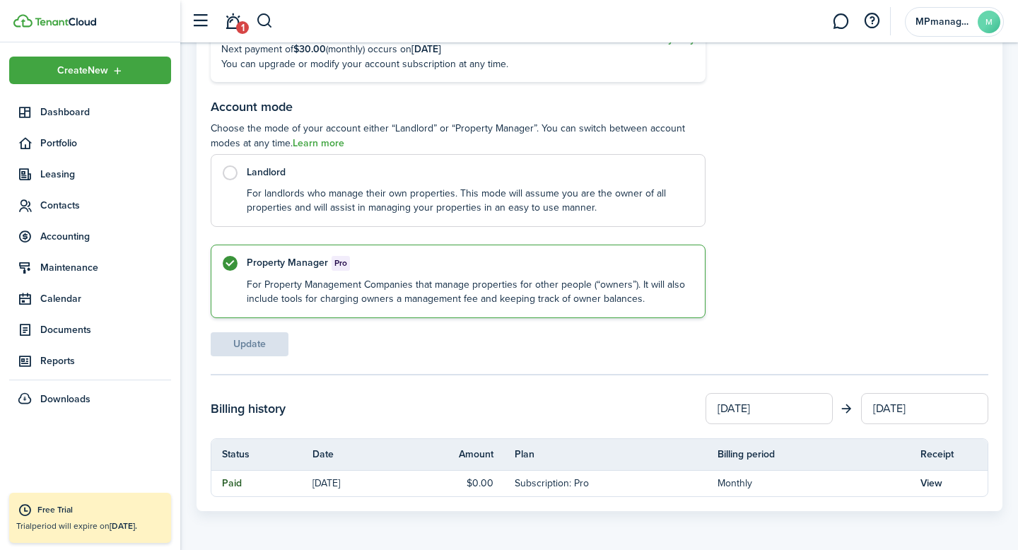
click at [236, 171] on label "Landlord For landlords who manage their own properties. This mode will assume y…" at bounding box center [458, 190] width 495 height 73
radio input "true"
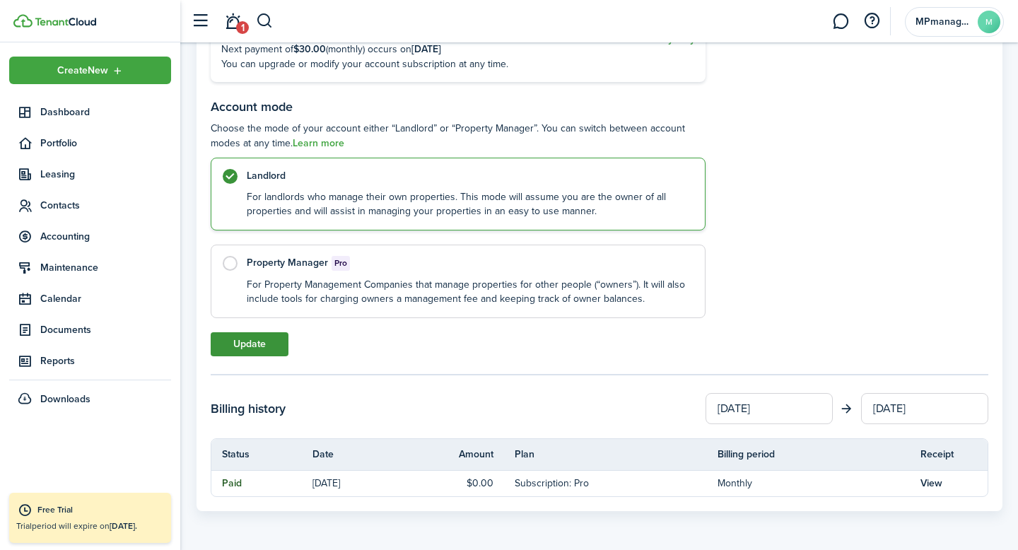
click at [245, 348] on button "Update" at bounding box center [250, 344] width 78 height 24
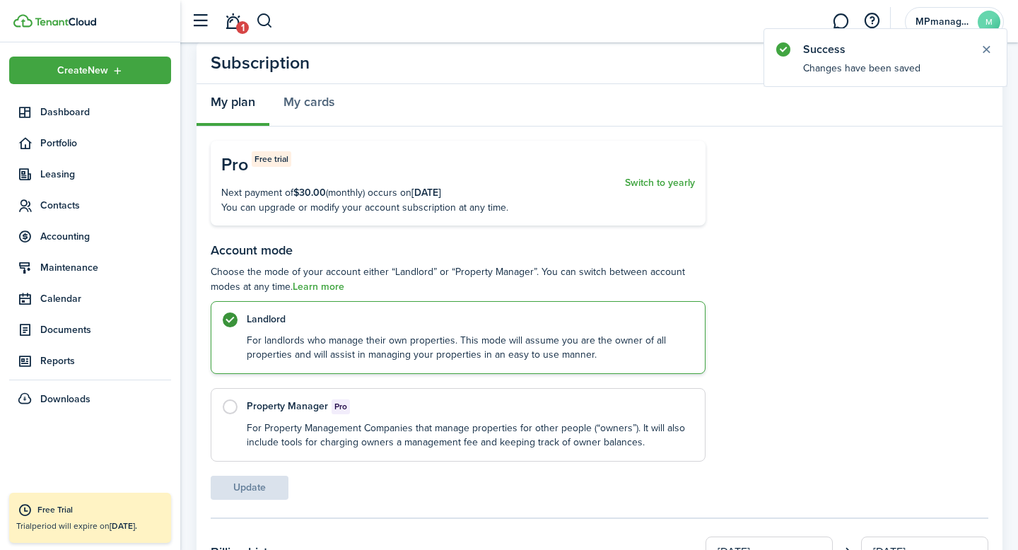
scroll to position [0, 0]
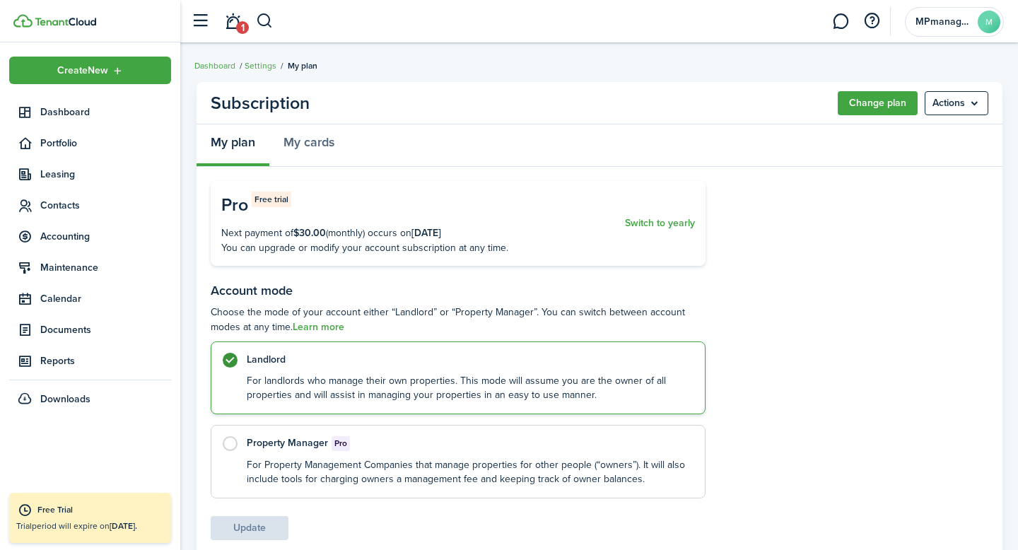
click at [227, 450] on label "Property Manager Pro For Property Management Companies that manage properties f…" at bounding box center [458, 462] width 495 height 74
radio input "false"
radio input "true"
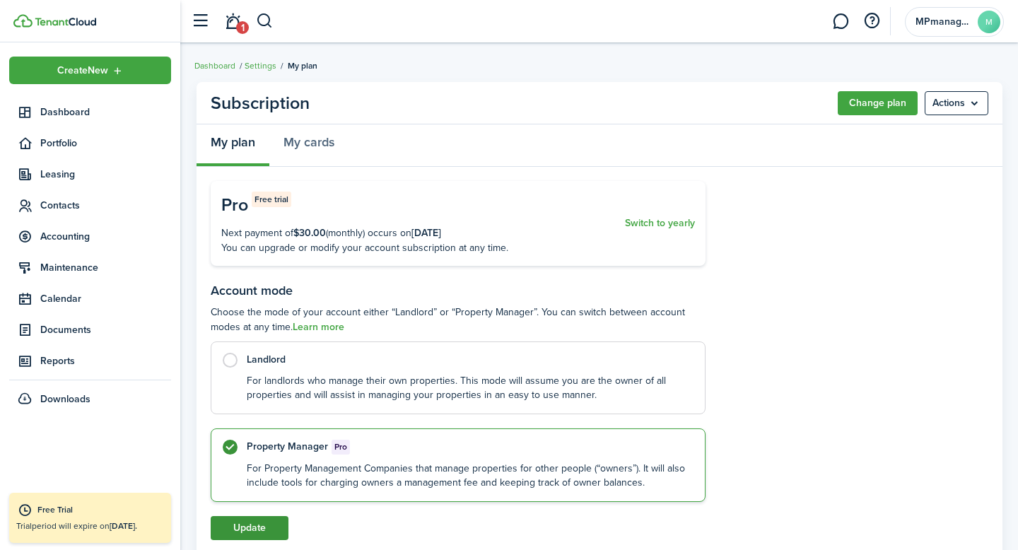
click at [253, 531] on button "Update" at bounding box center [250, 528] width 78 height 24
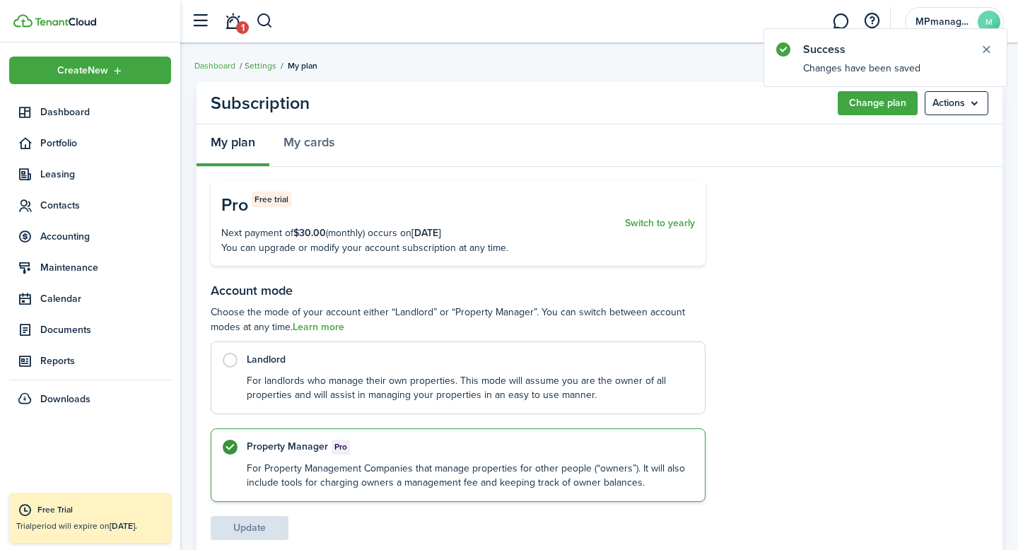
click at [264, 71] on link "Settings" at bounding box center [261, 65] width 32 height 13
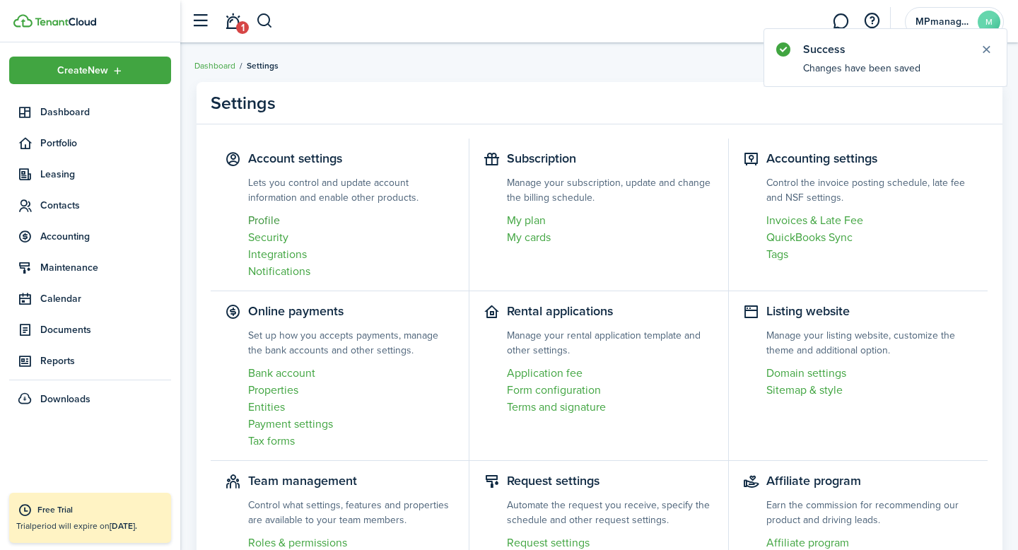
click at [264, 223] on link "Profile" at bounding box center [351, 220] width 207 height 17
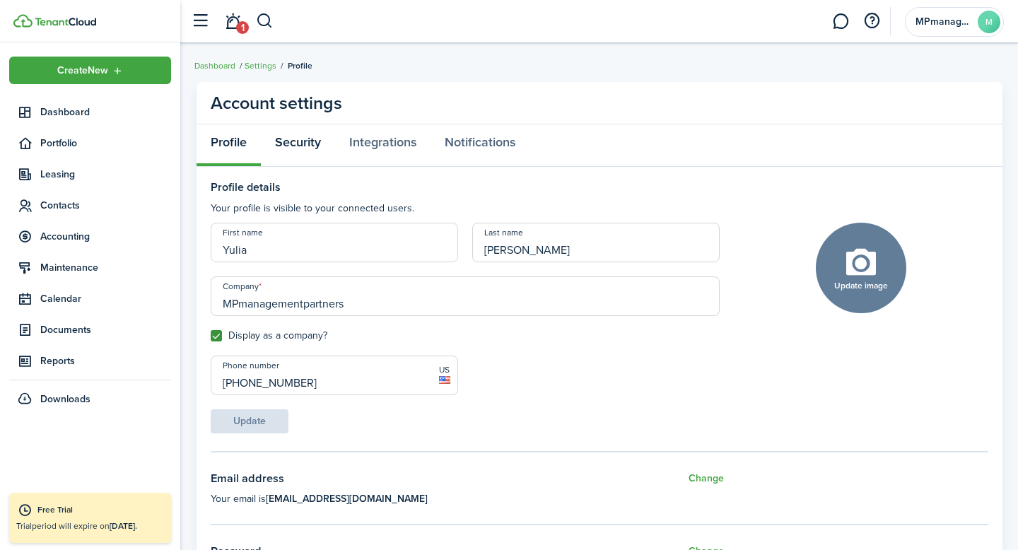
click at [301, 144] on link "Security" at bounding box center [298, 145] width 74 height 42
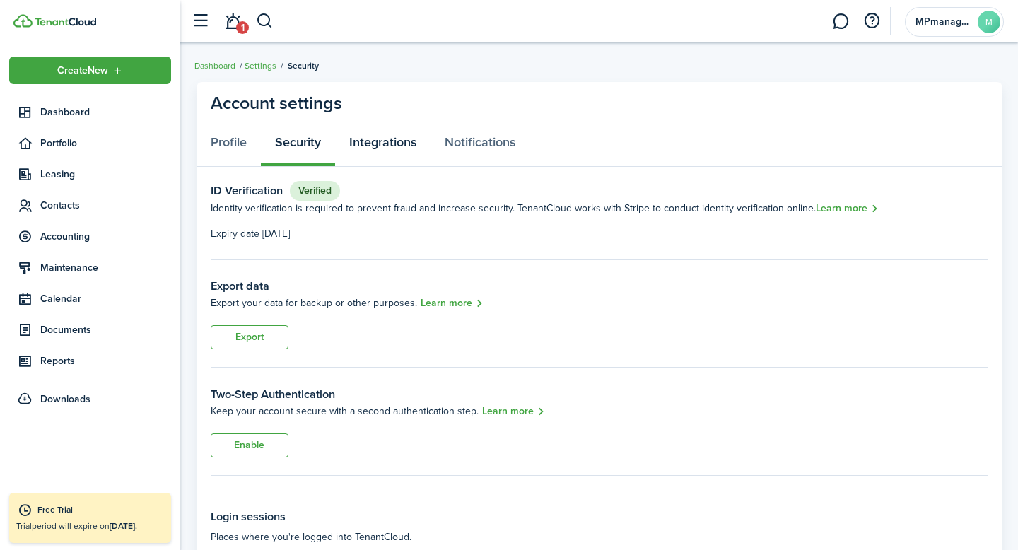
click at [396, 144] on link "Integrations" at bounding box center [382, 145] width 95 height 42
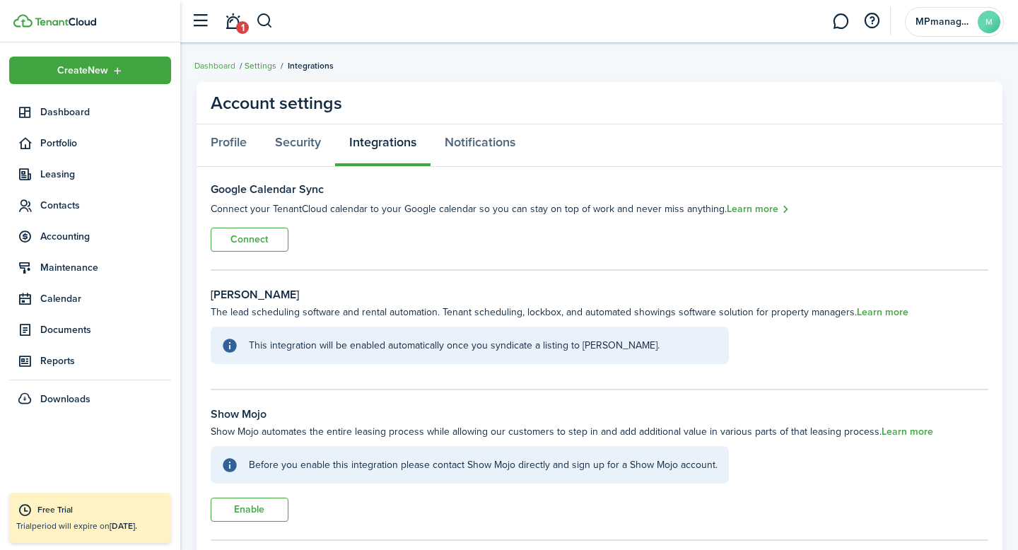
click at [260, 66] on link "Settings" at bounding box center [261, 65] width 32 height 13
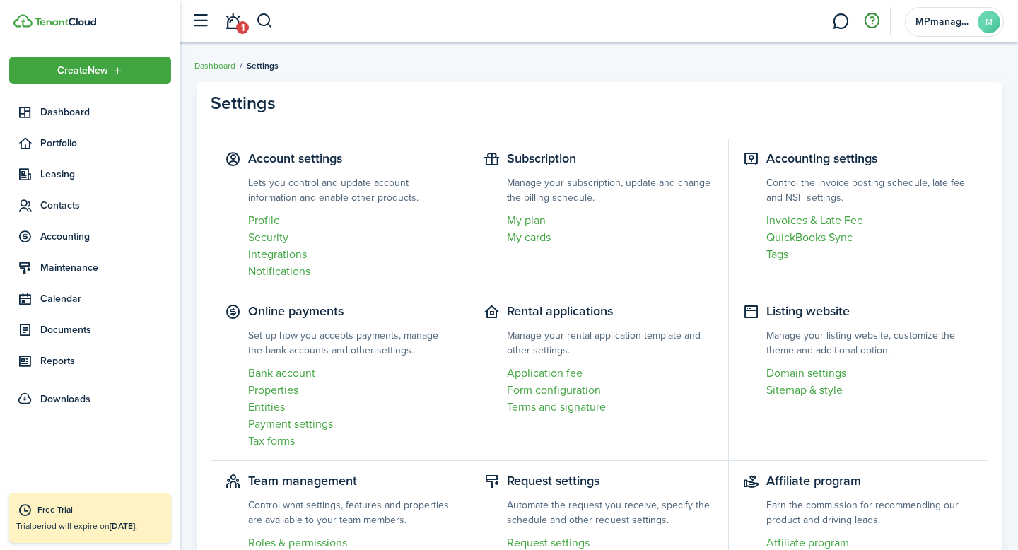
click at [870, 23] on button "button" at bounding box center [872, 21] width 24 height 24
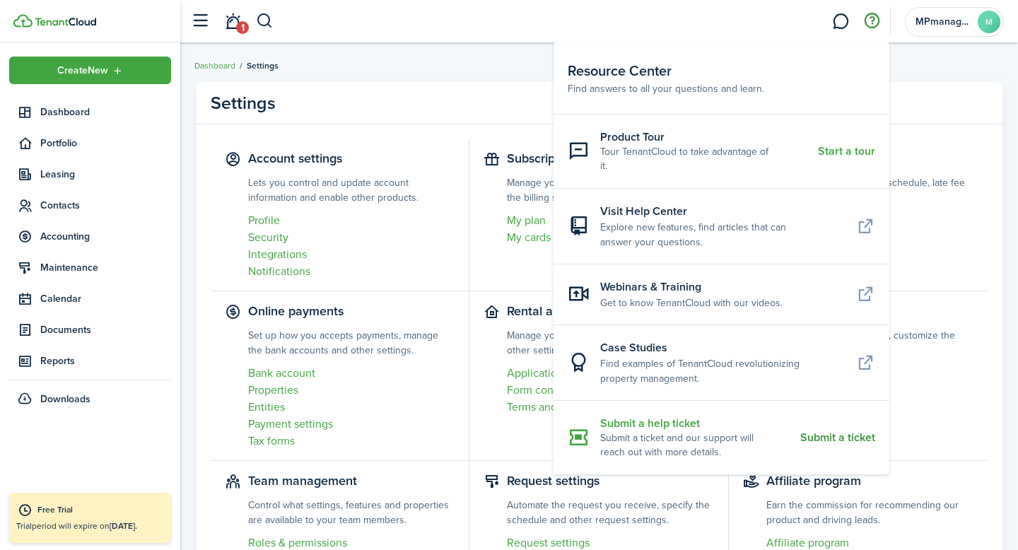
click at [821, 431] on resource-center-item-link "Submit a ticket" at bounding box center [837, 437] width 75 height 13
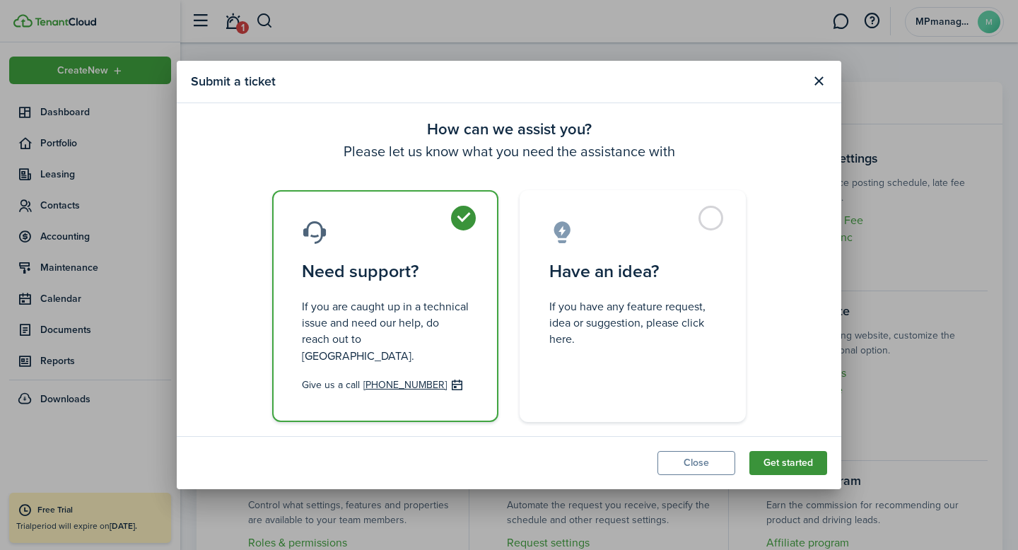
click at [797, 458] on button "Get started" at bounding box center [788, 463] width 78 height 24
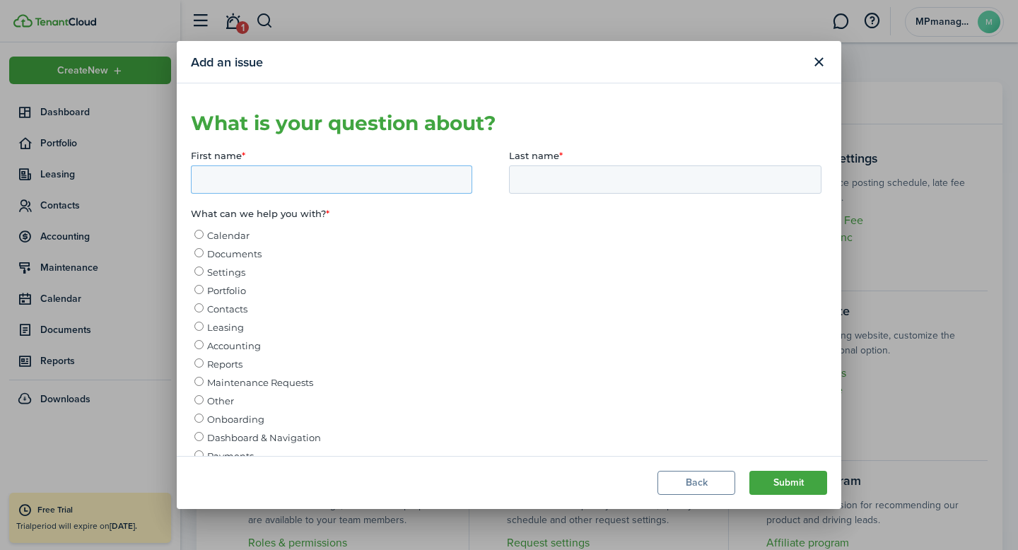
click at [302, 176] on input "First name *" at bounding box center [331, 179] width 281 height 28
type input "Yulia"
type input "[PERSON_NAME]"
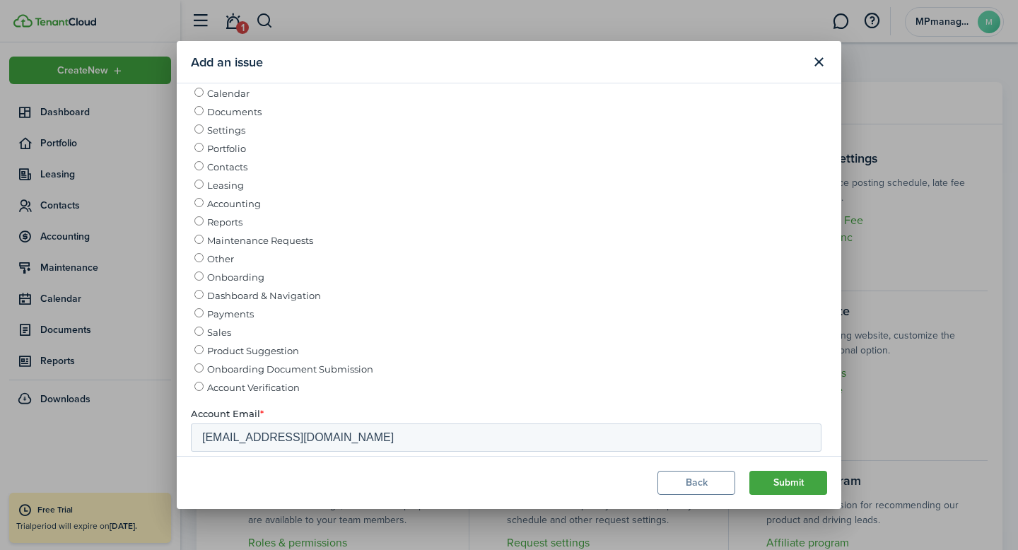
scroll to position [144, 0]
click at [198, 203] on input "Accounting" at bounding box center [198, 201] width 9 height 9
radio input "true"
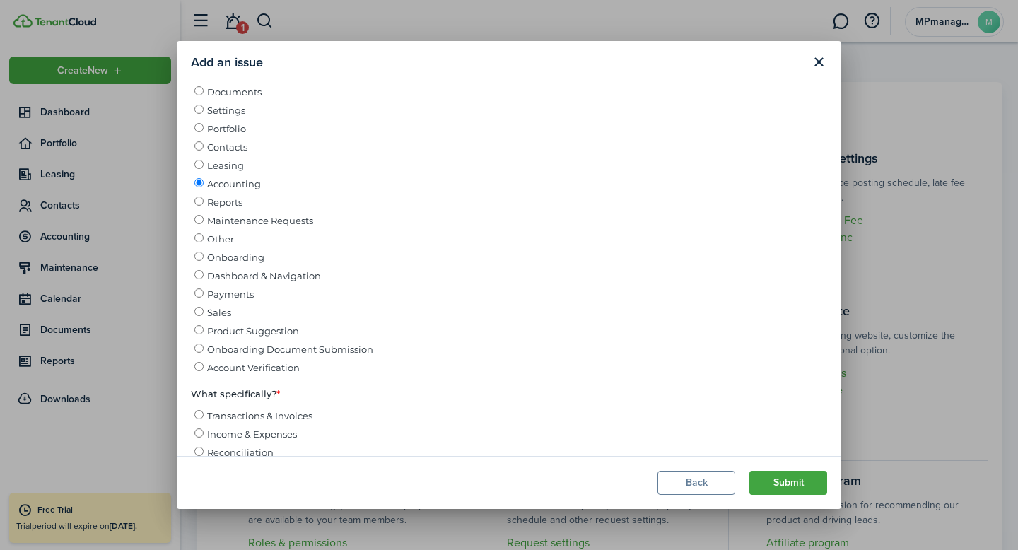
scroll to position [136, 0]
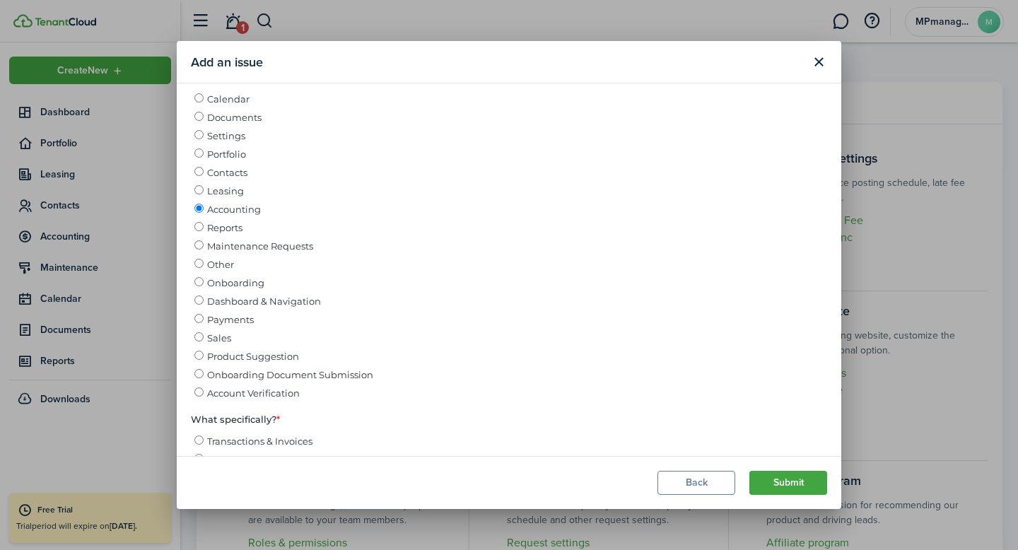
click at [199, 269] on input "Other" at bounding box center [198, 263] width 9 height 9
radio input "true"
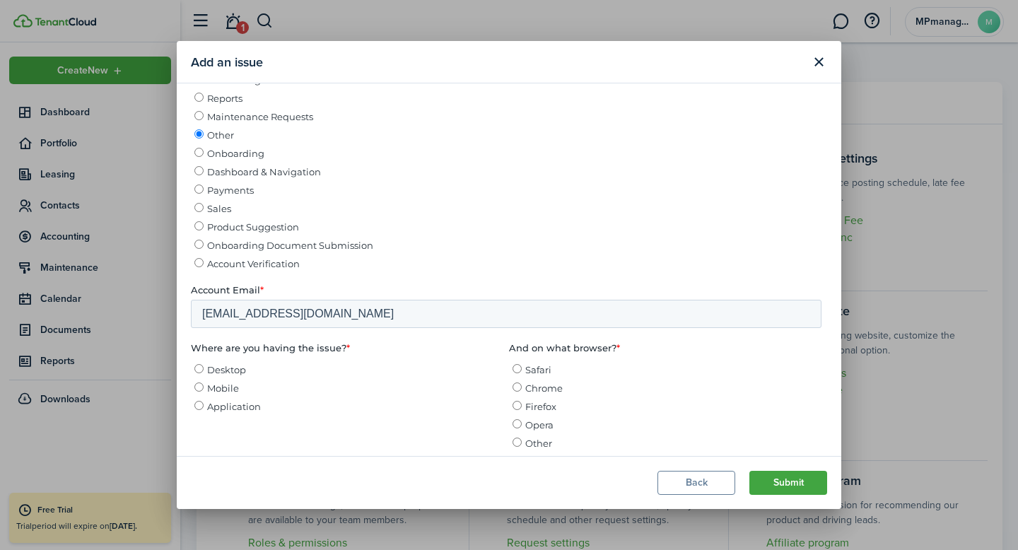
scroll to position [308, 0]
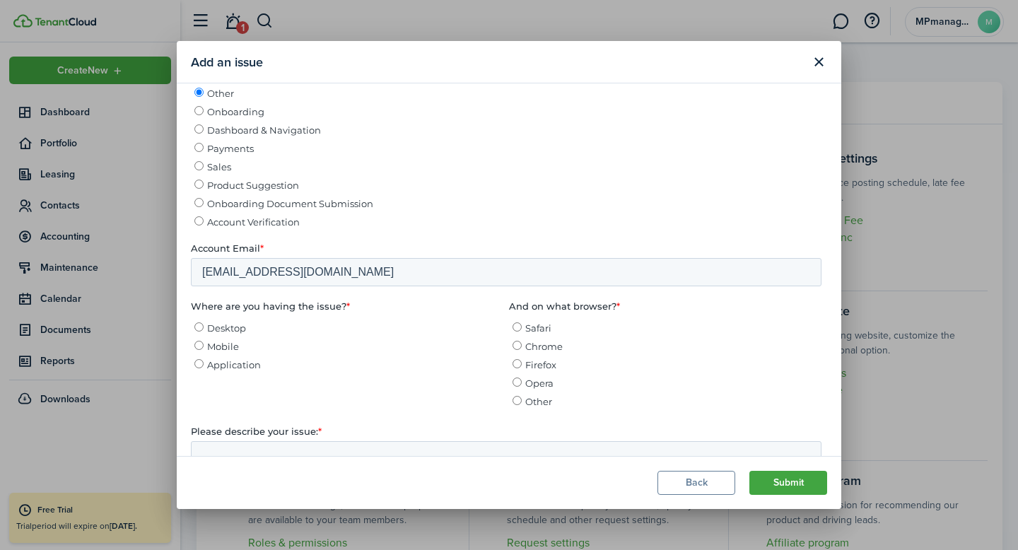
click at [198, 369] on input "Application" at bounding box center [198, 364] width 9 height 9
radio input "true"
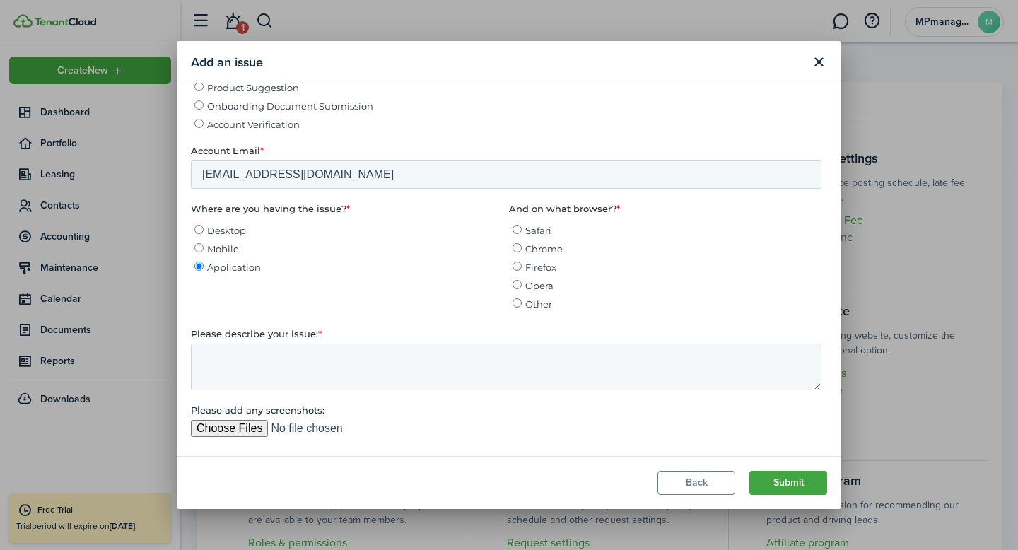
scroll to position [432, 0]
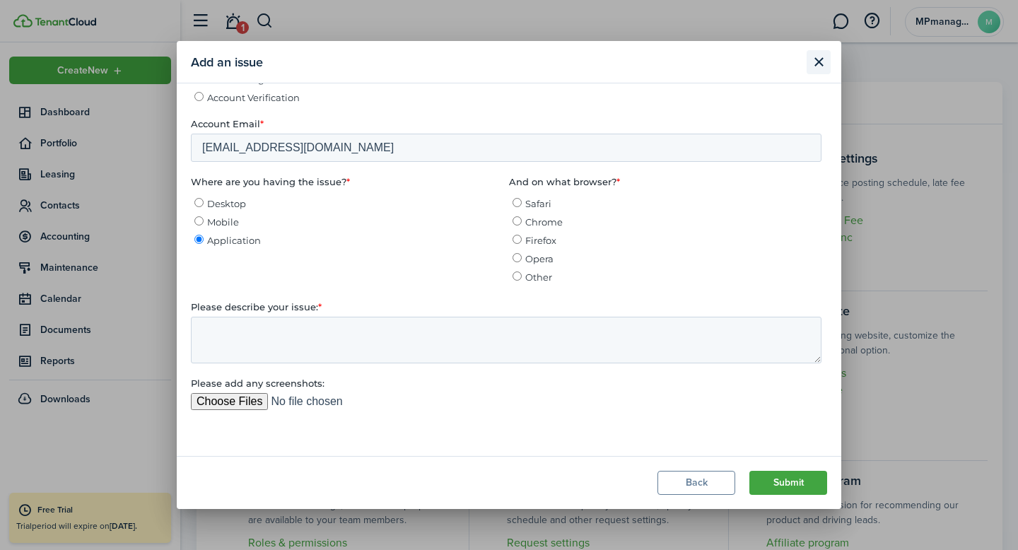
click at [819, 66] on button "Close modal" at bounding box center [819, 62] width 24 height 24
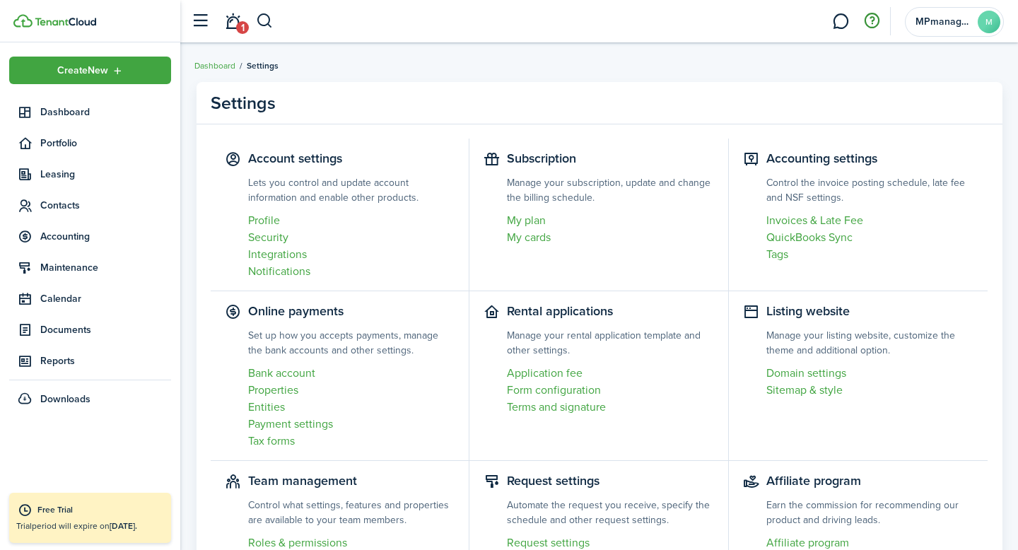
click at [876, 19] on button "button" at bounding box center [872, 21] width 24 height 24
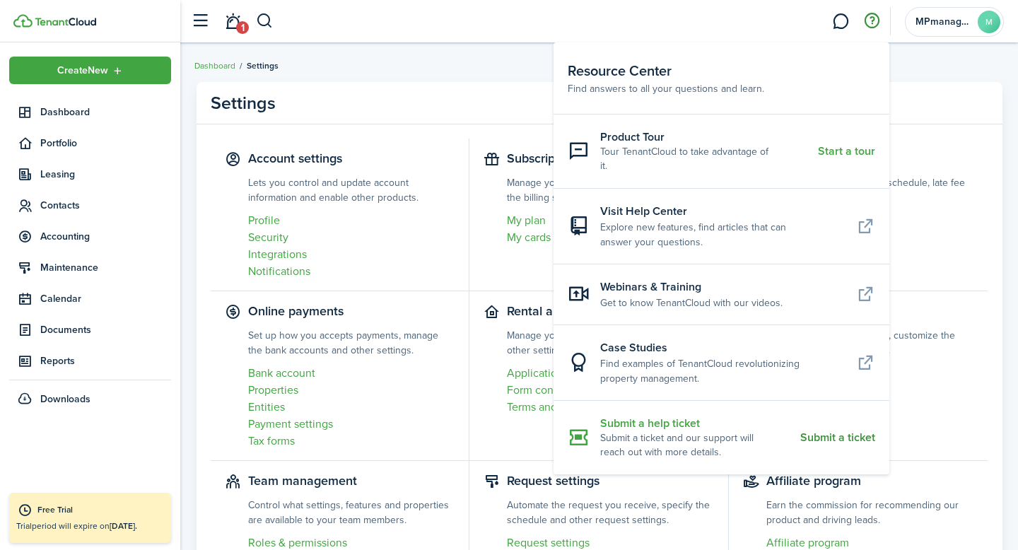
click at [680, 416] on resource-center-item-title "Submit a help ticket" at bounding box center [694, 423] width 189 height 16
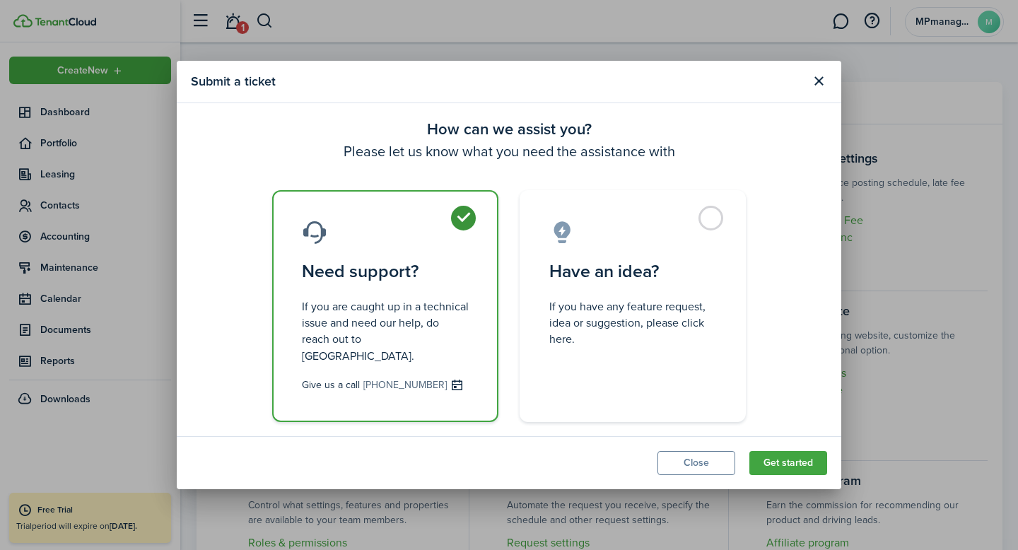
click at [397, 378] on link "[PHONE_NUMBER]" at bounding box center [404, 385] width 83 height 14
click at [705, 457] on button "Close" at bounding box center [696, 463] width 78 height 24
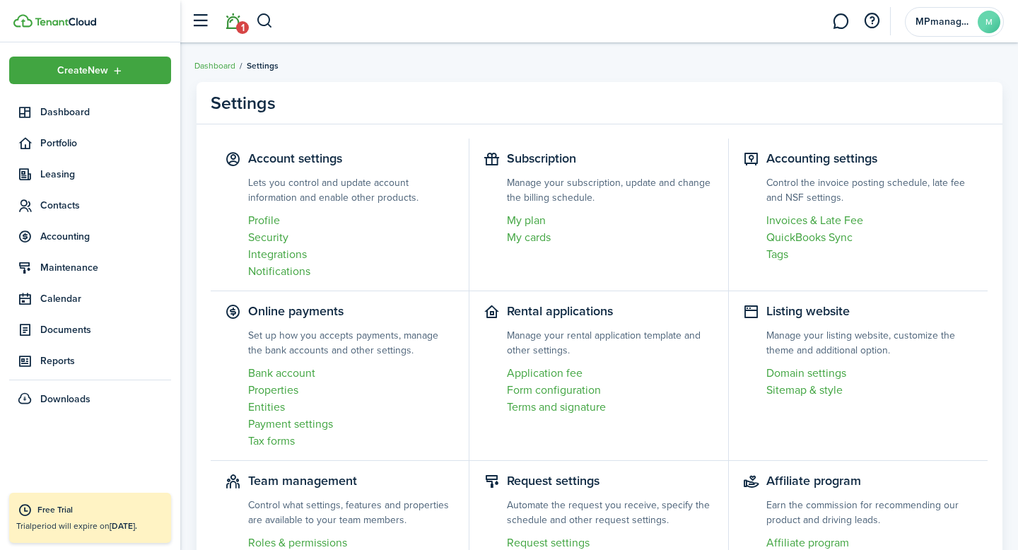
click at [242, 23] on span "1" at bounding box center [242, 27] width 13 height 13
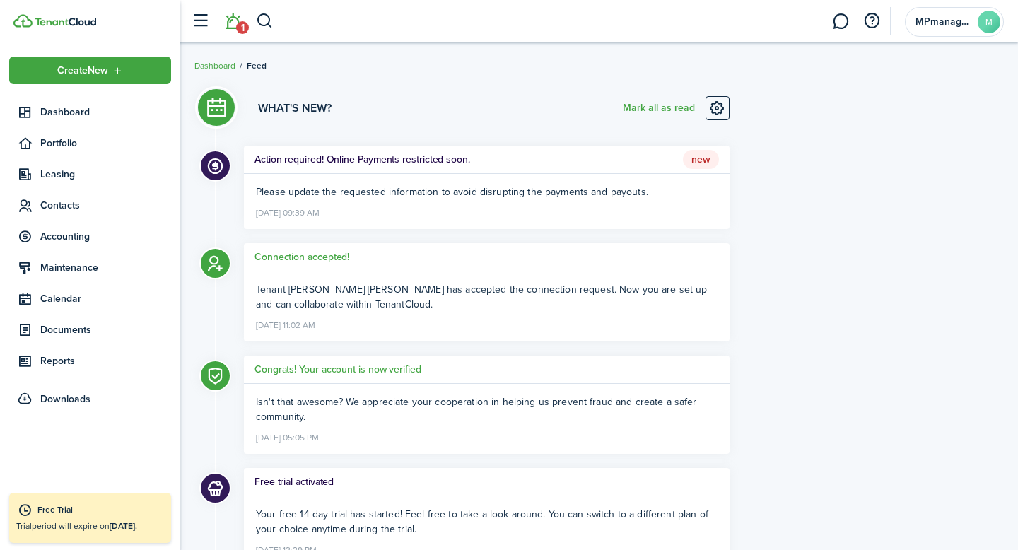
click at [462, 194] on span "Please update the requested information to avoid disrupting the payments and pa…" at bounding box center [452, 192] width 392 height 15
click at [696, 161] on span "New" at bounding box center [701, 160] width 36 height 20
click at [872, 25] on button "button" at bounding box center [872, 21] width 24 height 24
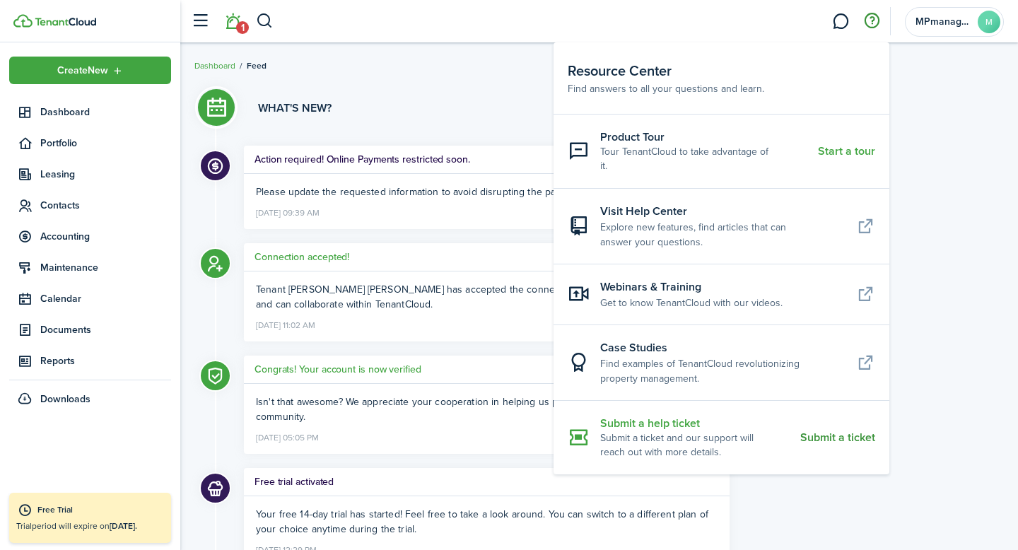
click at [679, 415] on resource-center-item-title "Submit a help ticket" at bounding box center [694, 423] width 189 height 16
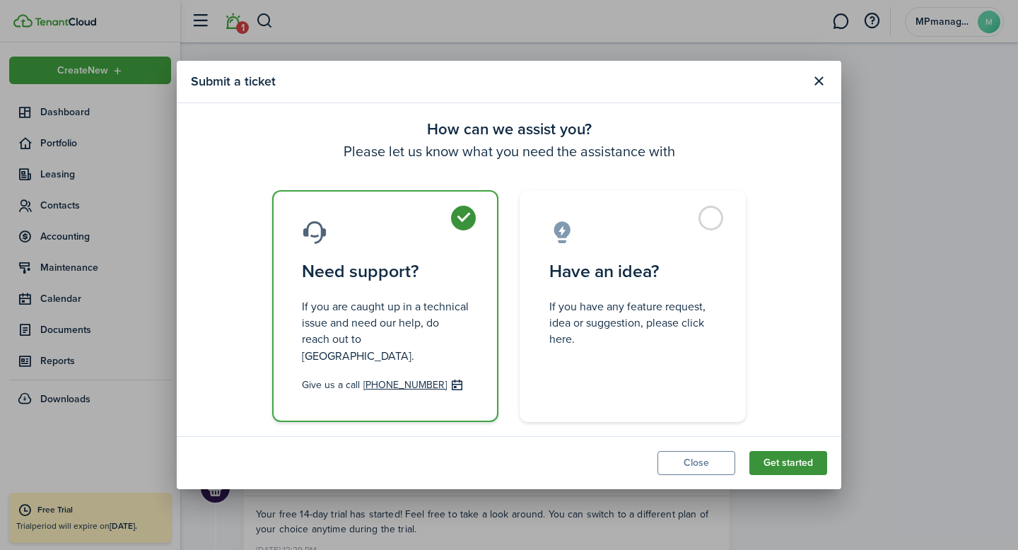
click at [789, 460] on button "Get started" at bounding box center [788, 463] width 78 height 24
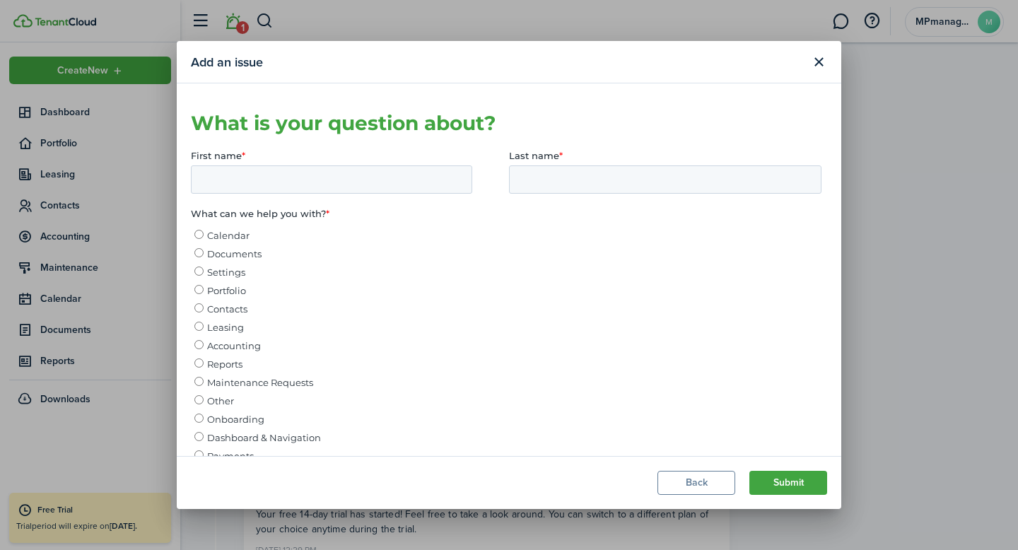
click at [384, 172] on input "First name *" at bounding box center [331, 179] width 281 height 28
type input "Yulia"
type input "[PERSON_NAME]"
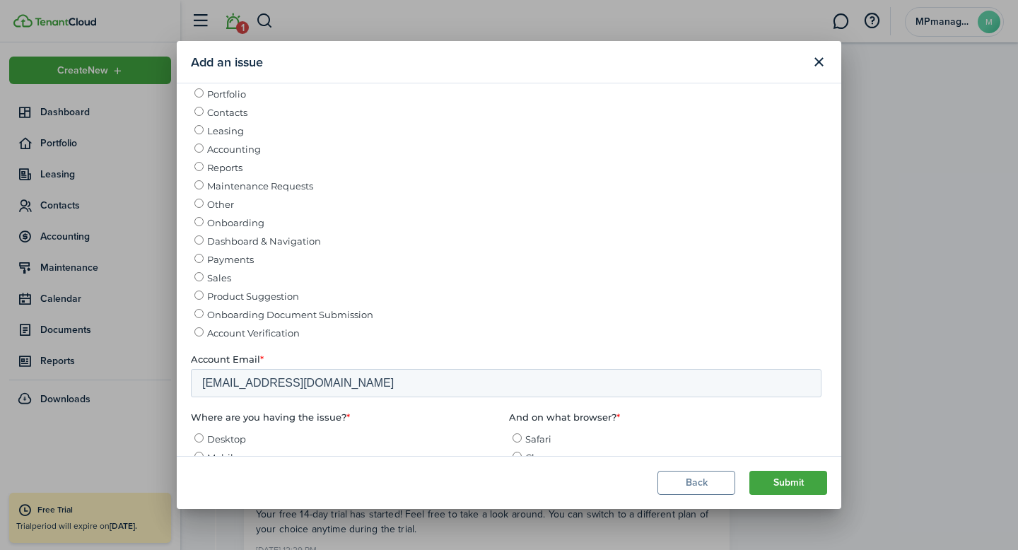
scroll to position [182, 0]
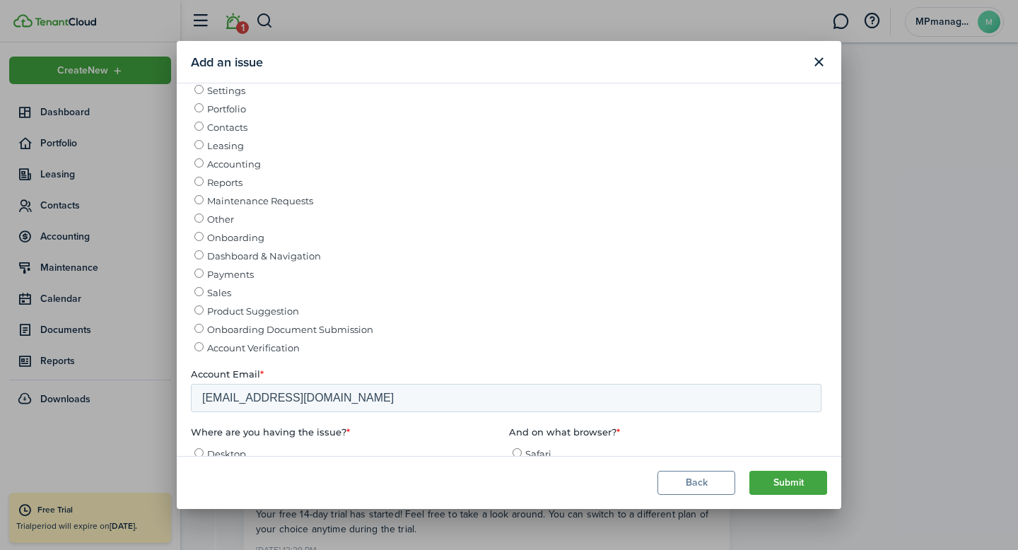
click at [199, 222] on input "Other" at bounding box center [198, 218] width 9 height 9
radio input "true"
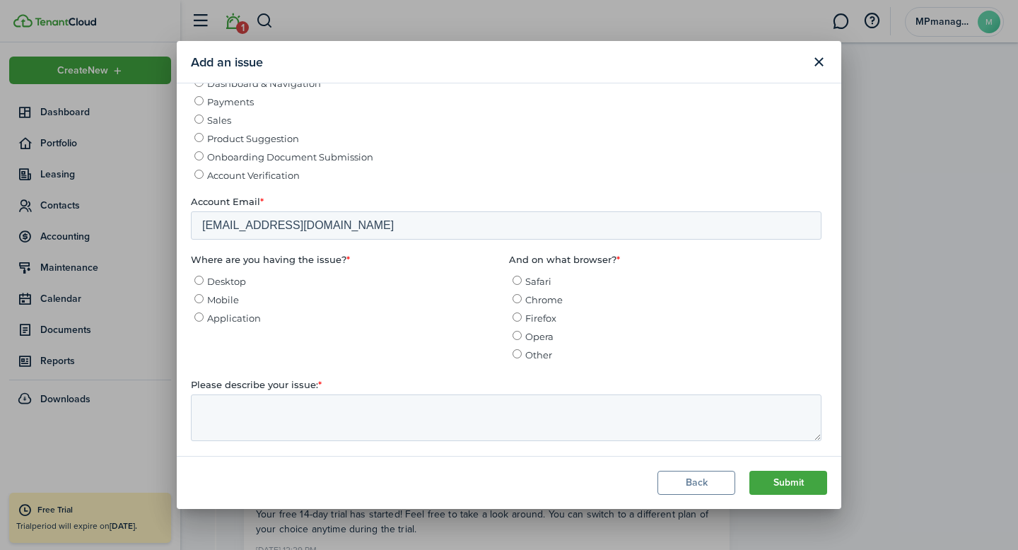
scroll to position [355, 0]
click at [197, 285] on input "Desktop" at bounding box center [198, 280] width 9 height 9
radio input "true"
click at [258, 437] on textarea "Please describe your issue: *" at bounding box center [506, 417] width 631 height 47
type textarea "I"
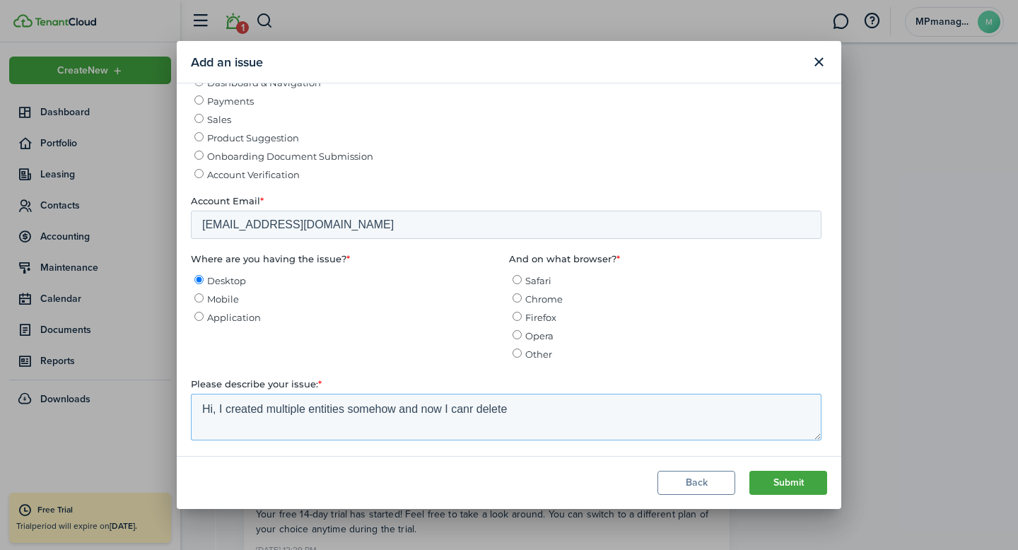
click at [476, 421] on textarea "Hi, I created multiple entities somehow and now I canr delete" at bounding box center [506, 417] width 631 height 47
click at [551, 414] on textarea "Hi, I created multiple entities somehow and now I cant delete" at bounding box center [506, 417] width 631 height 47
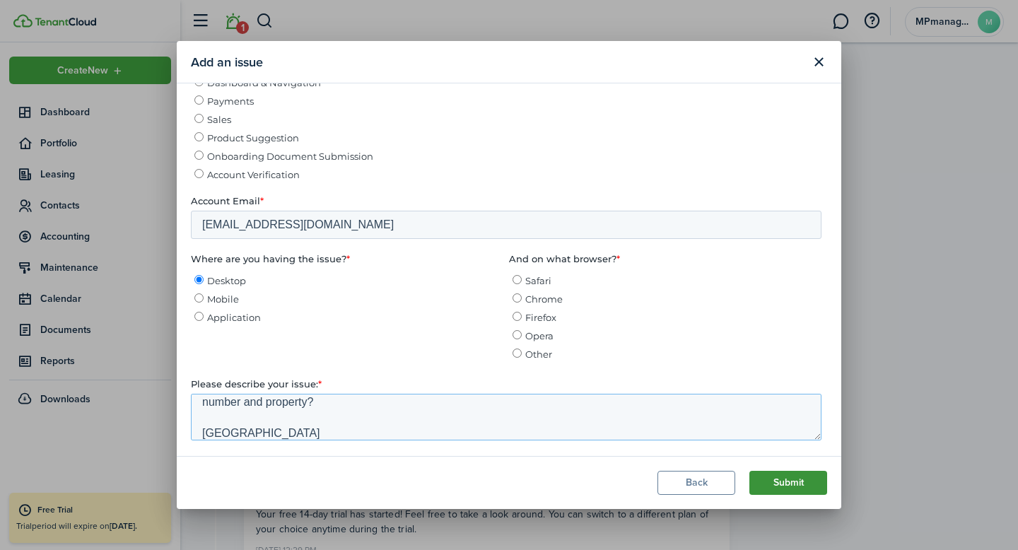
type textarea "Hi, I created multiple entities somehow and now I cant delete them. Im very con…"
click at [791, 481] on button "Submit" at bounding box center [788, 483] width 78 height 24
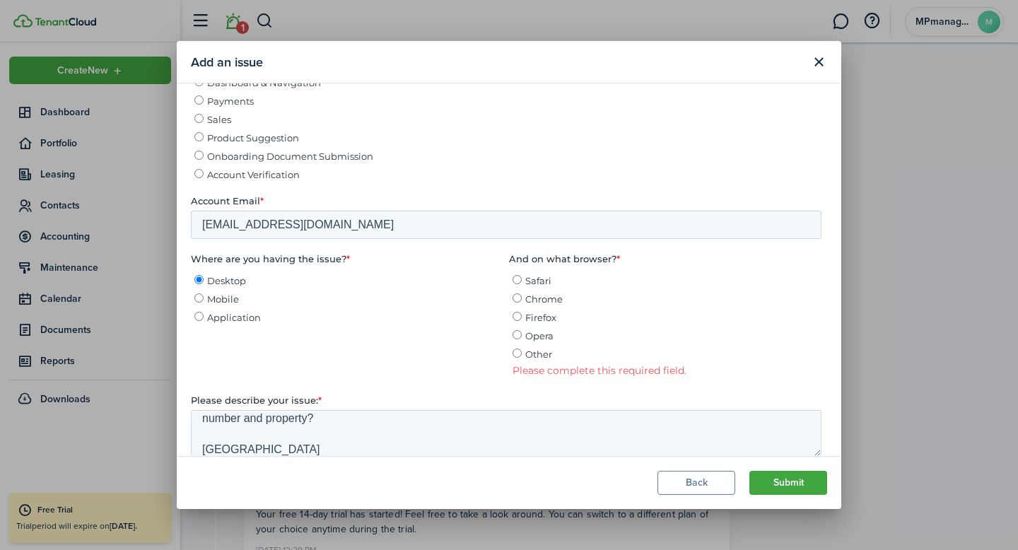
click at [517, 285] on input "Safari" at bounding box center [517, 280] width 9 height 9
radio input "true"
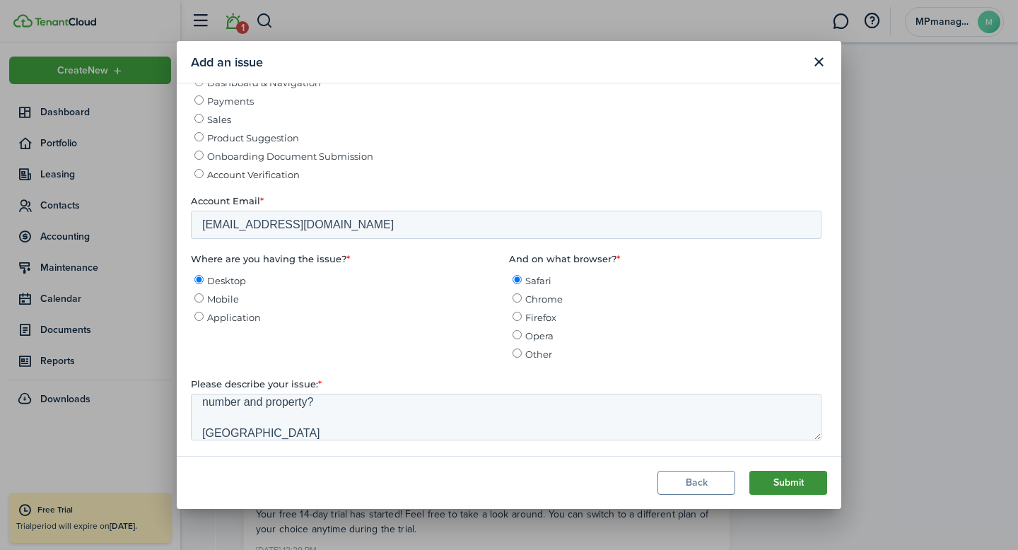
click at [764, 482] on button "Submit" at bounding box center [788, 483] width 78 height 24
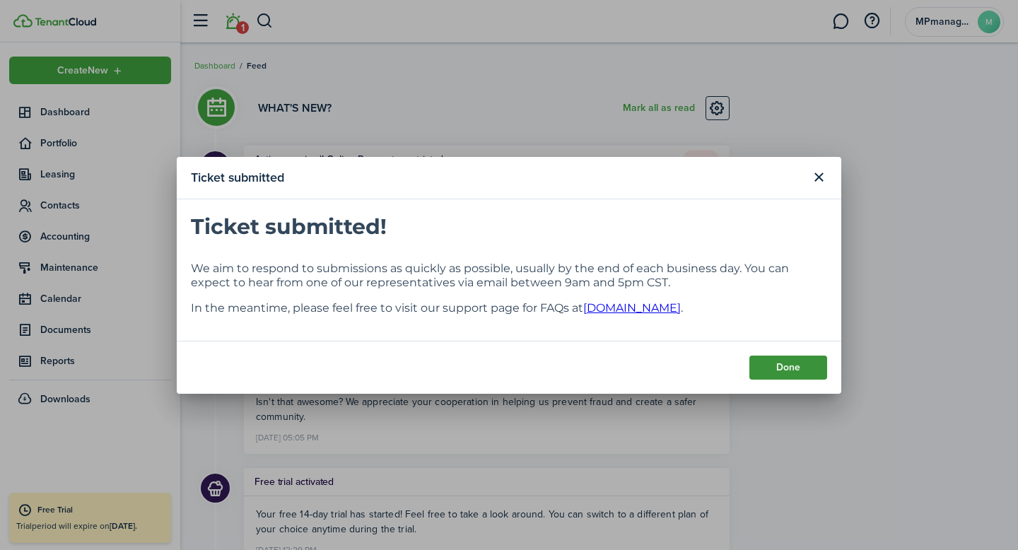
click at [785, 369] on button "Done" at bounding box center [788, 368] width 78 height 24
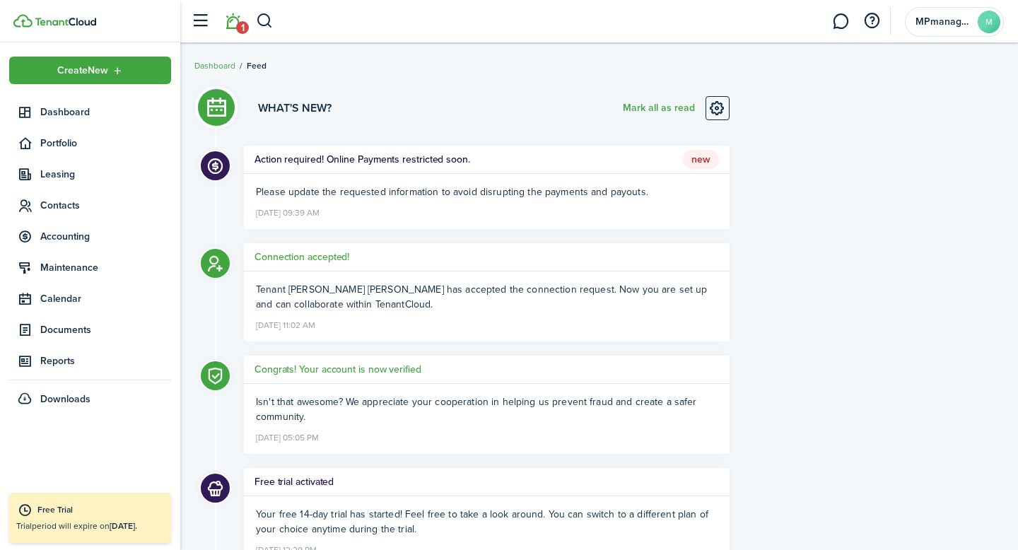
click at [235, 23] on li "1" at bounding box center [232, 22] width 33 height 36
click at [988, 19] on avatar-text "M" at bounding box center [989, 22] width 23 height 23
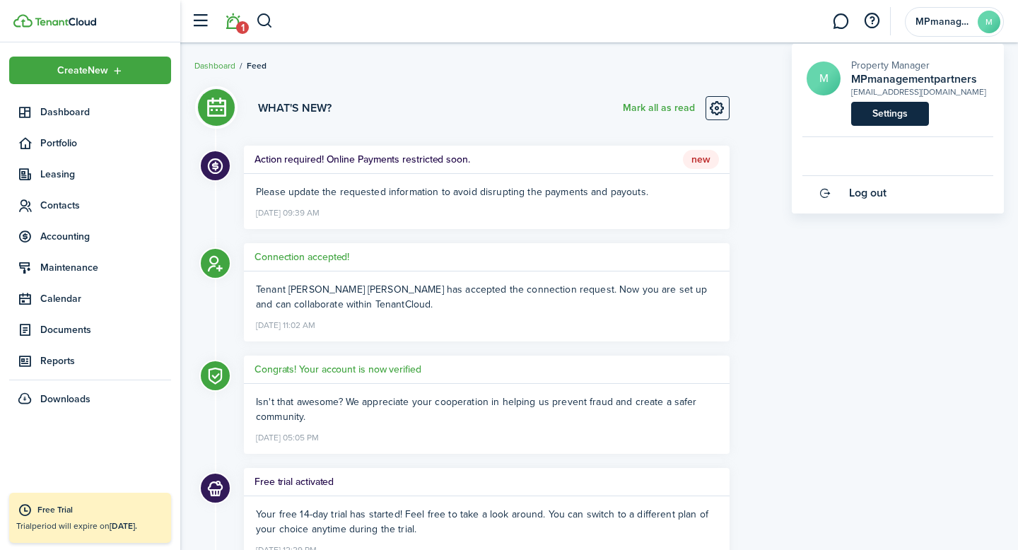
click at [890, 117] on link "Settings" at bounding box center [890, 114] width 78 height 24
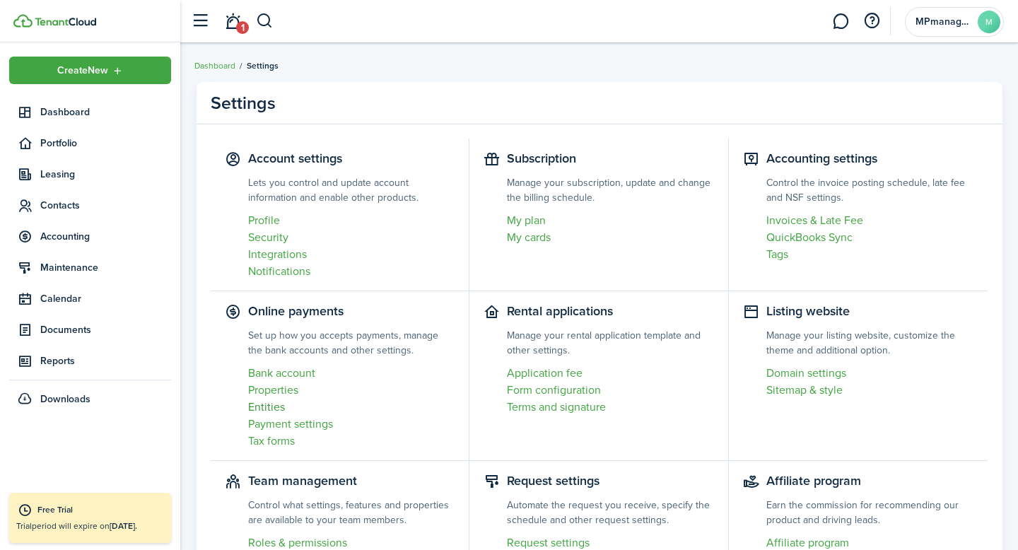
click at [267, 407] on link "Entities" at bounding box center [351, 407] width 207 height 17
click at [274, 404] on link "Entities" at bounding box center [351, 407] width 207 height 17
click at [270, 402] on link "Entities" at bounding box center [351, 407] width 207 height 17
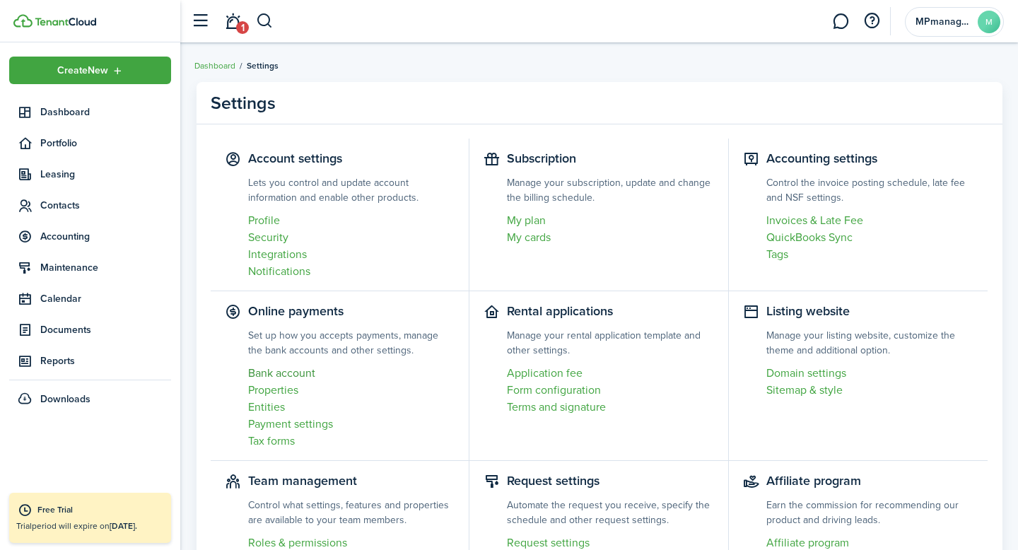
click at [274, 370] on link "Bank account" at bounding box center [351, 373] width 207 height 17
